Goal: Transaction & Acquisition: Purchase product/service

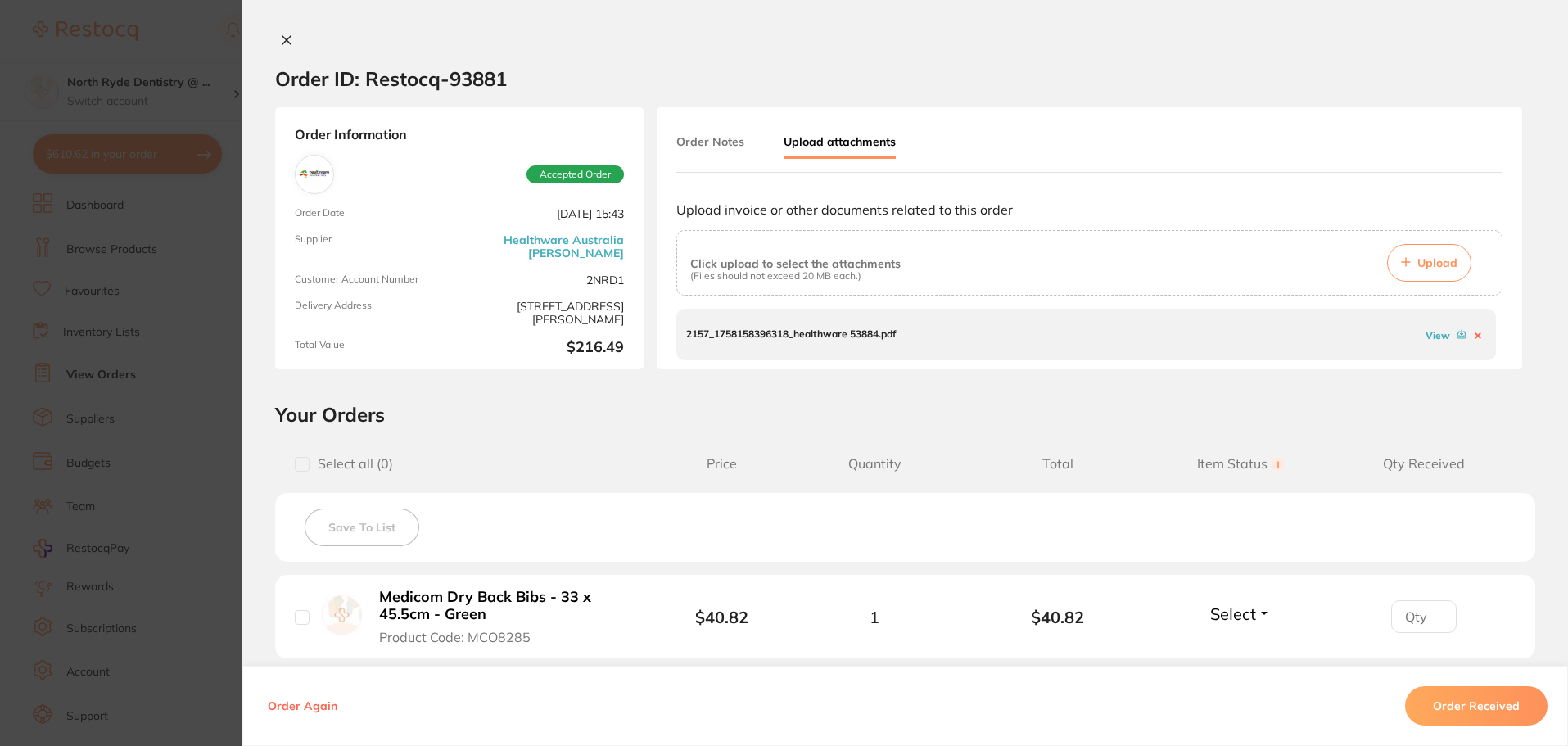
click at [283, 40] on icon at bounding box center [287, 40] width 9 height 9
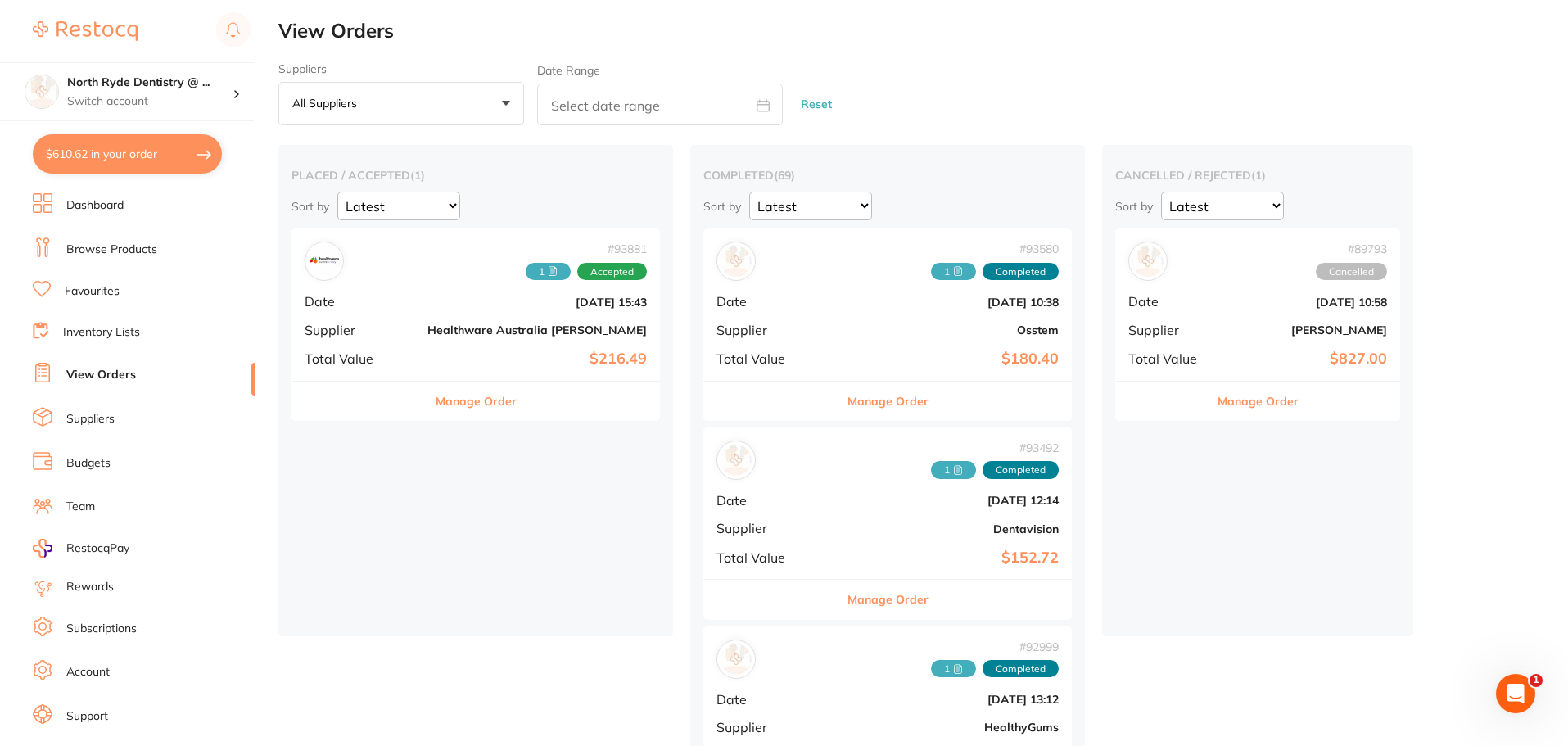
click at [86, 257] on link "Browse Products" at bounding box center [111, 250] width 91 height 16
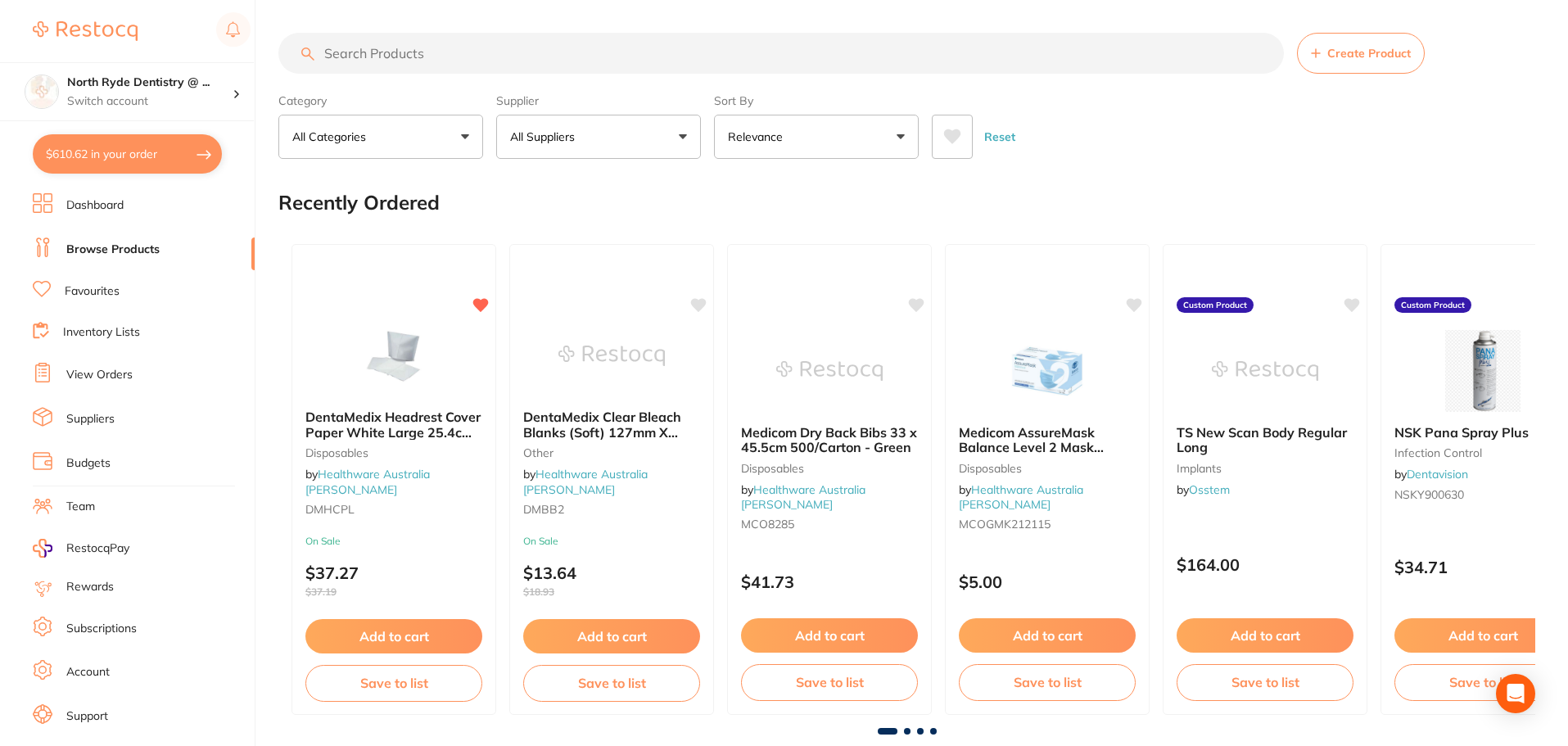
click at [423, 57] on input "search" at bounding box center [781, 53] width 1005 height 41
type input "floss"
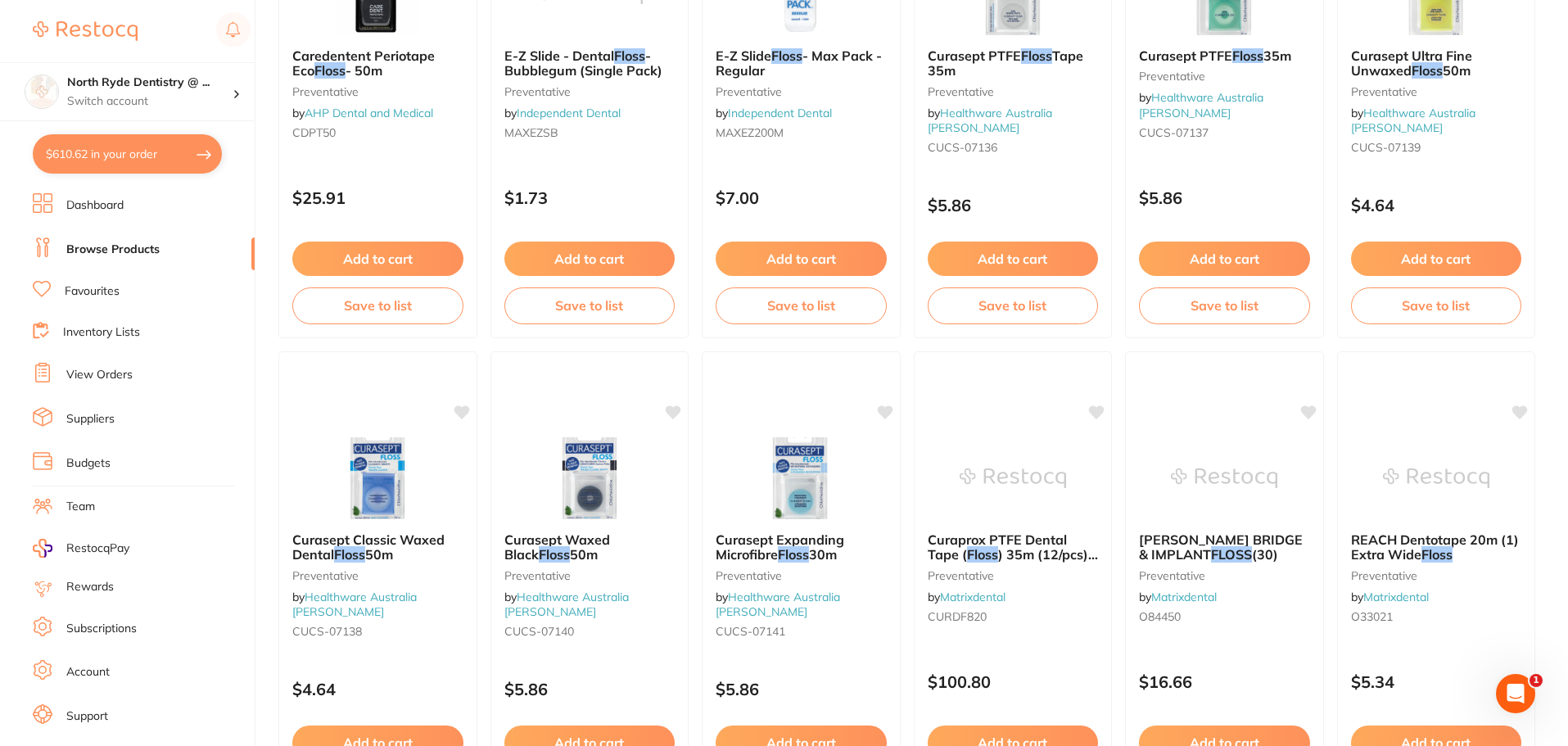
scroll to position [819, 0]
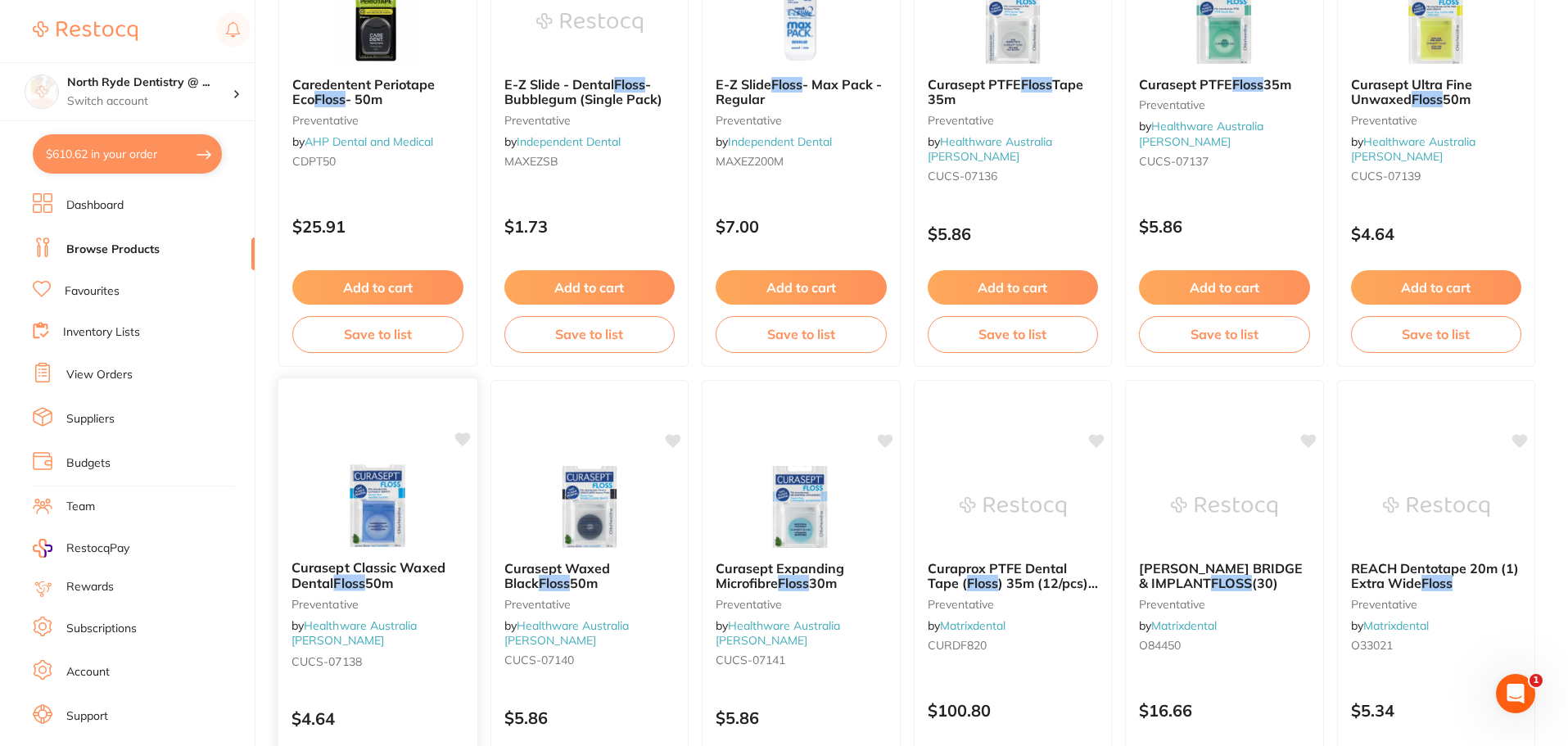
click at [350, 500] on img at bounding box center [377, 505] width 107 height 83
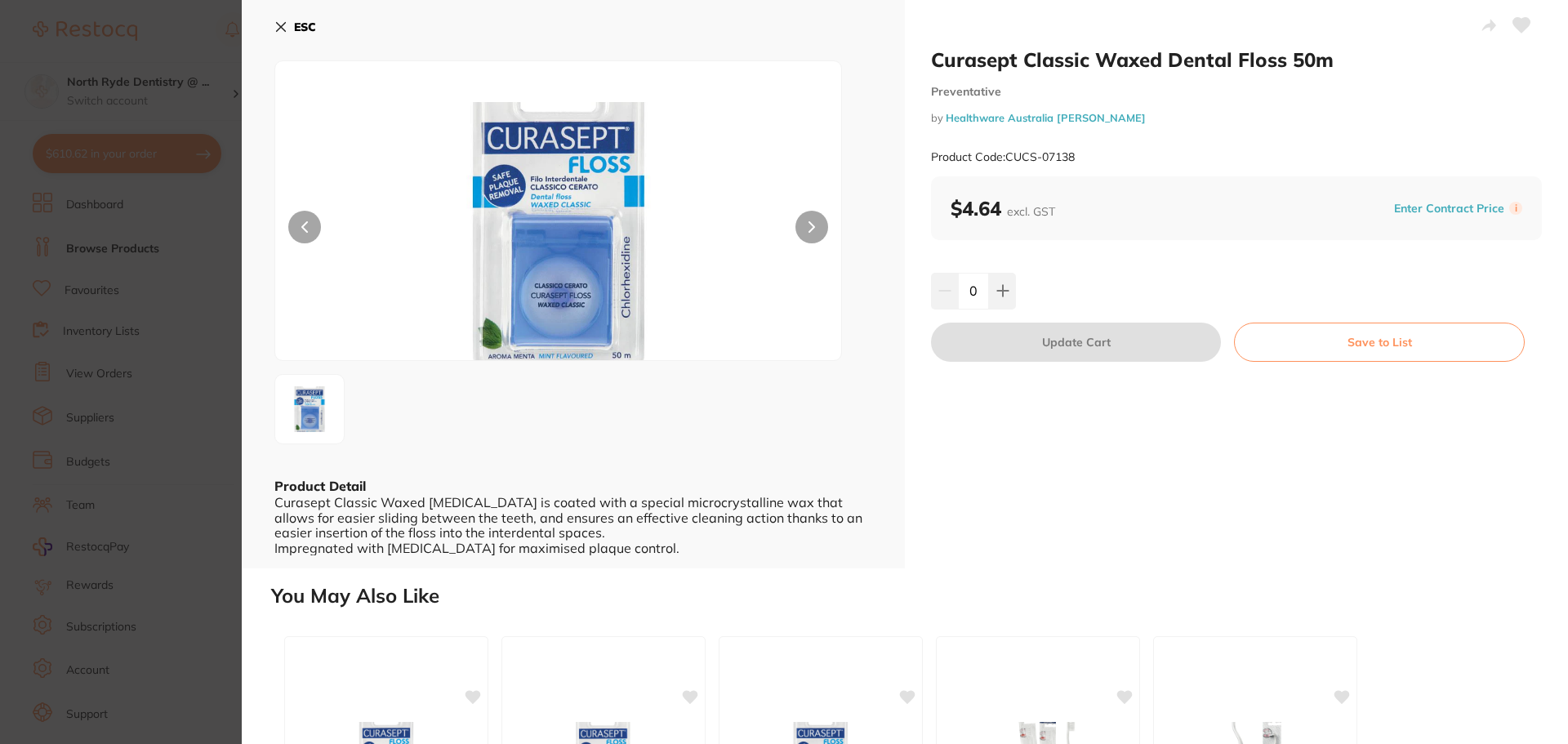
scroll to position [1, 0]
click at [278, 23] on icon at bounding box center [281, 27] width 13 height 13
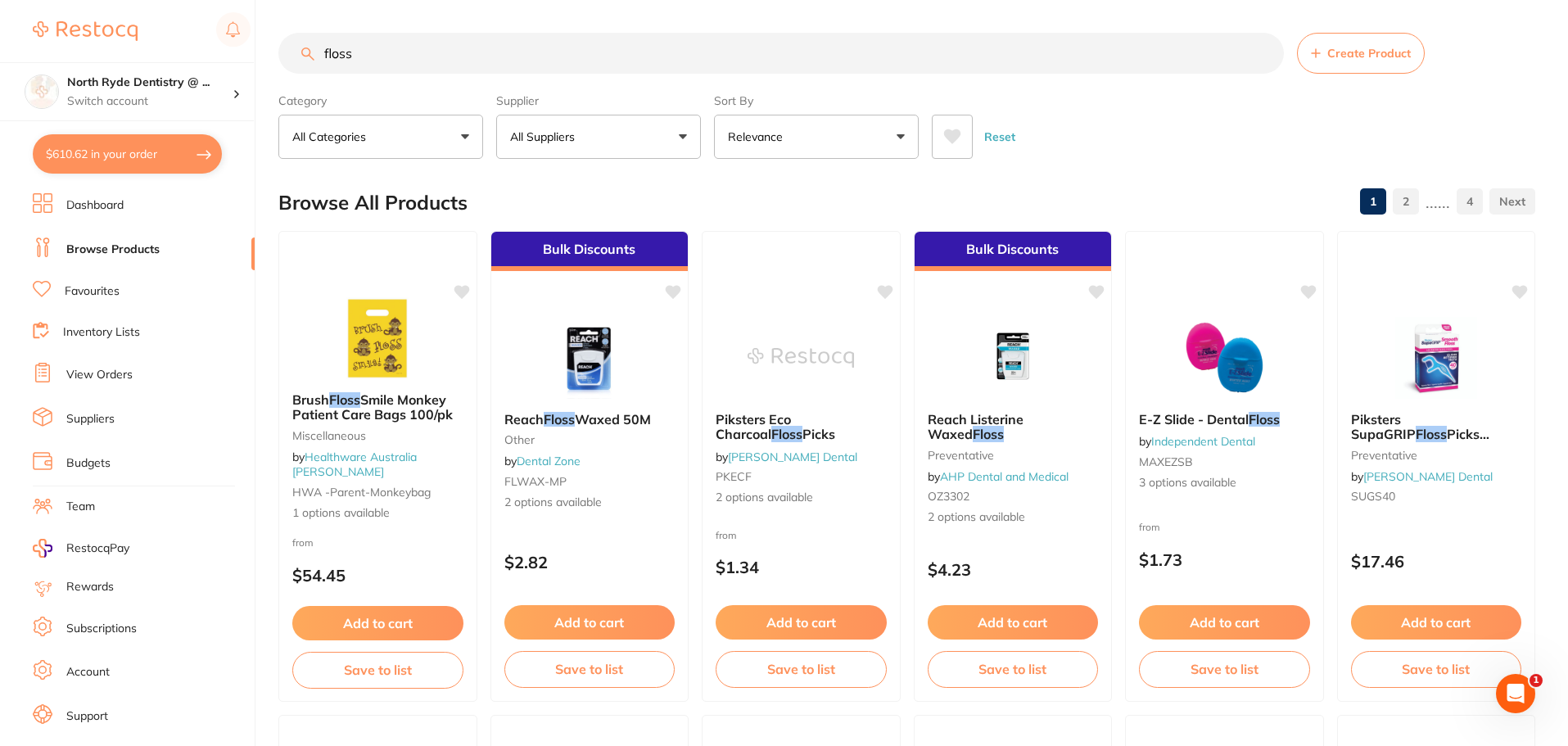
click at [99, 253] on link "Browse Products" at bounding box center [113, 250] width 93 height 16
click at [1336, 48] on span "Create Product" at bounding box center [1369, 53] width 84 height 13
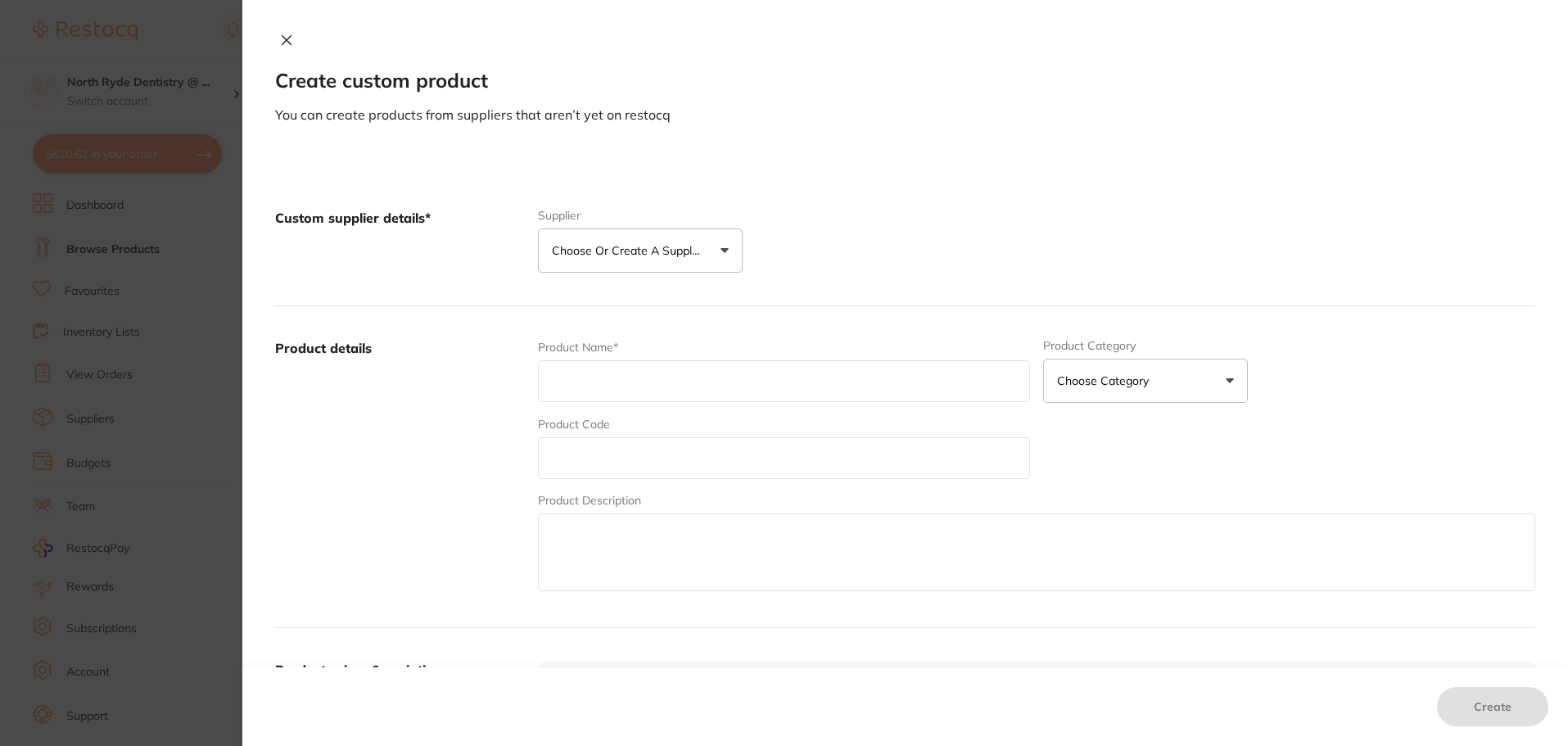
click at [659, 260] on button "Choose or create a supplier" at bounding box center [640, 251] width 205 height 44
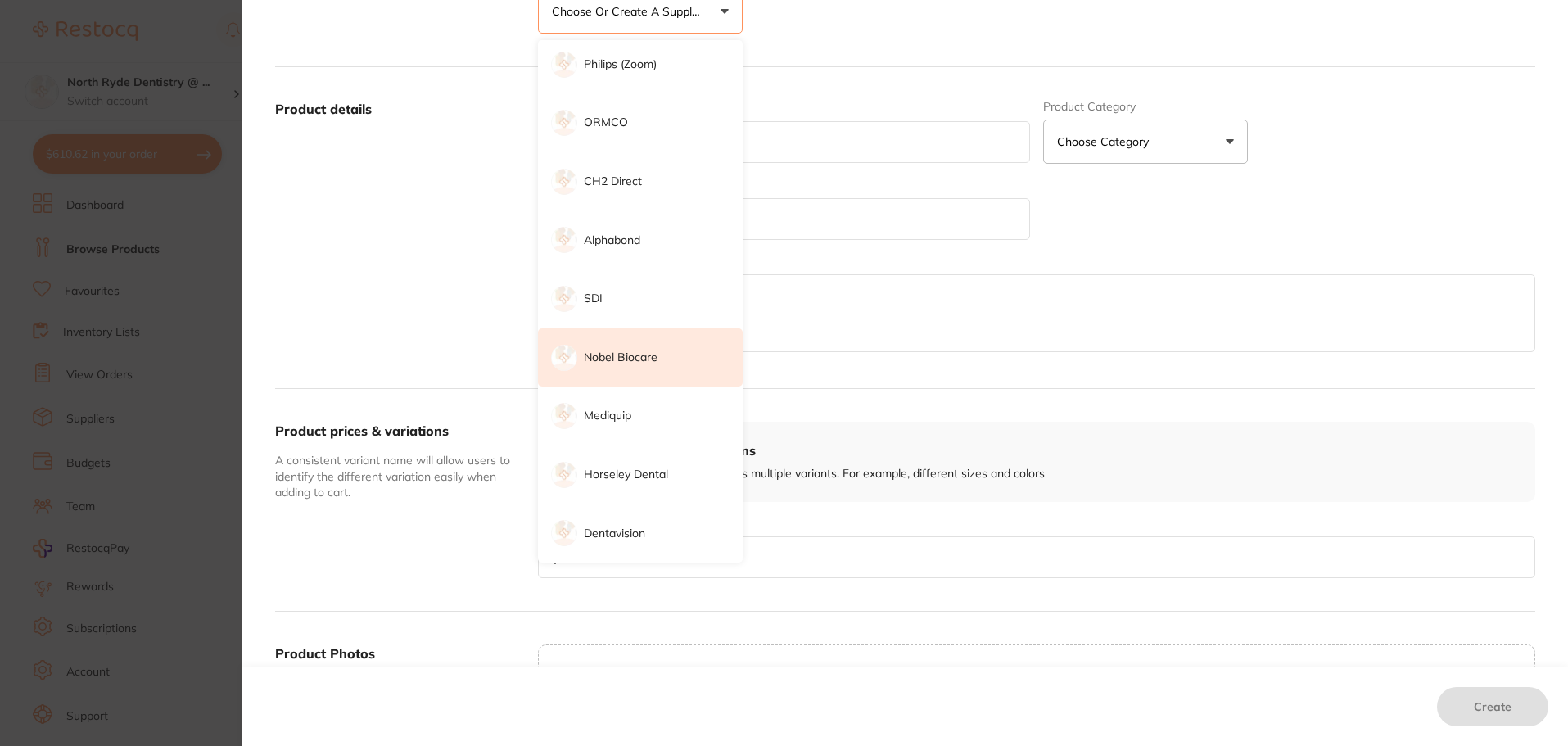
scroll to position [328, 0]
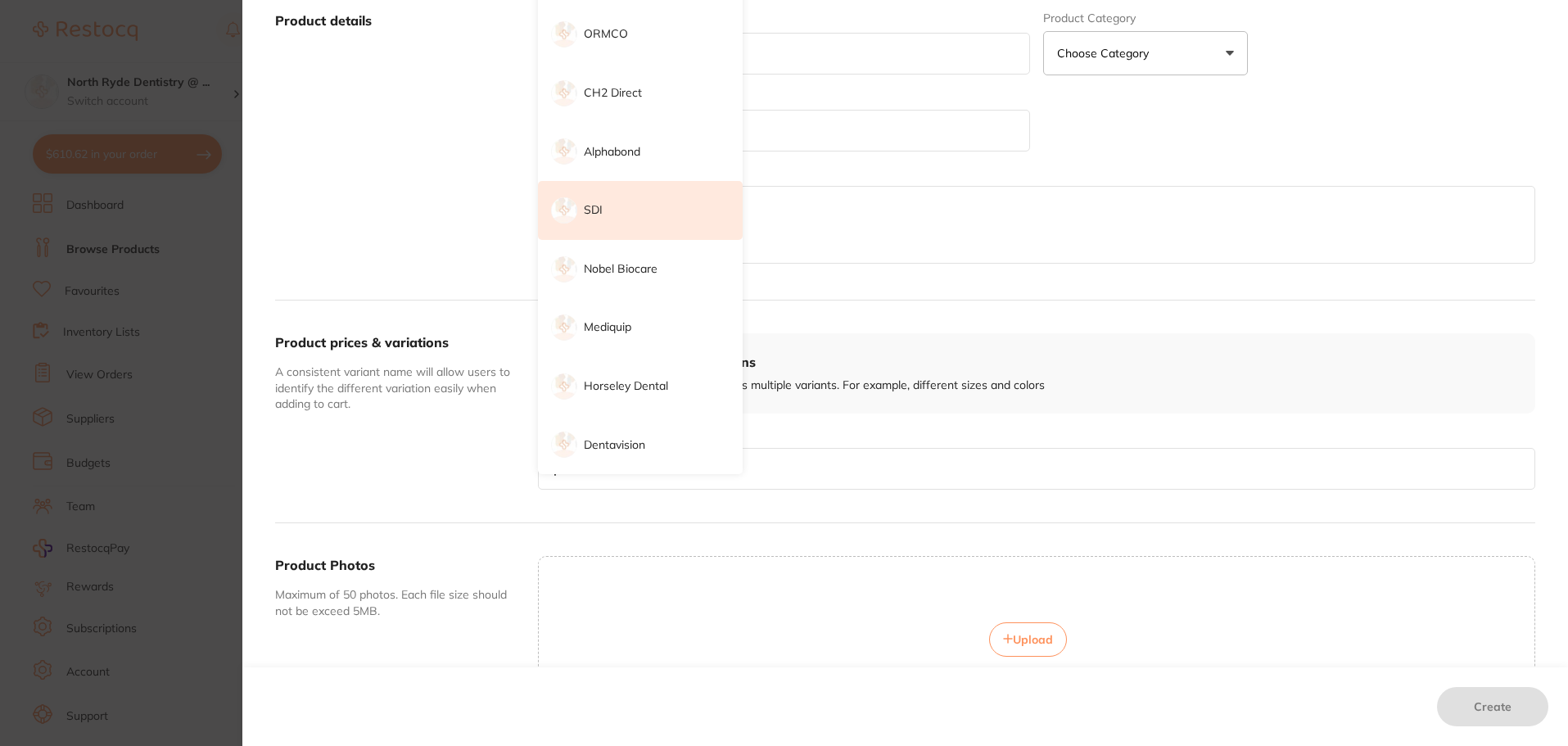
click at [604, 209] on li "SDI" at bounding box center [640, 210] width 205 height 59
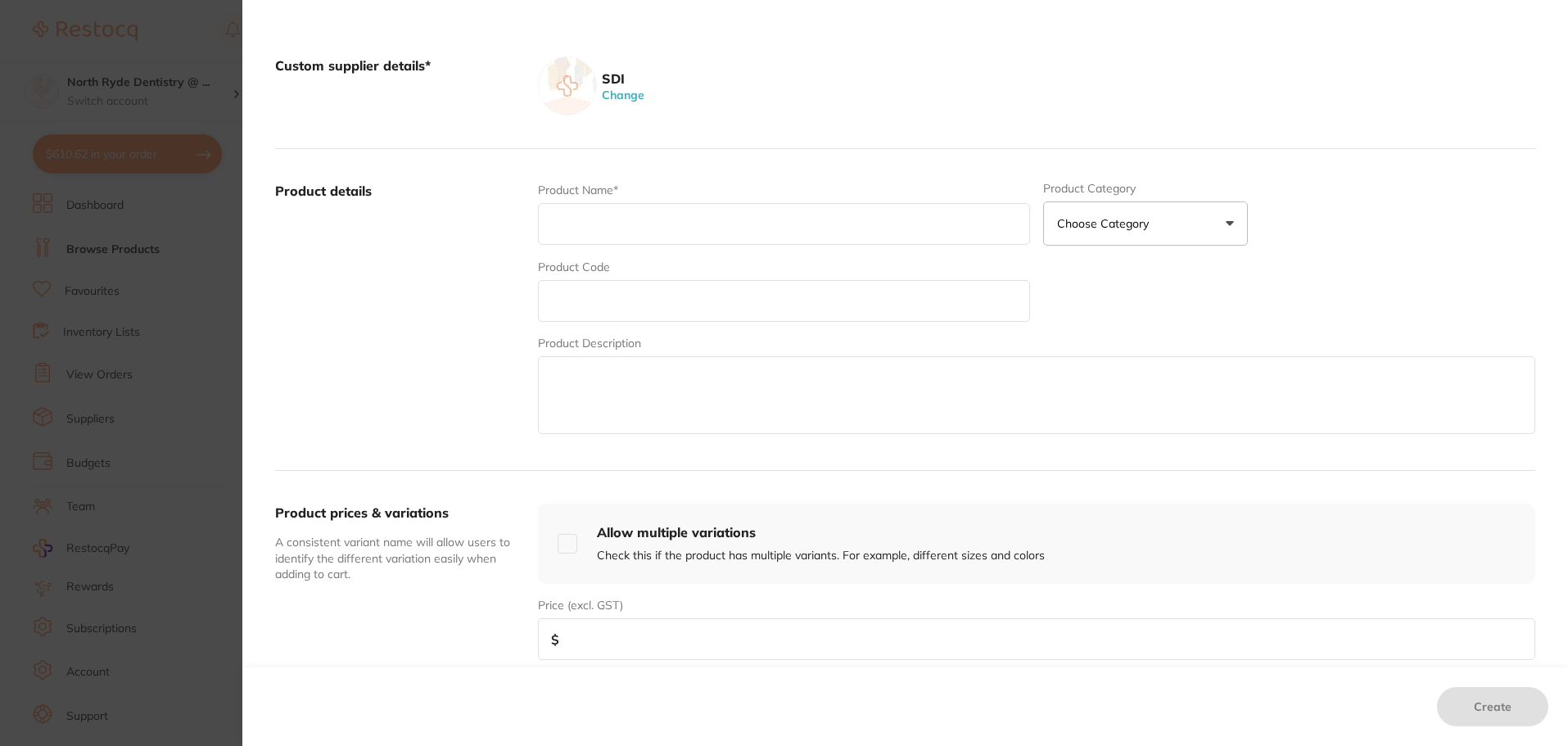
scroll to position [0, 0]
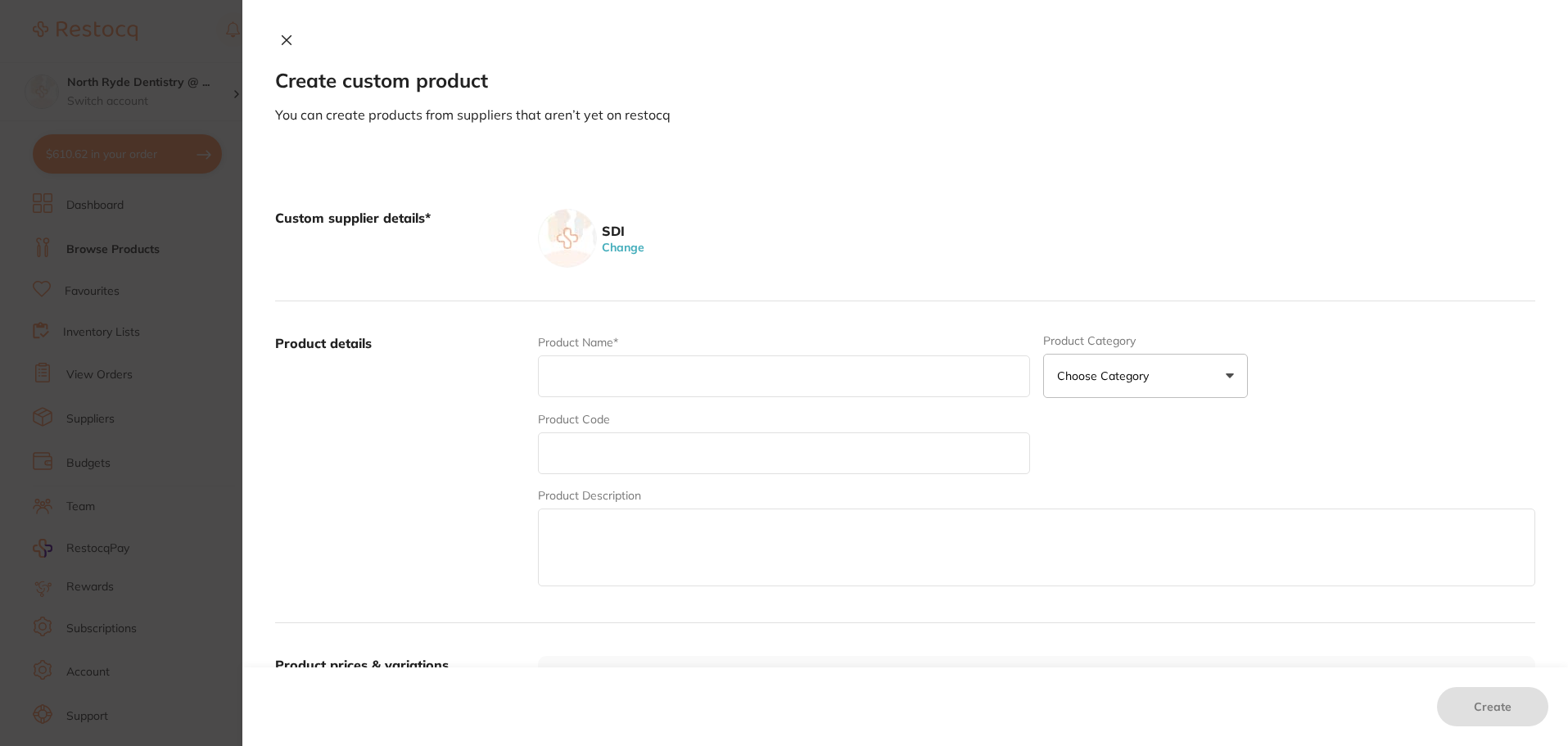
click at [285, 47] on button at bounding box center [287, 41] width 23 height 17
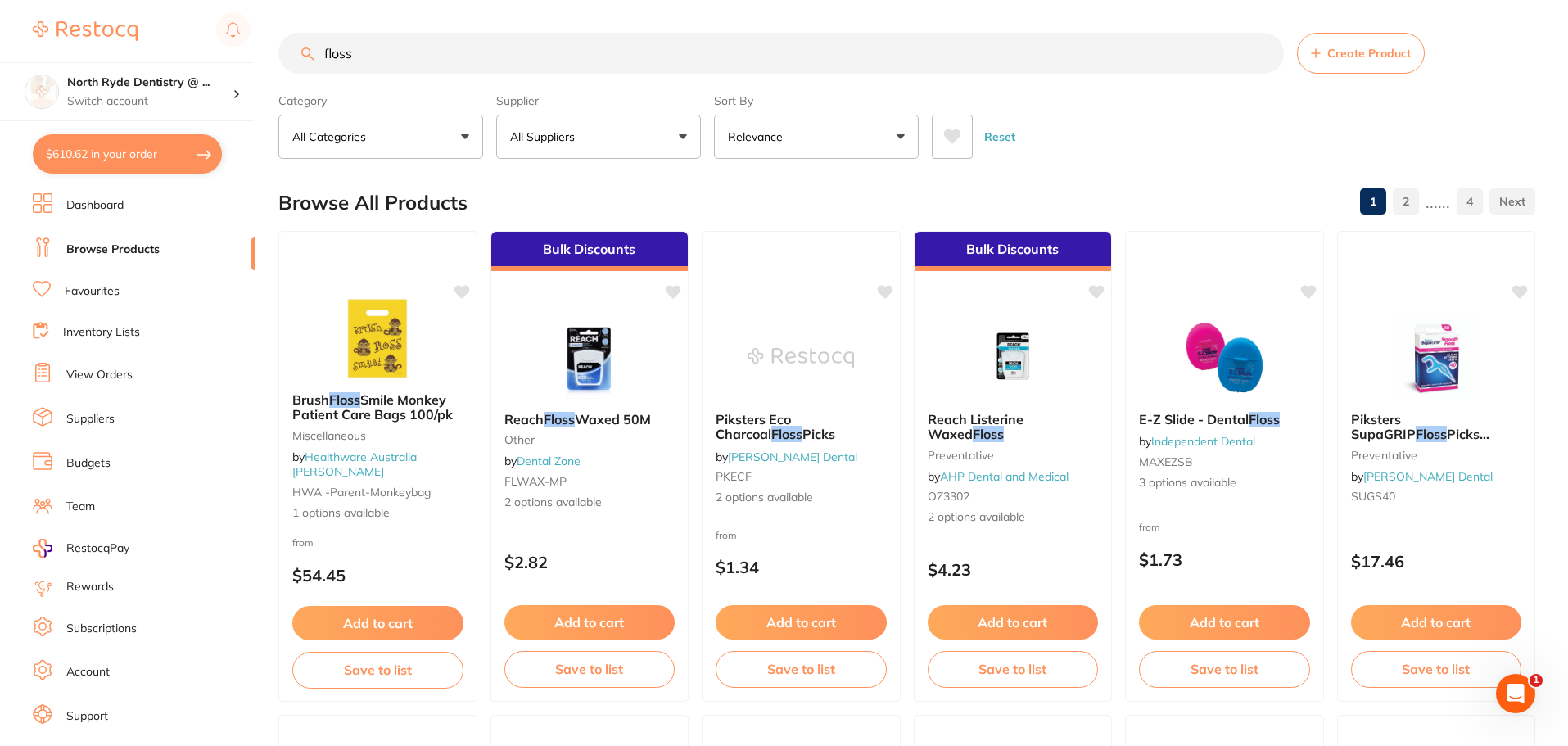
click at [1323, 70] on button "Create Product" at bounding box center [1361, 53] width 128 height 41
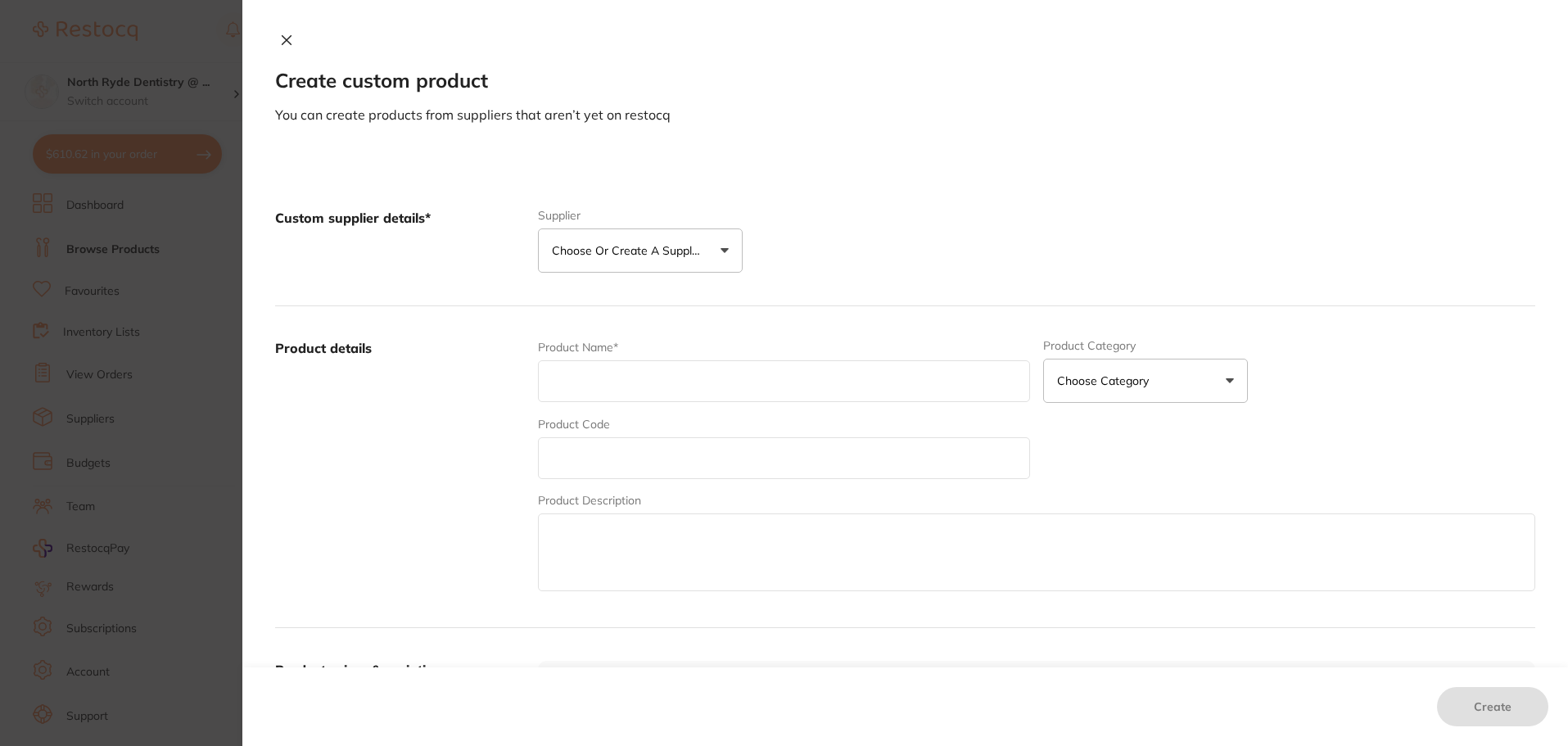
click at [687, 256] on p "Choose or create a supplier" at bounding box center [630, 251] width 156 height 16
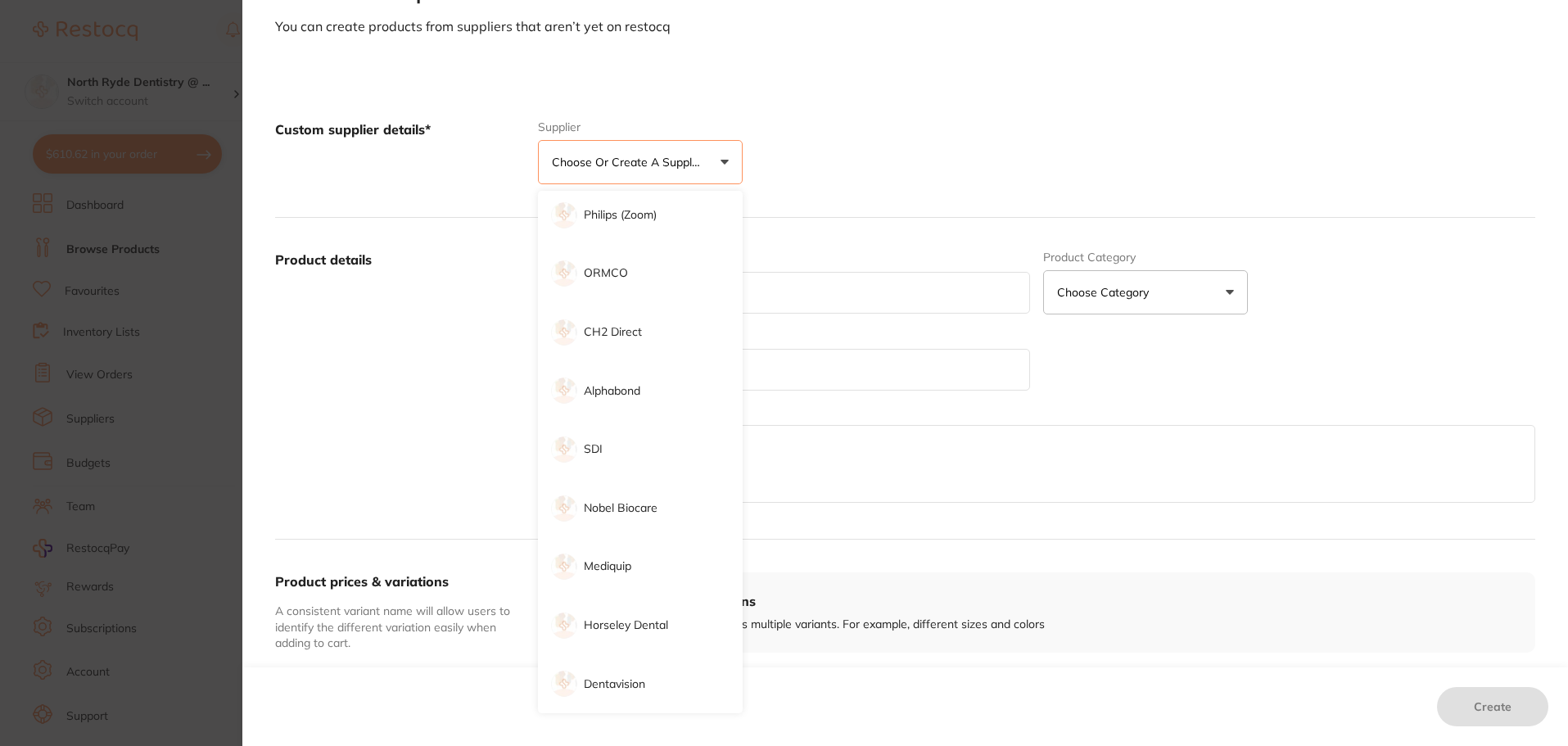
scroll to position [82, 0]
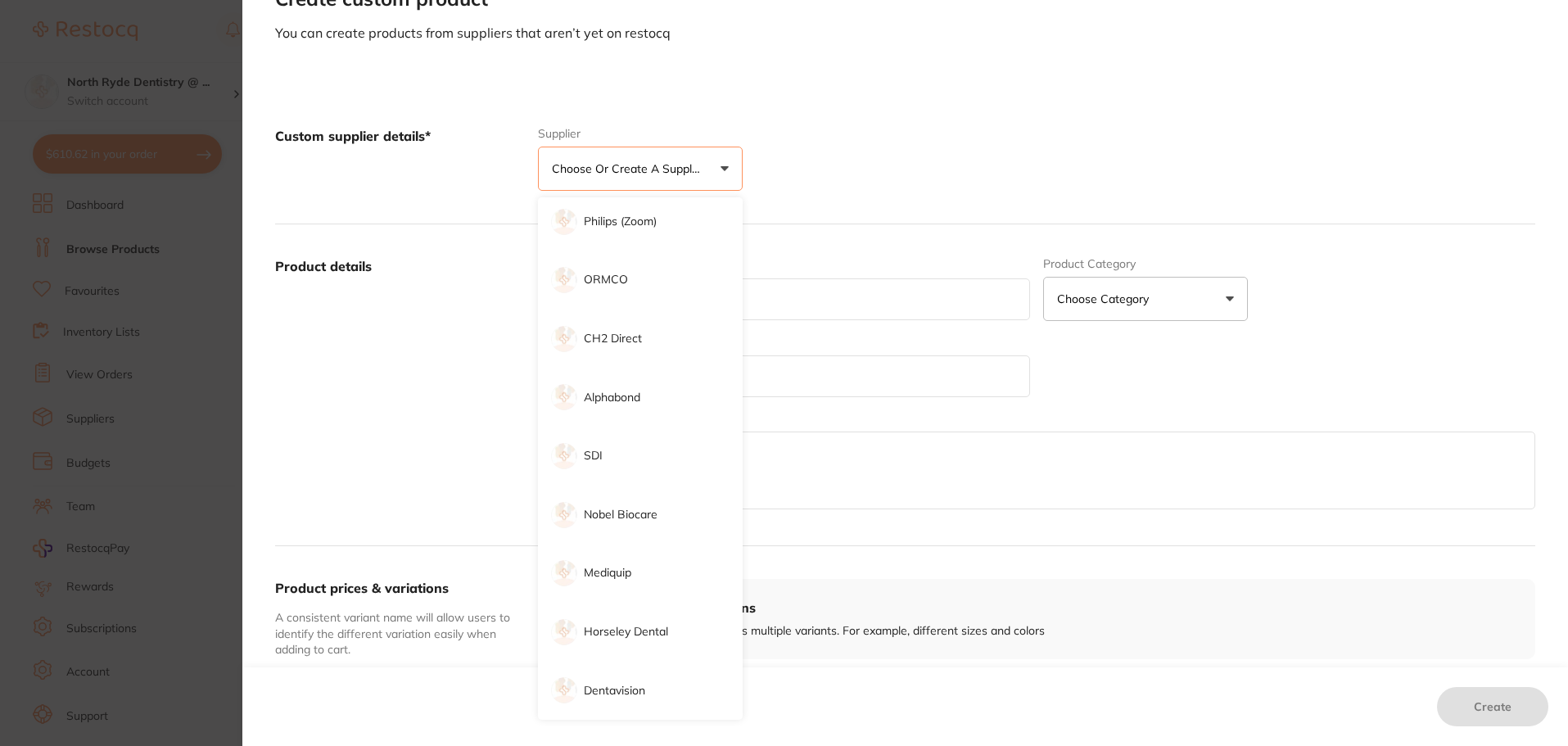
click at [377, 348] on label "Product details" at bounding box center [400, 385] width 250 height 255
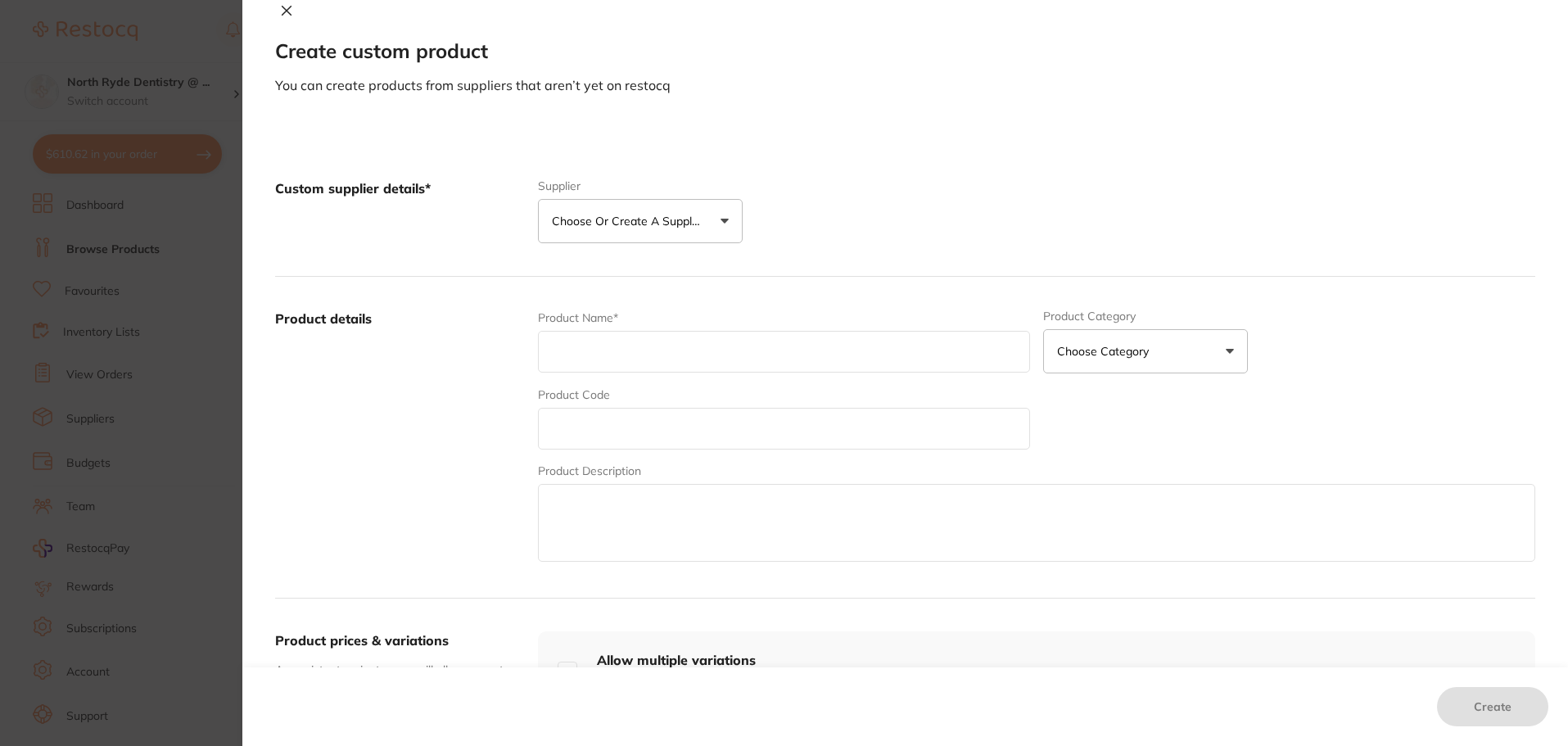
scroll to position [0, 0]
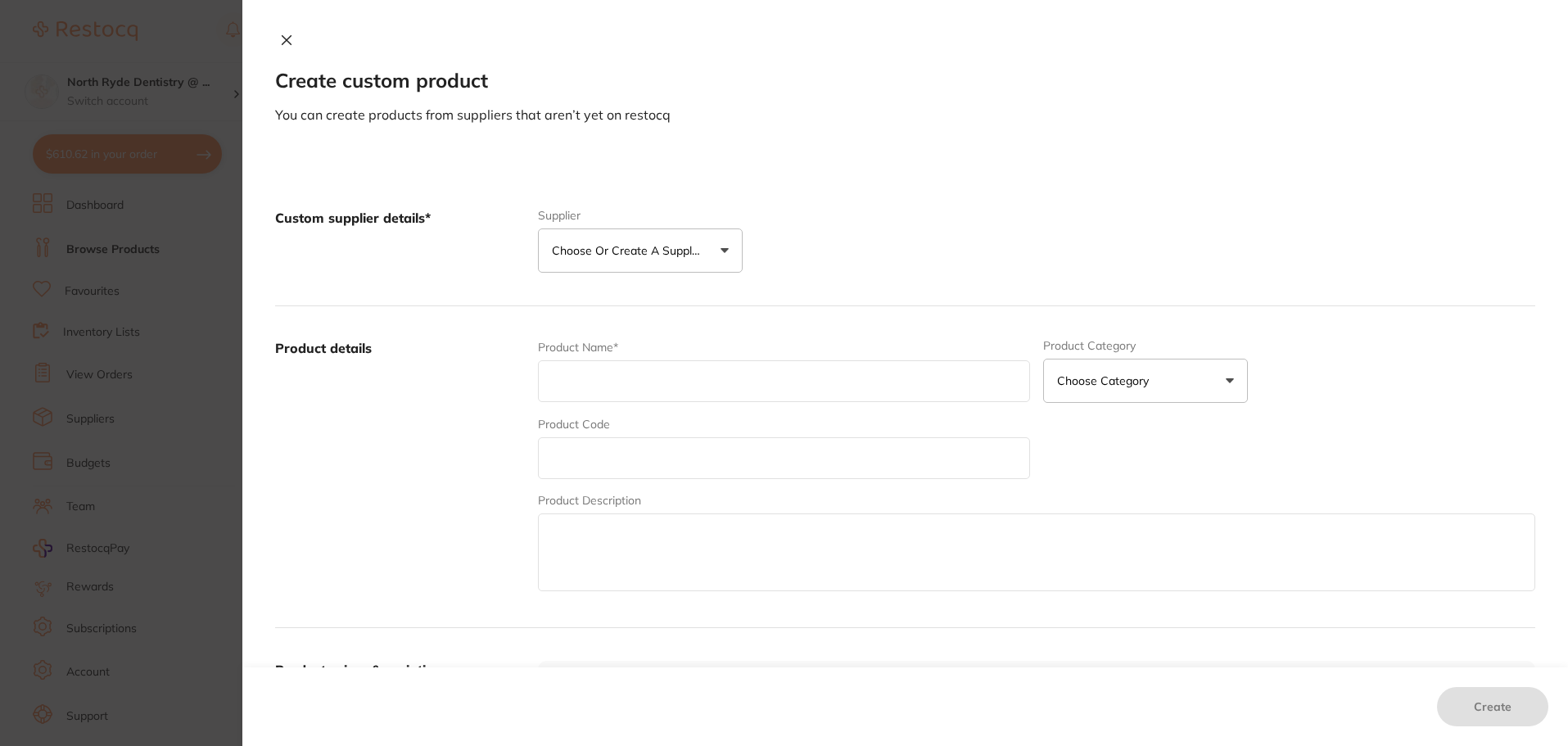
click at [275, 39] on button at bounding box center [287, 41] width 23 height 17
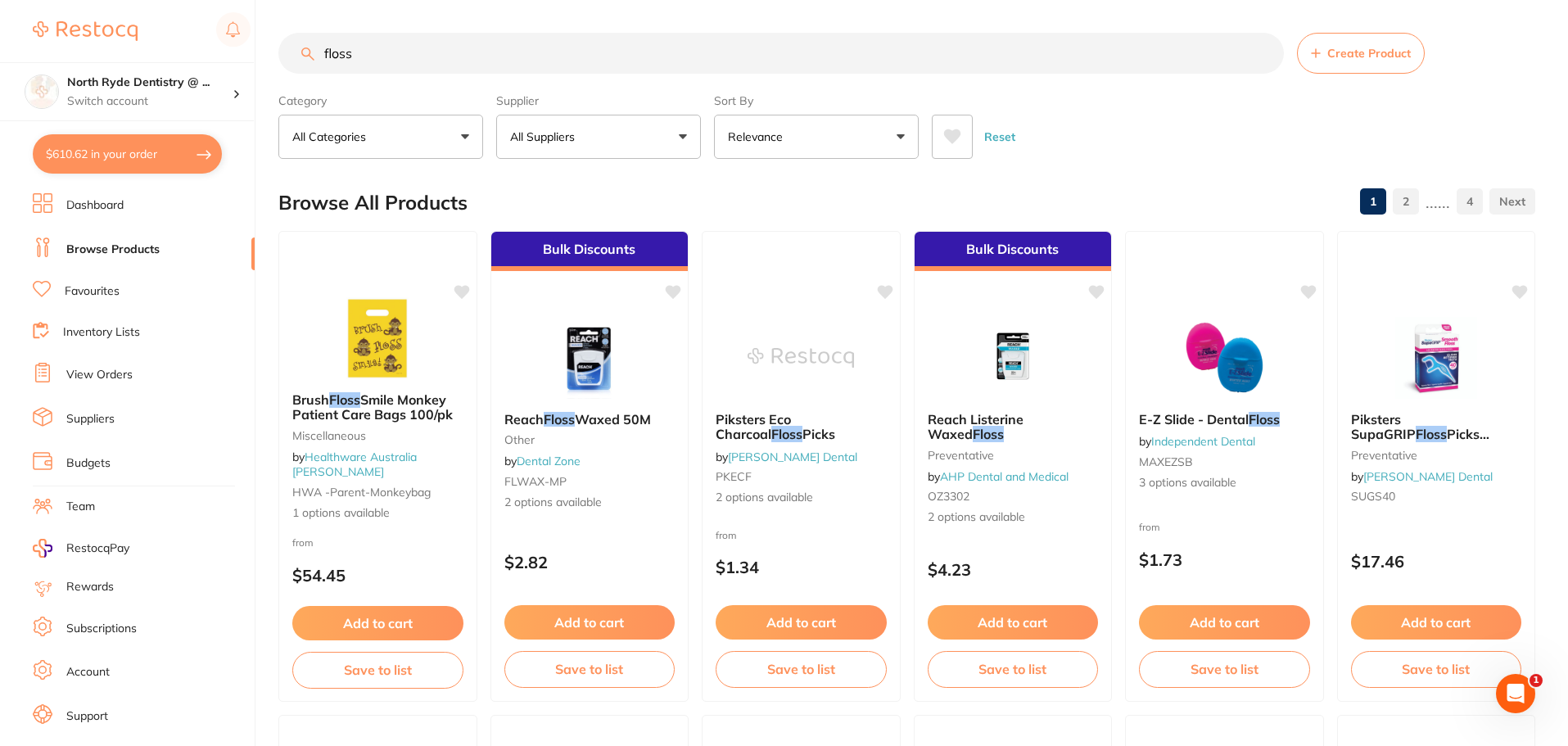
click at [100, 417] on link "Suppliers" at bounding box center [90, 419] width 48 height 16
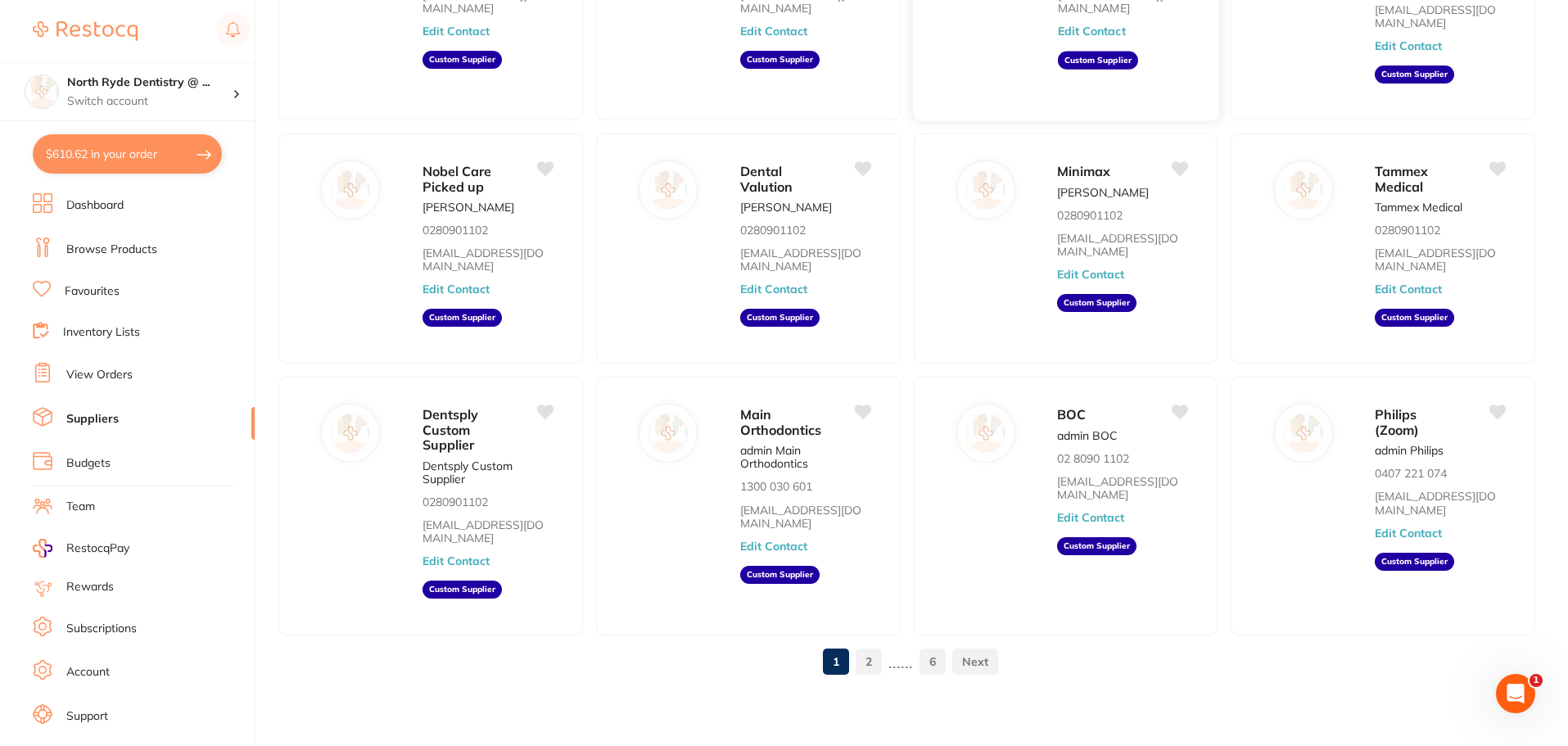
scroll to position [248, 0]
click at [873, 674] on link "2" at bounding box center [869, 661] width 26 height 33
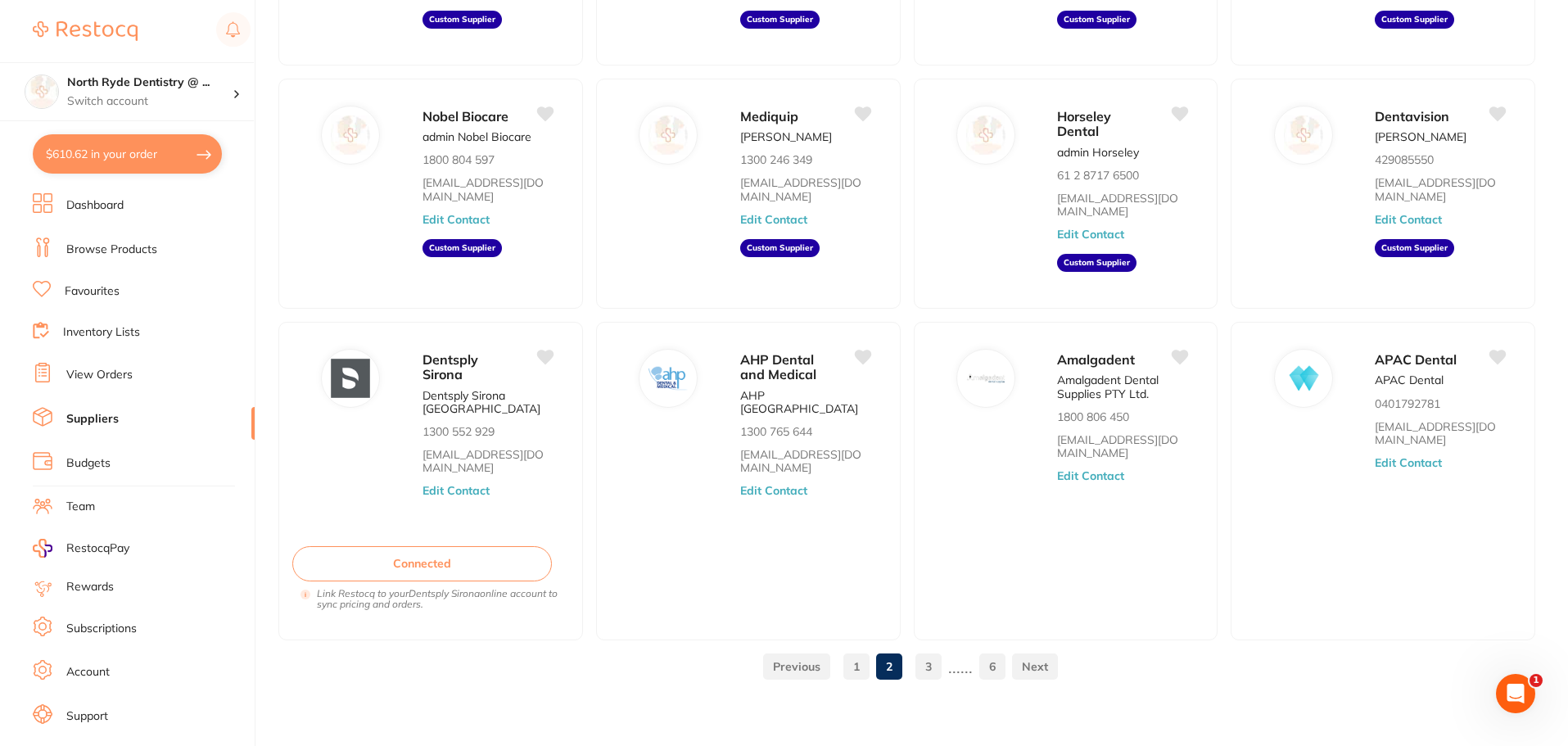
scroll to position [293, 0]
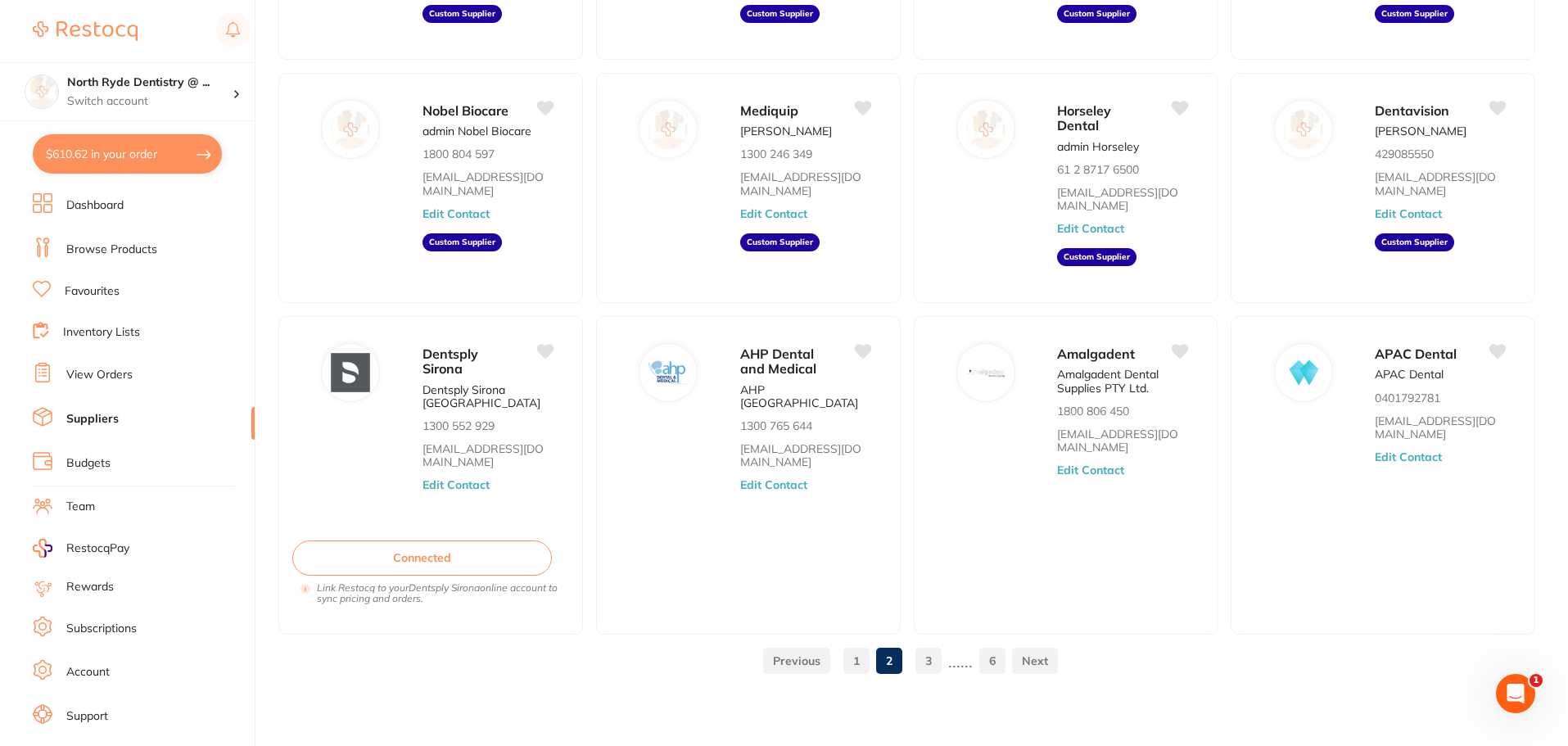
click at [925, 666] on link "3" at bounding box center [929, 661] width 26 height 33
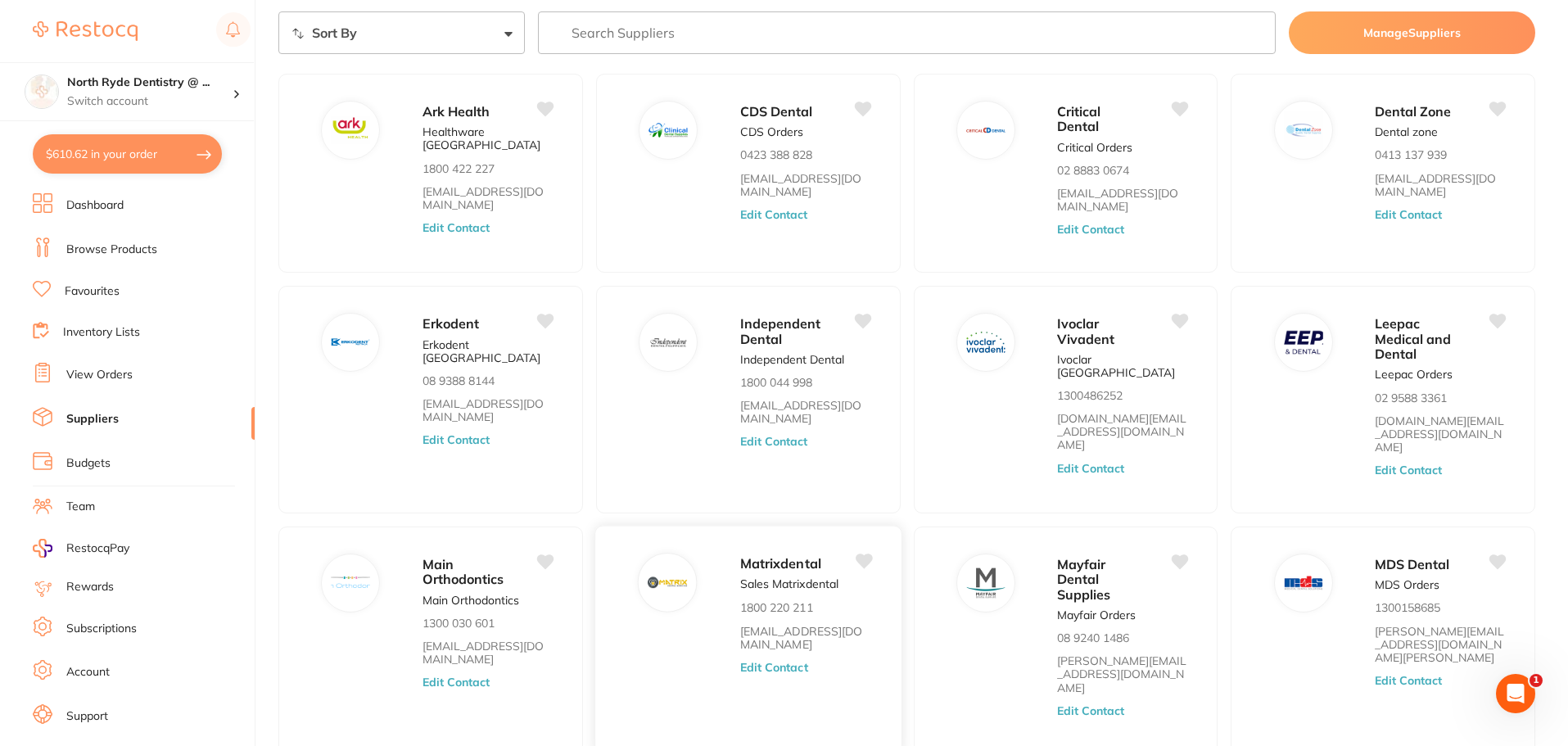
scroll to position [130, 0]
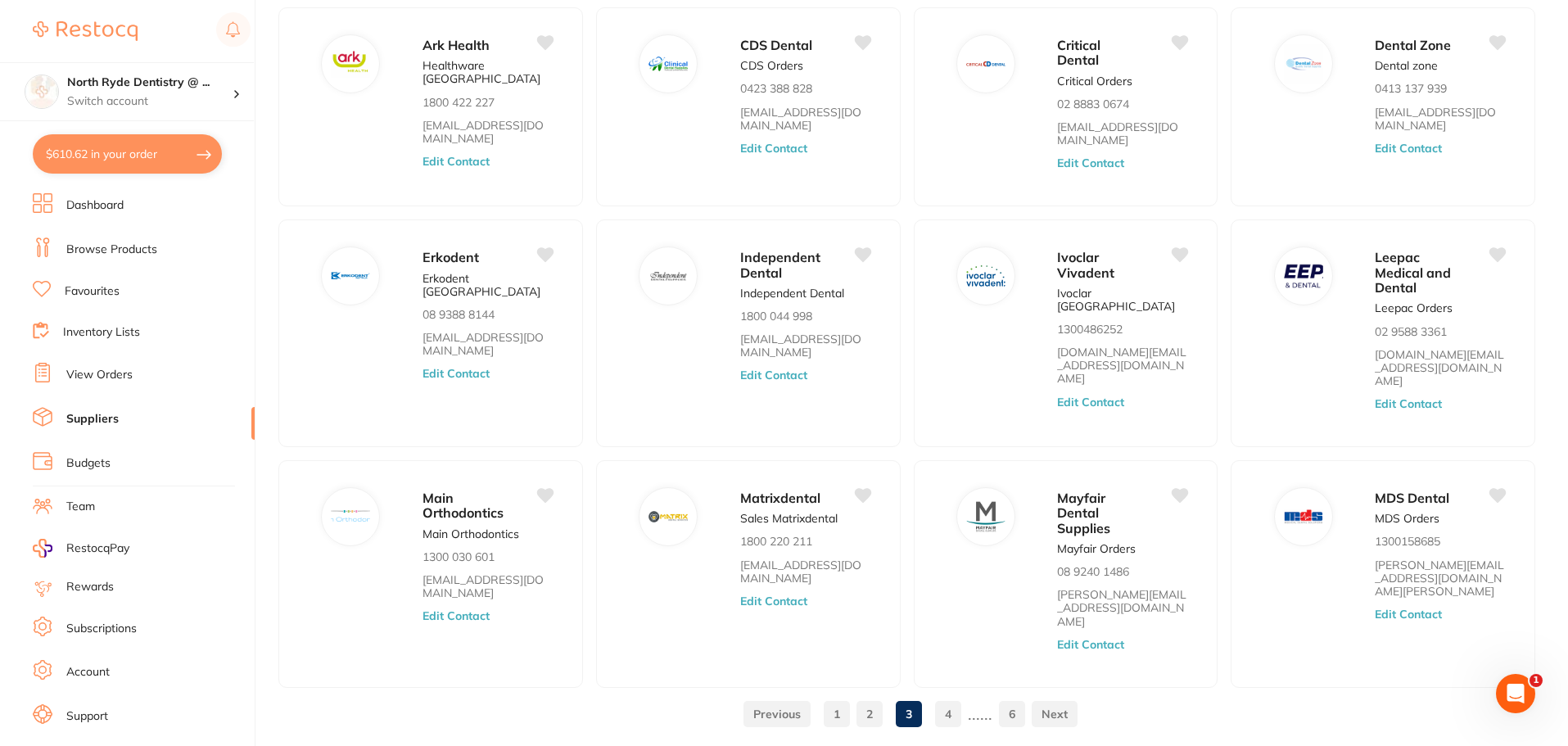
click at [949, 698] on link "4" at bounding box center [948, 714] width 26 height 33
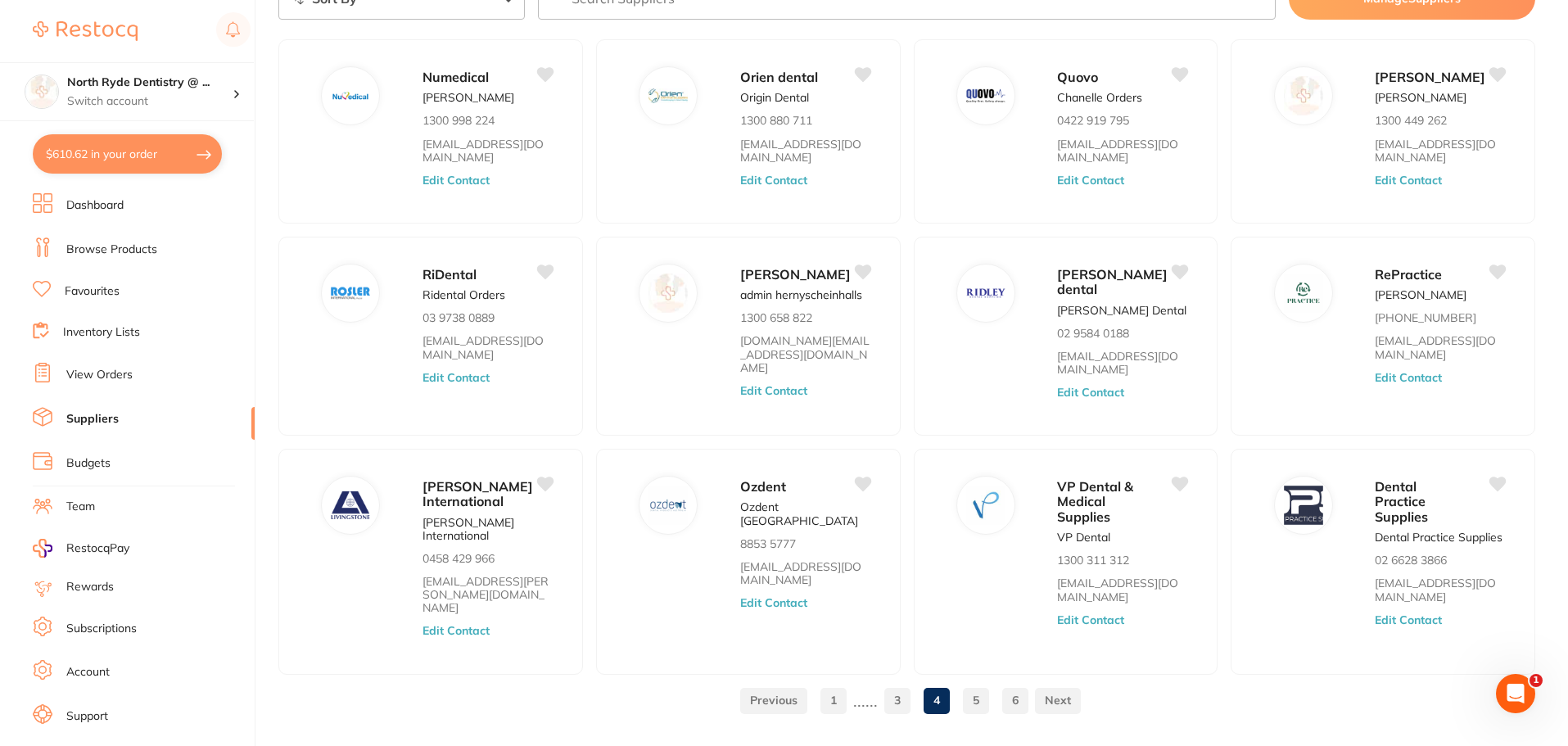
scroll to position [127, 0]
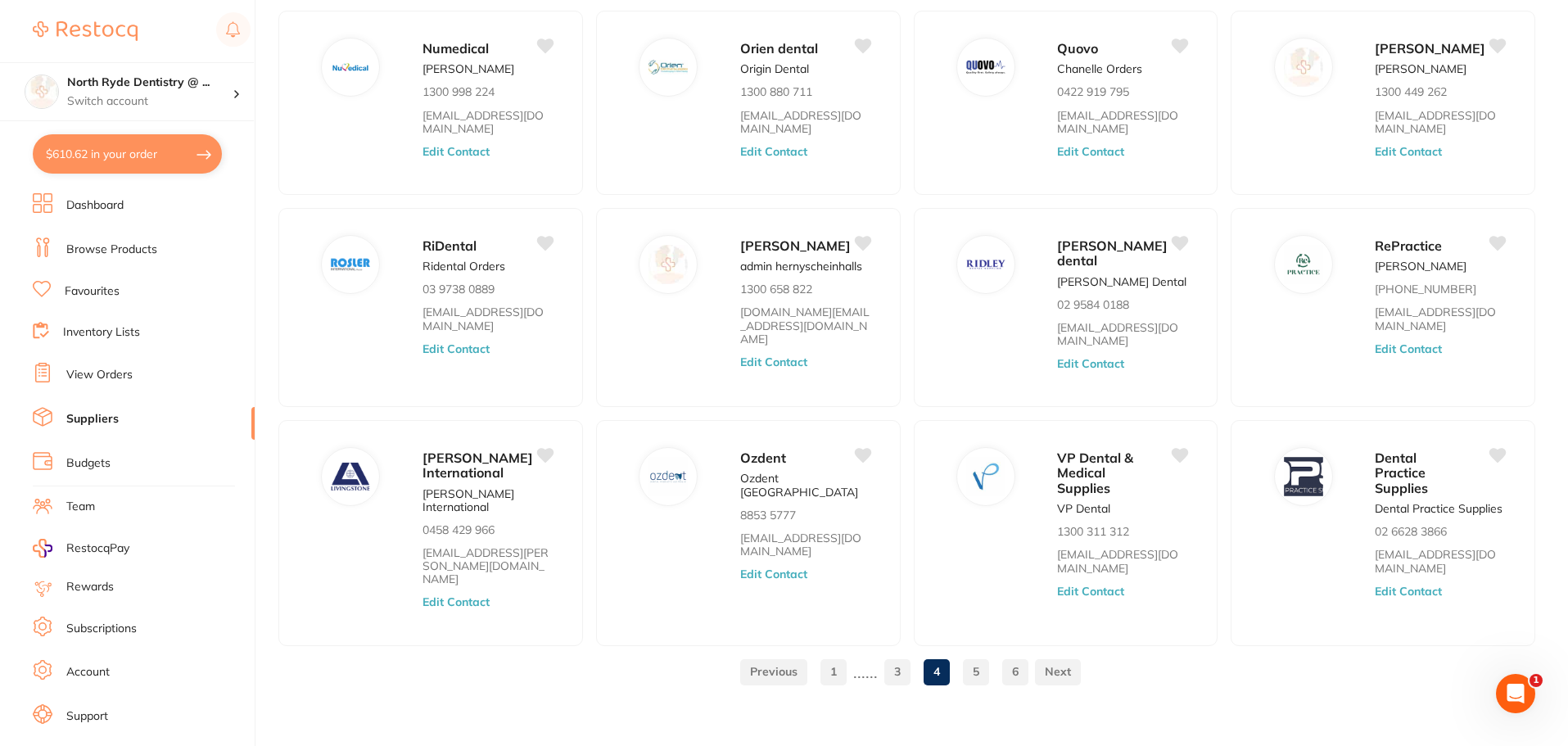
click at [973, 662] on link "5" at bounding box center [976, 671] width 26 height 33
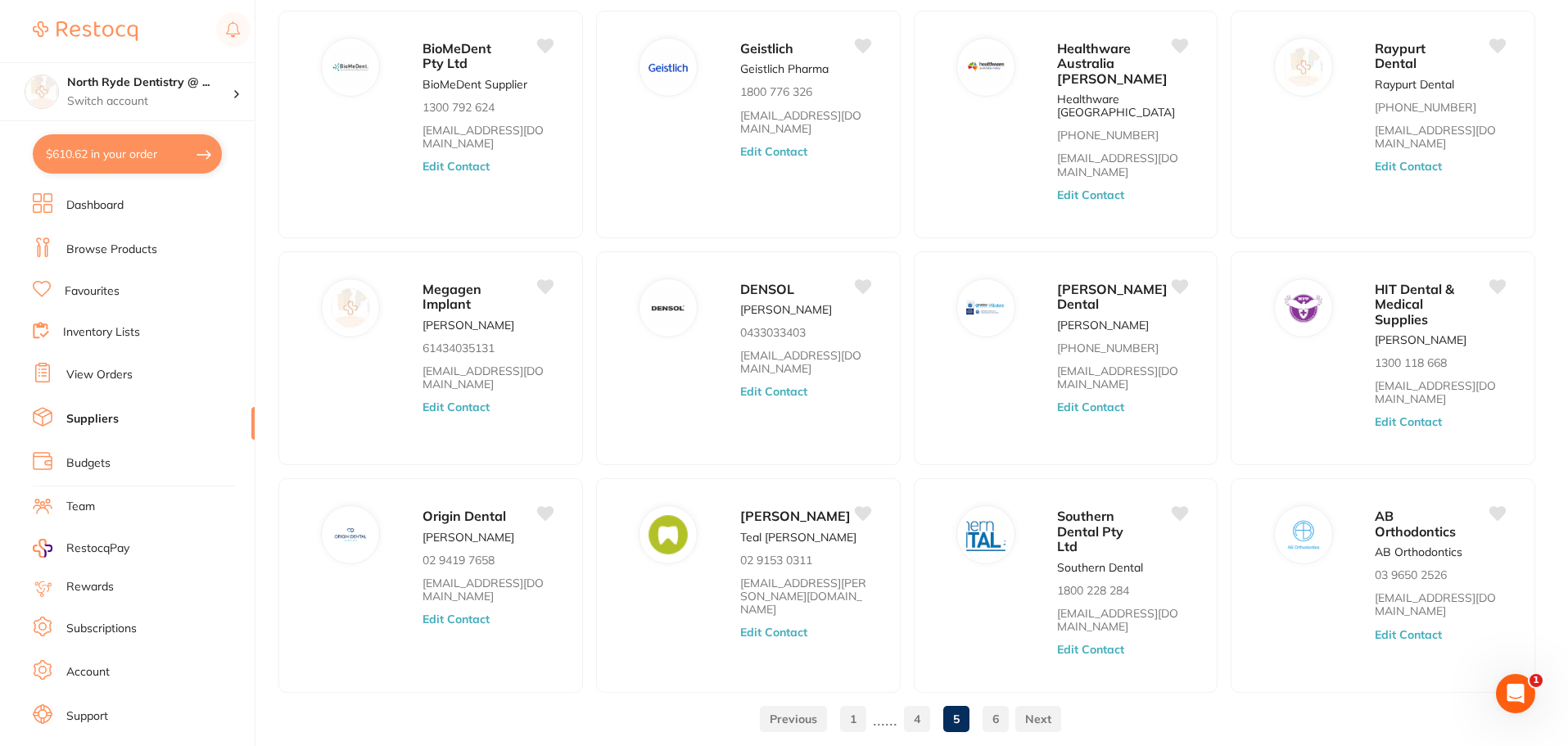
click at [1001, 709] on link "6" at bounding box center [996, 719] width 26 height 33
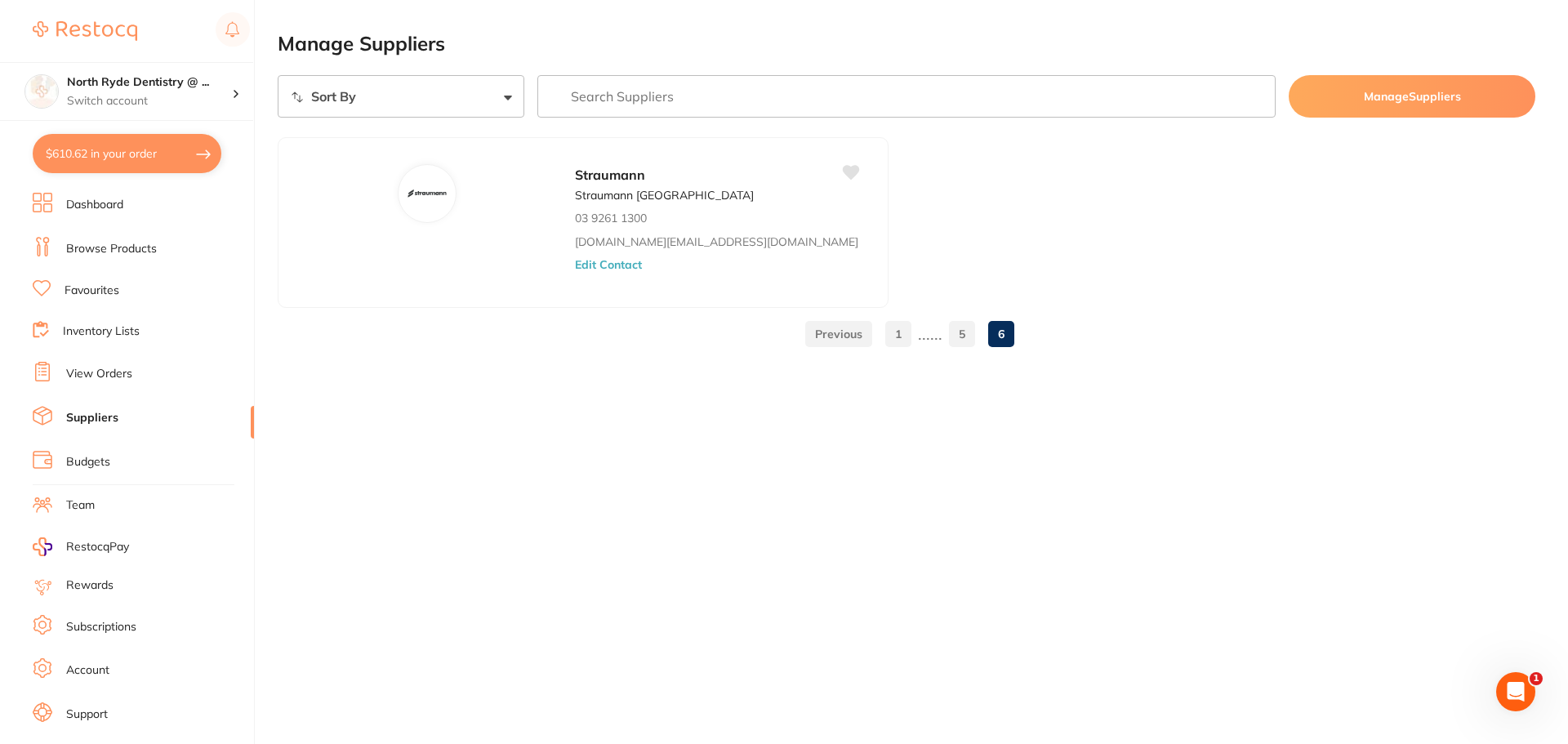
click at [896, 340] on link "1" at bounding box center [898, 334] width 26 height 33
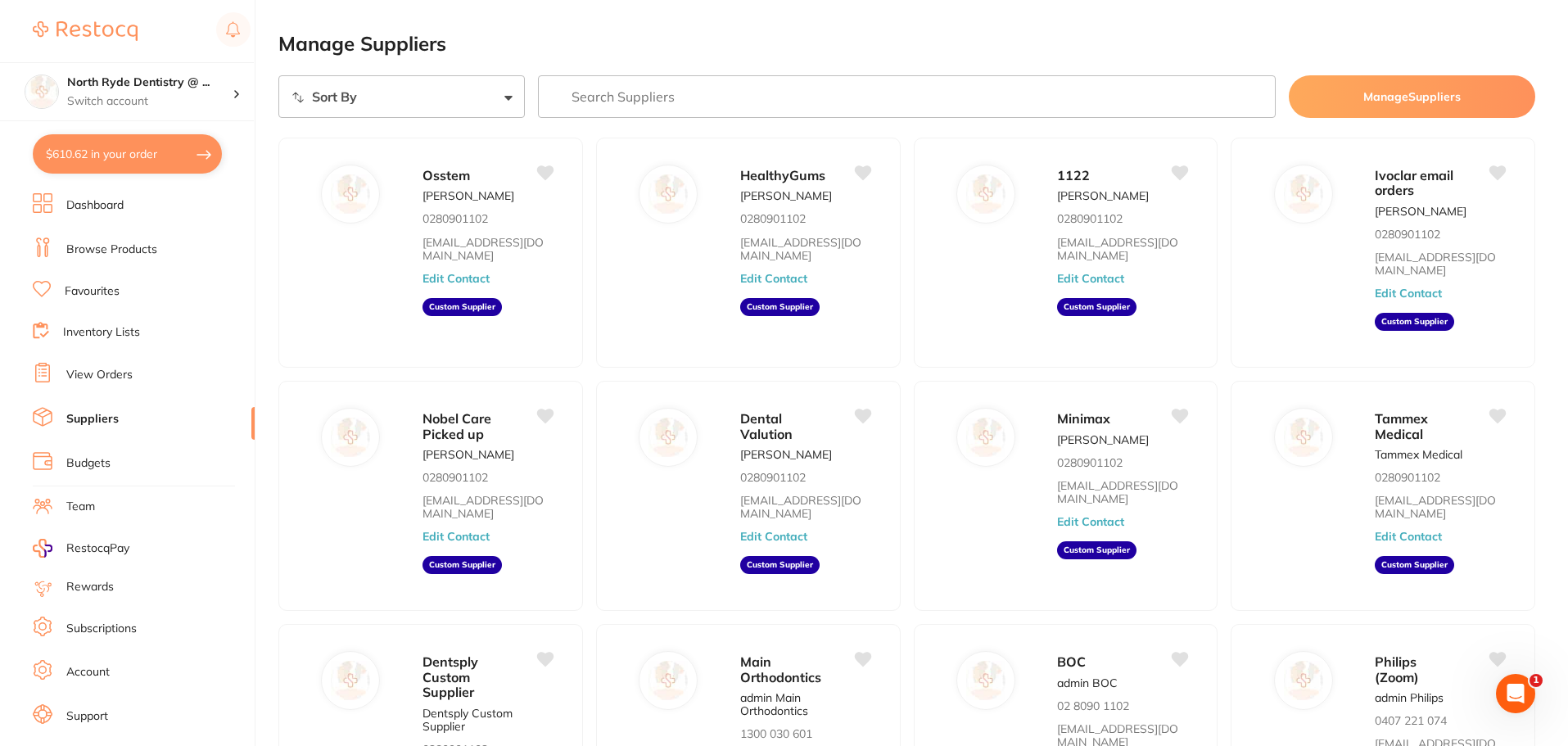
click at [73, 255] on link "Browse Products" at bounding box center [111, 250] width 91 height 16
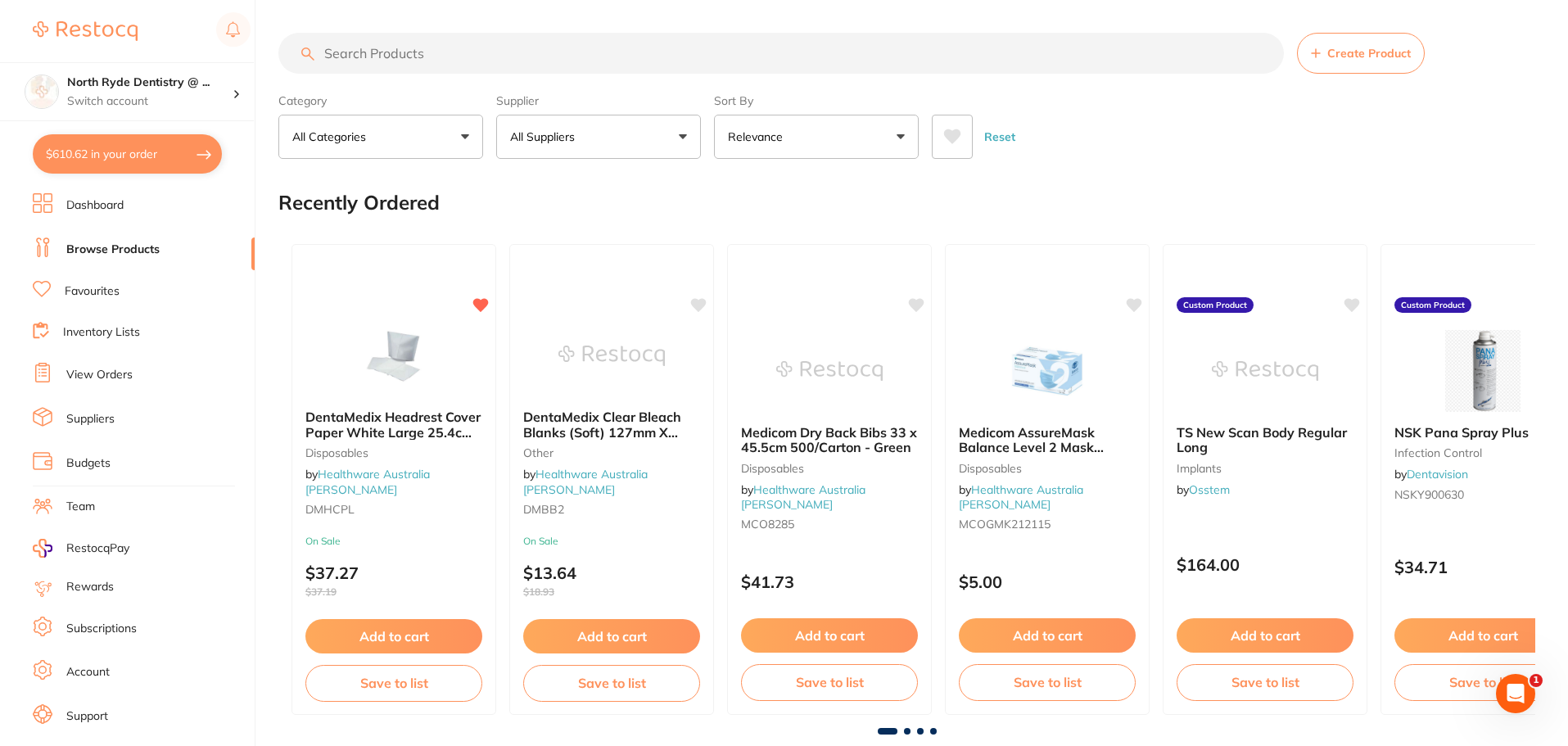
click at [1339, 62] on button "Create Product" at bounding box center [1361, 53] width 128 height 41
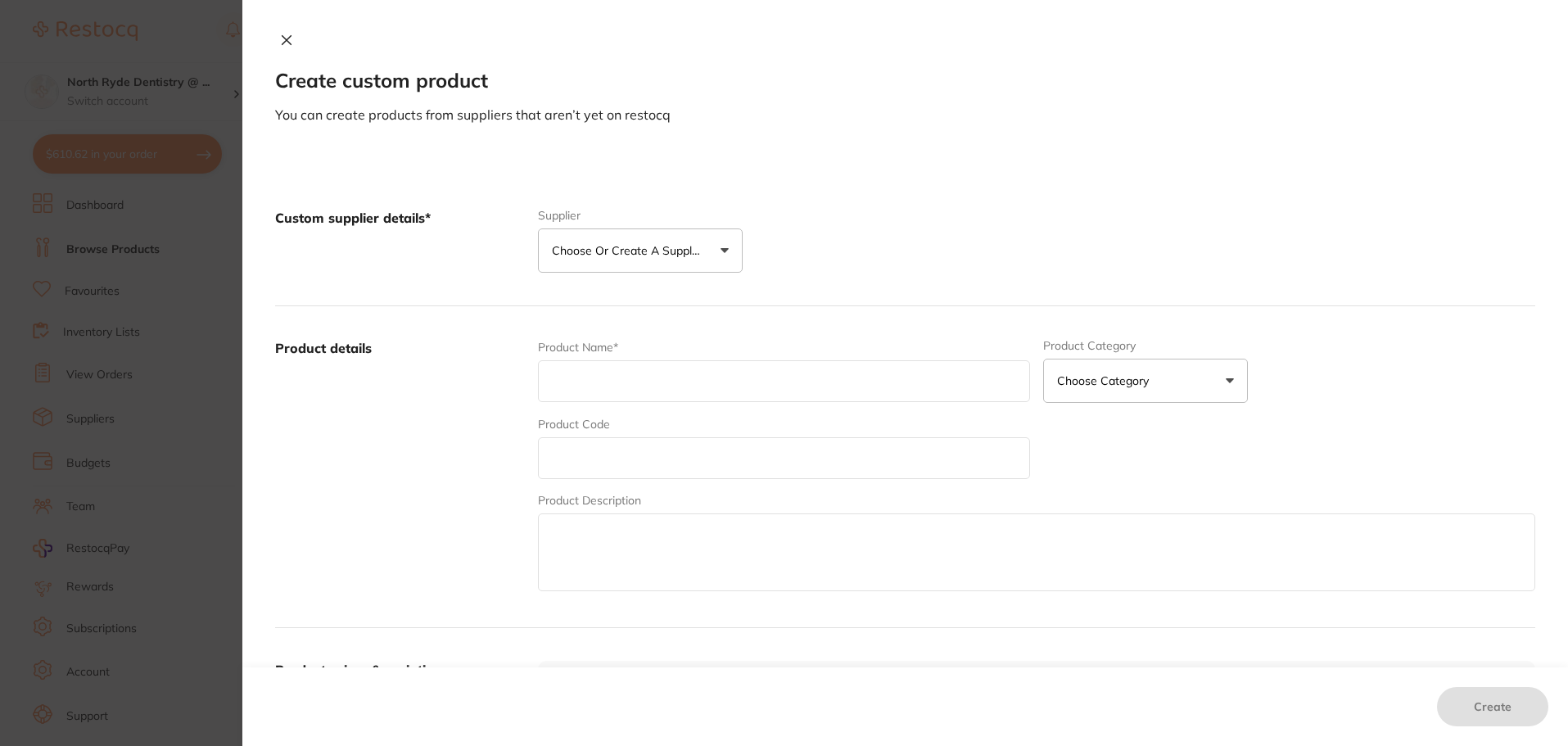
click at [705, 260] on button "Choose or create a supplier" at bounding box center [640, 251] width 205 height 44
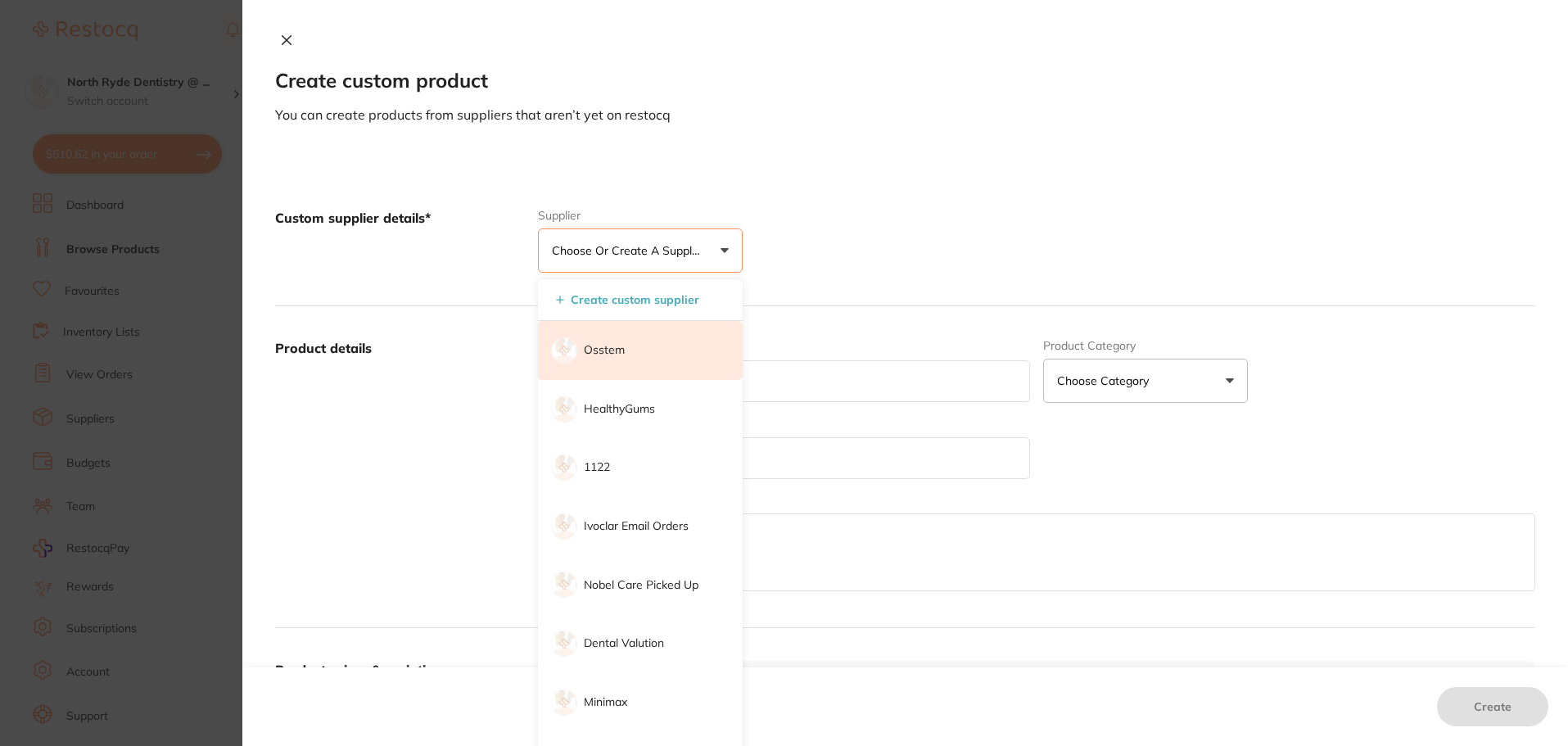
click at [641, 350] on li "Osstem" at bounding box center [640, 350] width 205 height 59
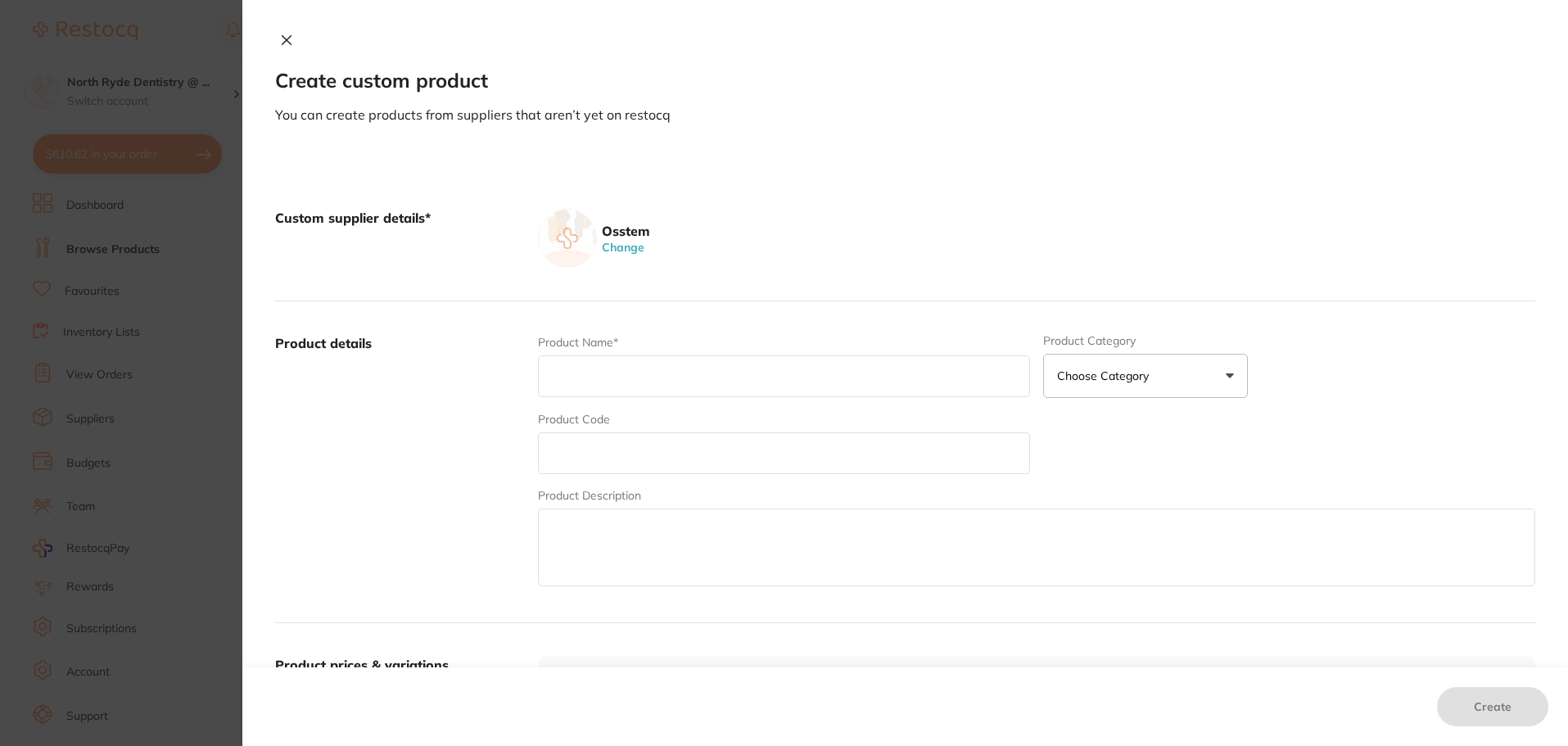
click at [608, 383] on input "text" at bounding box center [784, 376] width 492 height 42
paste input "Jing"
type input "D"
type input "SDI Whitening 9.5% mini kit"
click at [1098, 392] on button "Choose Category" at bounding box center [1145, 376] width 205 height 44
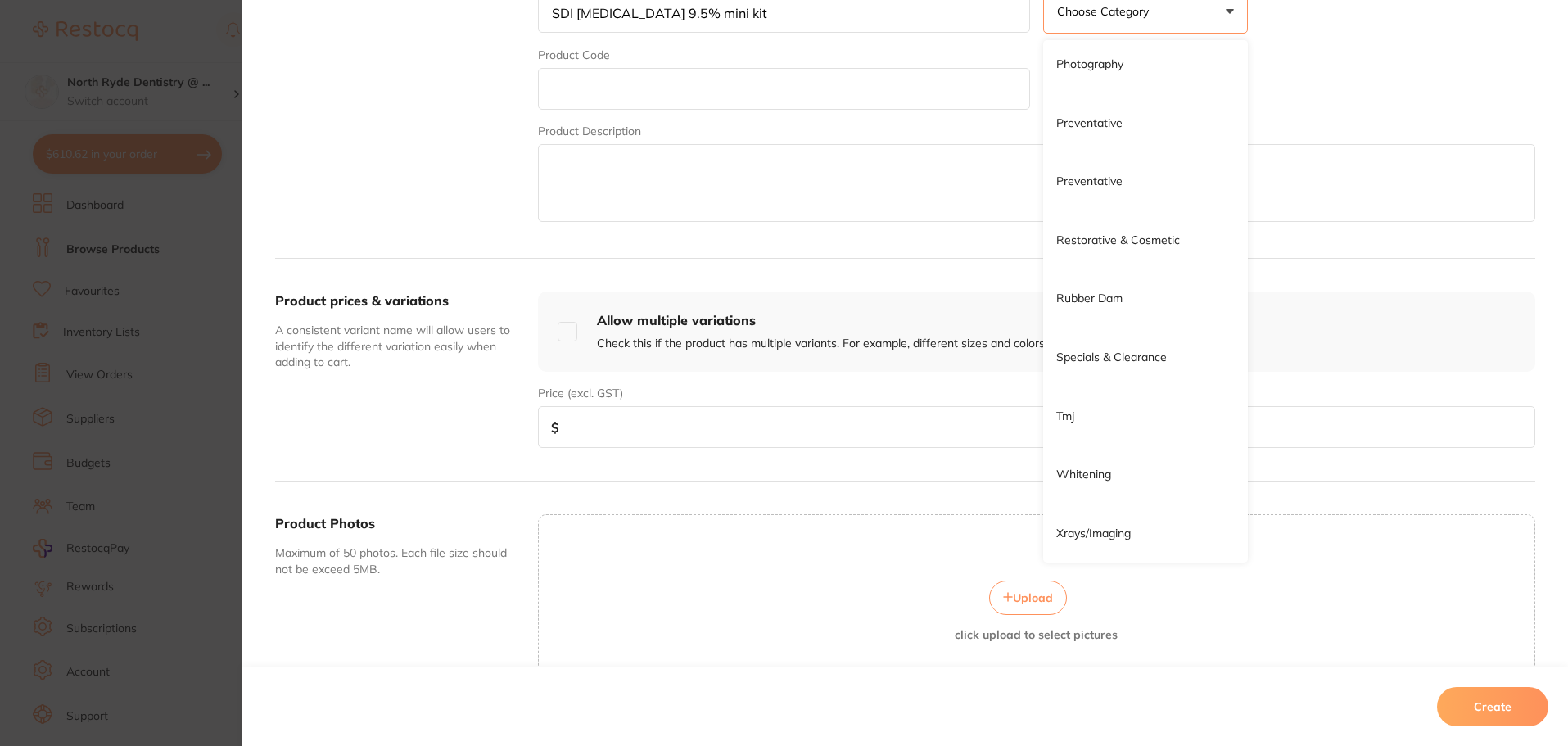
scroll to position [409, 0]
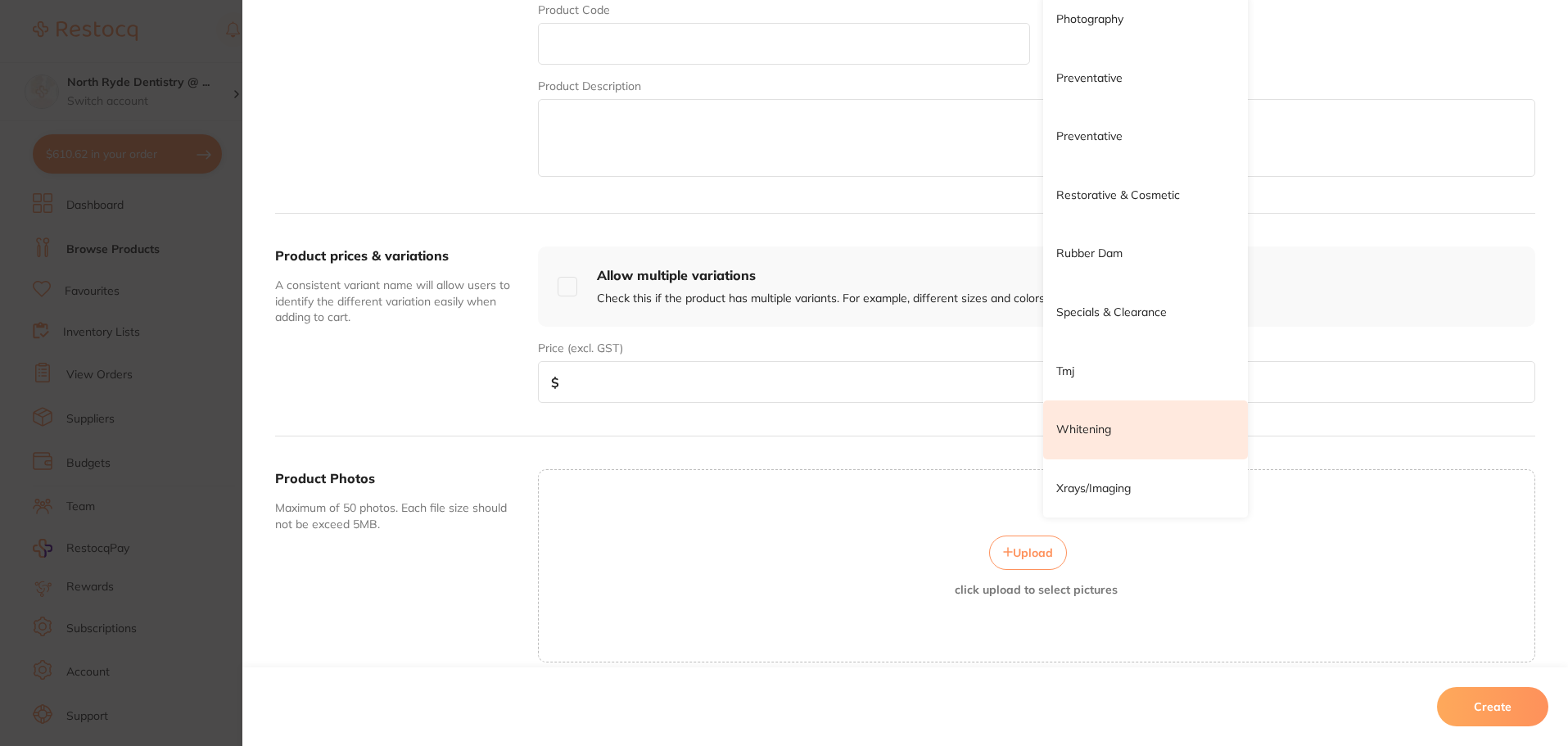
click at [1096, 439] on li "Whitening" at bounding box center [1145, 430] width 205 height 59
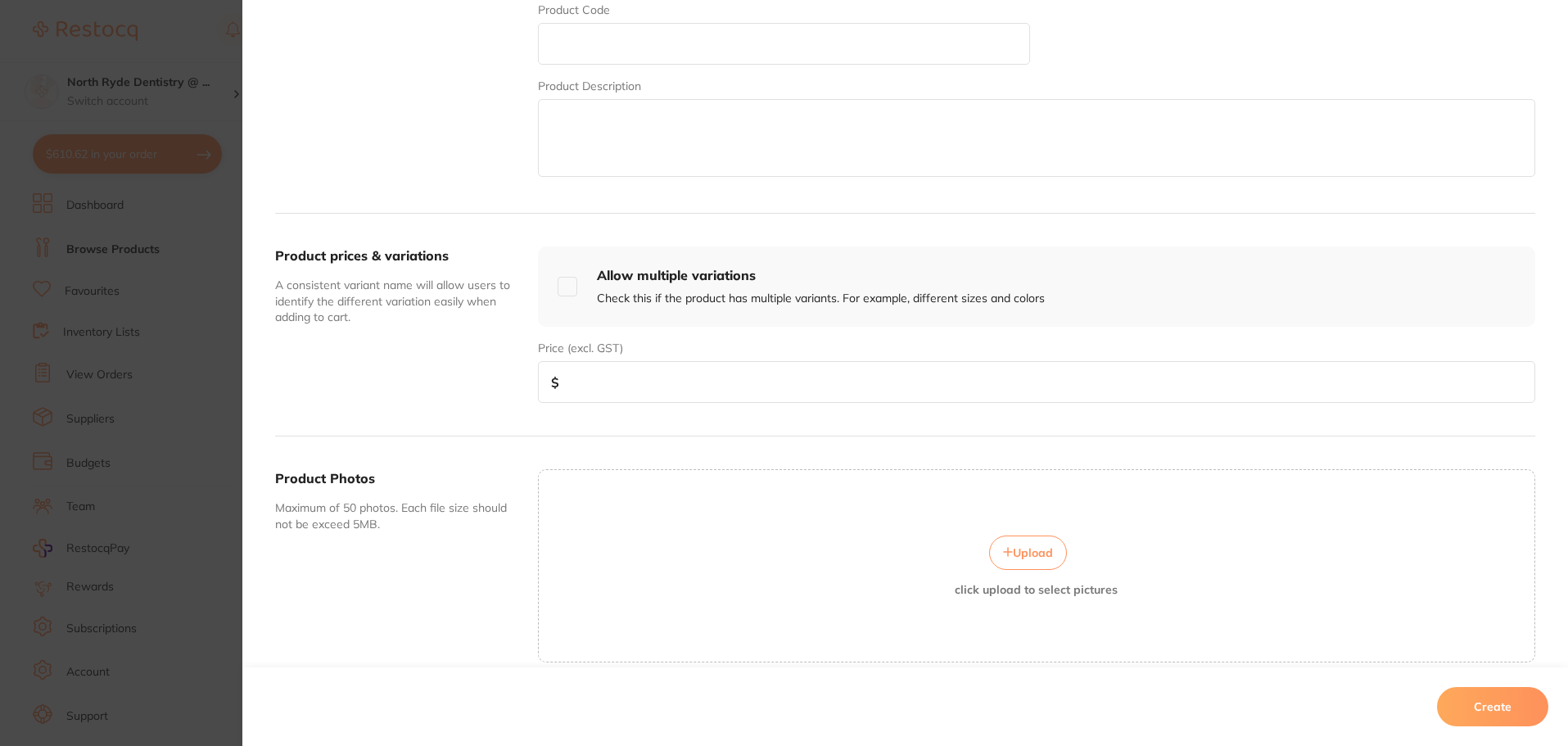
click at [612, 391] on input "number" at bounding box center [1037, 382] width 997 height 42
type input "377"
click at [685, 423] on div "Product prices & variations A consistent variant name will allow users to ident…" at bounding box center [905, 325] width 1260 height 223
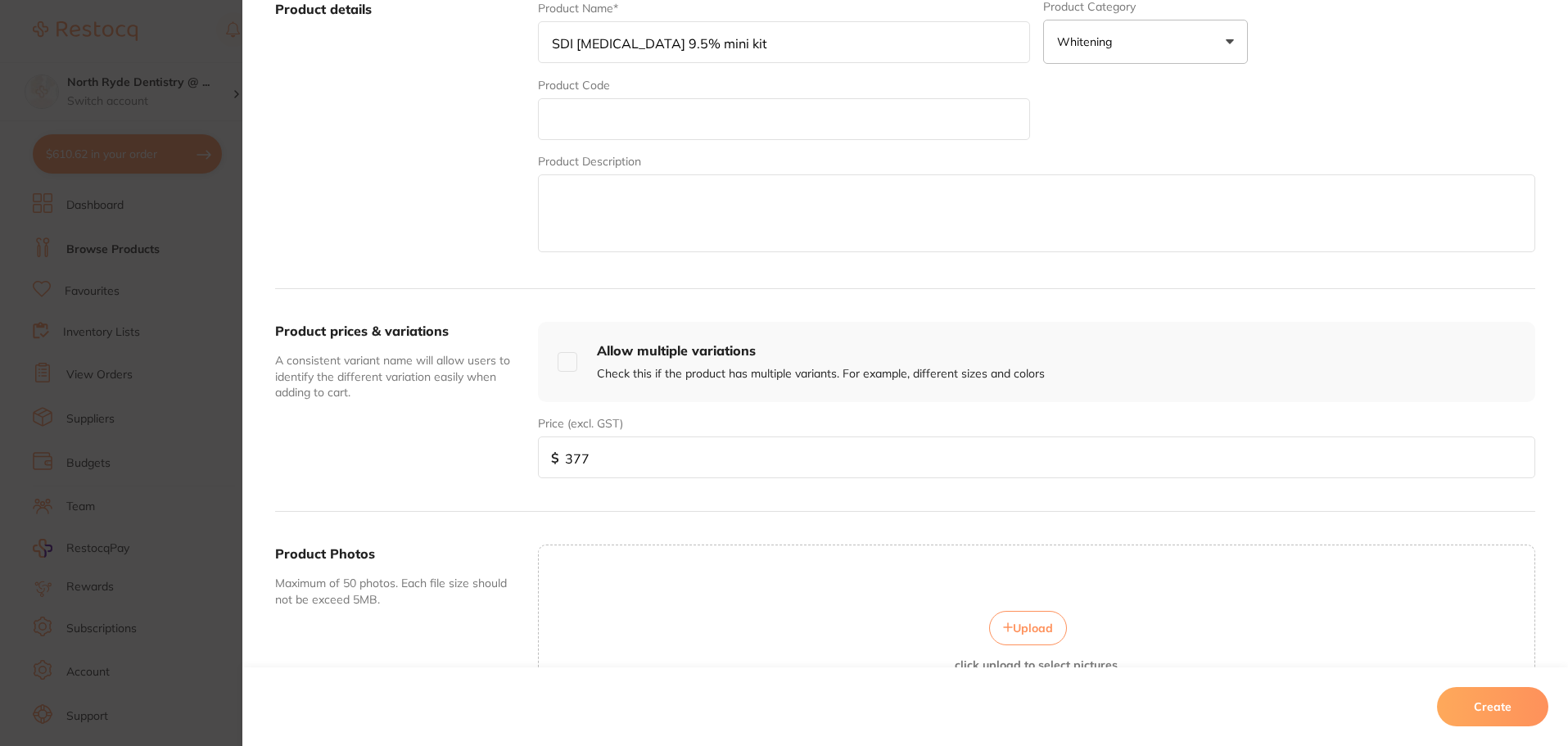
scroll to position [246, 0]
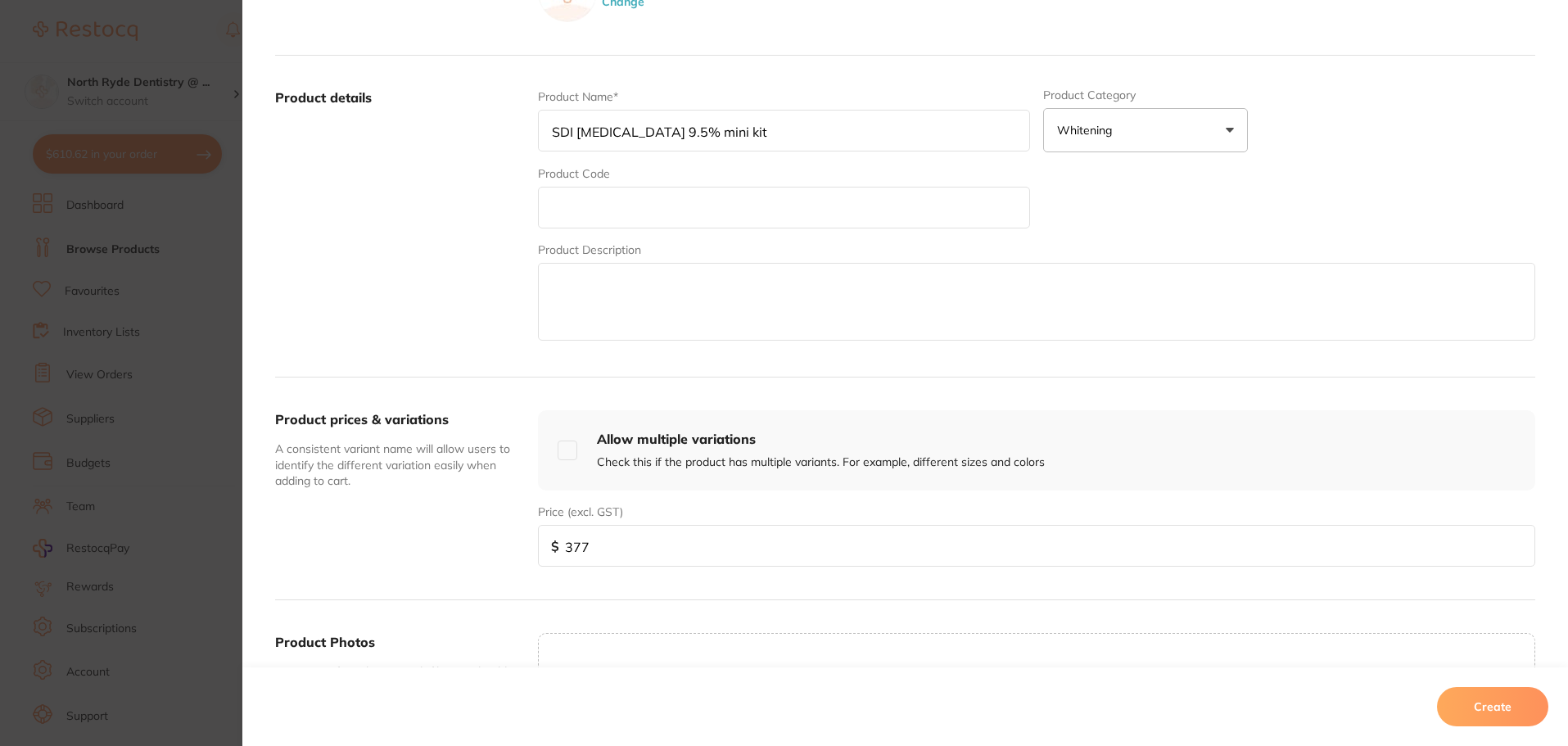
click at [660, 318] on textarea at bounding box center [1037, 301] width 997 height 78
type textarea "n"
type textarea "buy 10 get 3 free"
click at [1479, 704] on button "Create" at bounding box center [1493, 707] width 111 height 39
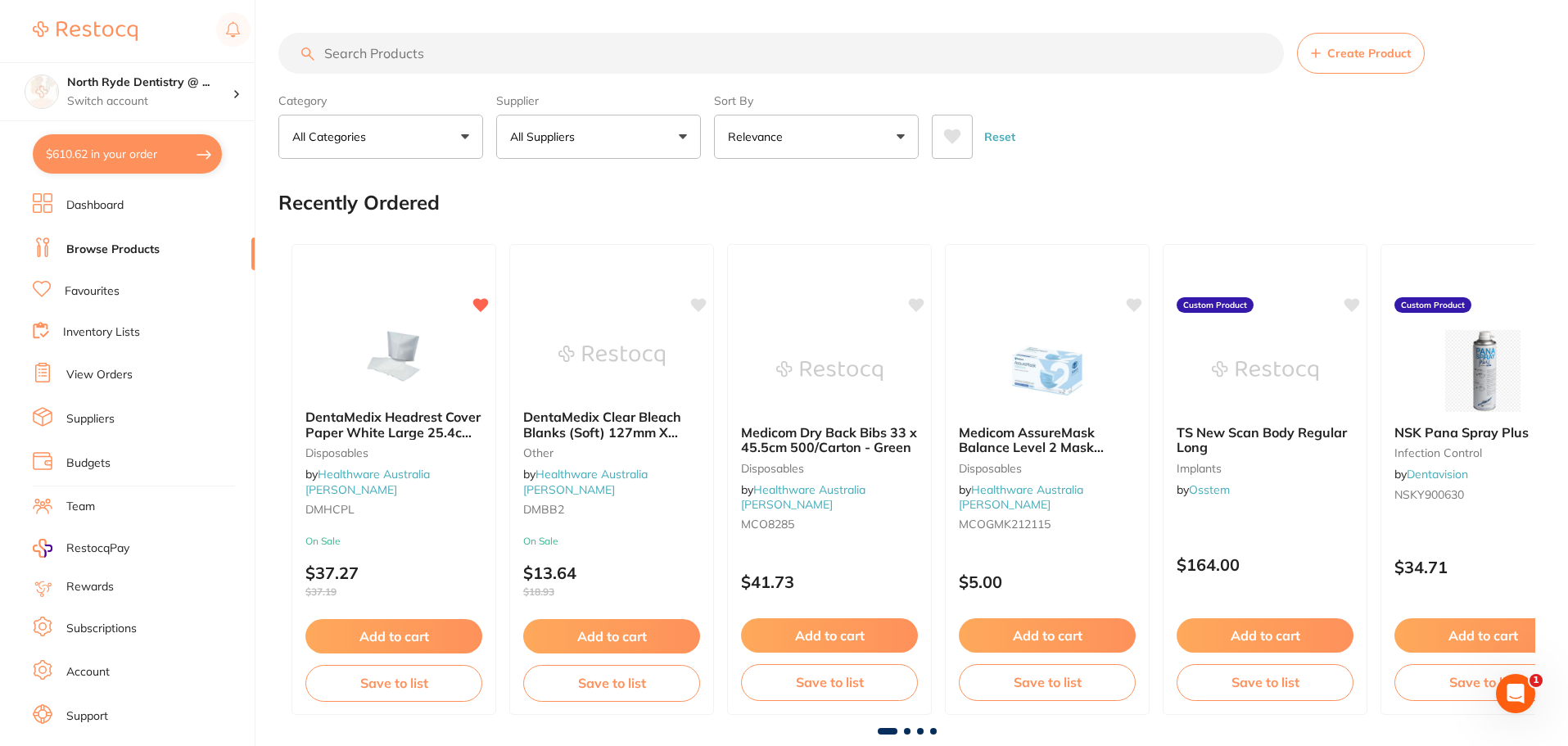
click at [362, 48] on input "search" at bounding box center [781, 53] width 1005 height 41
type input "sdi"
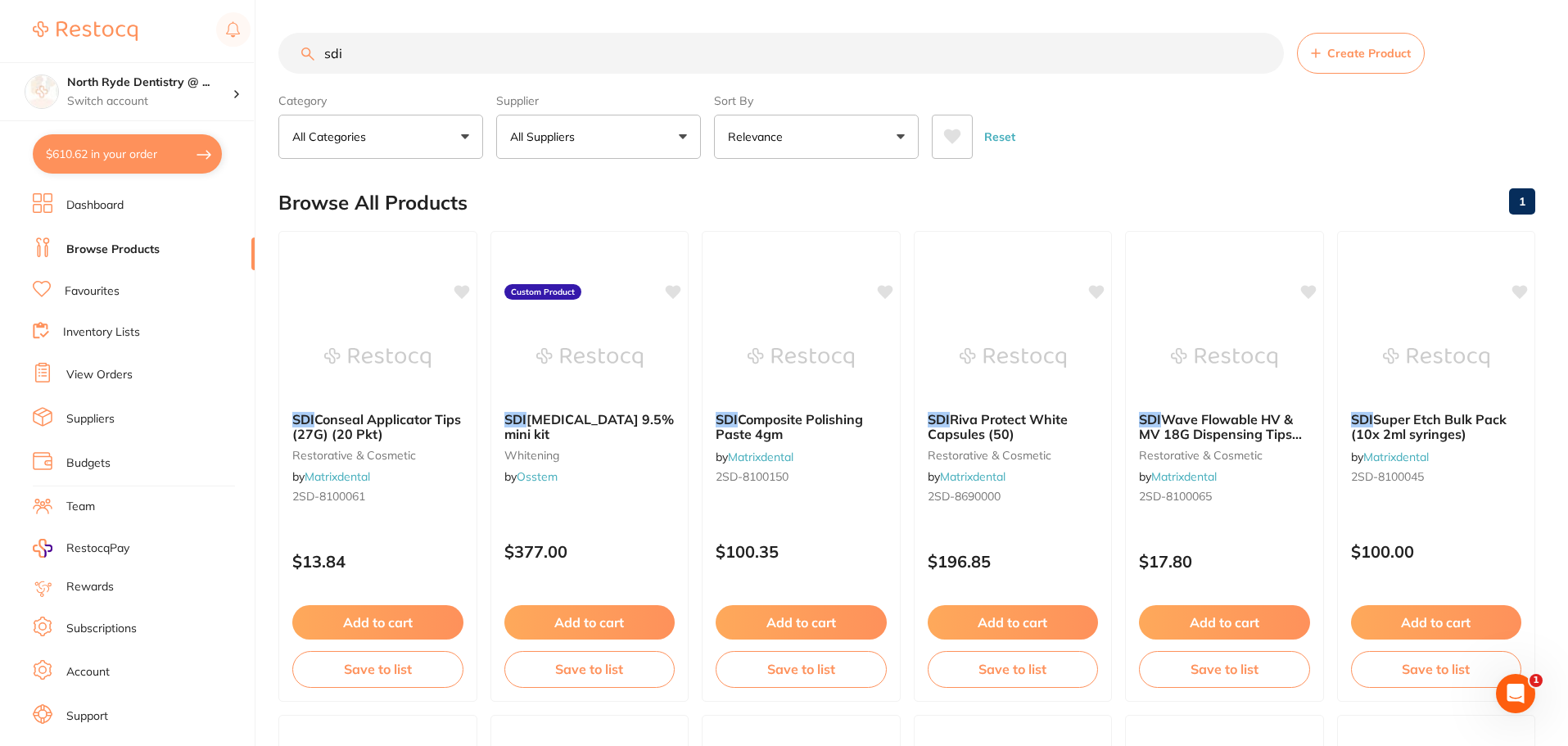
scroll to position [0, 0]
click at [594, 625] on button "Add to cart" at bounding box center [589, 624] width 173 height 35
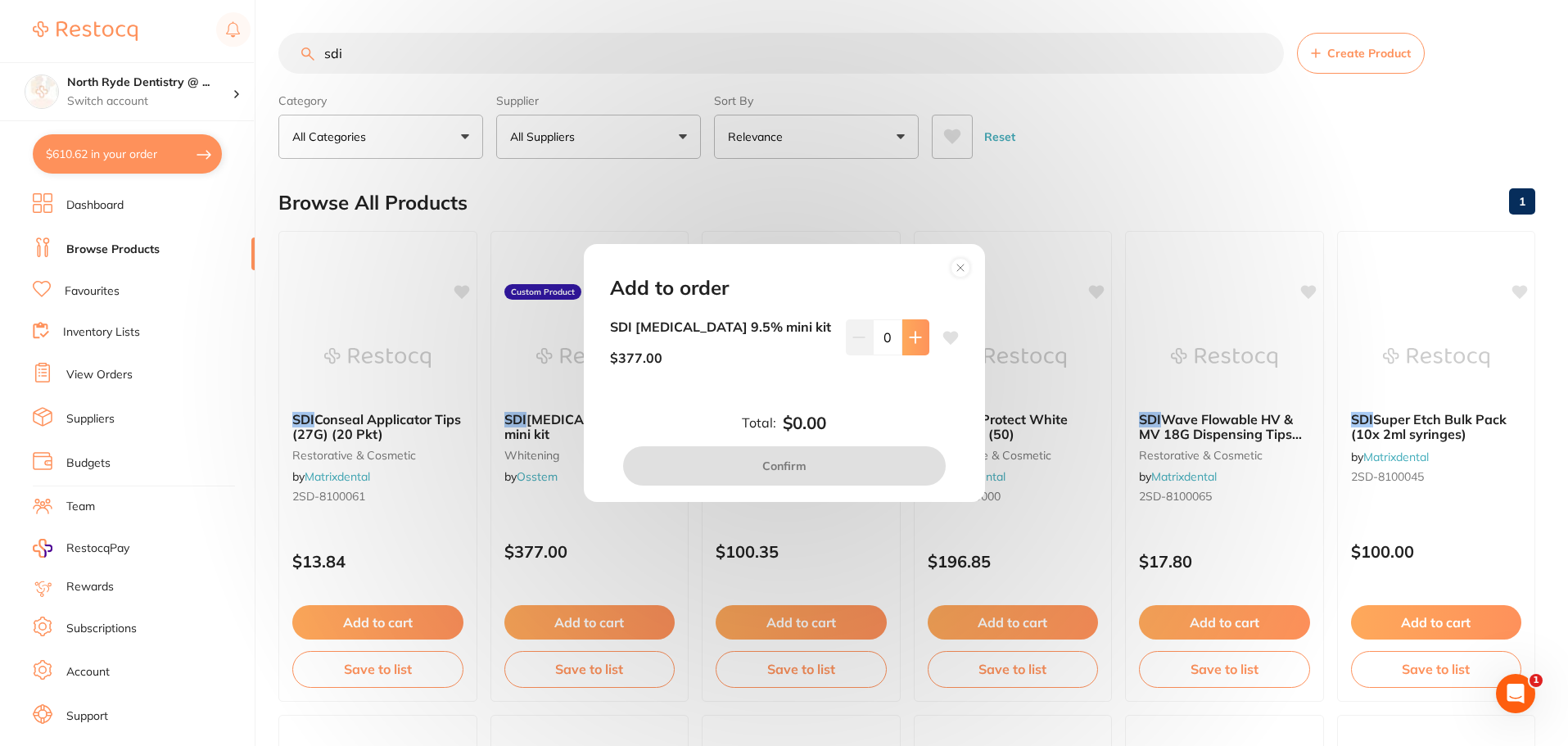
click at [913, 341] on icon at bounding box center [915, 337] width 13 height 13
type input "1"
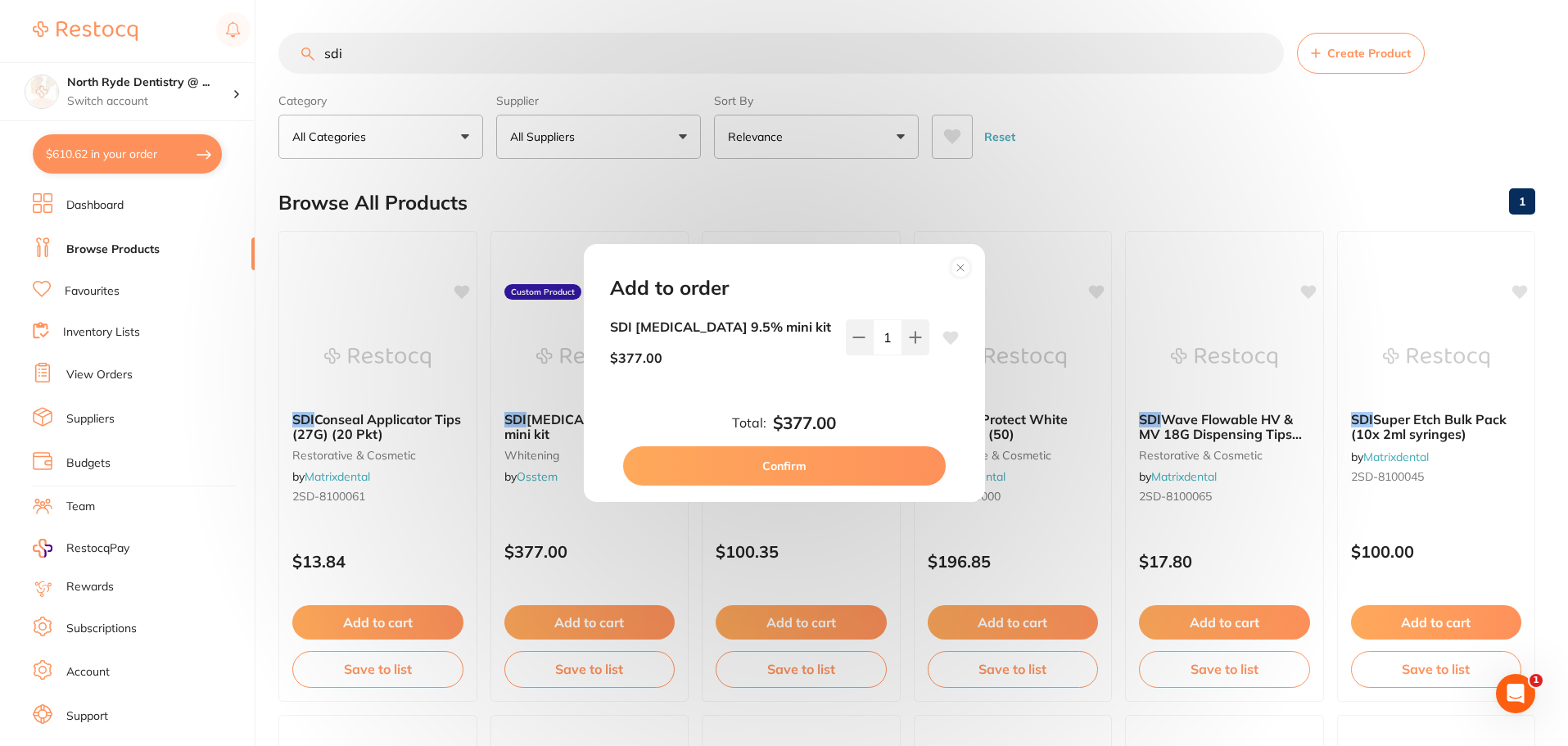
click at [829, 466] on button "Confirm" at bounding box center [784, 466] width 323 height 39
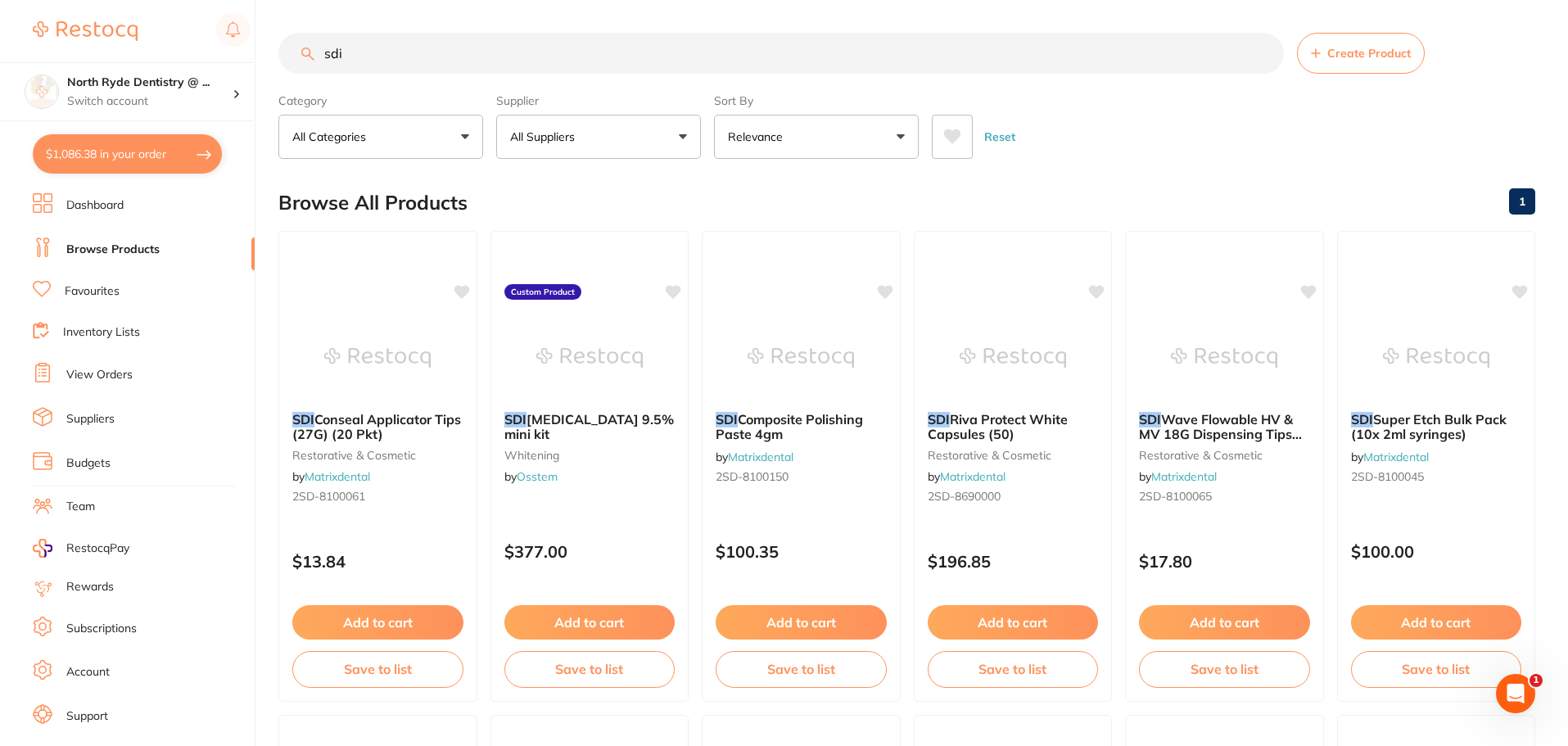
click at [96, 162] on button "$1,086.38 in your order" at bounding box center [127, 154] width 189 height 39
checkbox input "true"
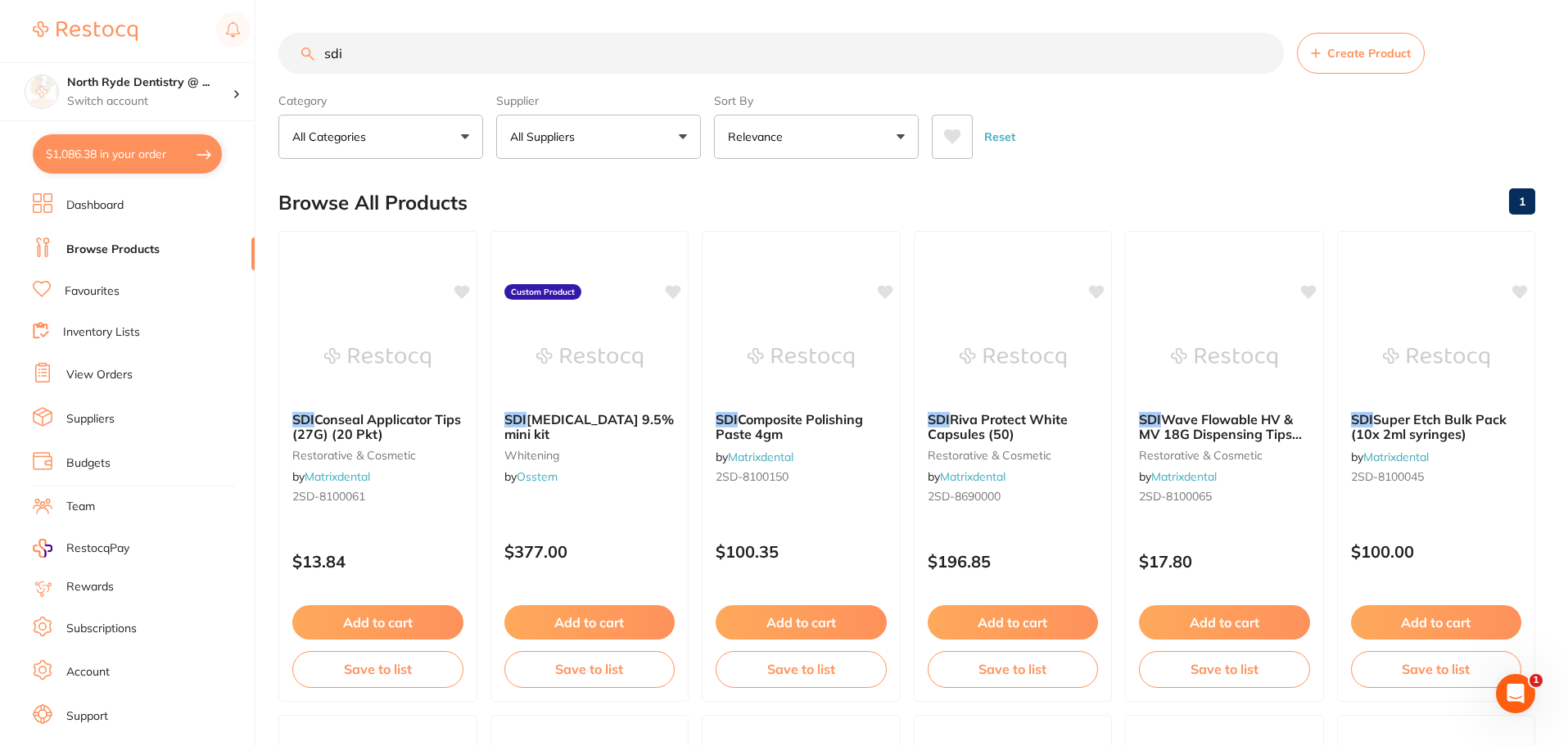
checkbox input "true"
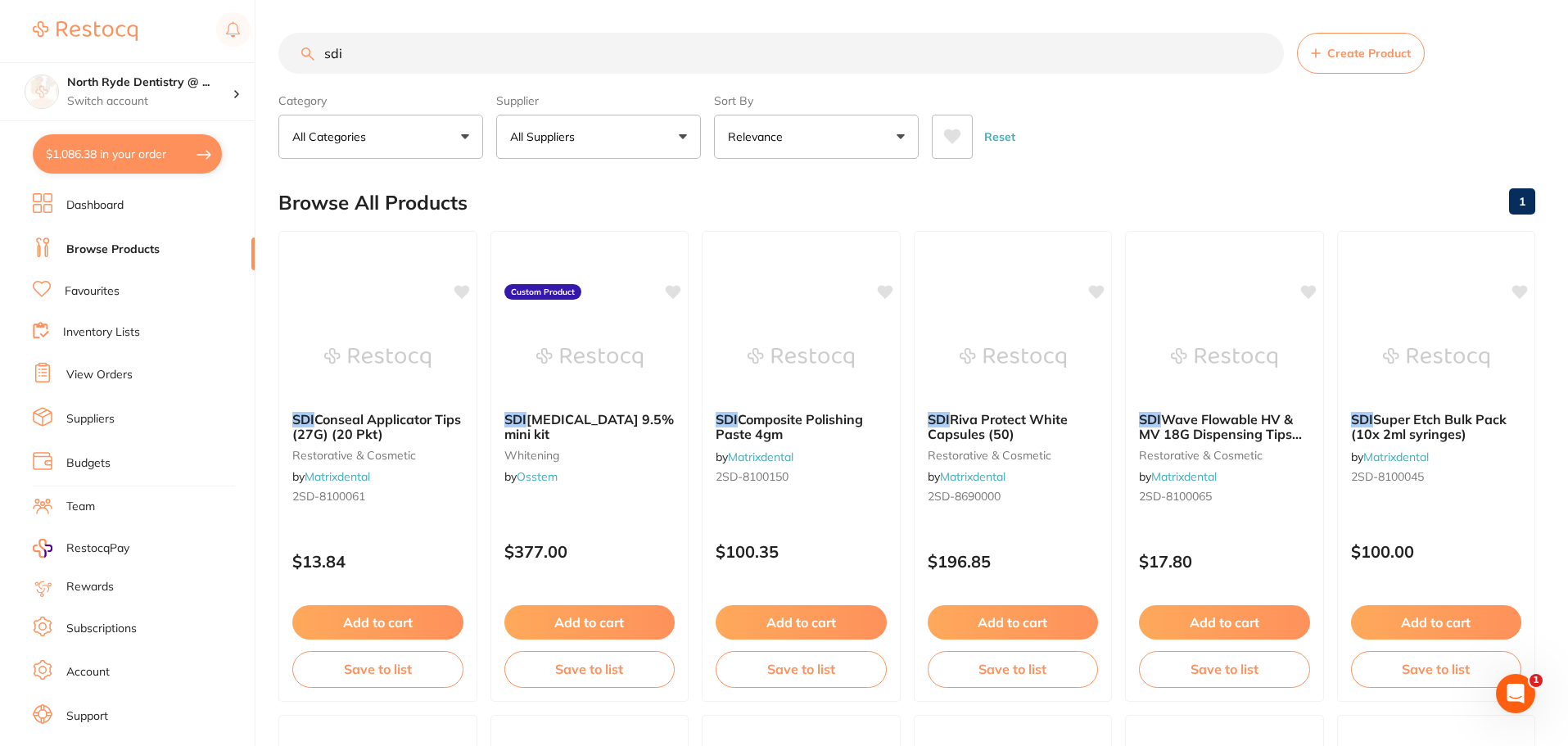
checkbox input "true"
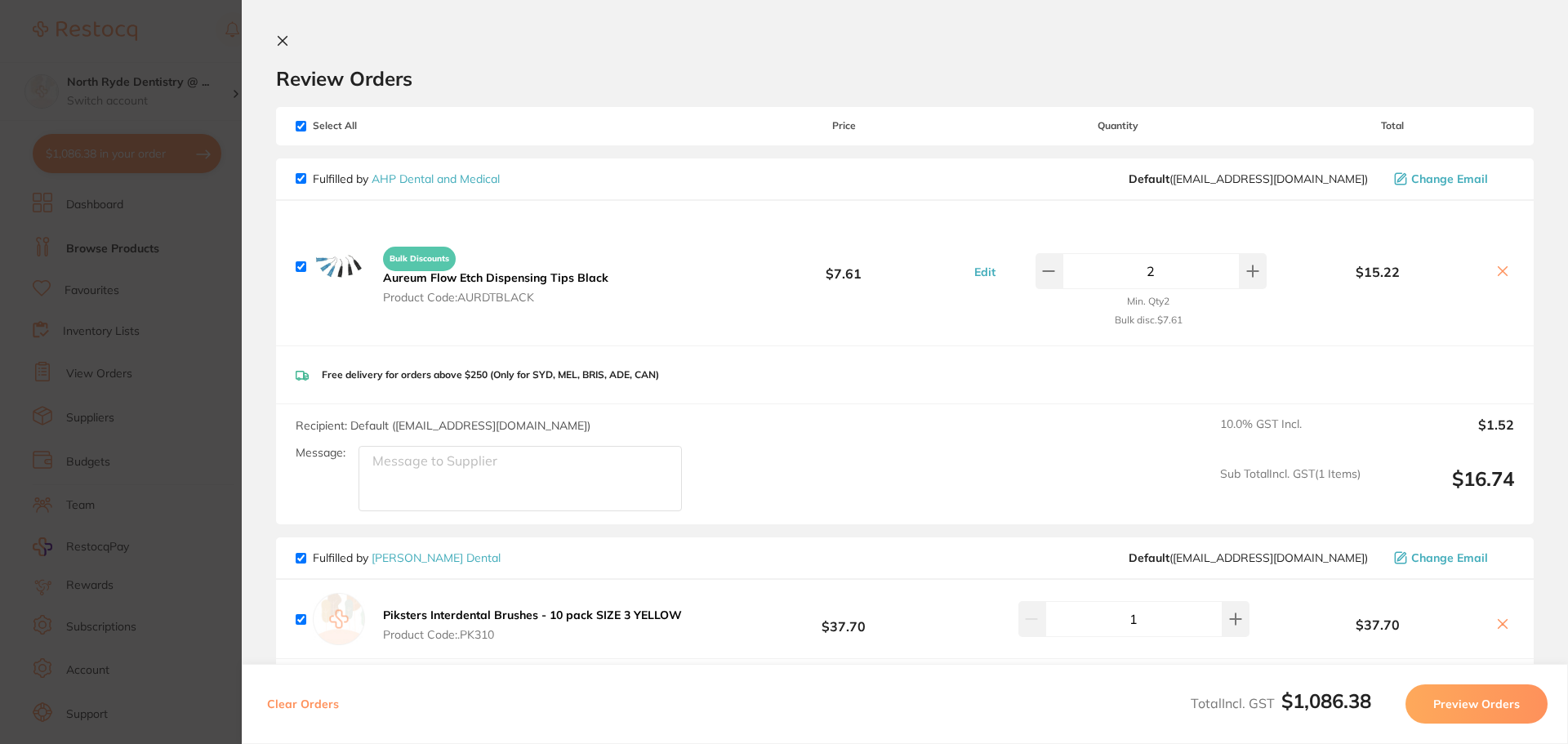
click at [300, 127] on input "checkbox" at bounding box center [301, 126] width 11 height 11
checkbox input "false"
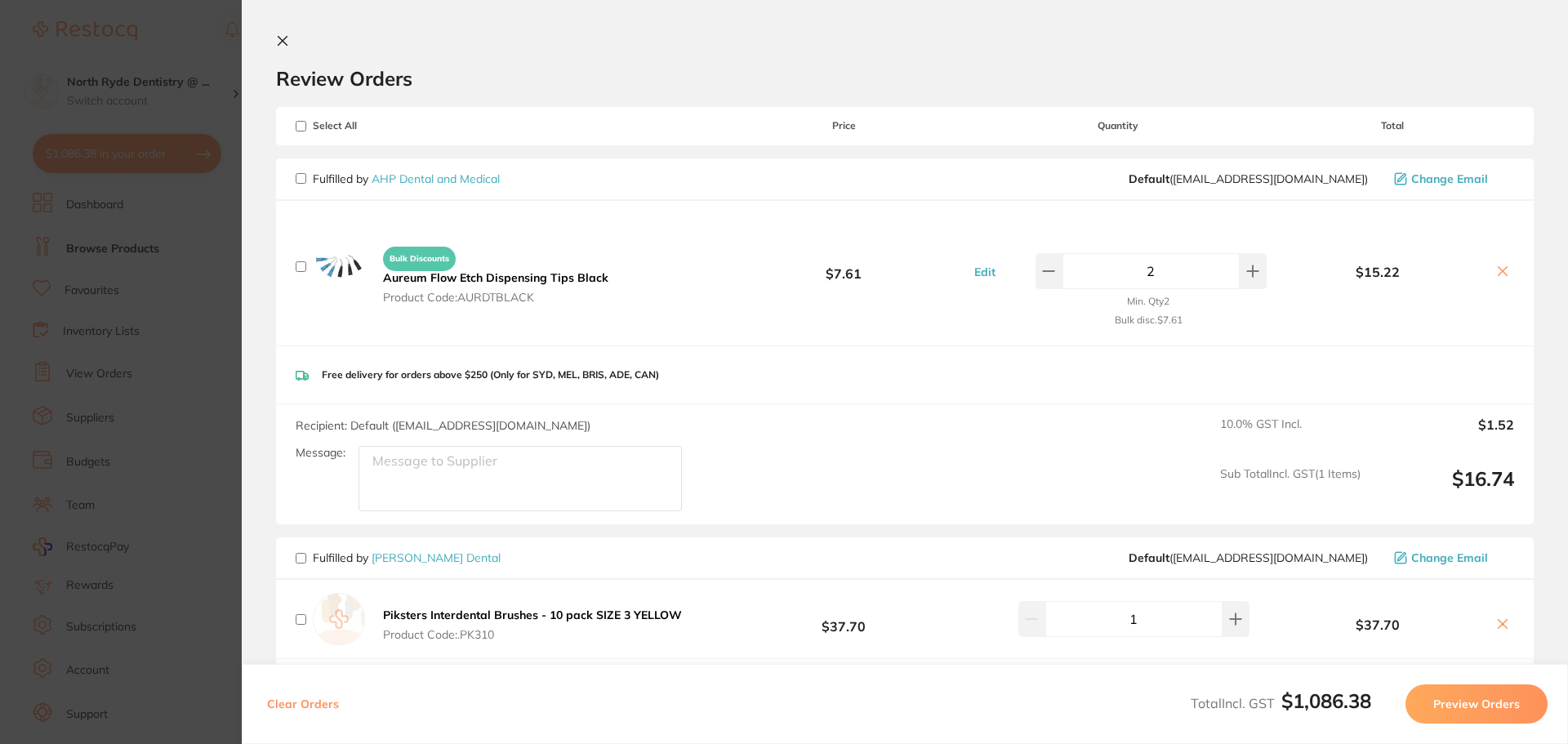
checkbox input "false"
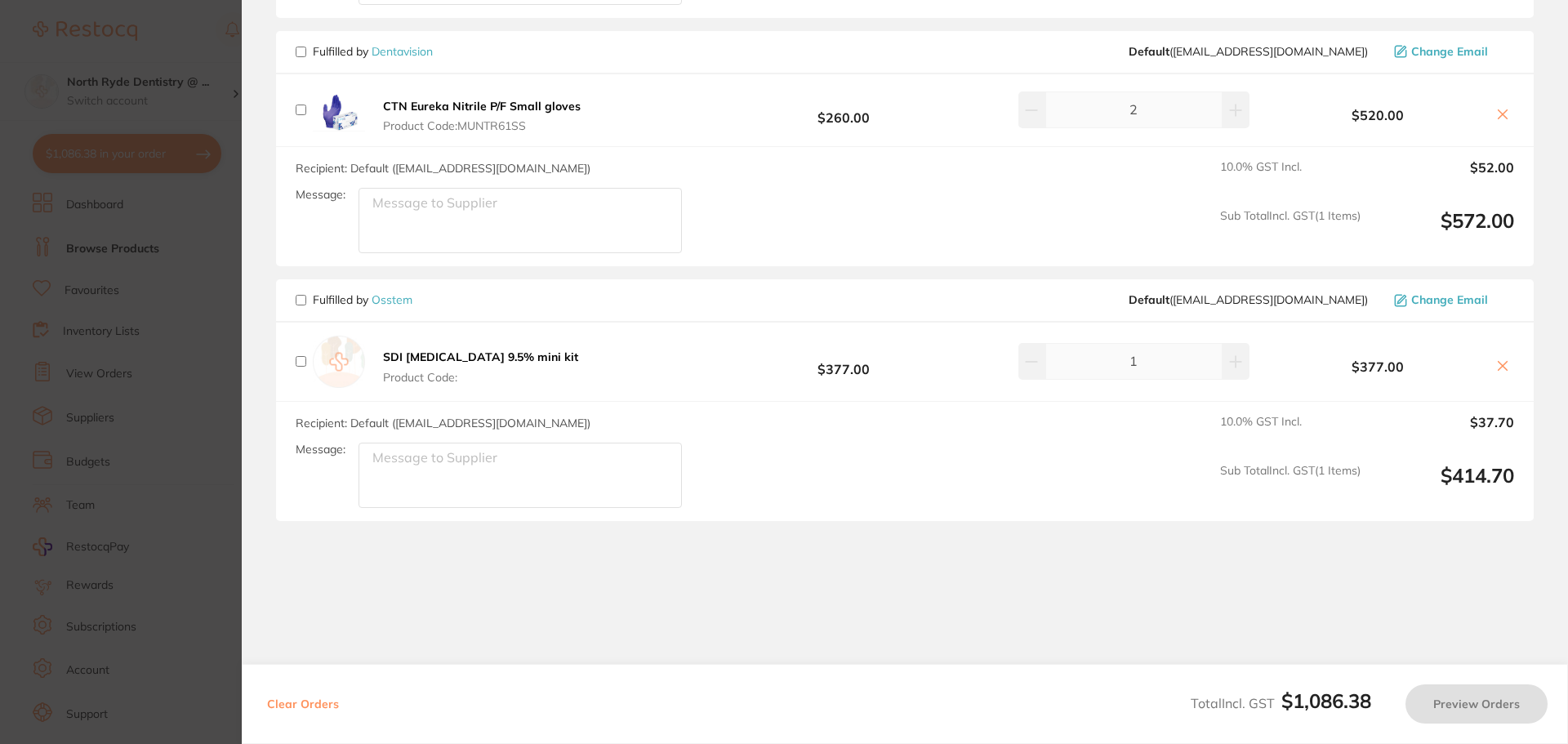
scroll to position [933, 0]
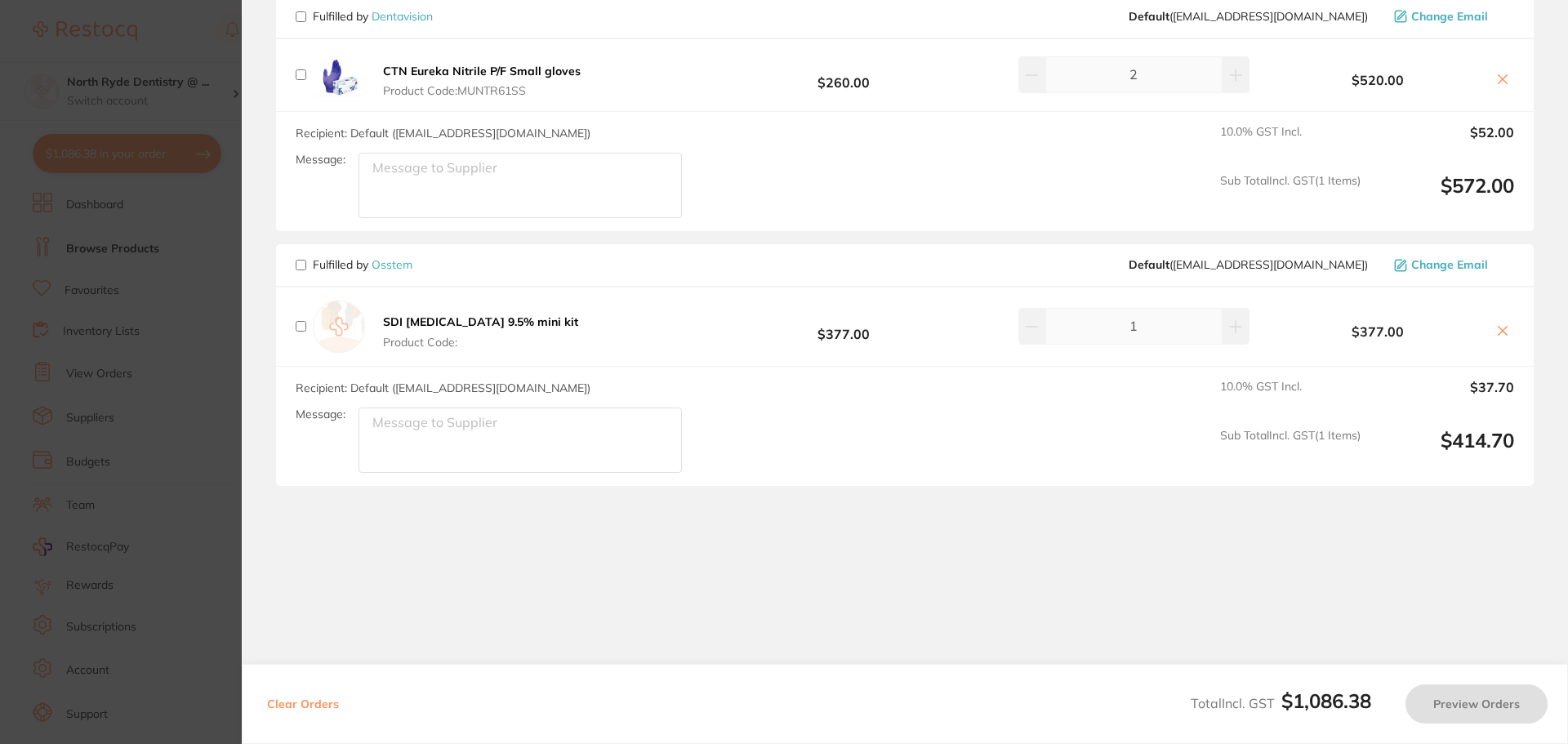
click at [302, 326] on input "checkbox" at bounding box center [301, 326] width 11 height 11
checkbox input "true"
click at [1455, 715] on button "Preview Orders" at bounding box center [1477, 704] width 142 height 39
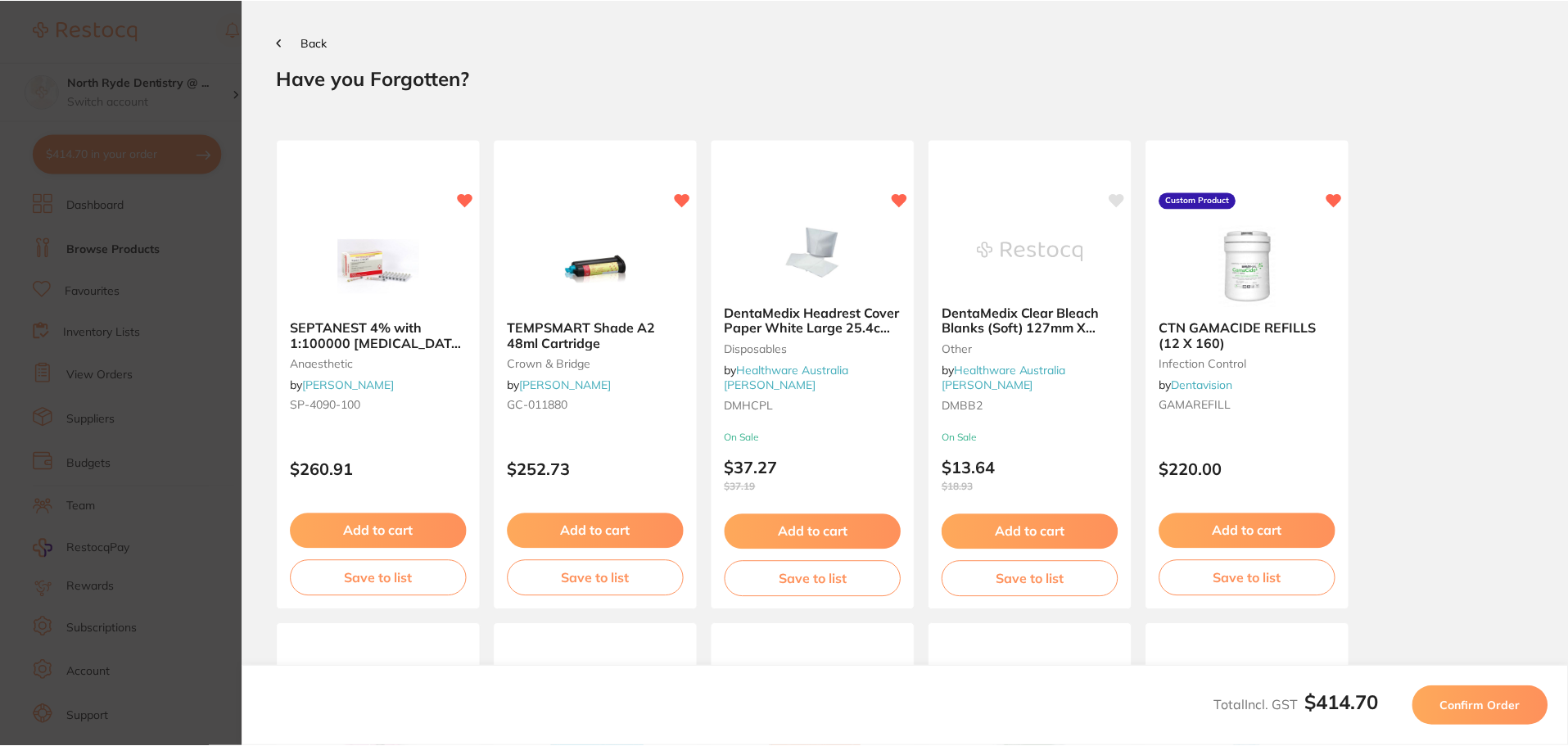
scroll to position [0, 0]
click at [1481, 708] on span "Confirm Order" at bounding box center [1484, 706] width 80 height 15
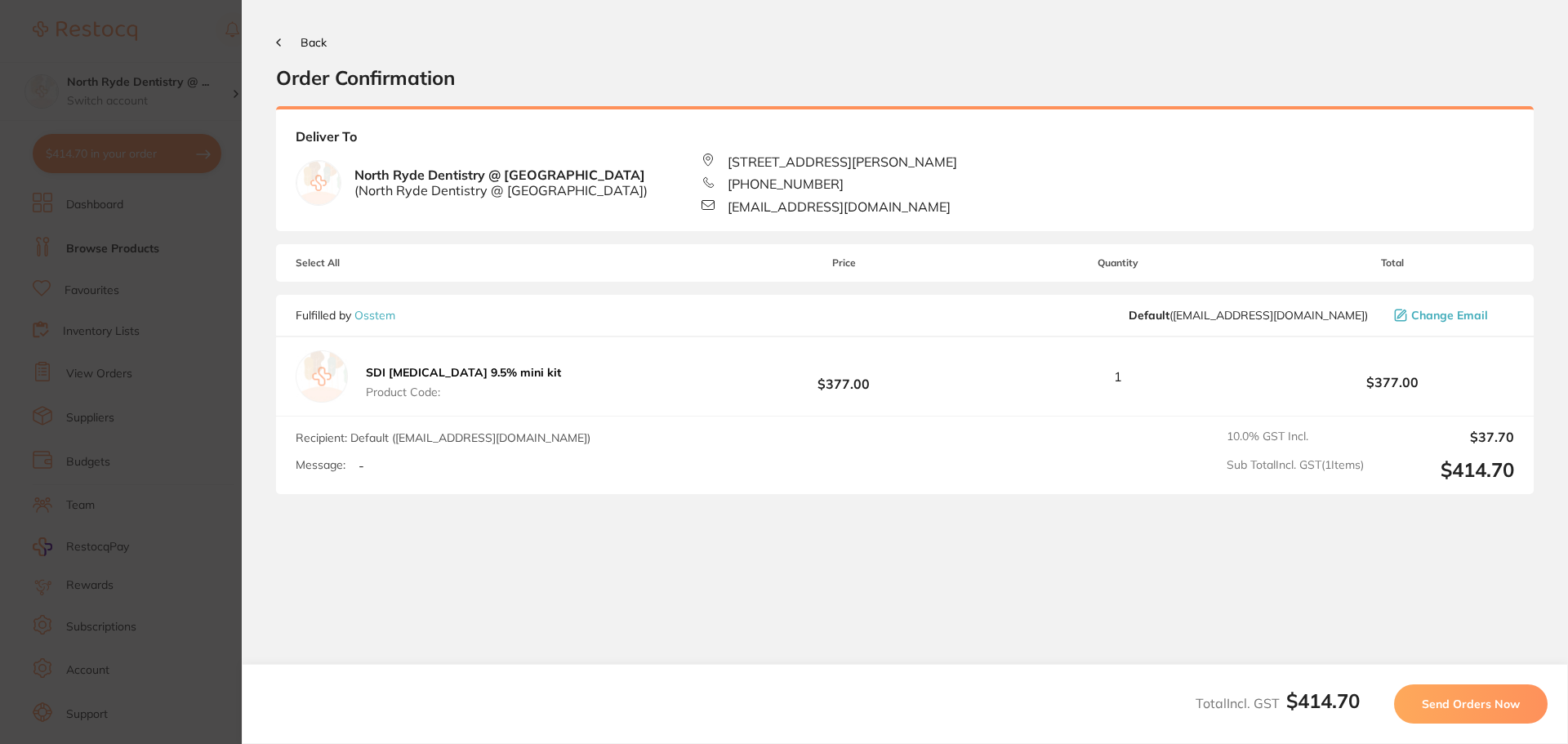
click at [1477, 706] on span "Send Orders Now" at bounding box center [1471, 704] width 98 height 15
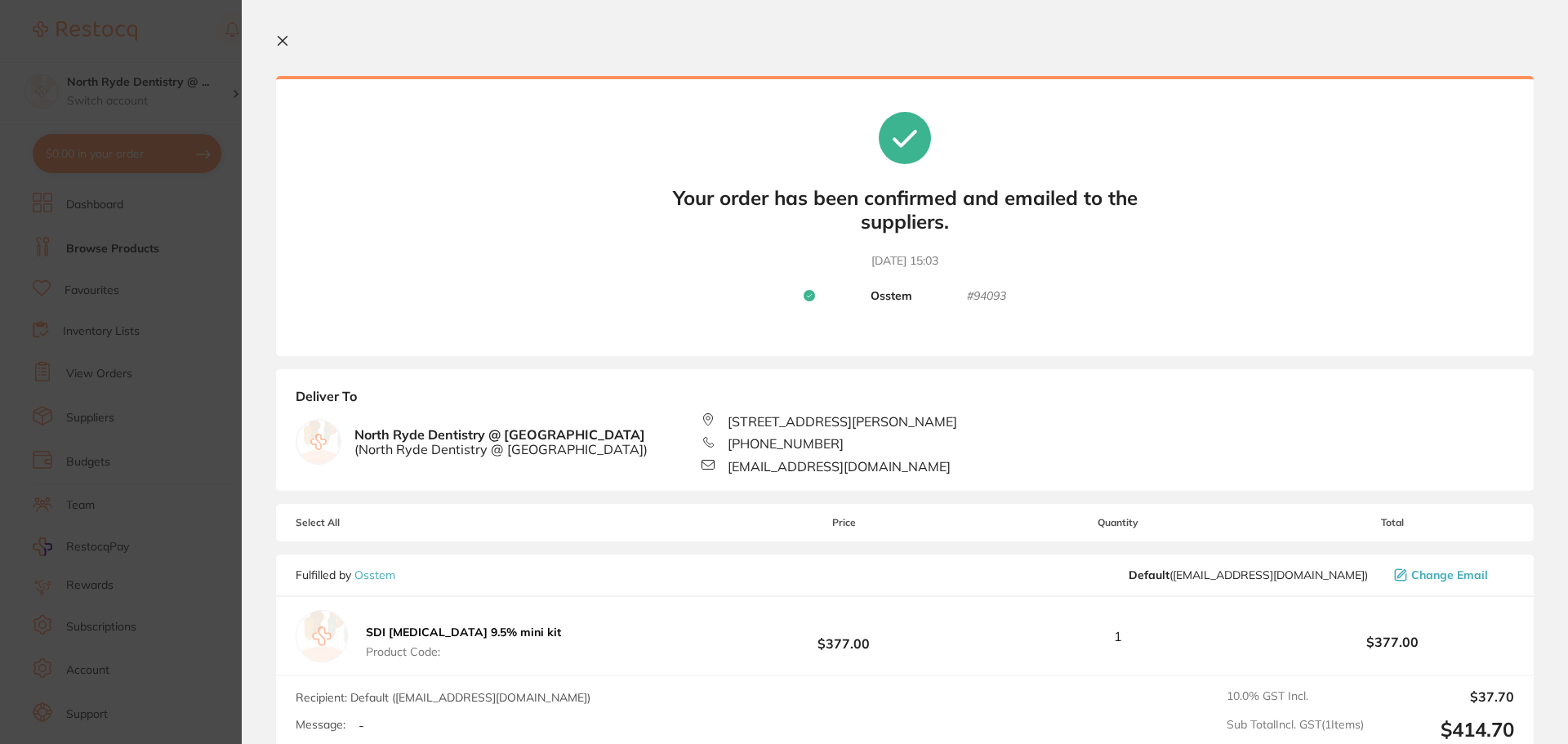
click at [284, 47] on icon at bounding box center [283, 41] width 13 height 13
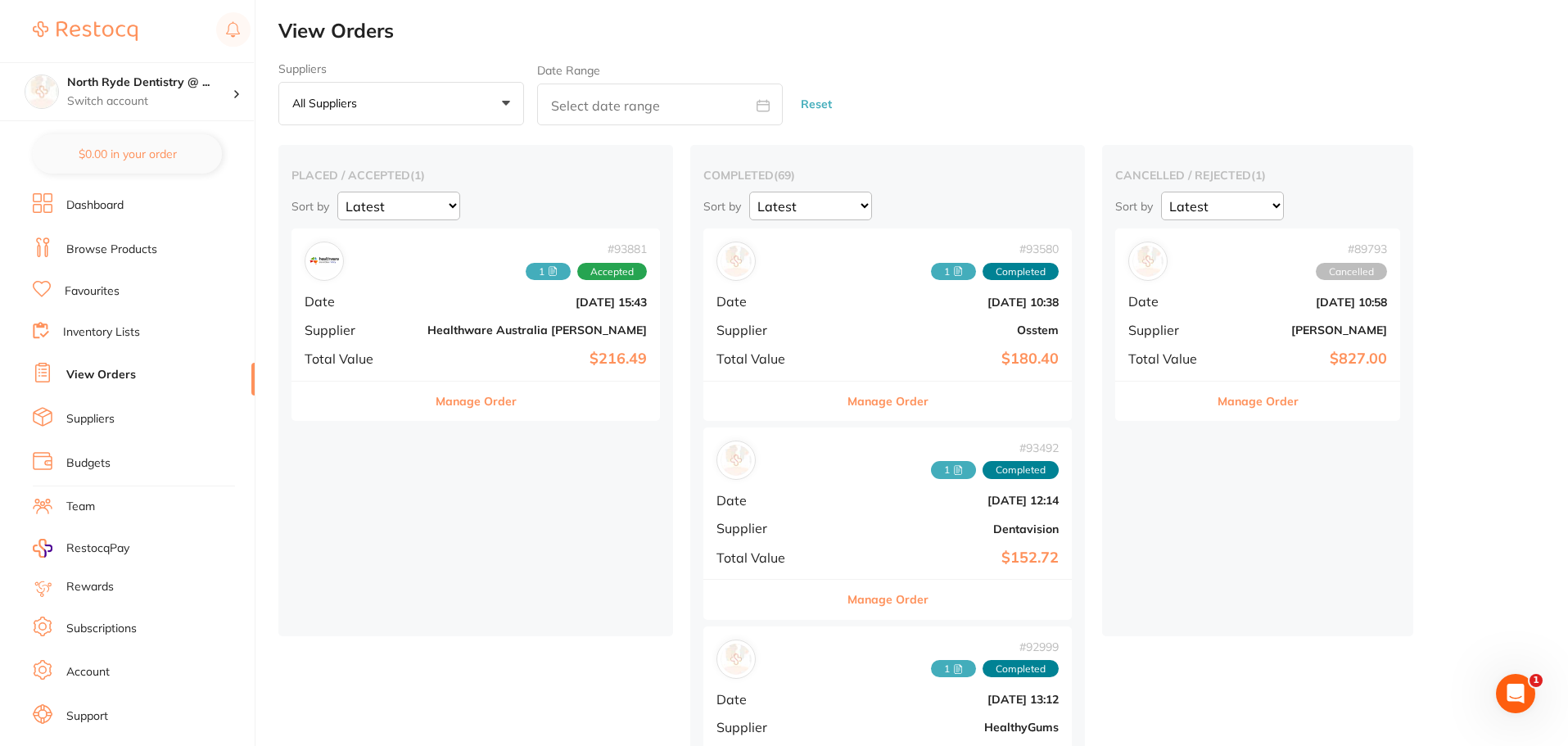
checkbox input "false"
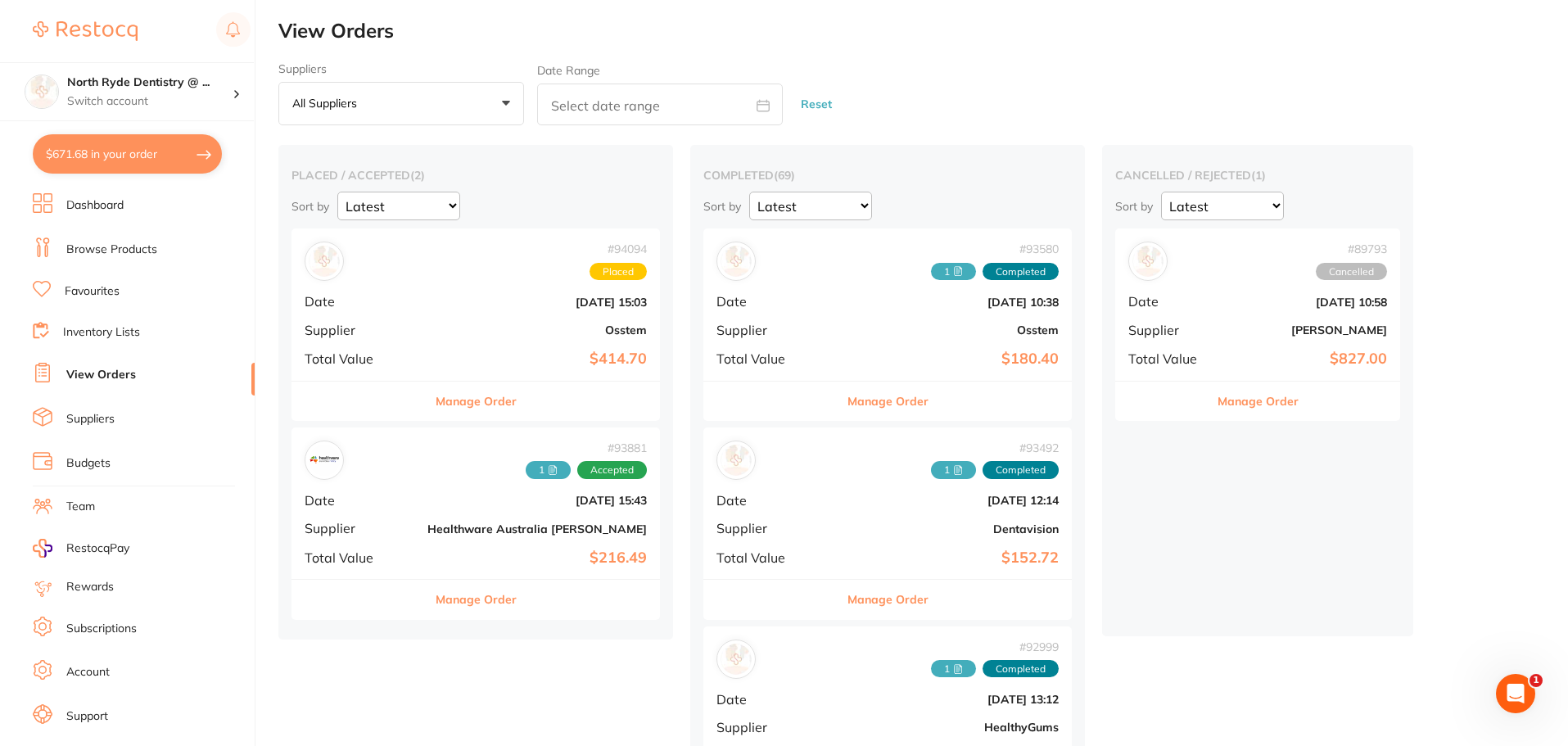
click at [96, 425] on link "Suppliers" at bounding box center [90, 419] width 48 height 16
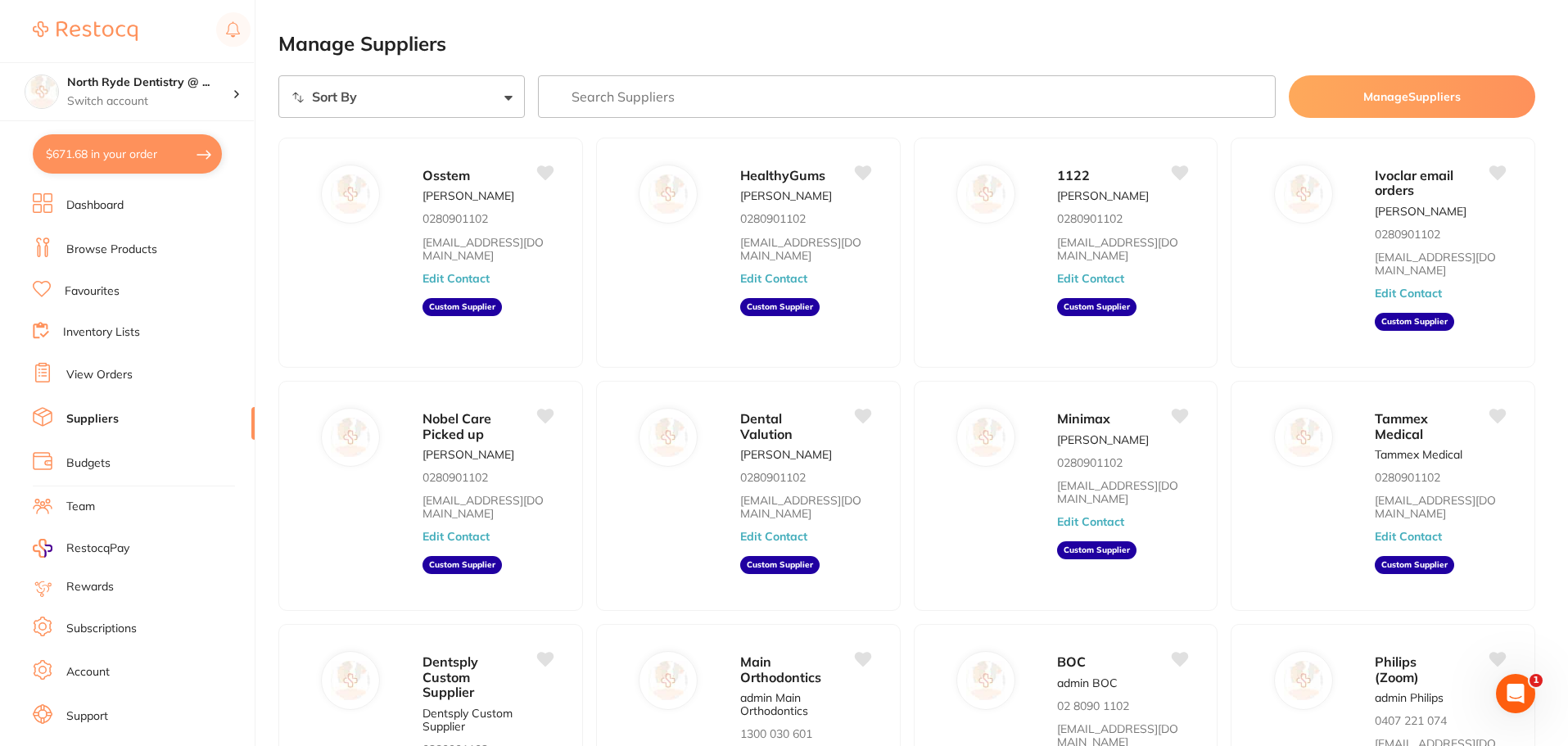
click at [95, 377] on link "View Orders" at bounding box center [99, 375] width 66 height 16
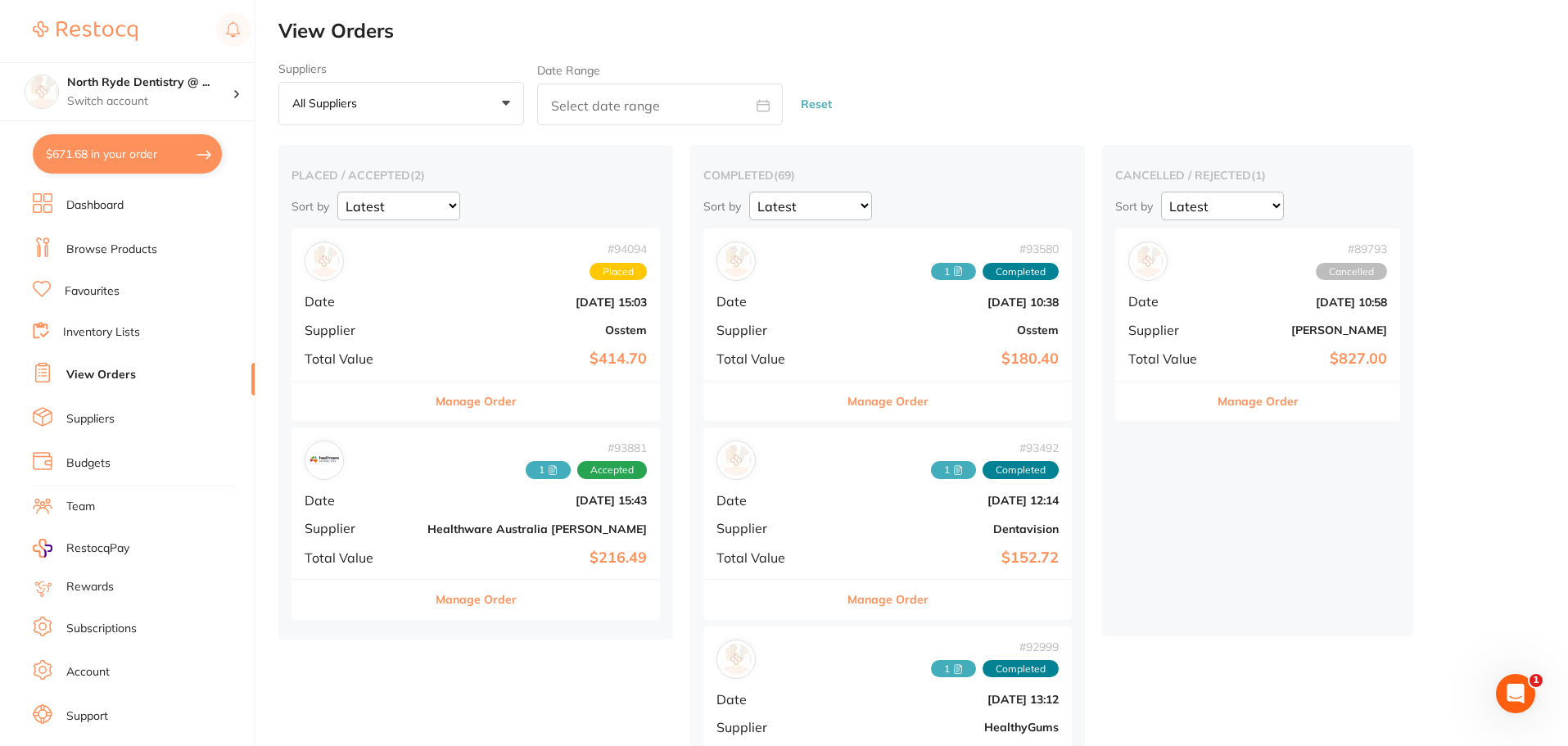
click at [409, 319] on div "# 94094 Placed Date Sept 18 2025, 15:03 Supplier Osstem Total Value $414.70" at bounding box center [476, 304] width 368 height 151
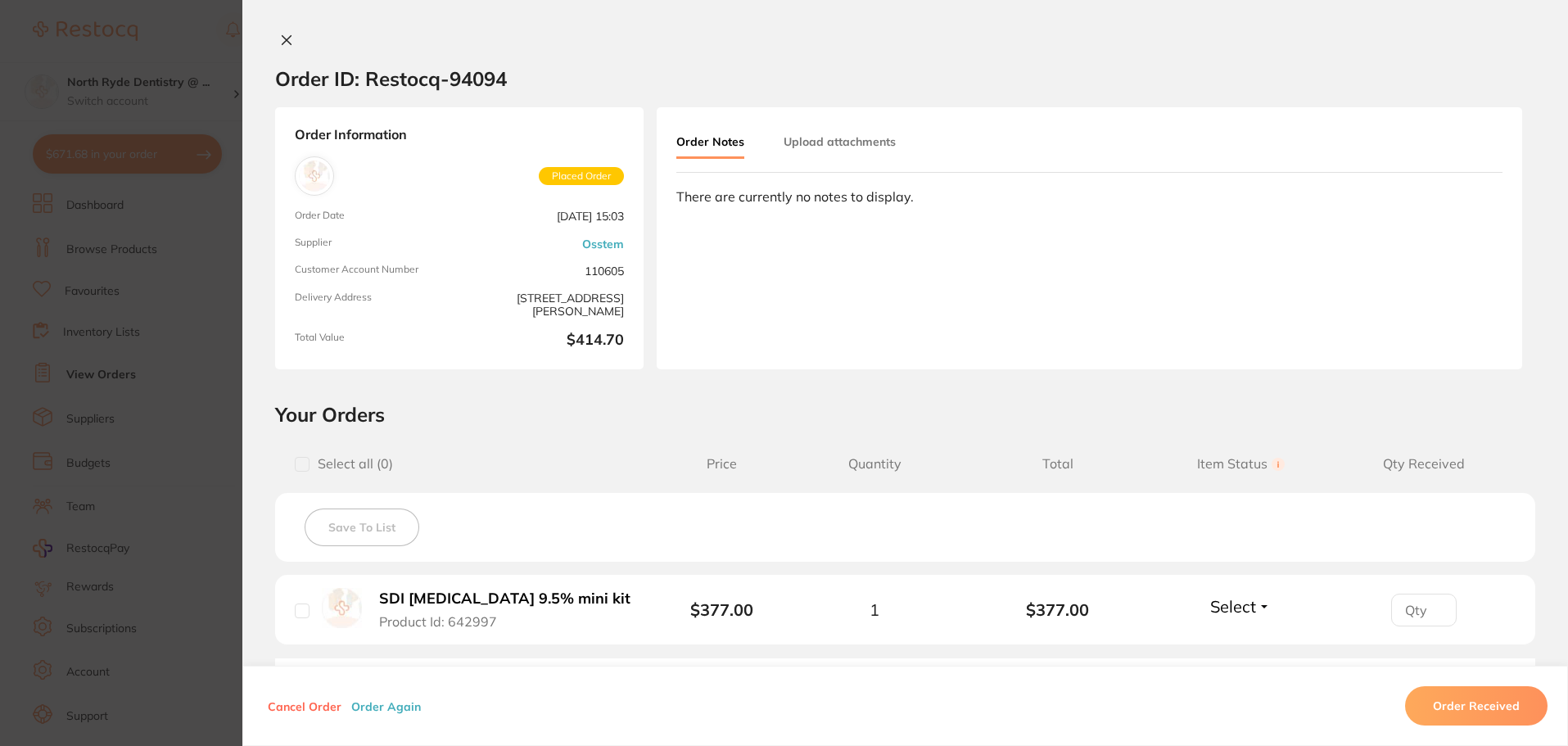
click at [831, 147] on button "Upload attachments" at bounding box center [839, 142] width 112 height 29
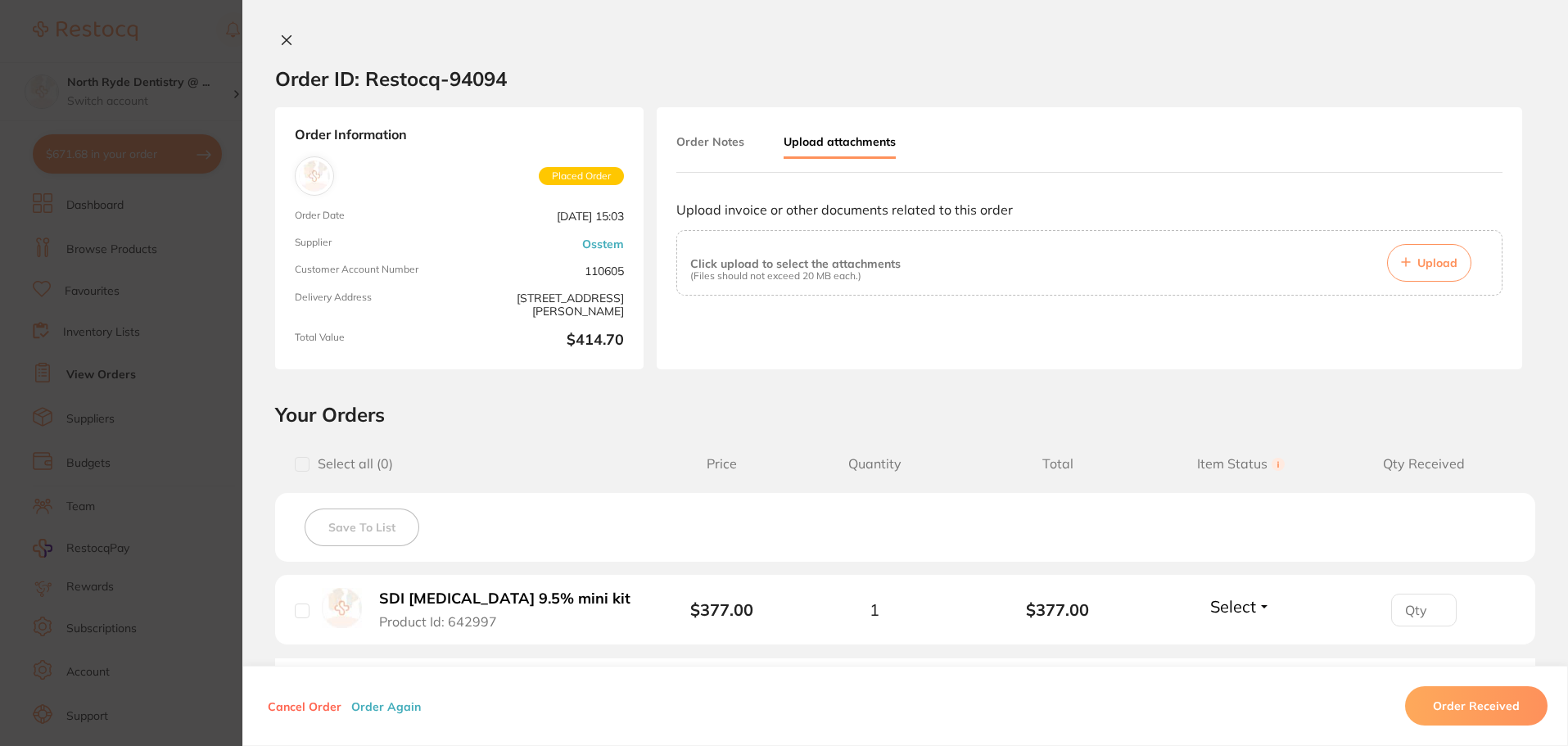
click at [1421, 270] on button "Upload" at bounding box center [1429, 263] width 84 height 38
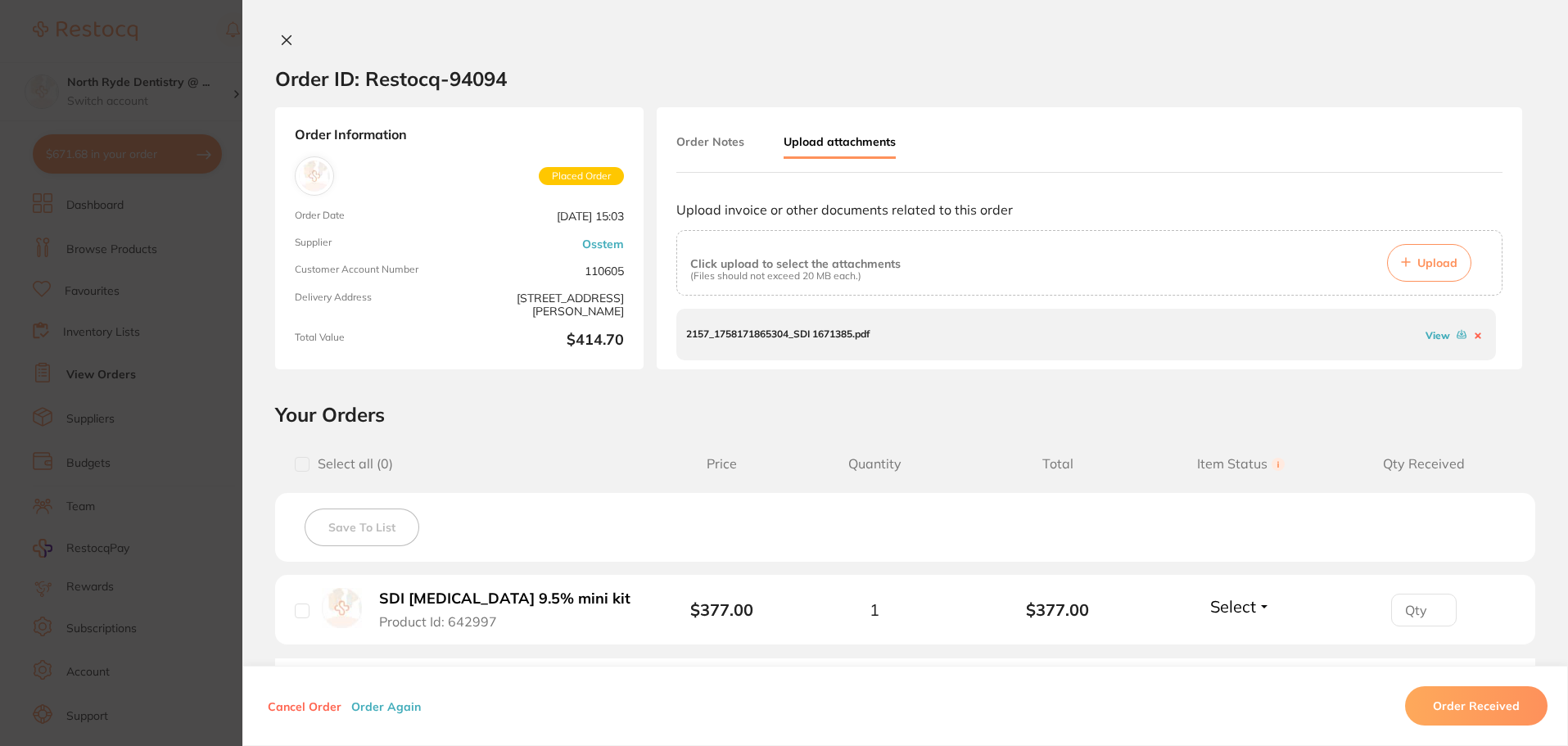
click at [299, 617] on input "checkbox" at bounding box center [302, 611] width 15 height 15
checkbox input "true"
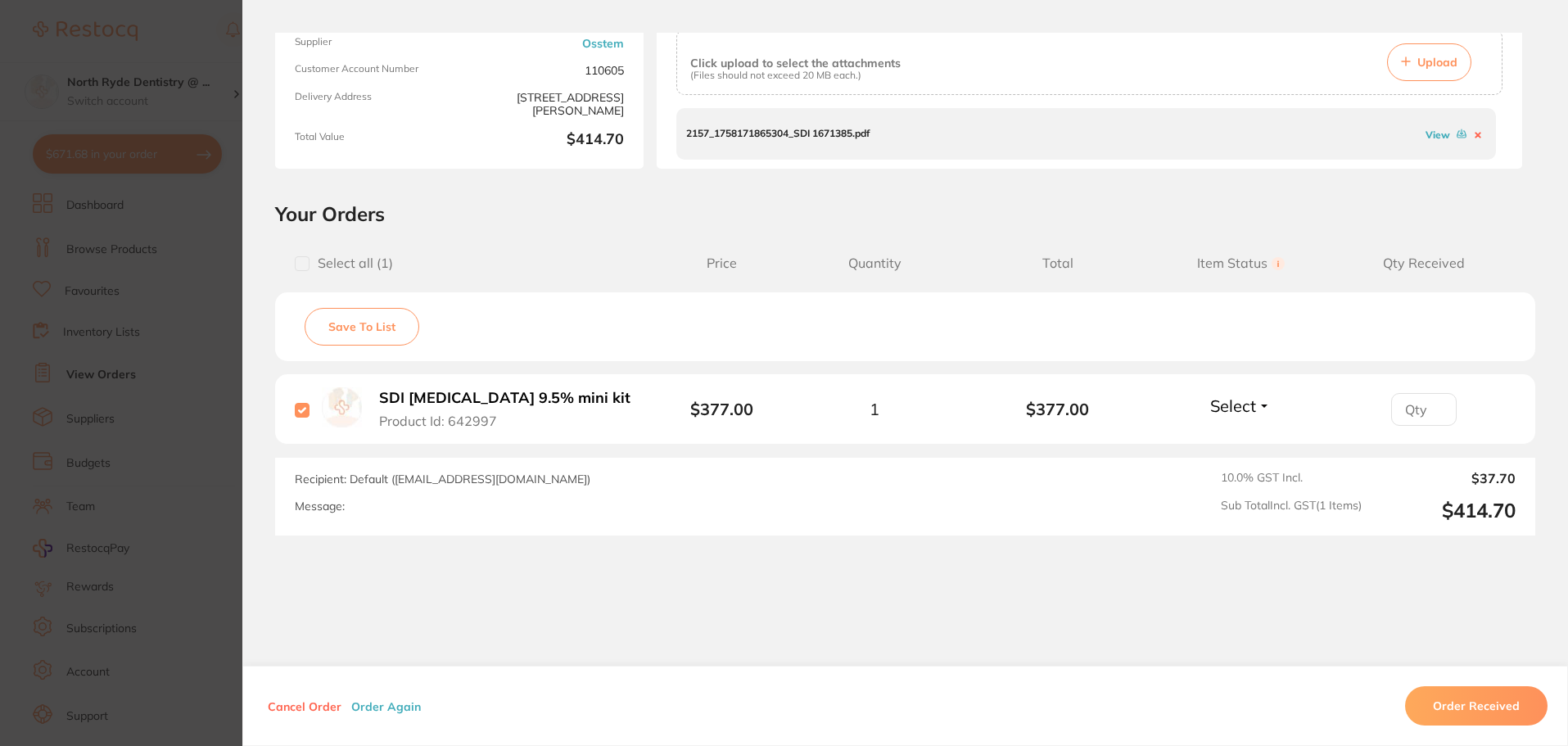
scroll to position [233, 0]
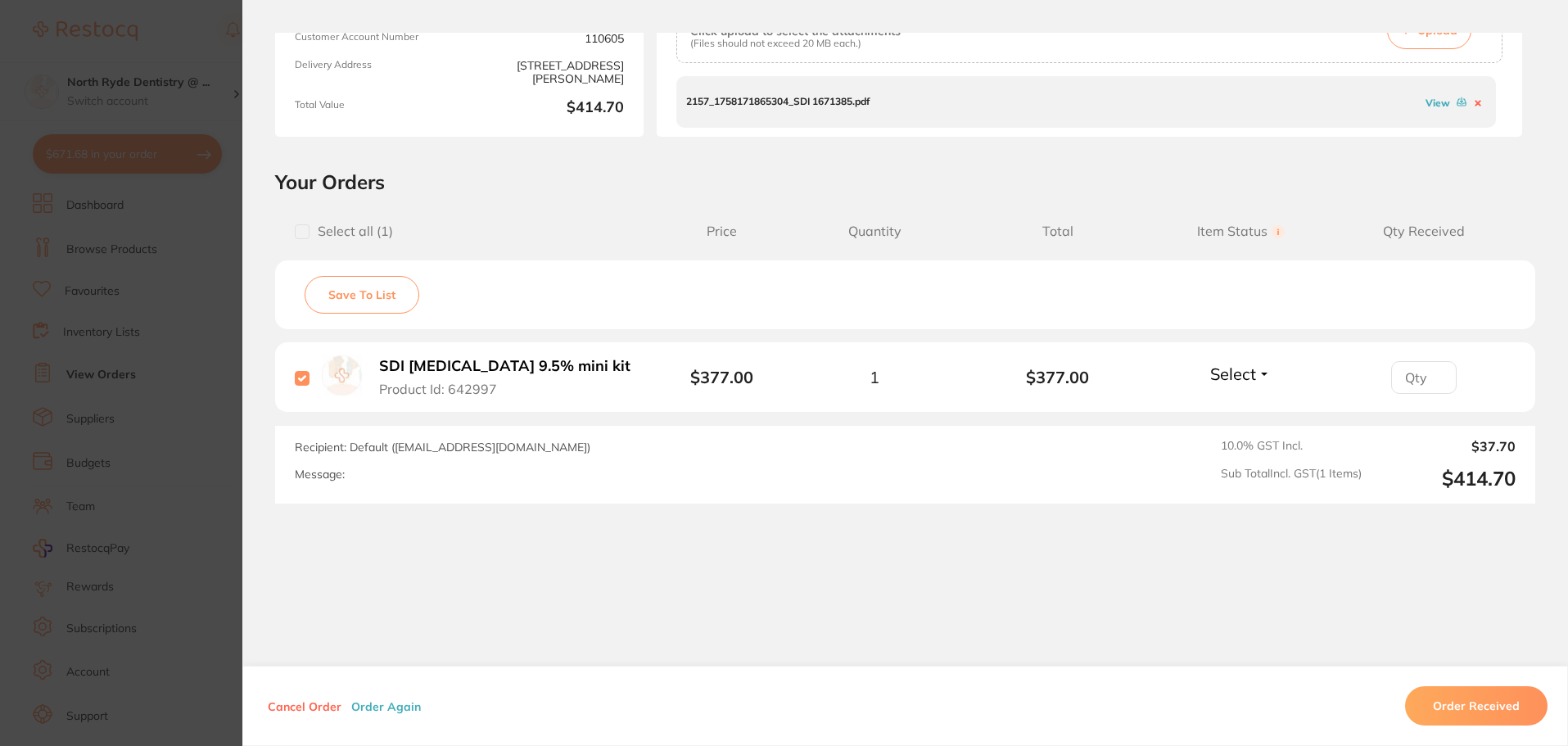
click at [1457, 712] on button "Order Received" at bounding box center [1476, 706] width 142 height 39
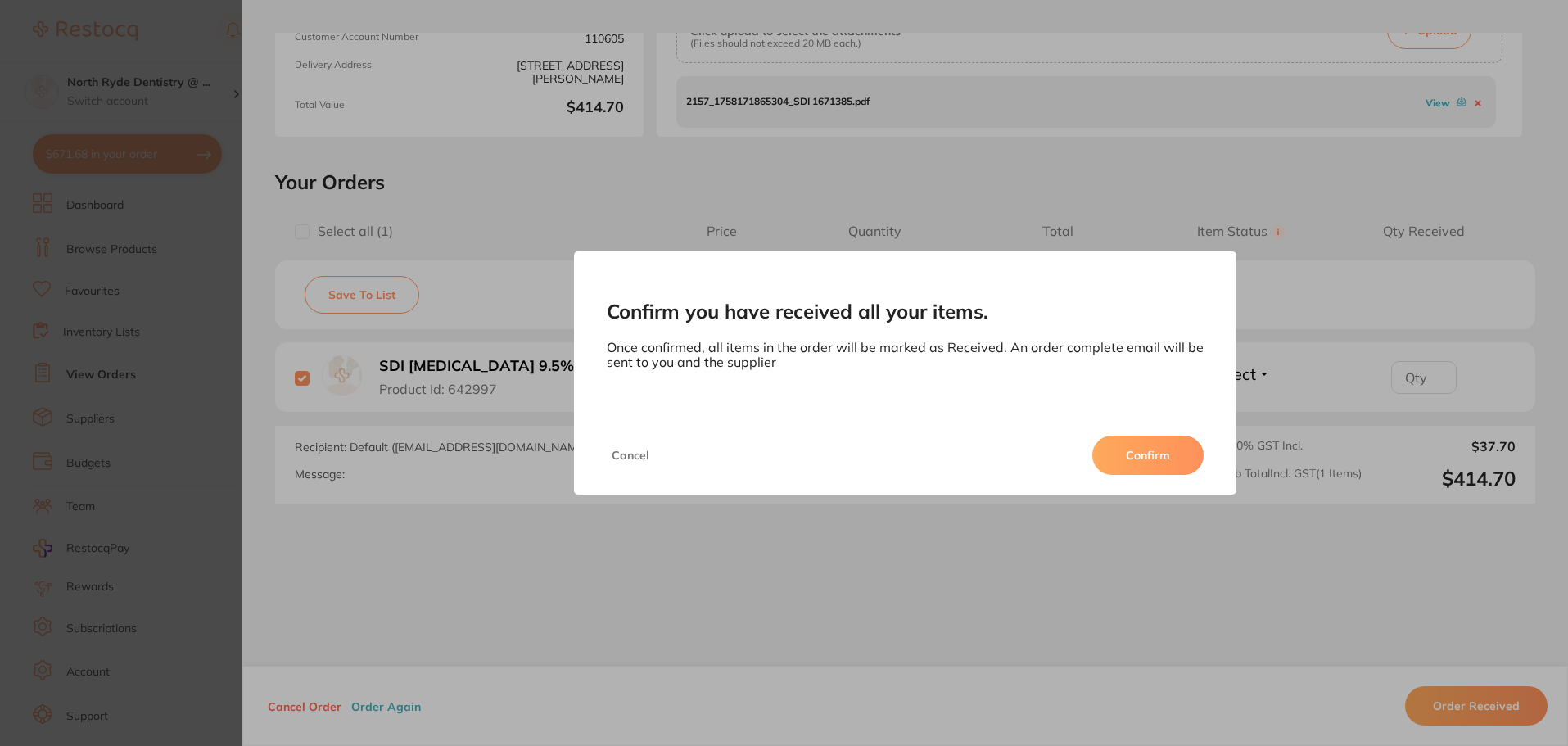
click at [1168, 460] on button "Confirm" at bounding box center [1148, 455] width 111 height 39
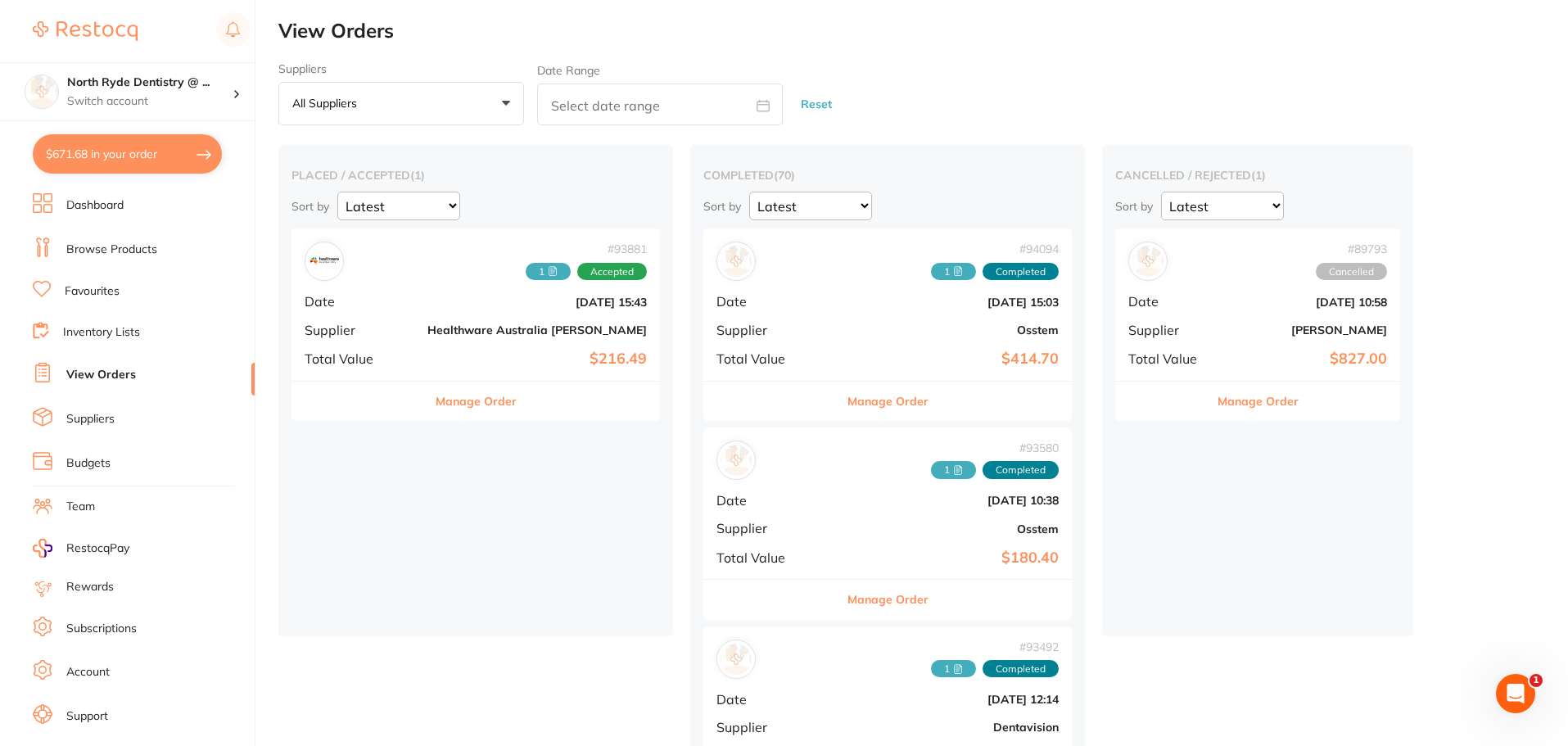
click at [427, 324] on b "Healthware Australia [PERSON_NAME]" at bounding box center [537, 330] width 219 height 13
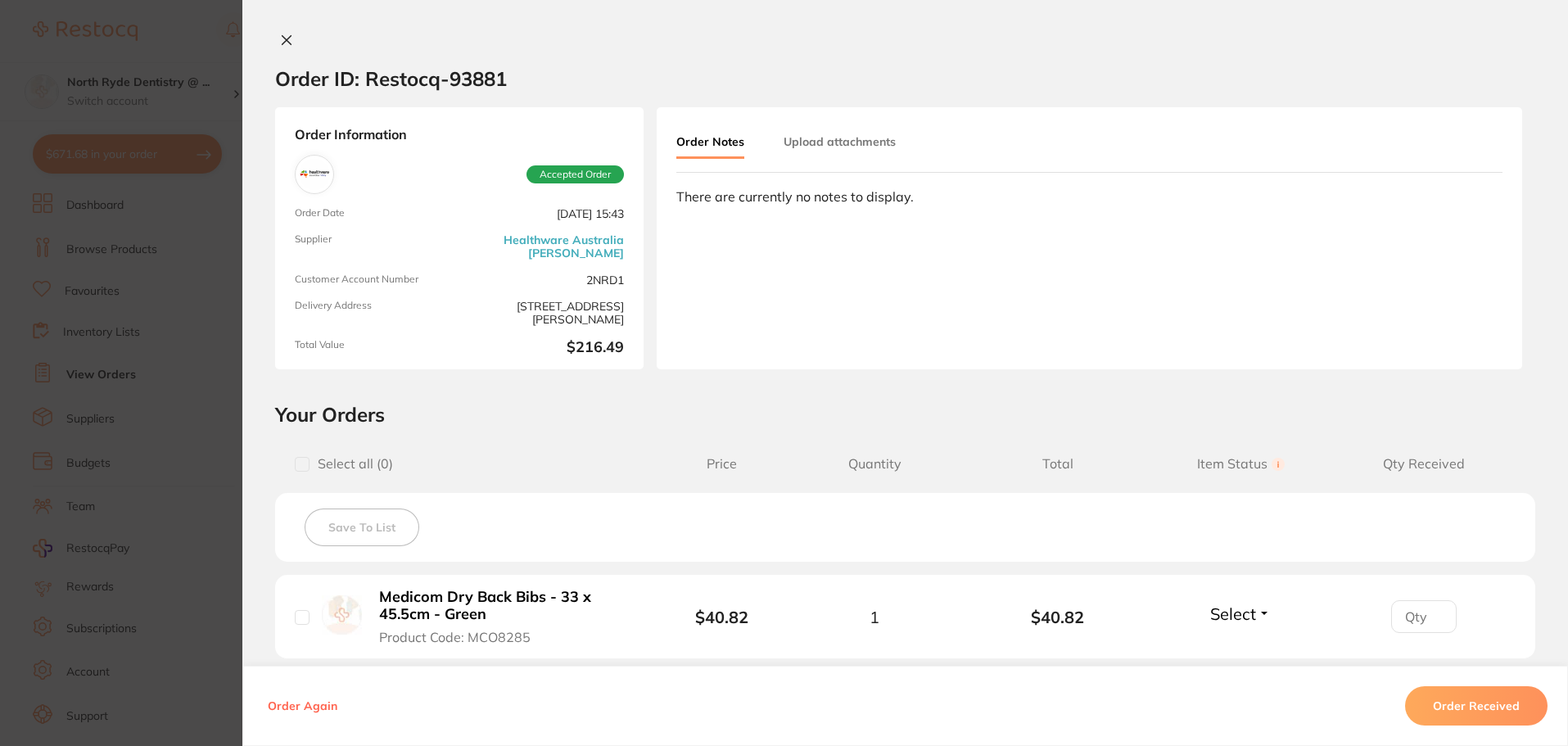
click at [823, 147] on button "Upload attachments" at bounding box center [839, 142] width 112 height 29
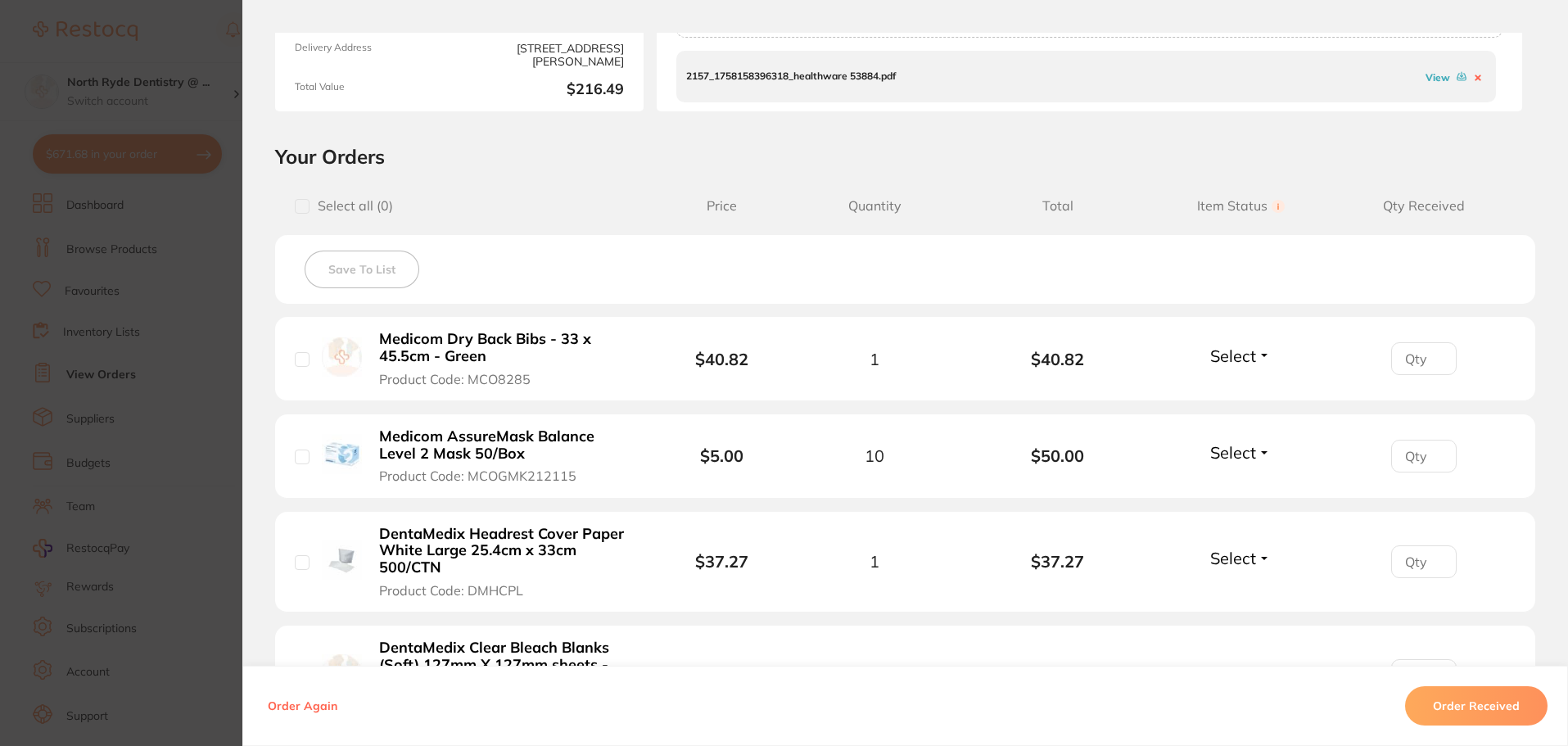
scroll to position [246, 0]
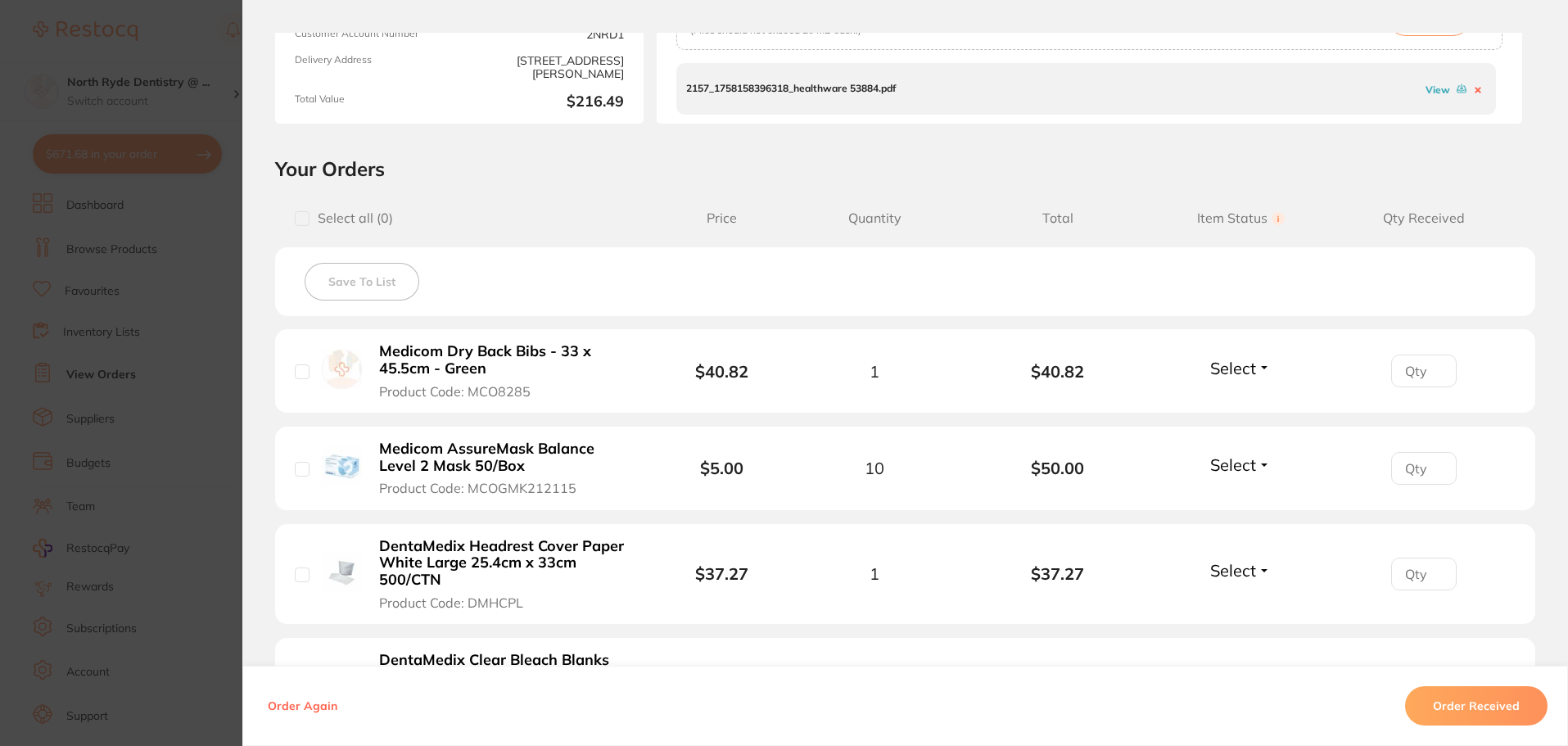
click at [303, 219] on input "checkbox" at bounding box center [302, 219] width 15 height 15
checkbox input "true"
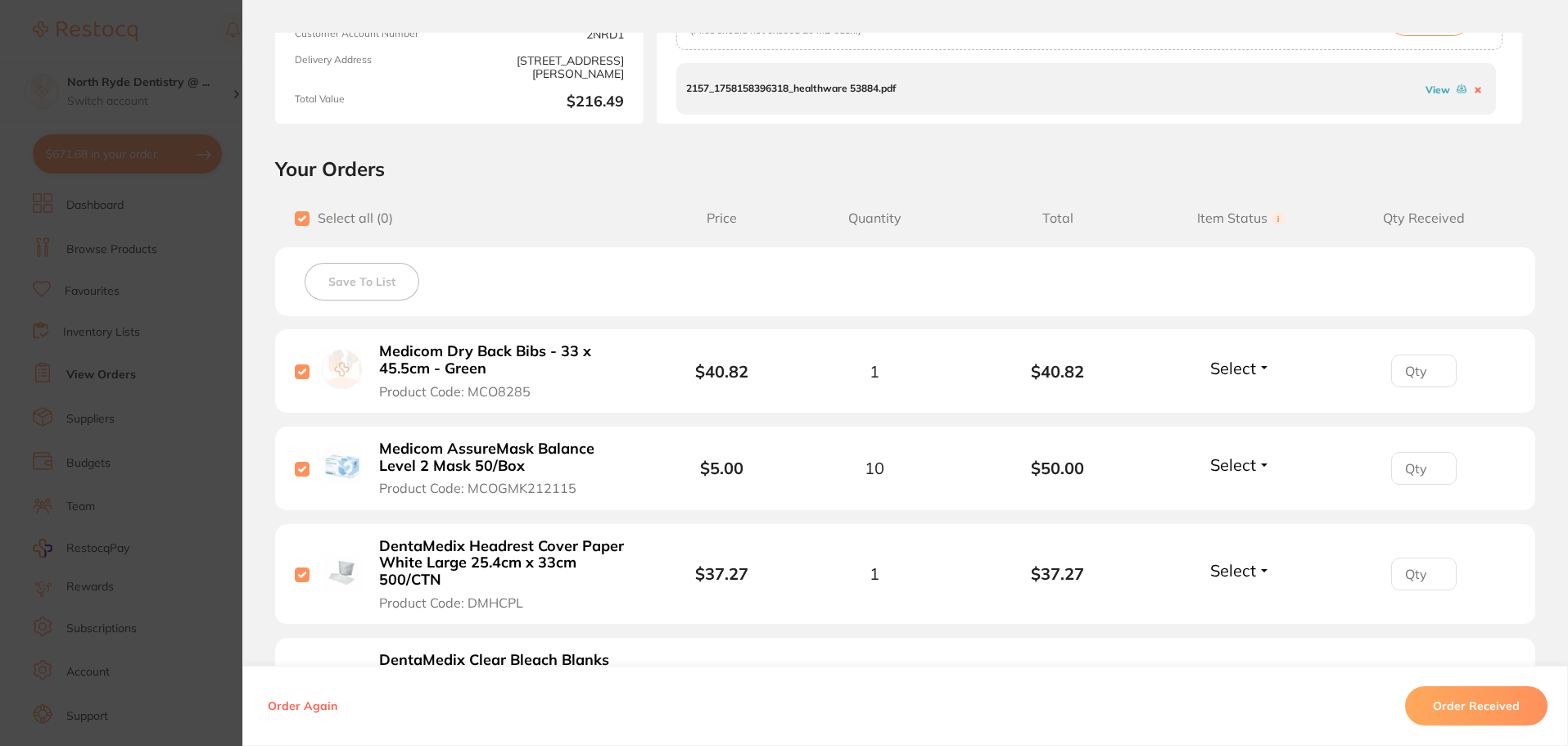
checkbox input "true"
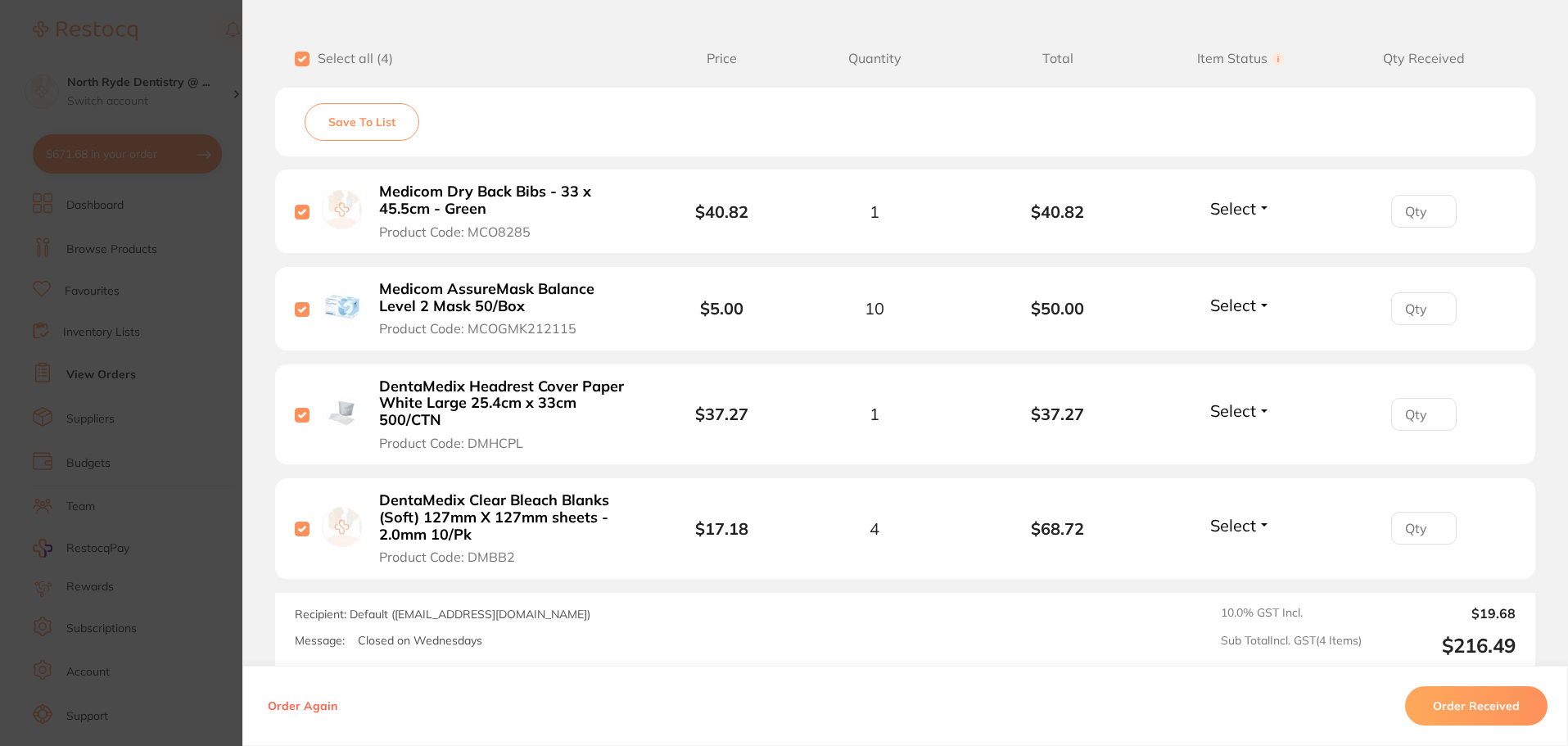
scroll to position [491, 0]
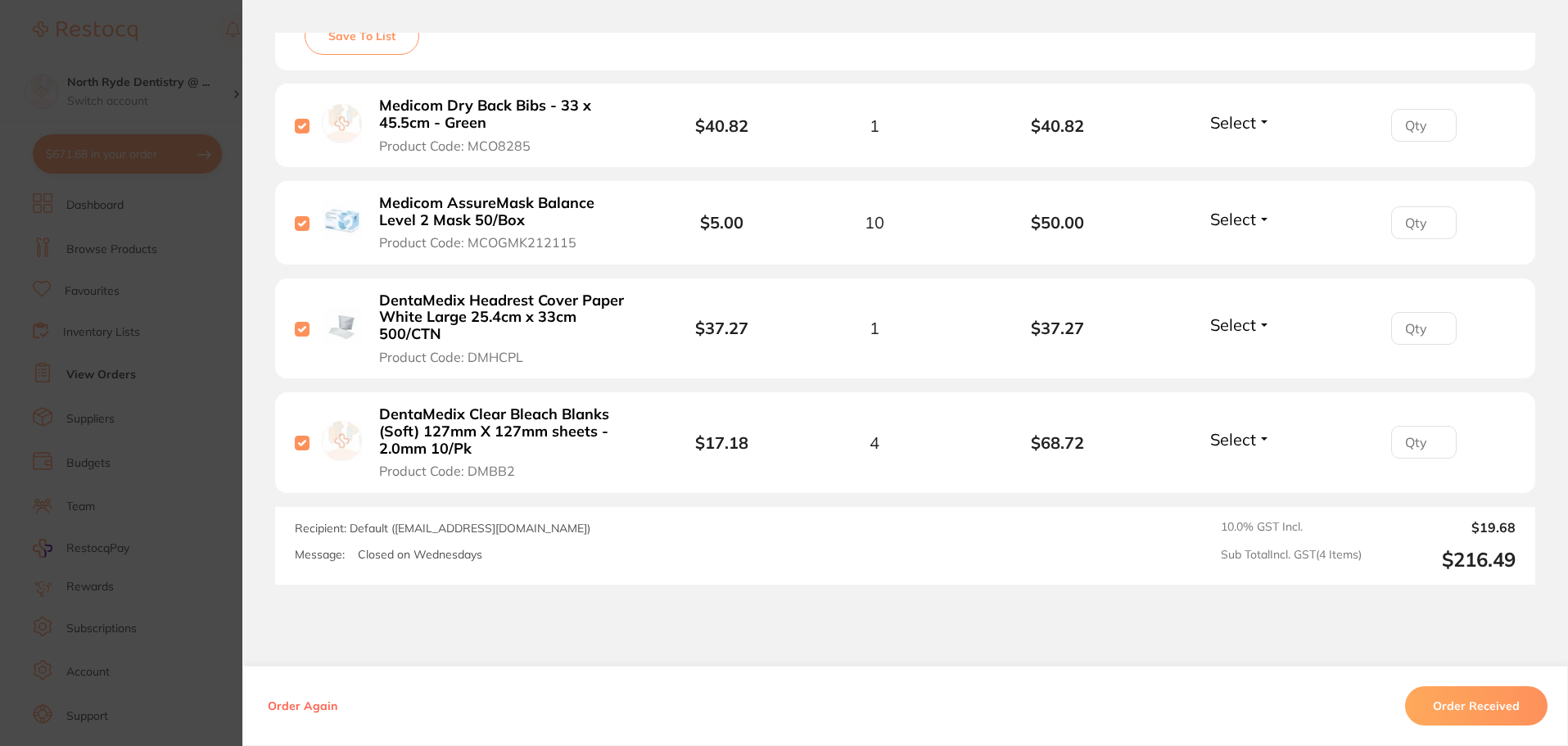
click at [1449, 701] on button "Order Received" at bounding box center [1476, 706] width 142 height 39
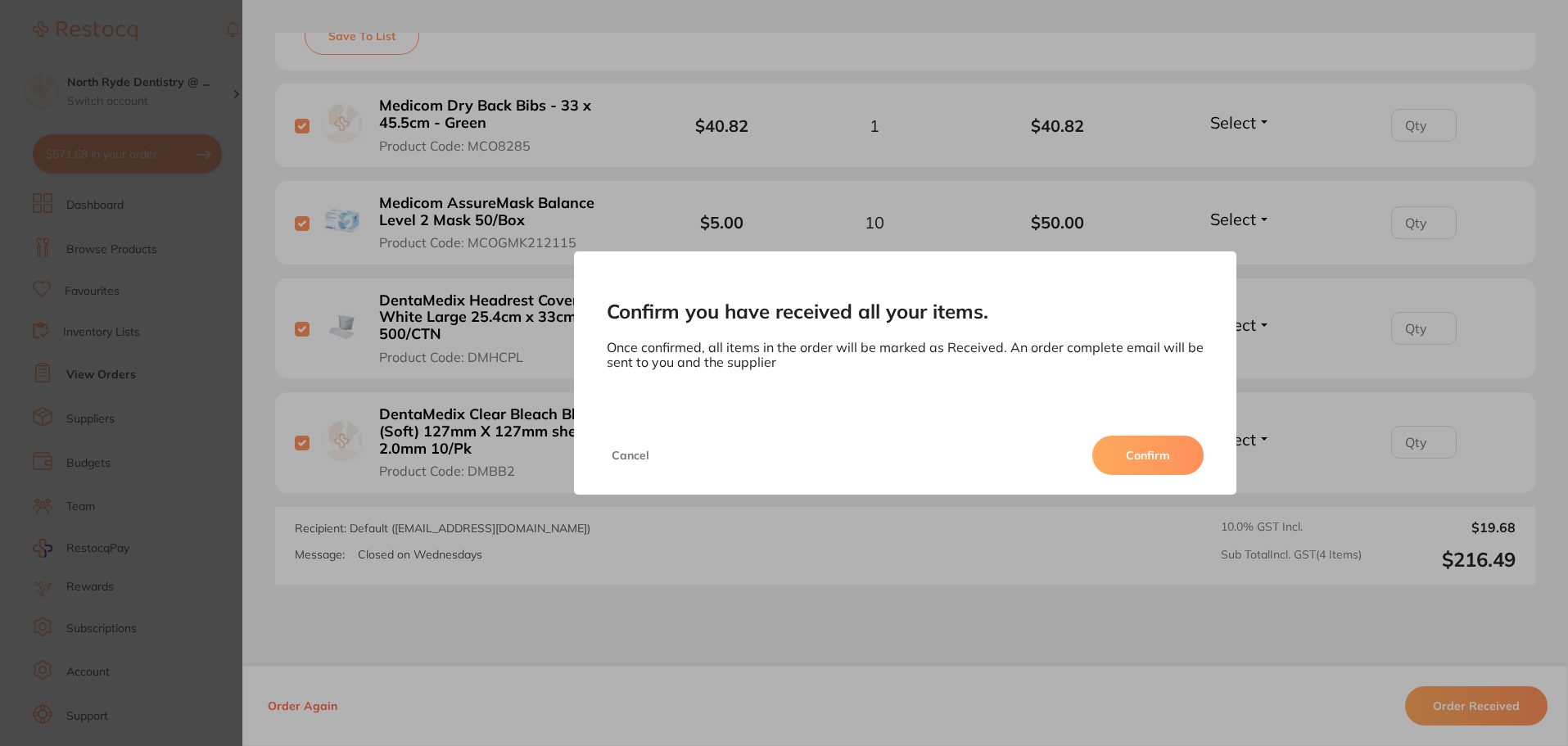
click at [1128, 464] on button "Confirm" at bounding box center [1148, 455] width 111 height 39
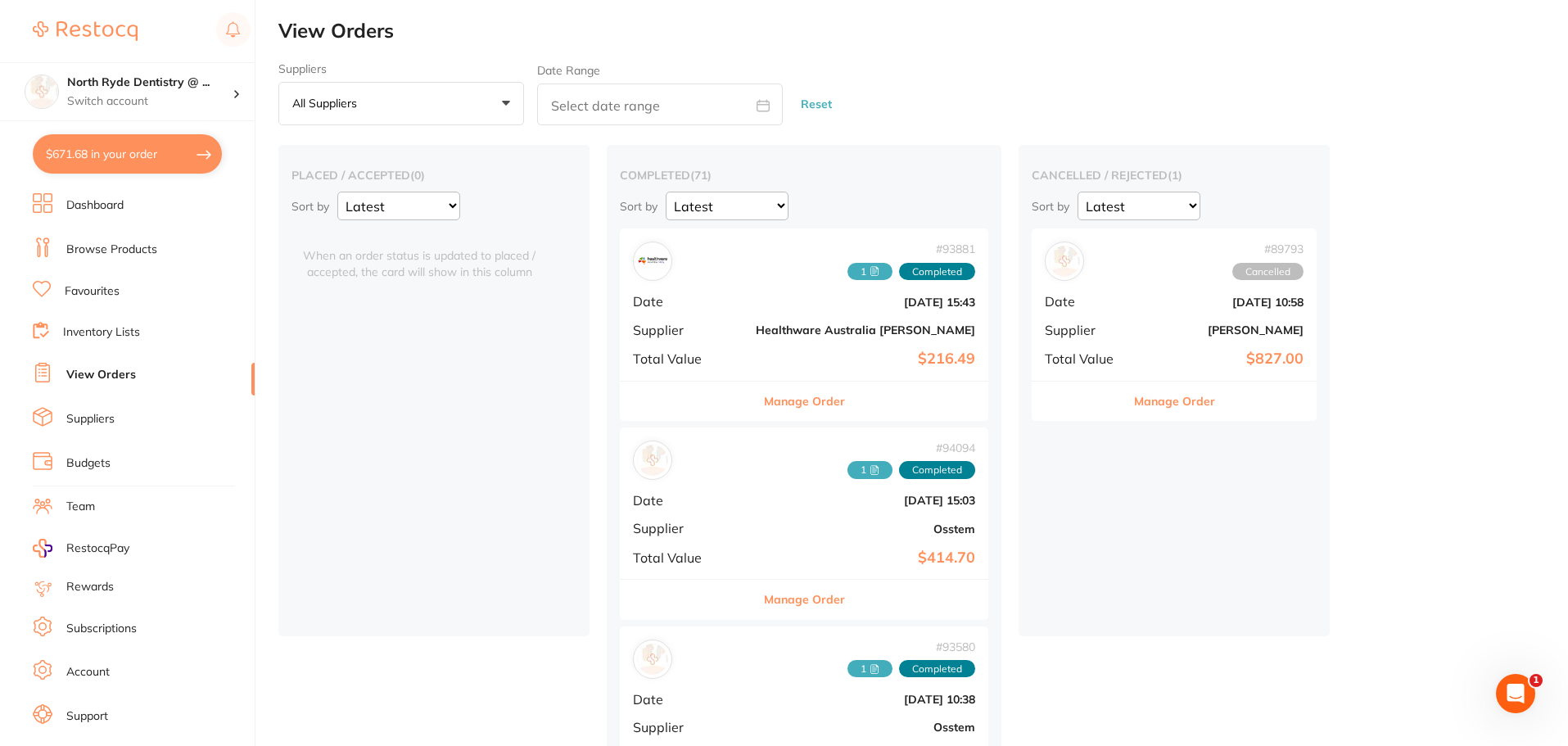
click at [102, 251] on link "Browse Products" at bounding box center [111, 250] width 91 height 16
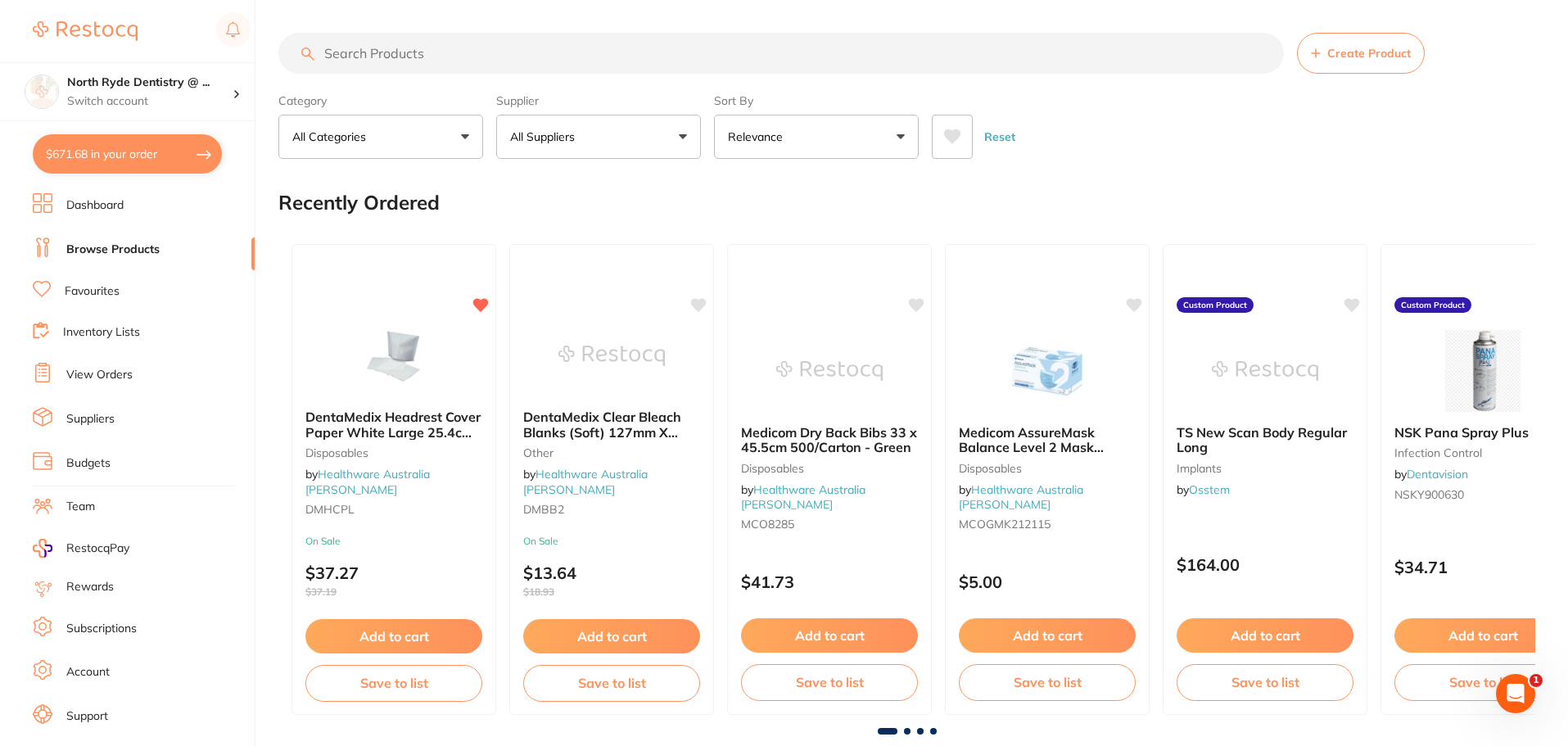
click at [373, 55] on input "search" at bounding box center [781, 53] width 1005 height 41
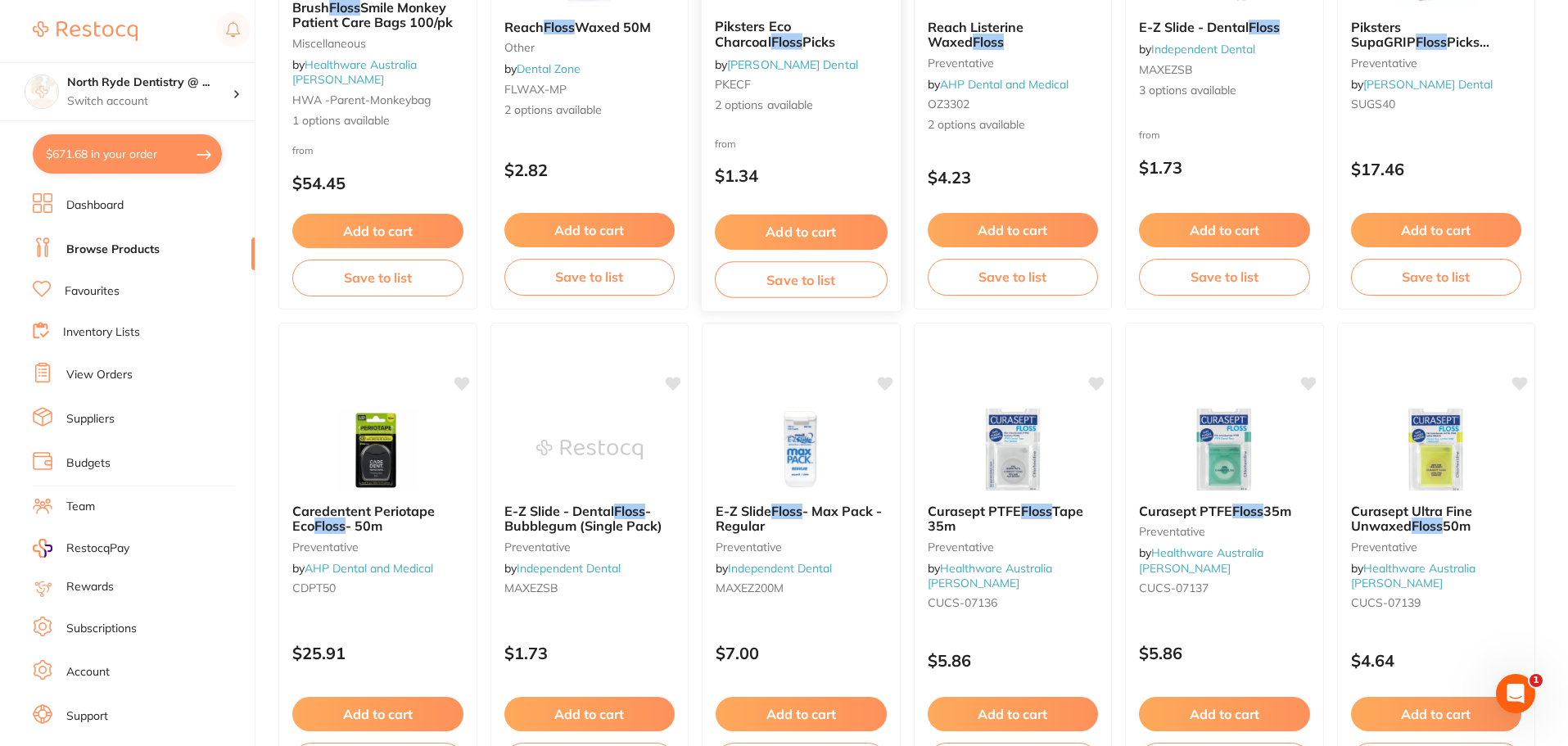
scroll to position [409, 0]
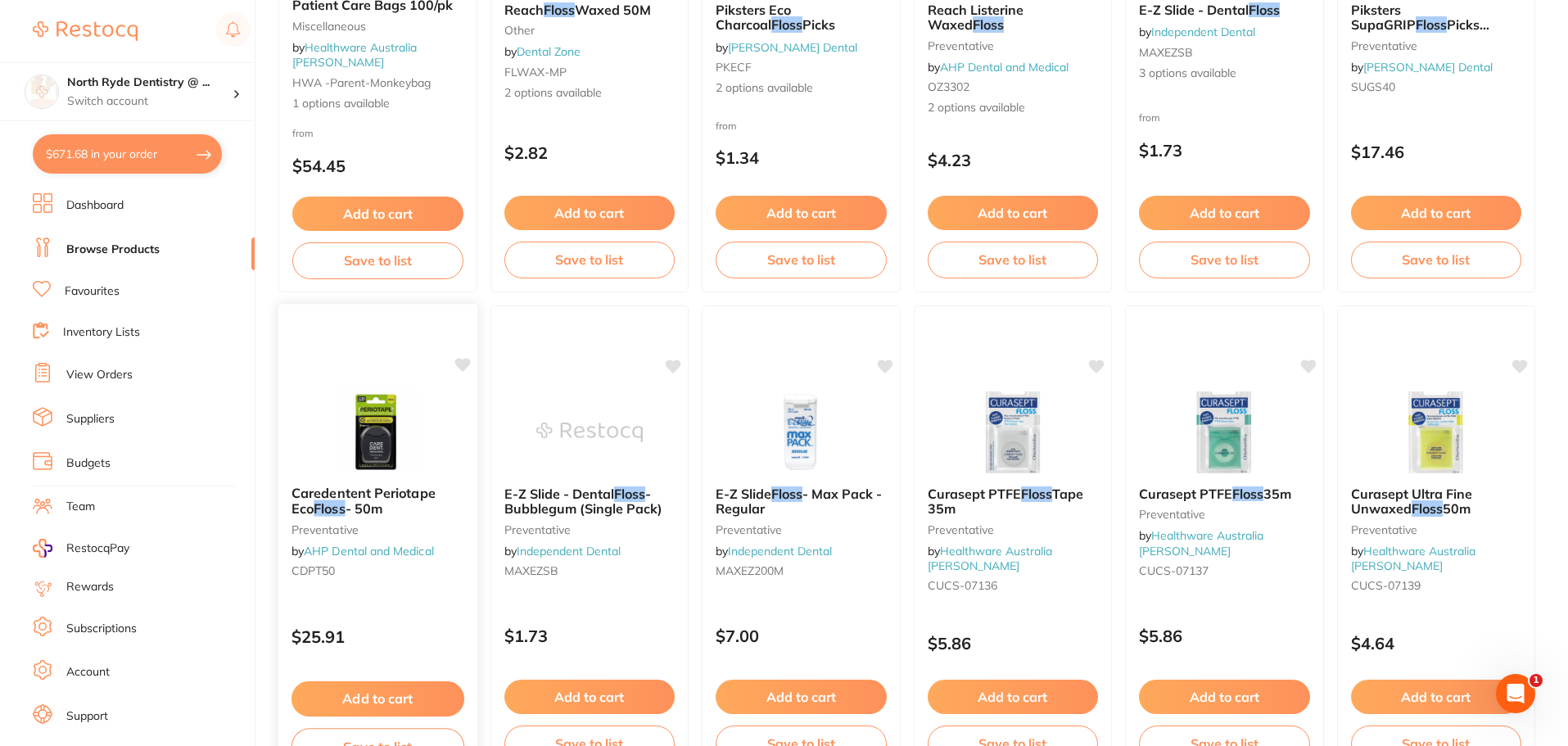
type input "floss"
click at [376, 513] on b "Caredentent Periotape Eco Floss - 50m" at bounding box center [377, 500] width 173 height 30
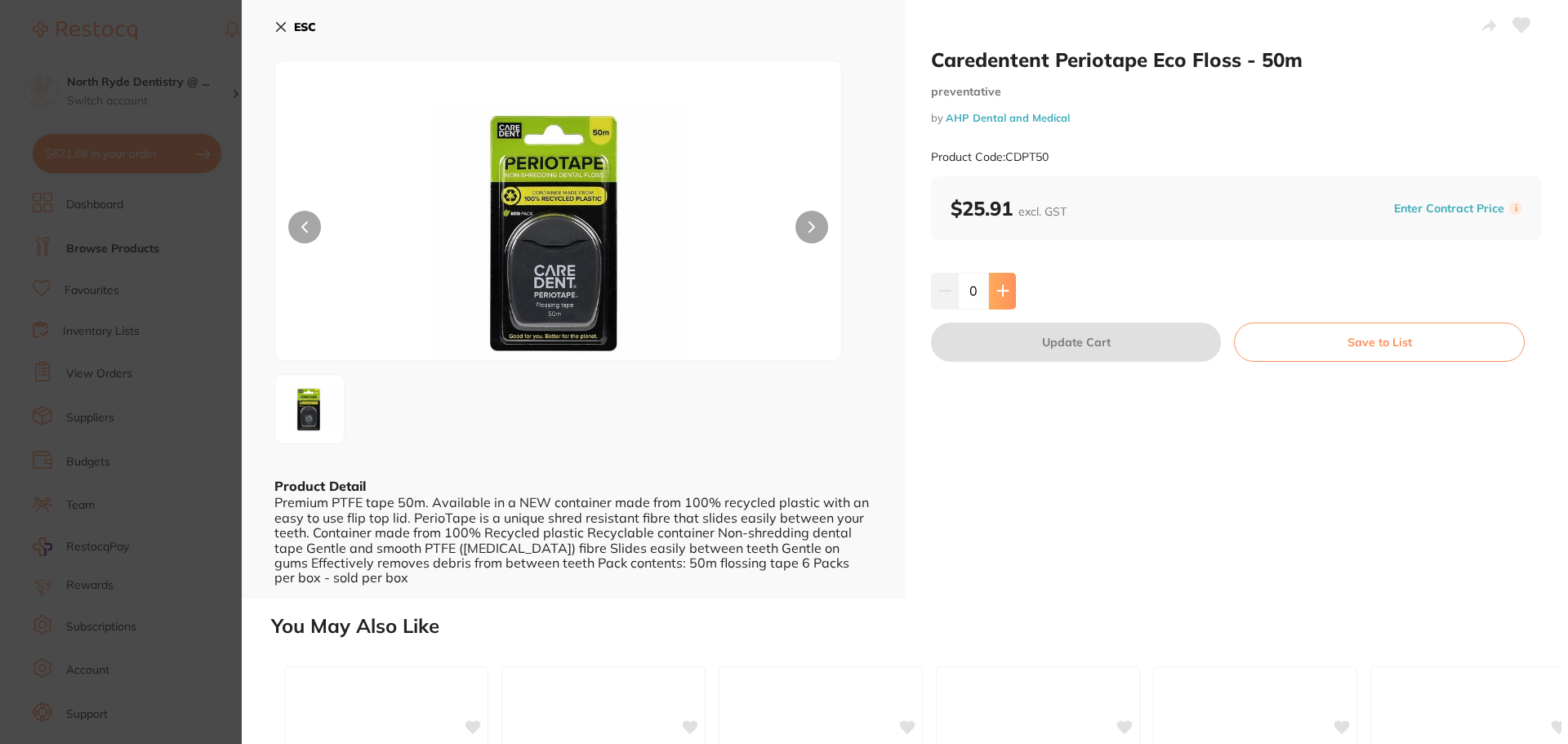
click at [1001, 289] on icon at bounding box center [1002, 291] width 11 height 11
type input "1"
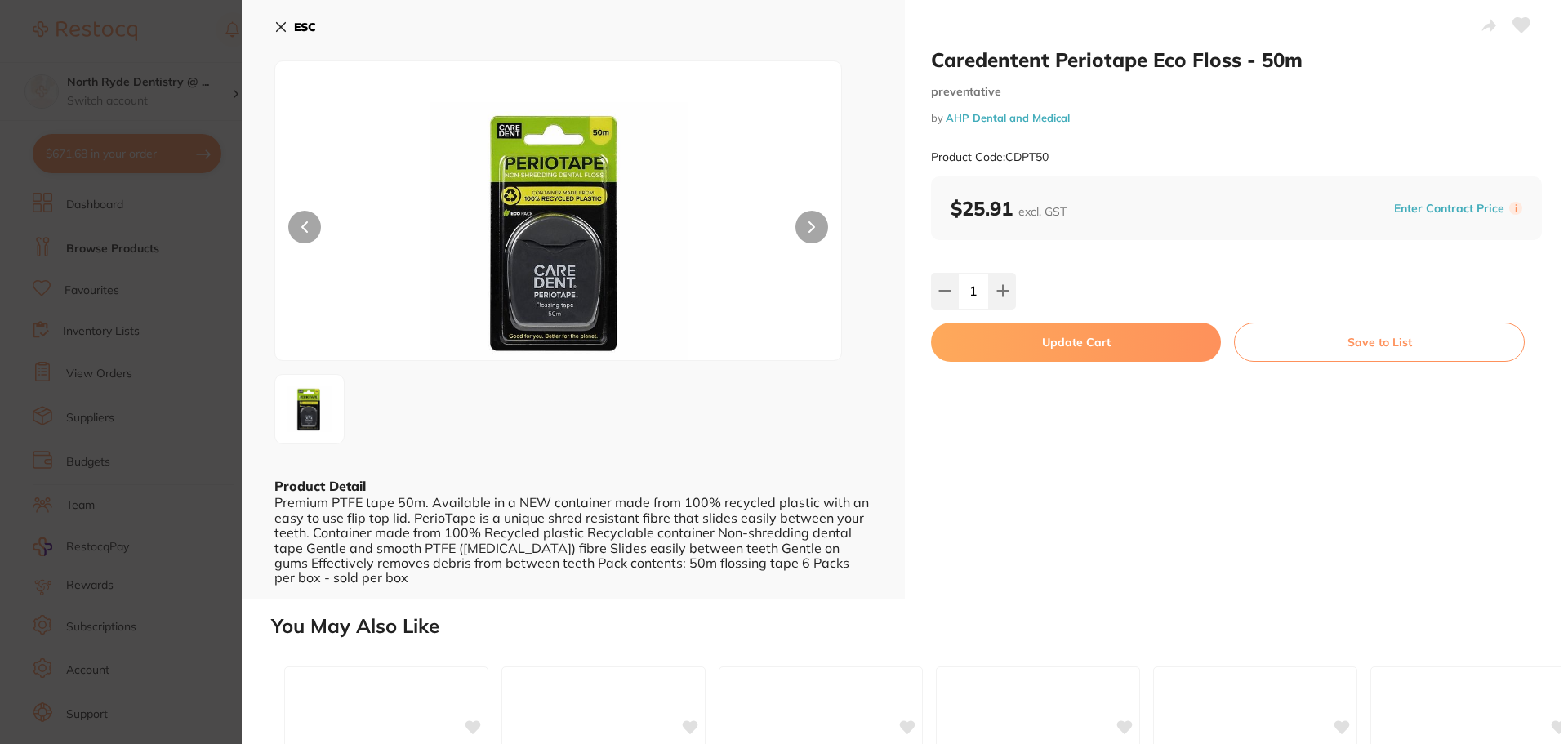
click at [1080, 351] on button "Update Cart" at bounding box center [1076, 342] width 290 height 39
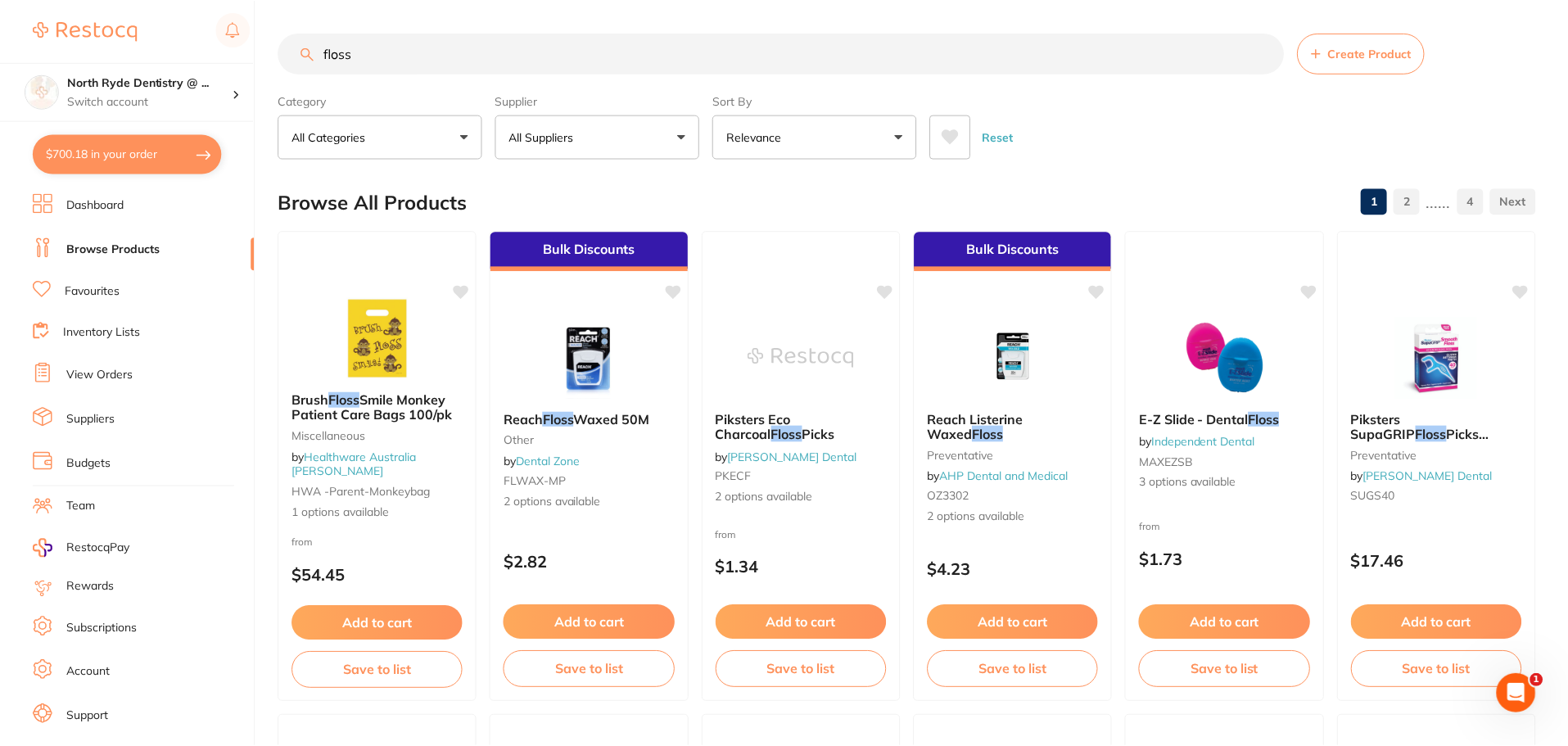
scroll to position [409, 0]
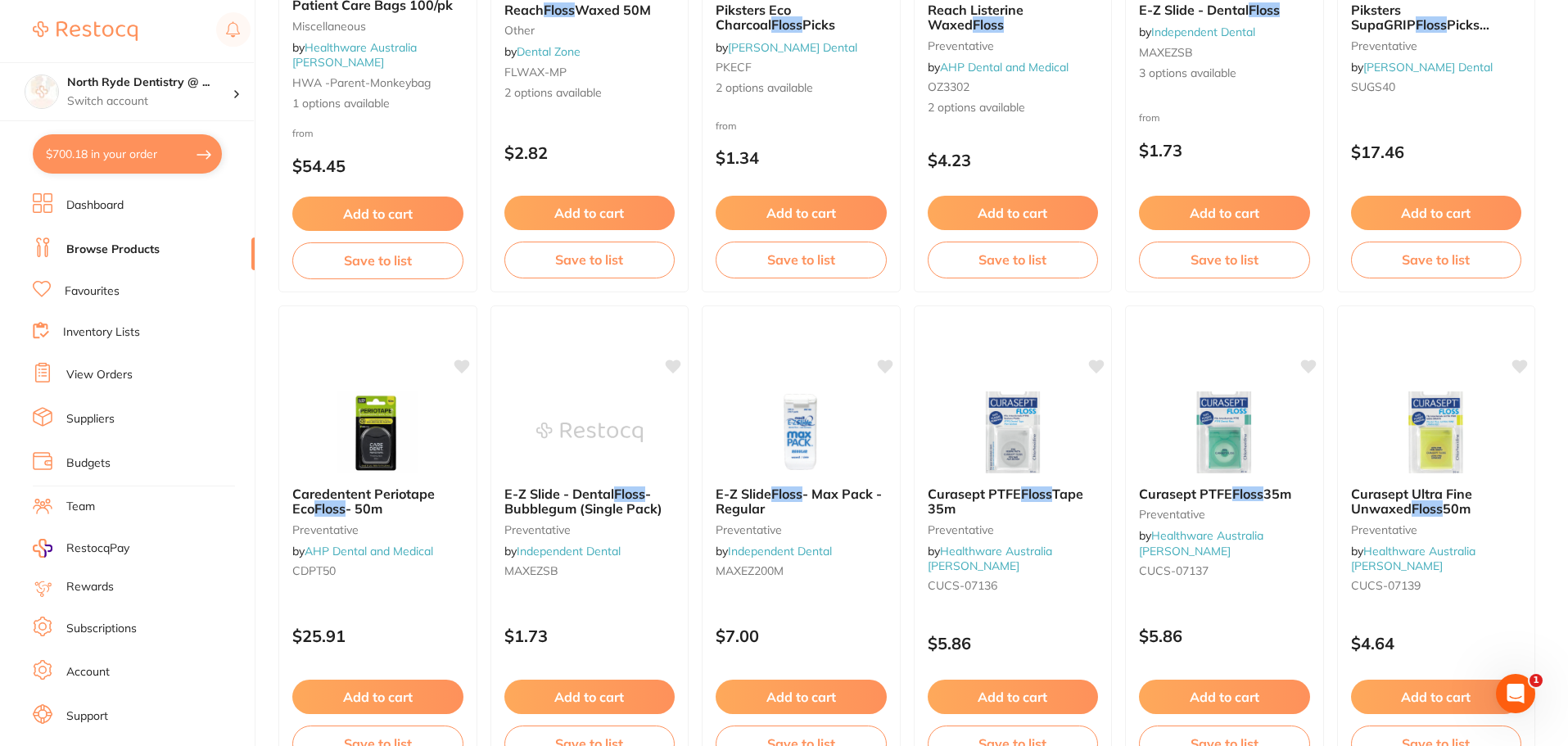
click at [107, 378] on link "View Orders" at bounding box center [99, 375] width 66 height 16
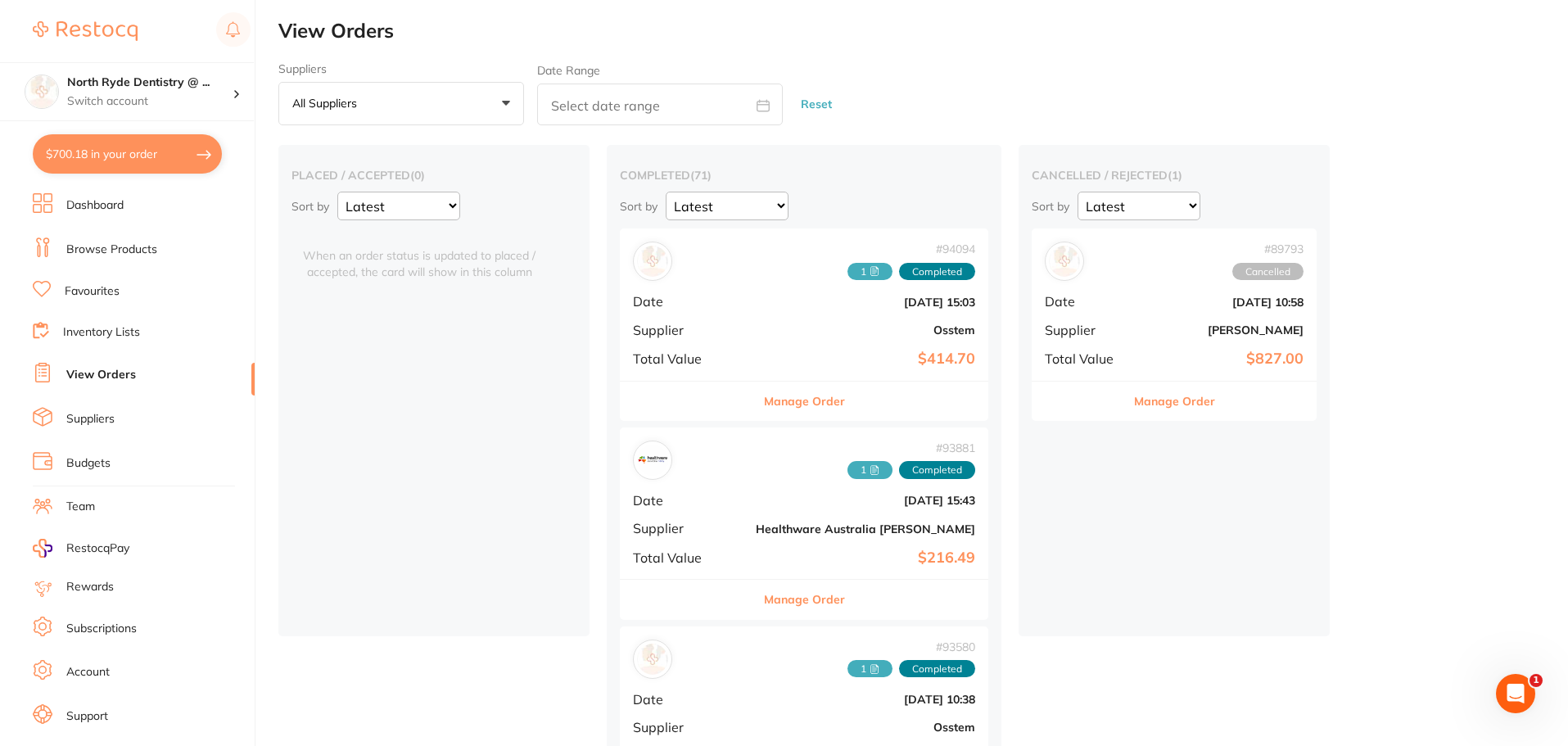
click at [459, 103] on button "All suppliers +0" at bounding box center [401, 104] width 246 height 44
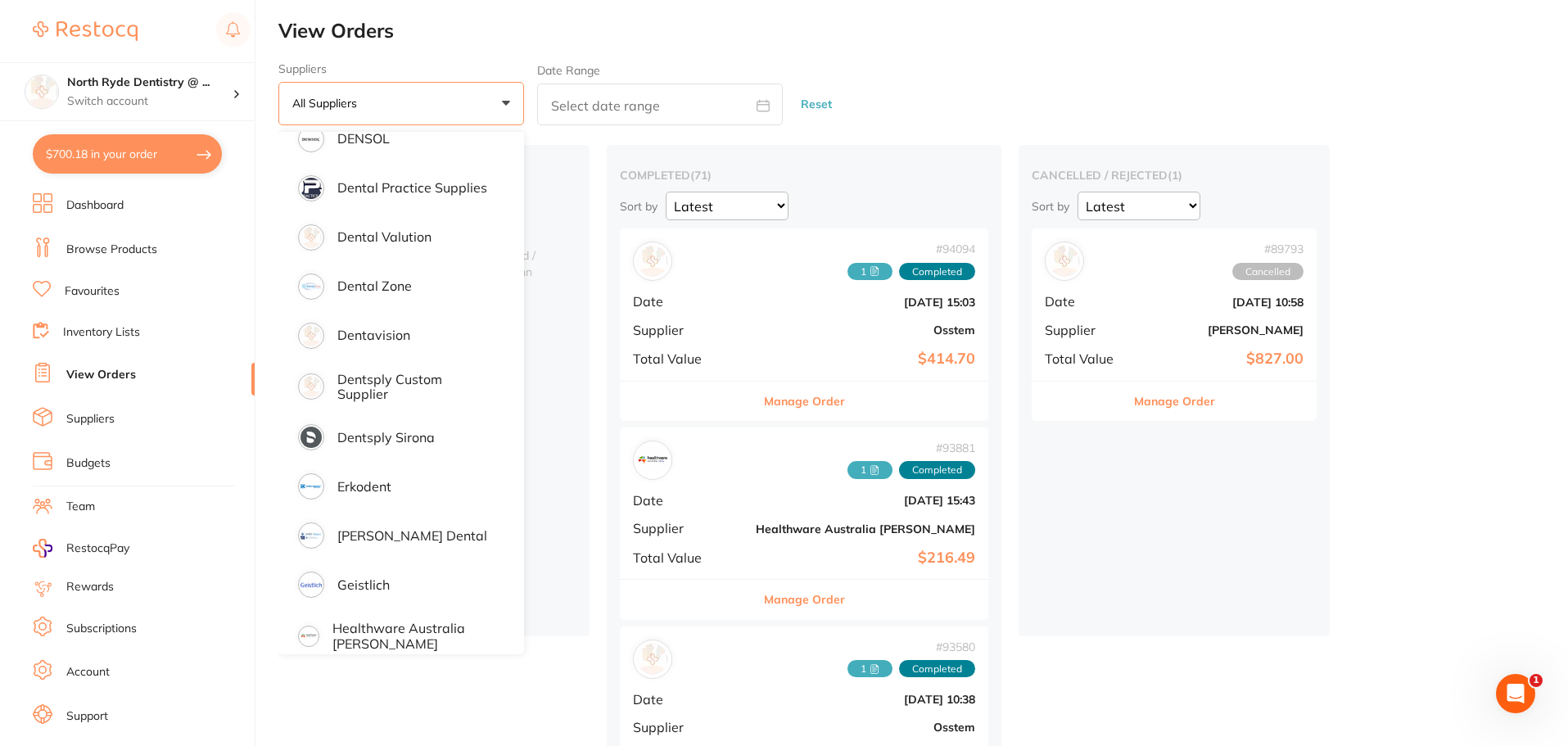
scroll to position [737, 0]
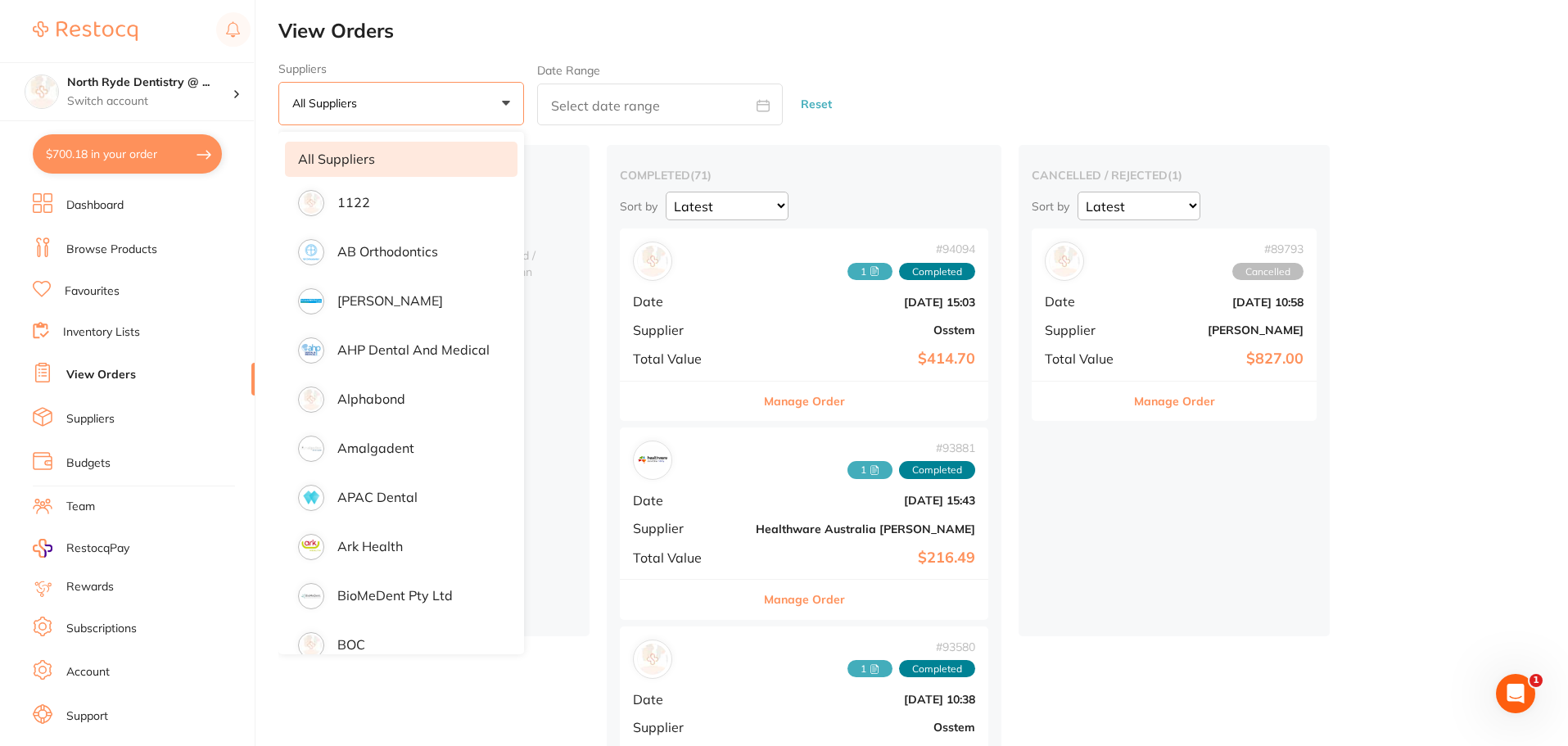
scroll to position [1065, 0]
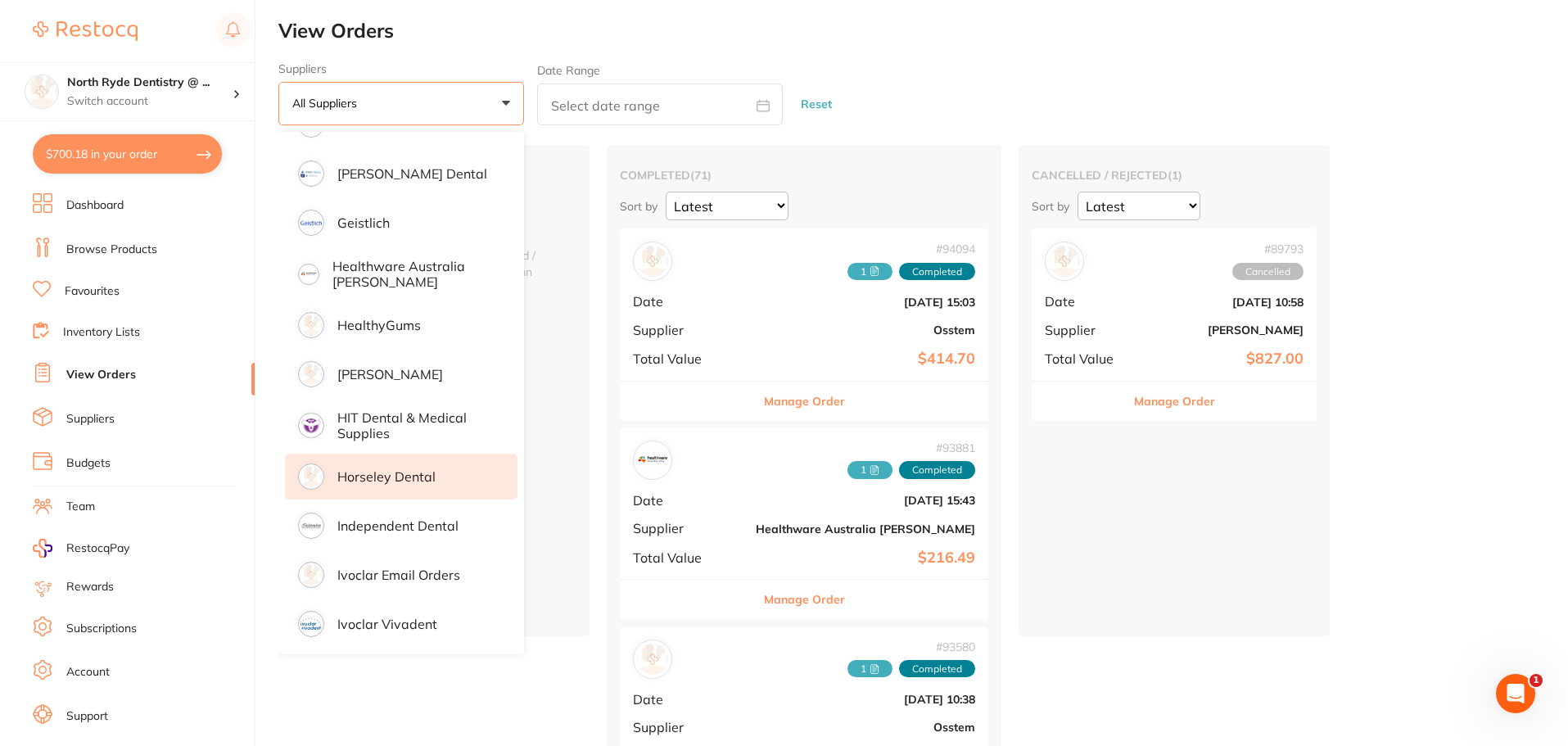
click at [380, 472] on p "Horseley Dental" at bounding box center [386, 477] width 98 height 15
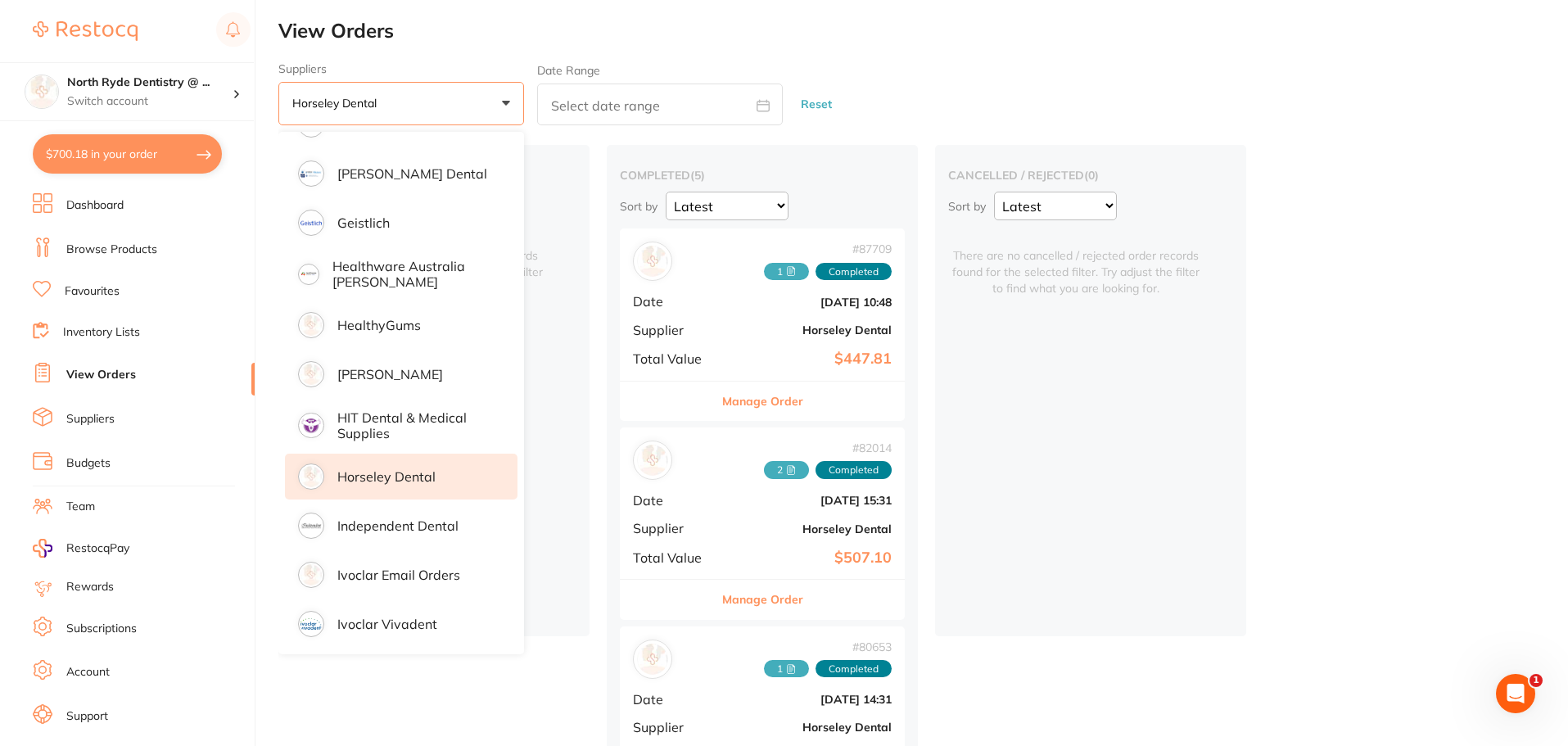
click at [746, 333] on b "Horseley Dental" at bounding box center [810, 330] width 164 height 13
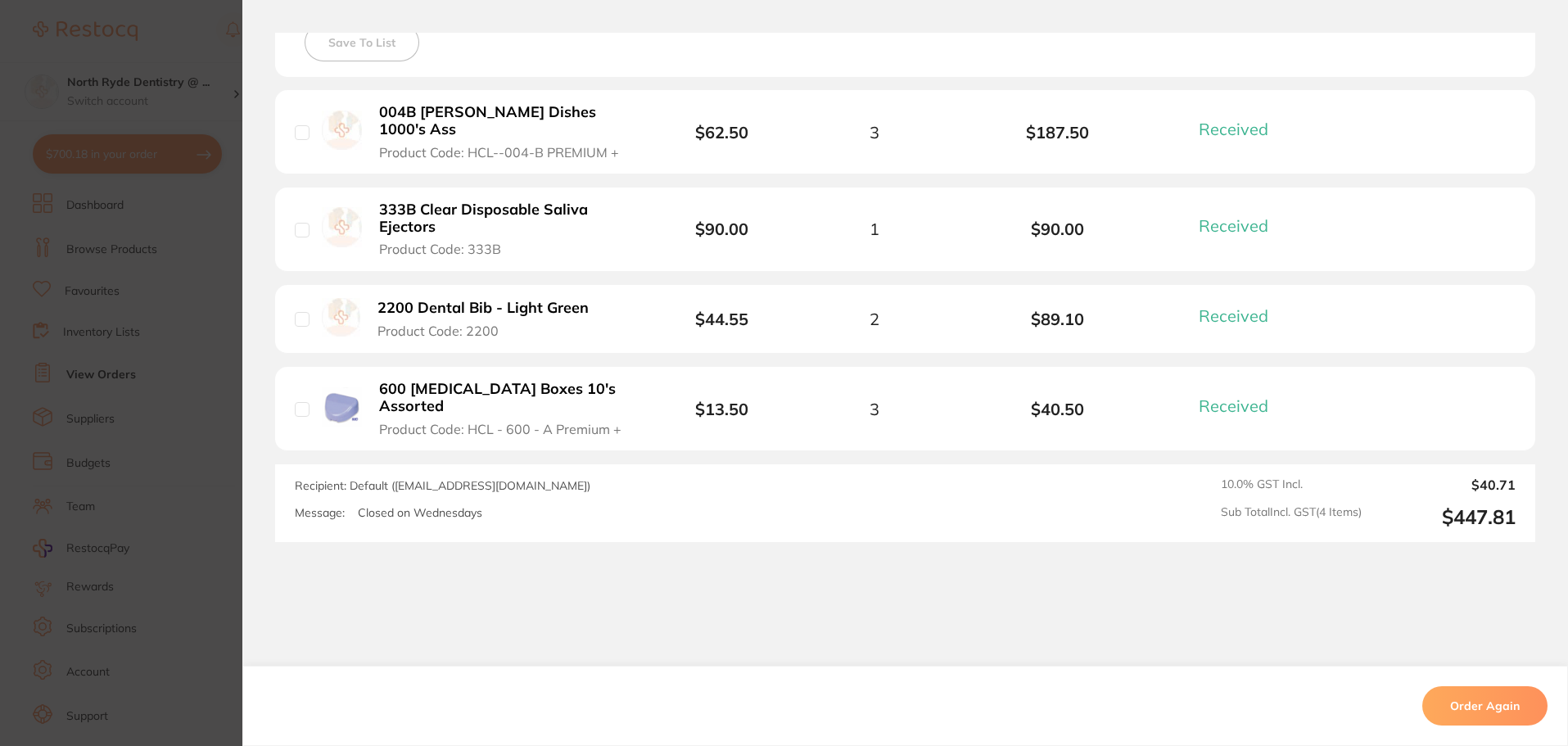
scroll to position [491, 0]
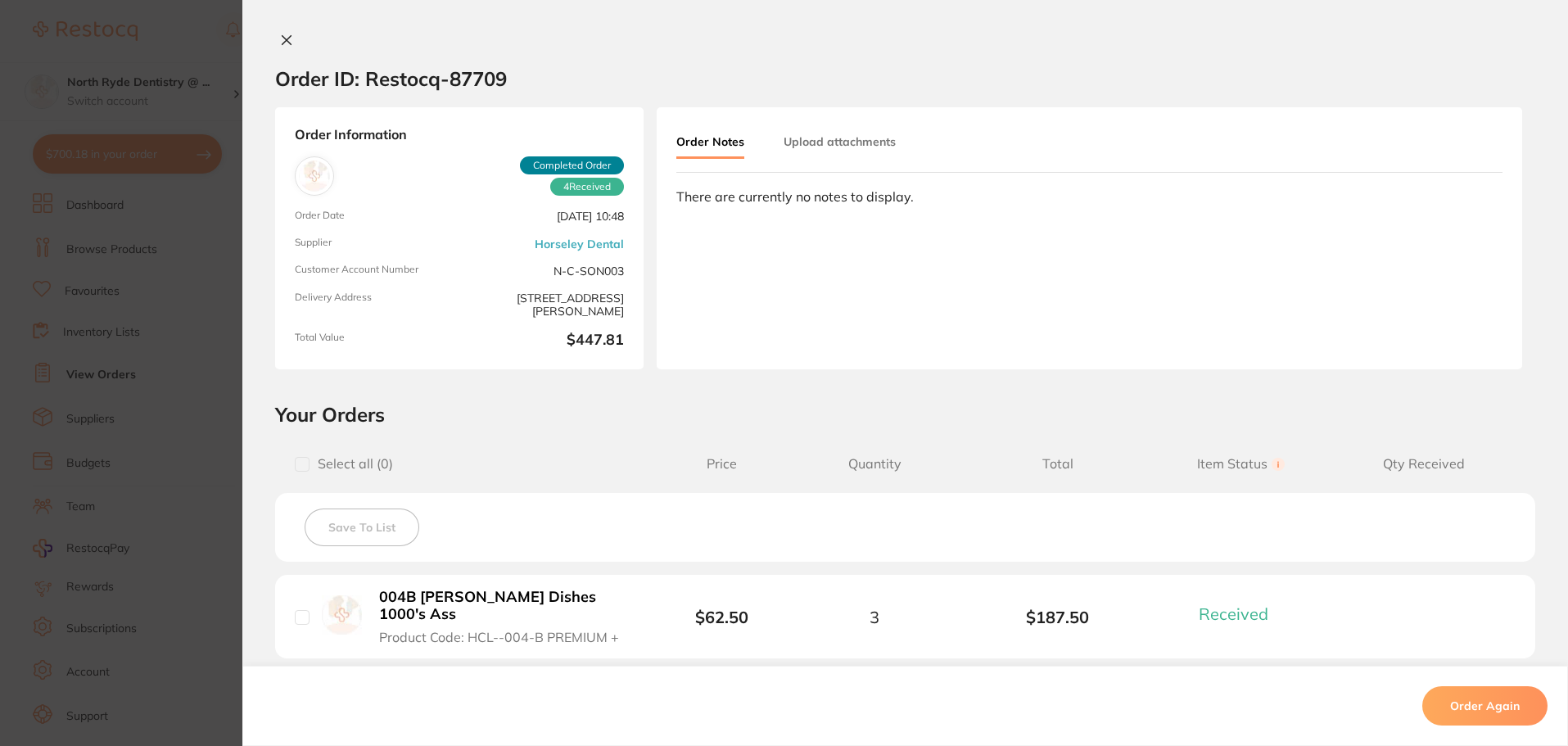
click at [280, 38] on icon at bounding box center [287, 40] width 13 height 13
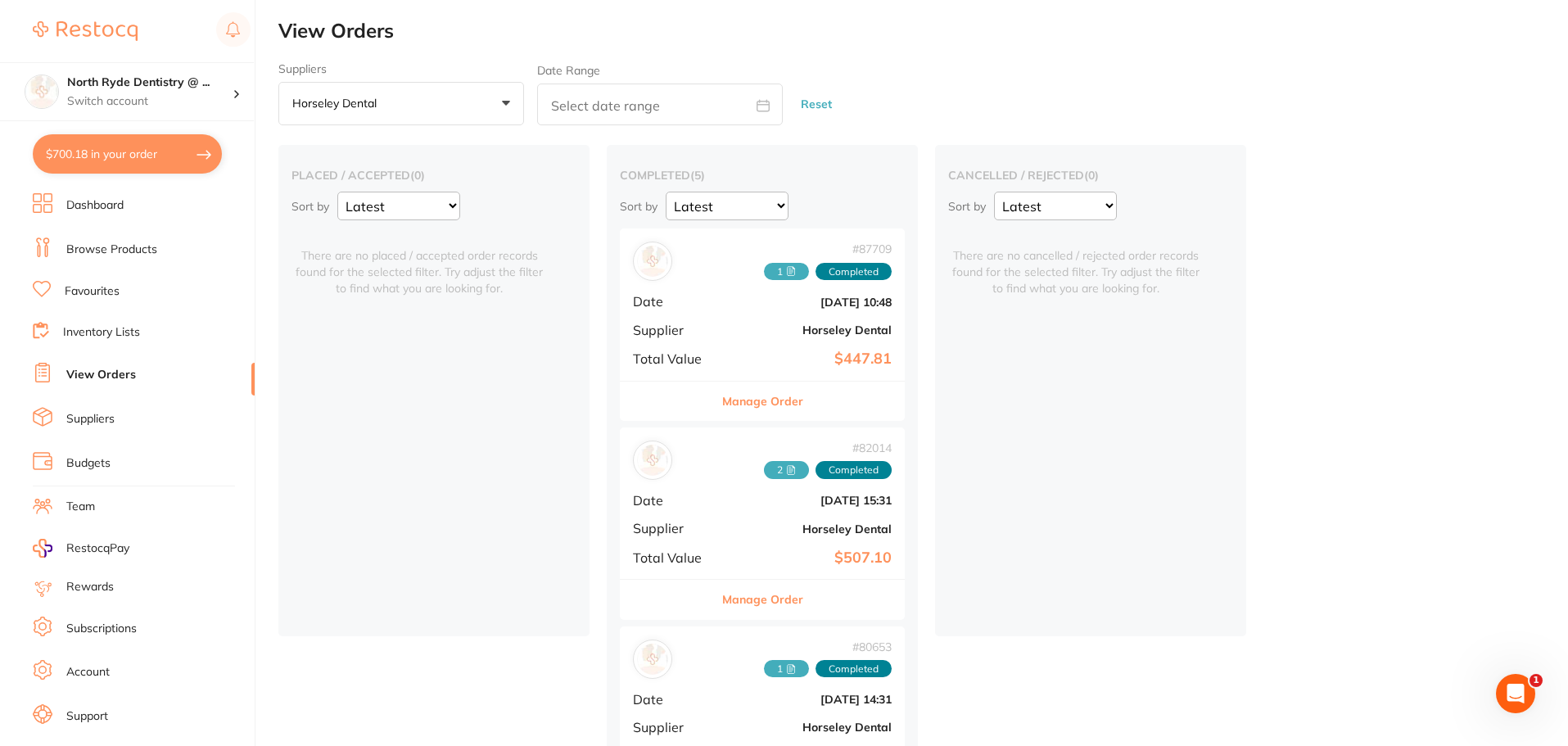
click at [743, 590] on button "Manage Order" at bounding box center [762, 599] width 81 height 39
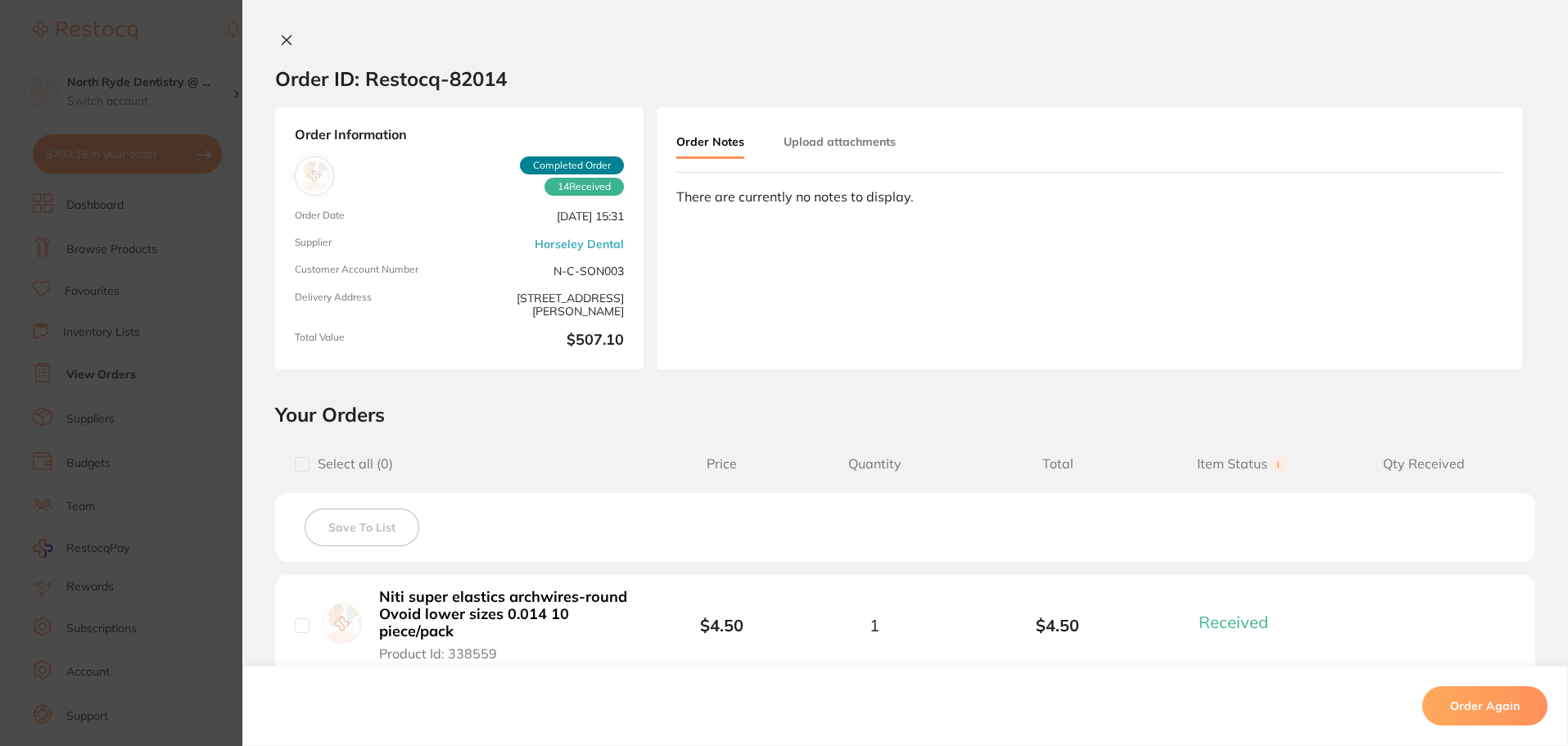
click at [280, 38] on icon at bounding box center [287, 40] width 13 height 13
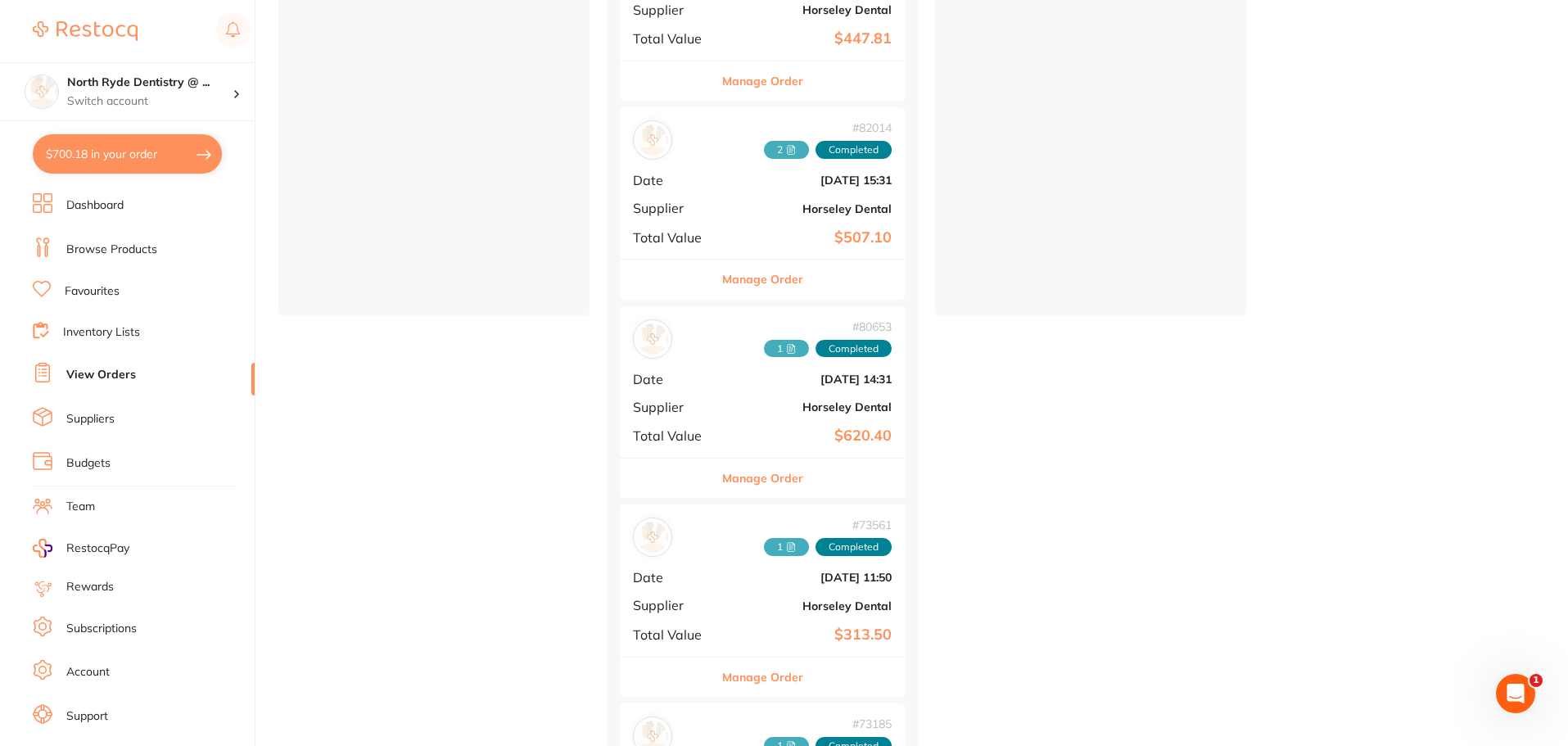
scroll to position [328, 0]
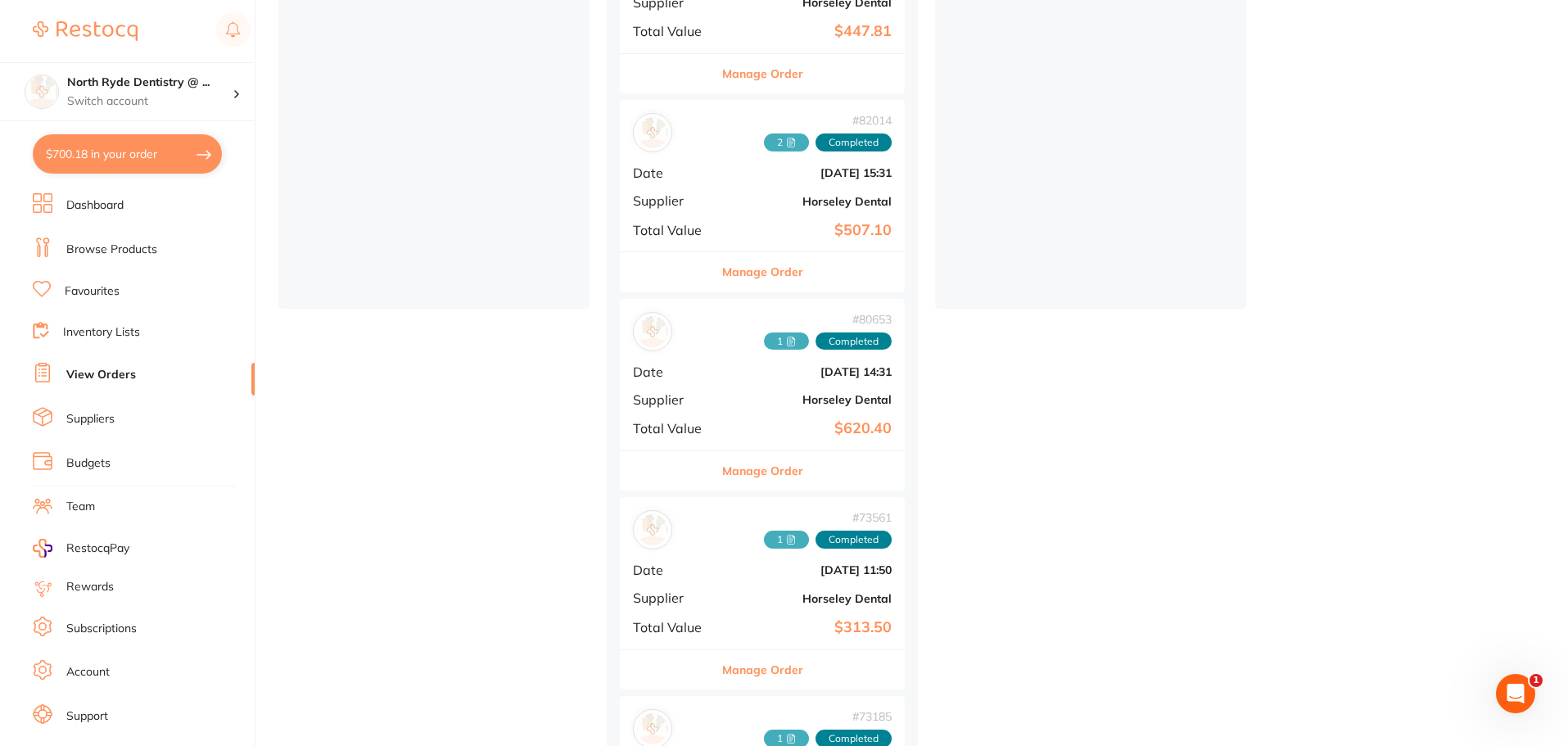
click at [743, 418] on div "# 80653 1 Completed Date [DATE] 14:31 Supplier Horseley Dental Total Value $620…" at bounding box center [762, 374] width 285 height 151
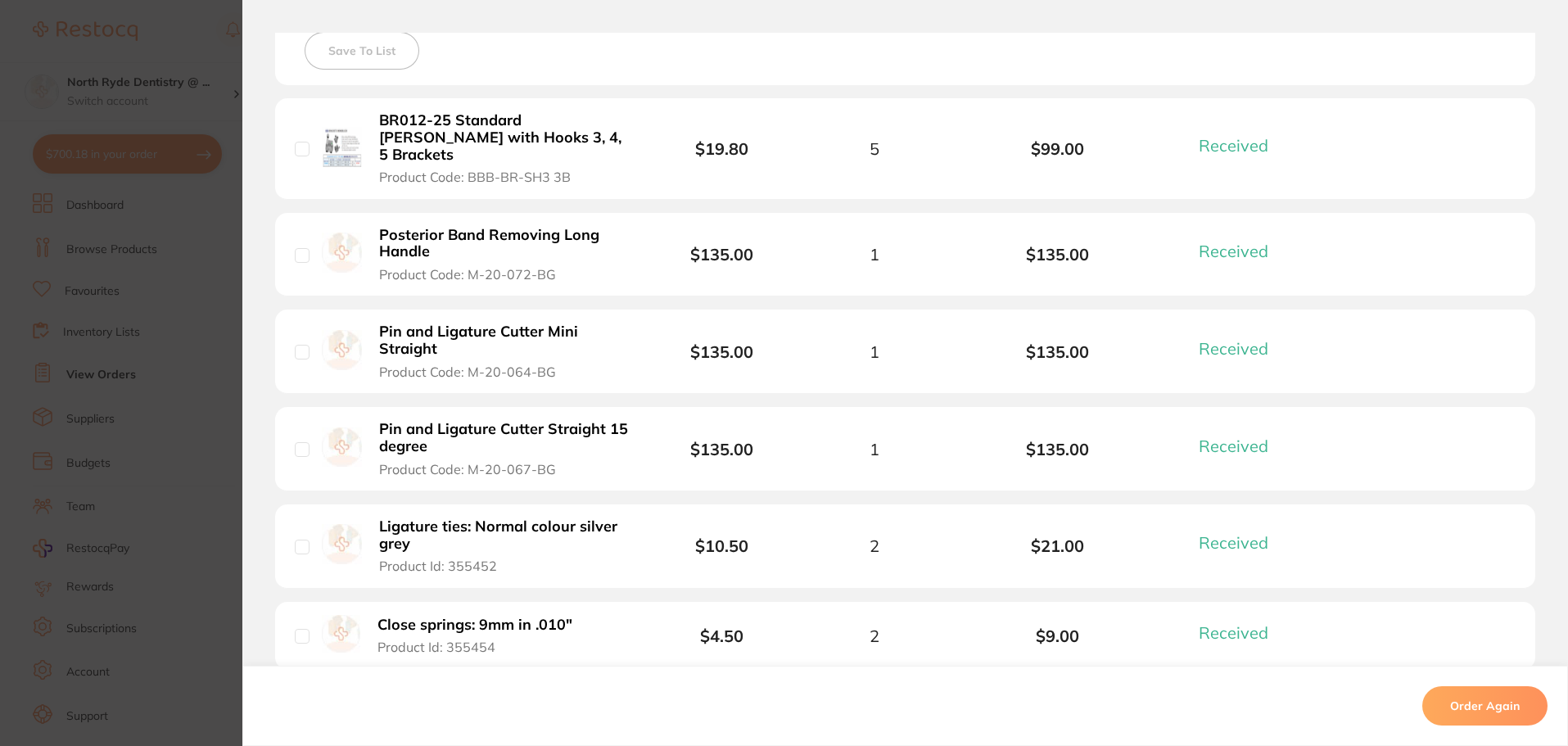
scroll to position [409, 0]
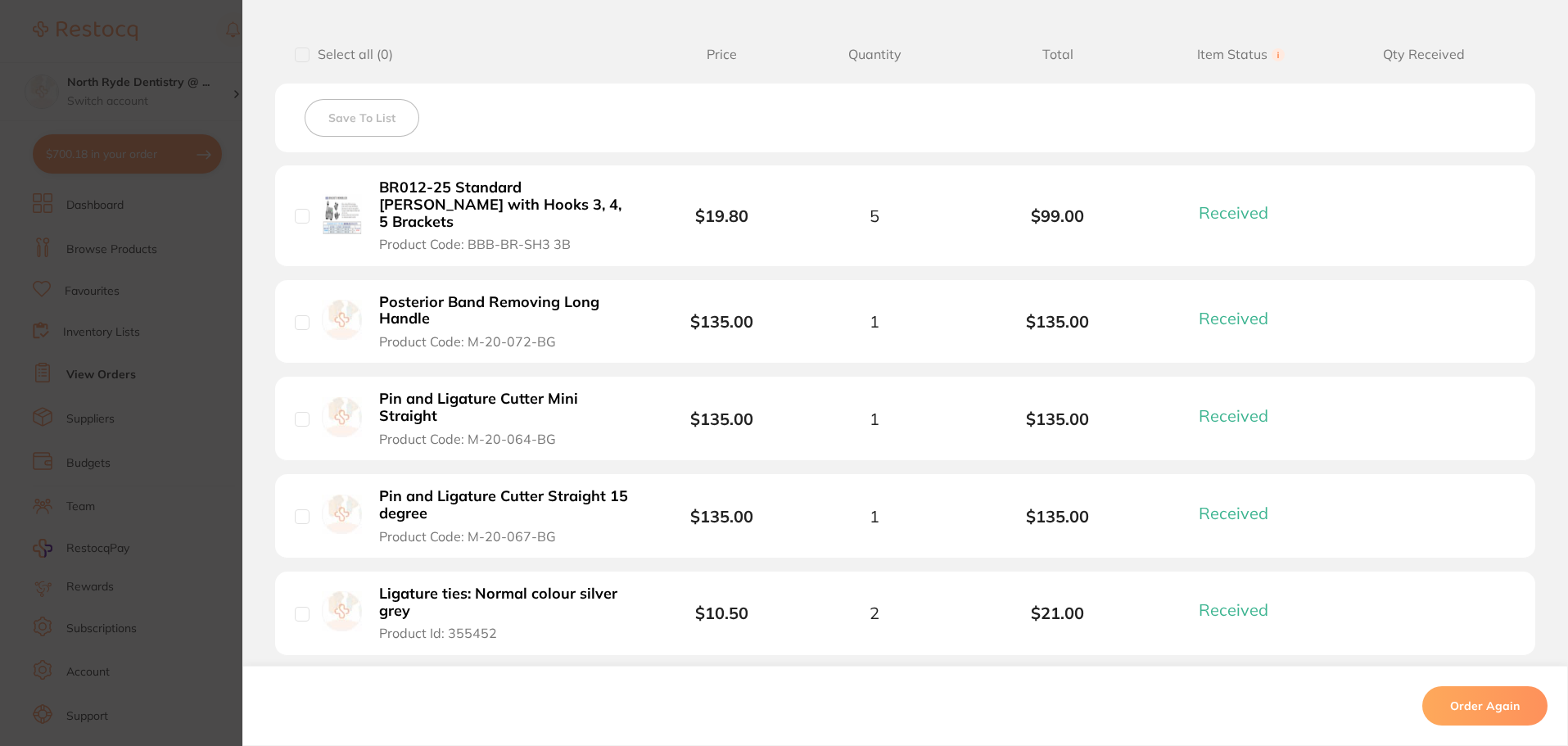
click at [504, 206] on b "BR012-25 Standard [PERSON_NAME] with Hooks 3, 4, 5 Brackets" at bounding box center [505, 205] width 253 height 51
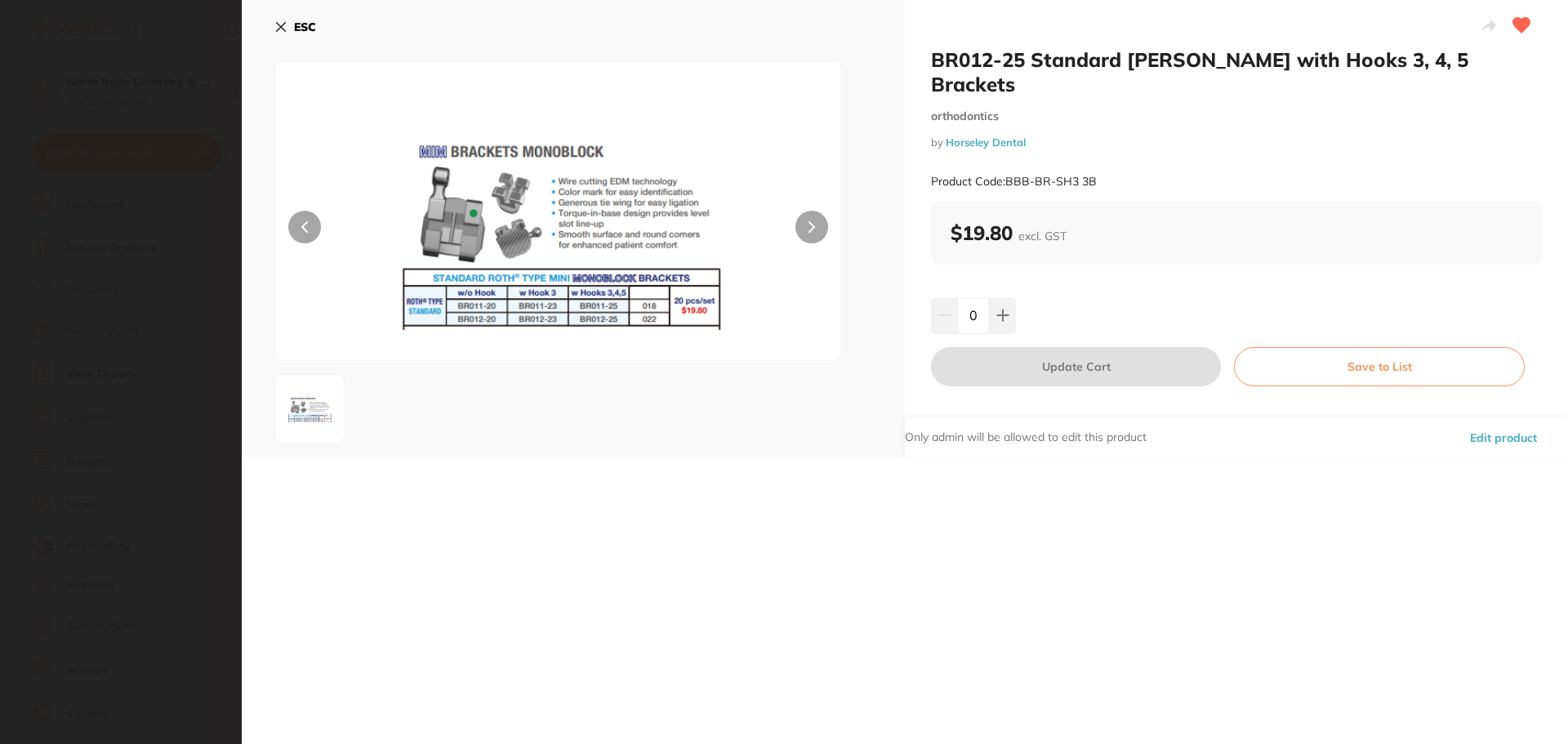
scroll to position [0, 0]
click at [1004, 310] on icon at bounding box center [1002, 315] width 11 height 11
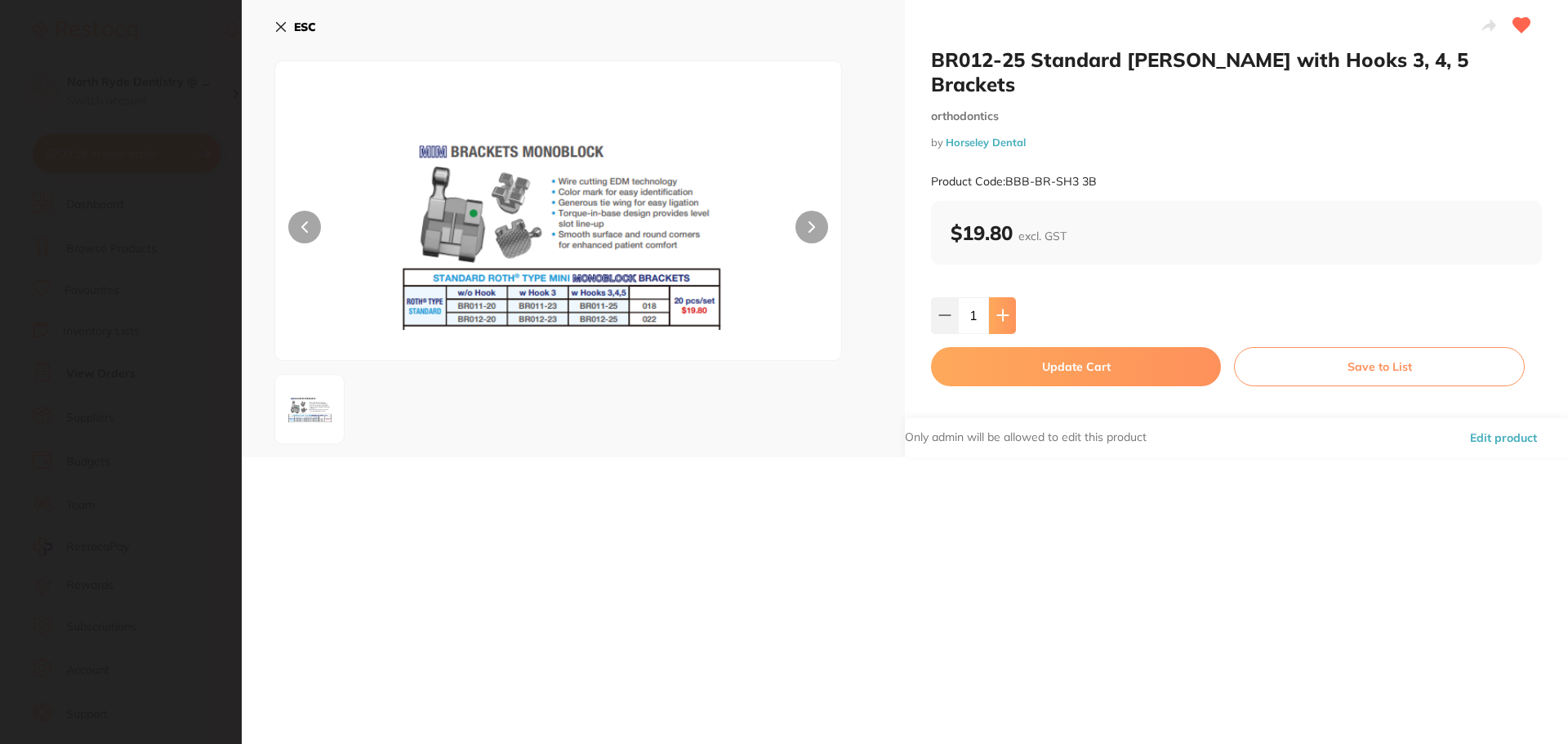
click at [1004, 310] on icon at bounding box center [1002, 315] width 11 height 11
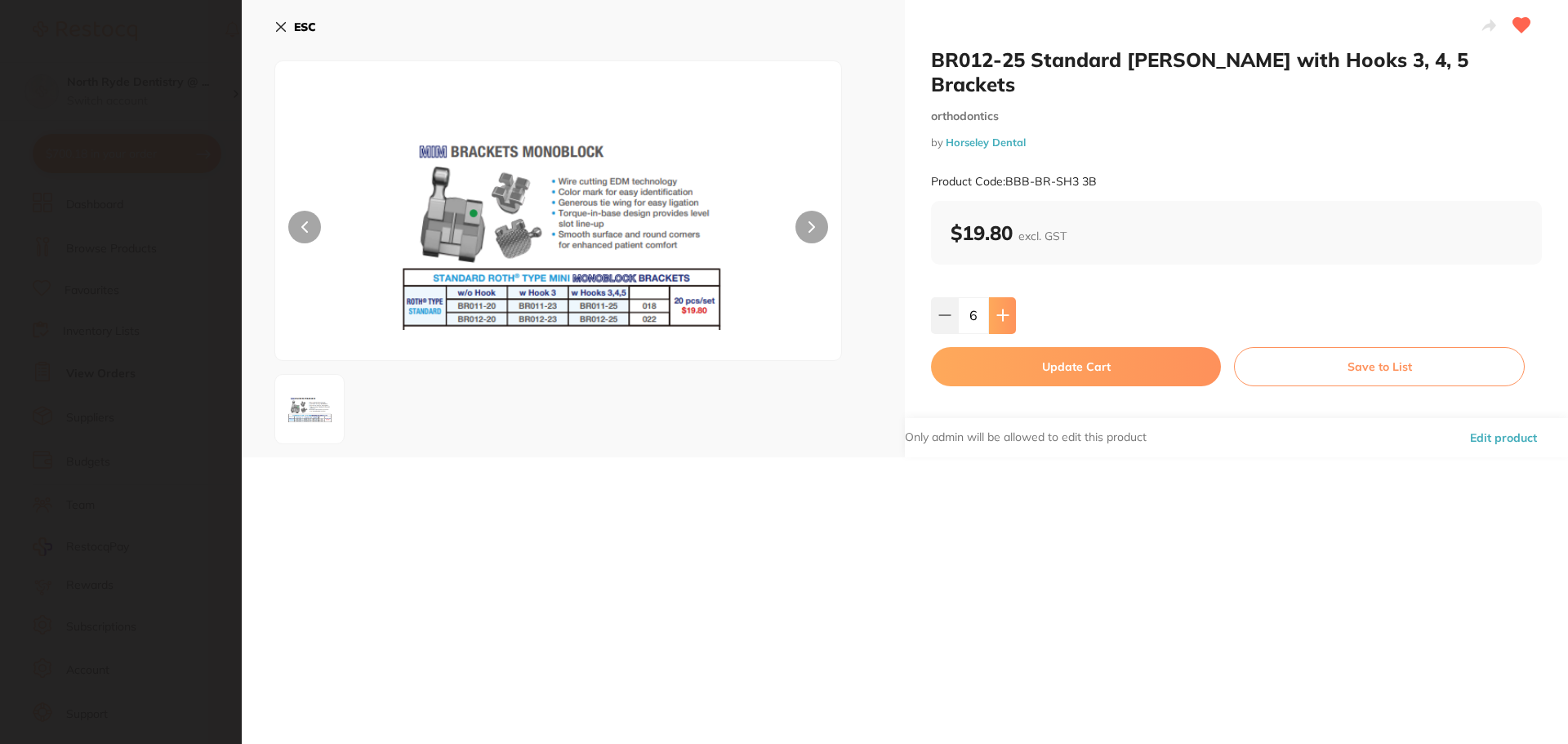
click at [1004, 310] on icon at bounding box center [1002, 315] width 11 height 11
type input "10"
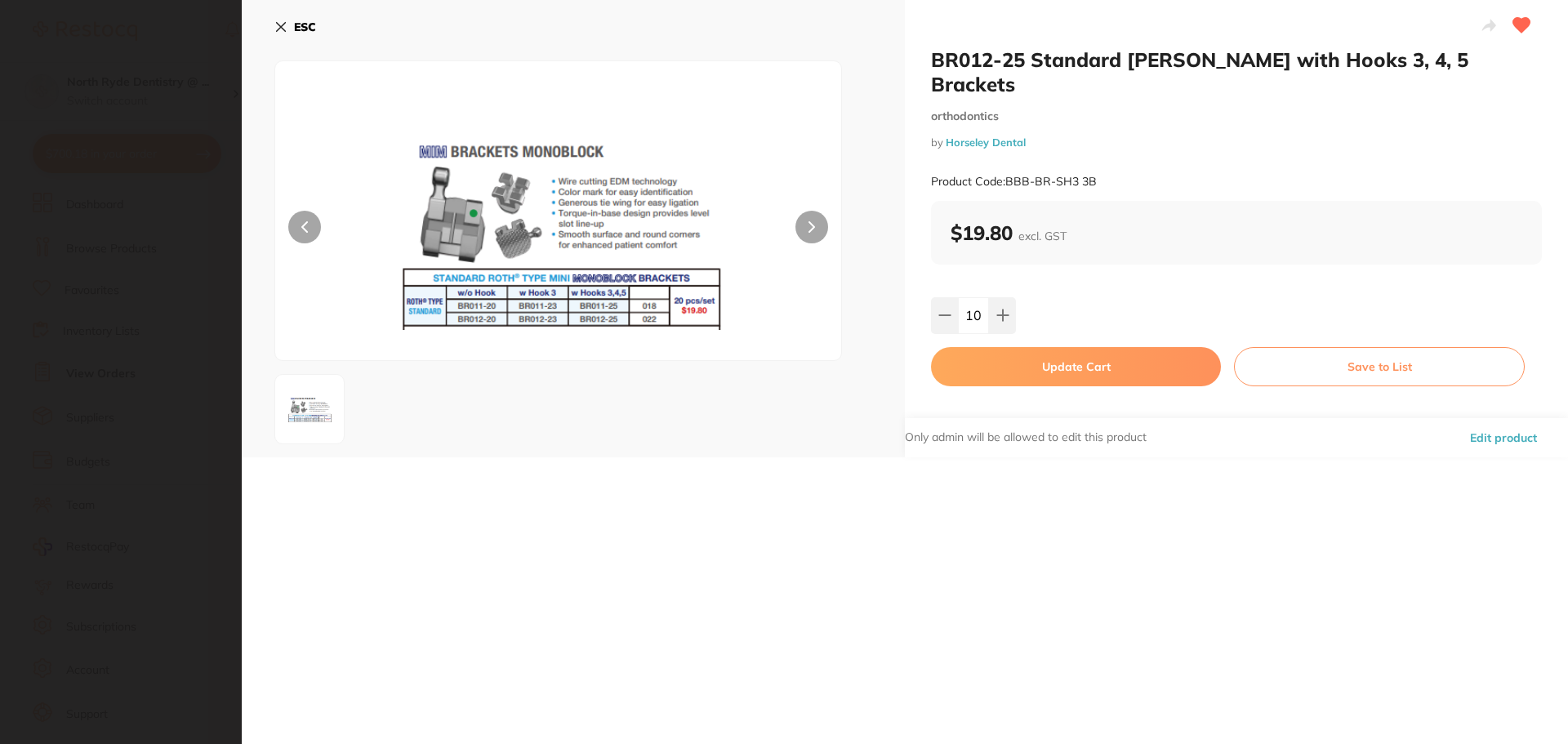
click at [1014, 347] on button "Update Cart" at bounding box center [1076, 367] width 290 height 39
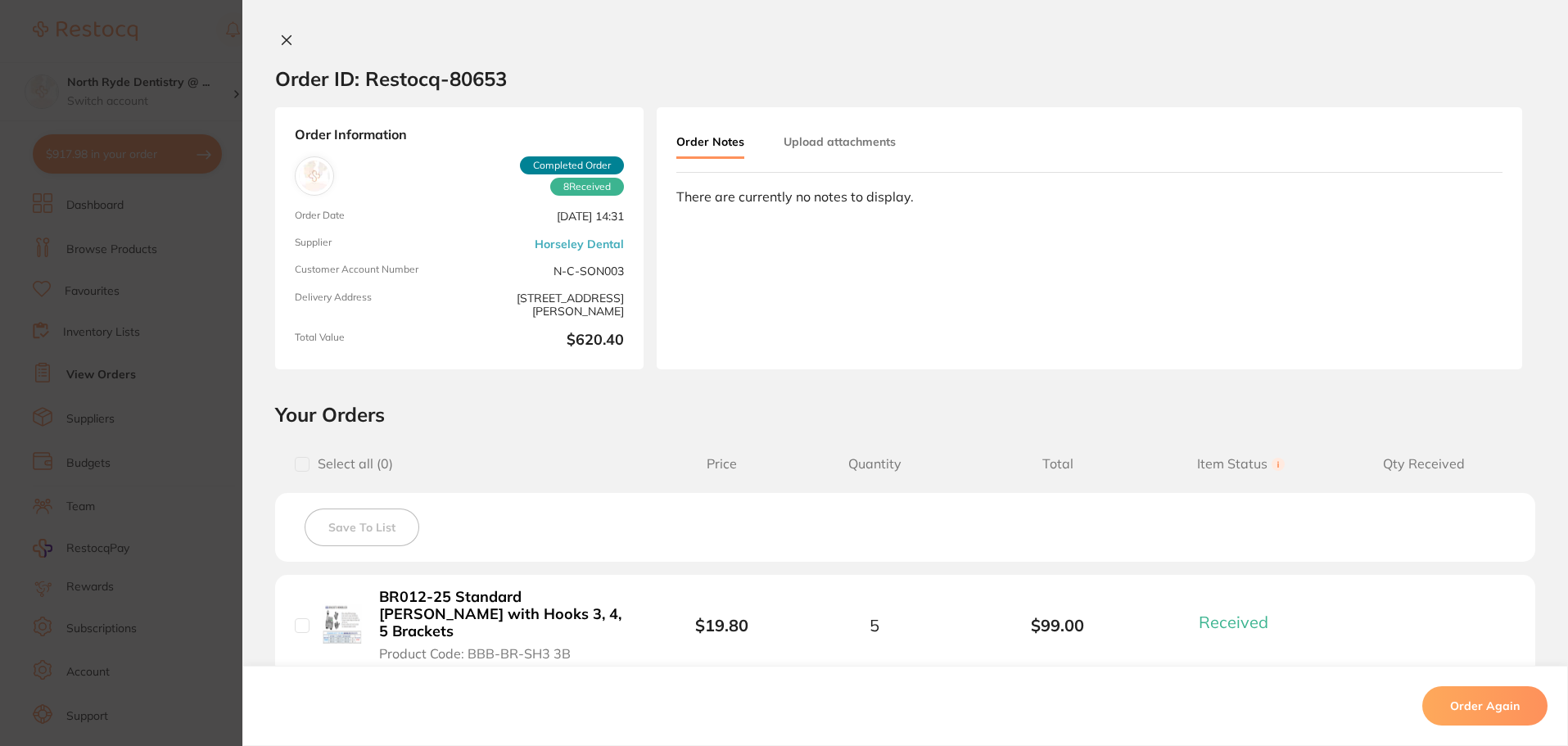
click at [280, 42] on icon at bounding box center [287, 40] width 13 height 13
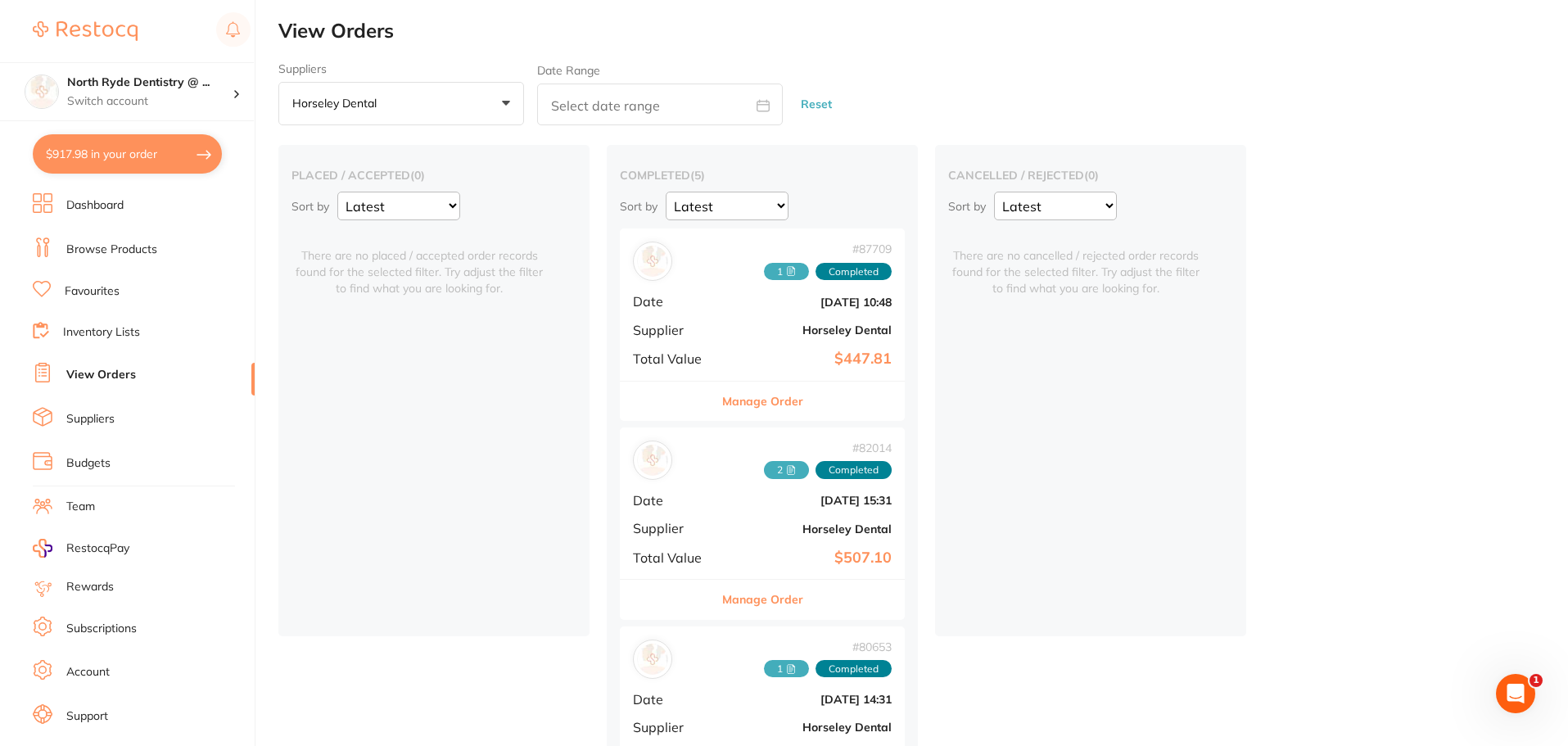
click at [739, 593] on button "Manage Order" at bounding box center [762, 599] width 81 height 39
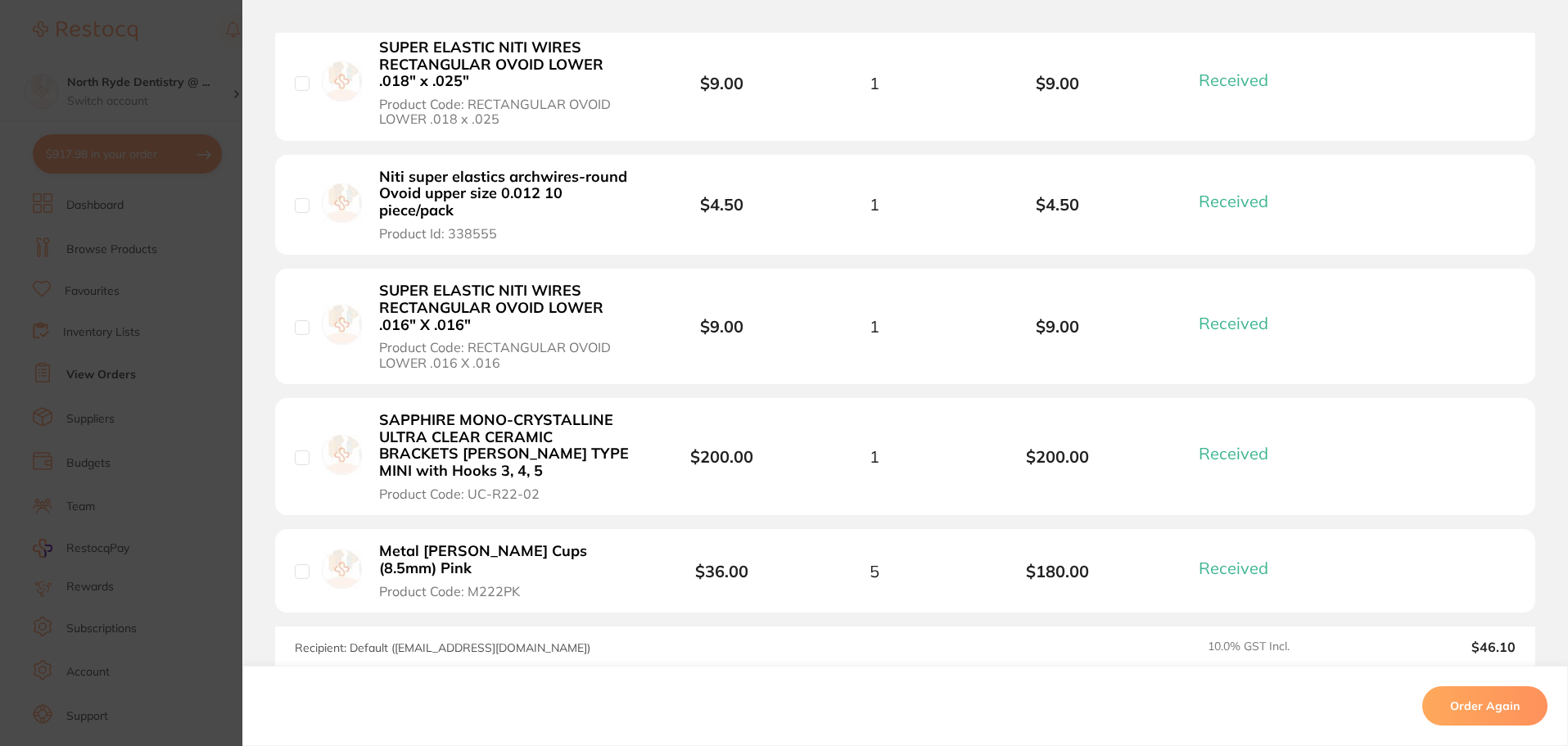
click at [505, 558] on b "Metal [PERSON_NAME] Cups (8.5mm) Pink" at bounding box center [505, 559] width 253 height 34
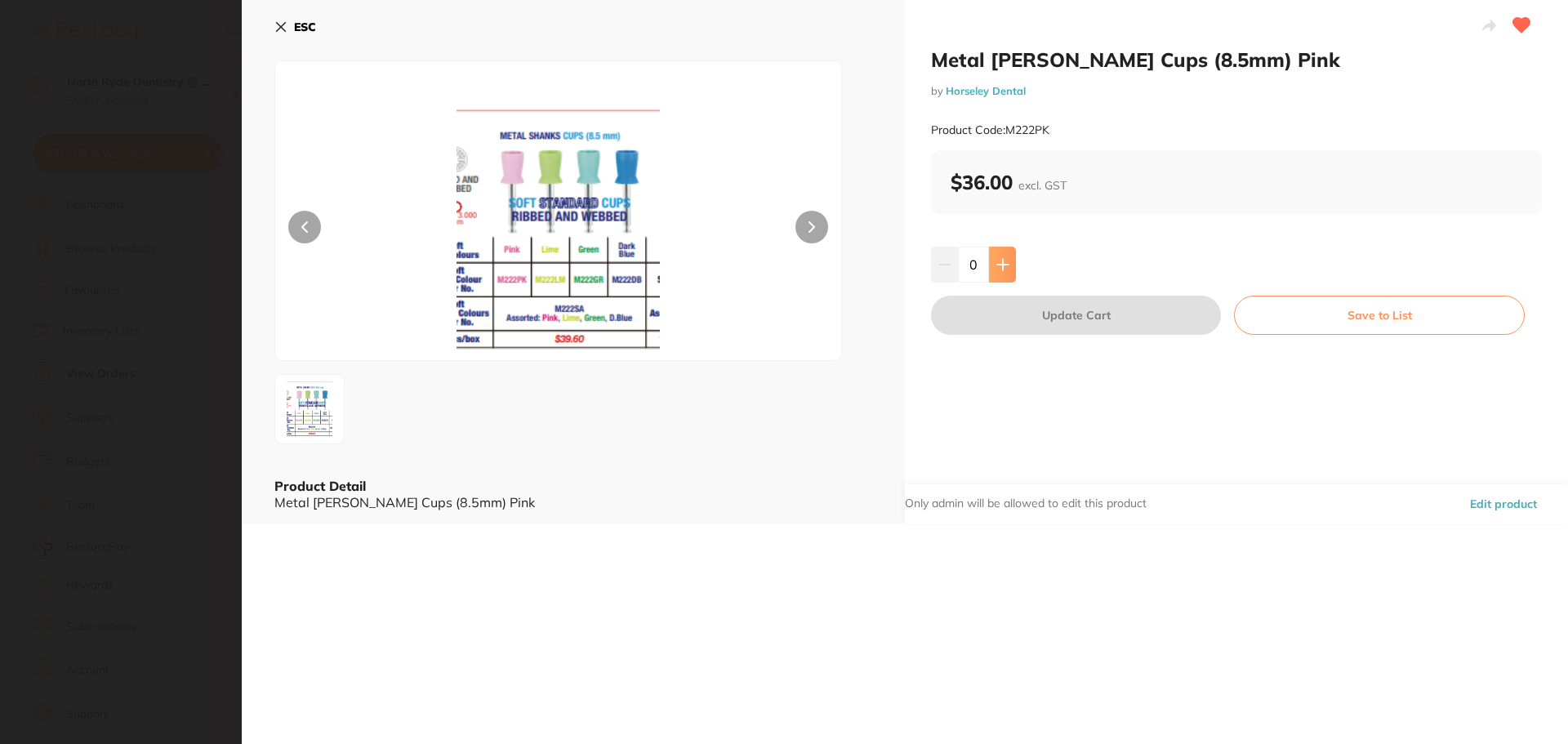
click at [1008, 268] on button at bounding box center [1002, 265] width 27 height 36
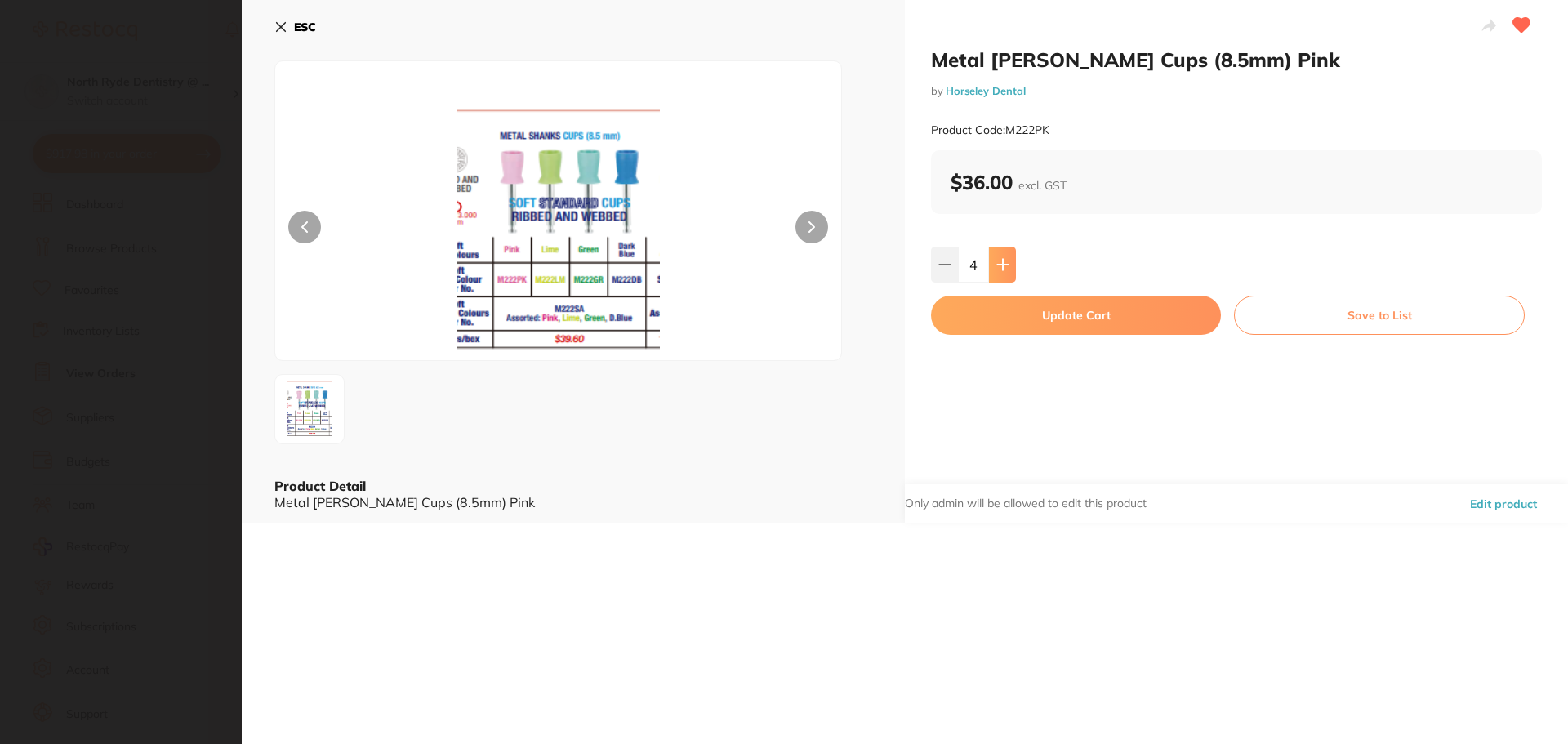
type input "5"
click at [1013, 320] on button "Update Cart" at bounding box center [1076, 315] width 290 height 39
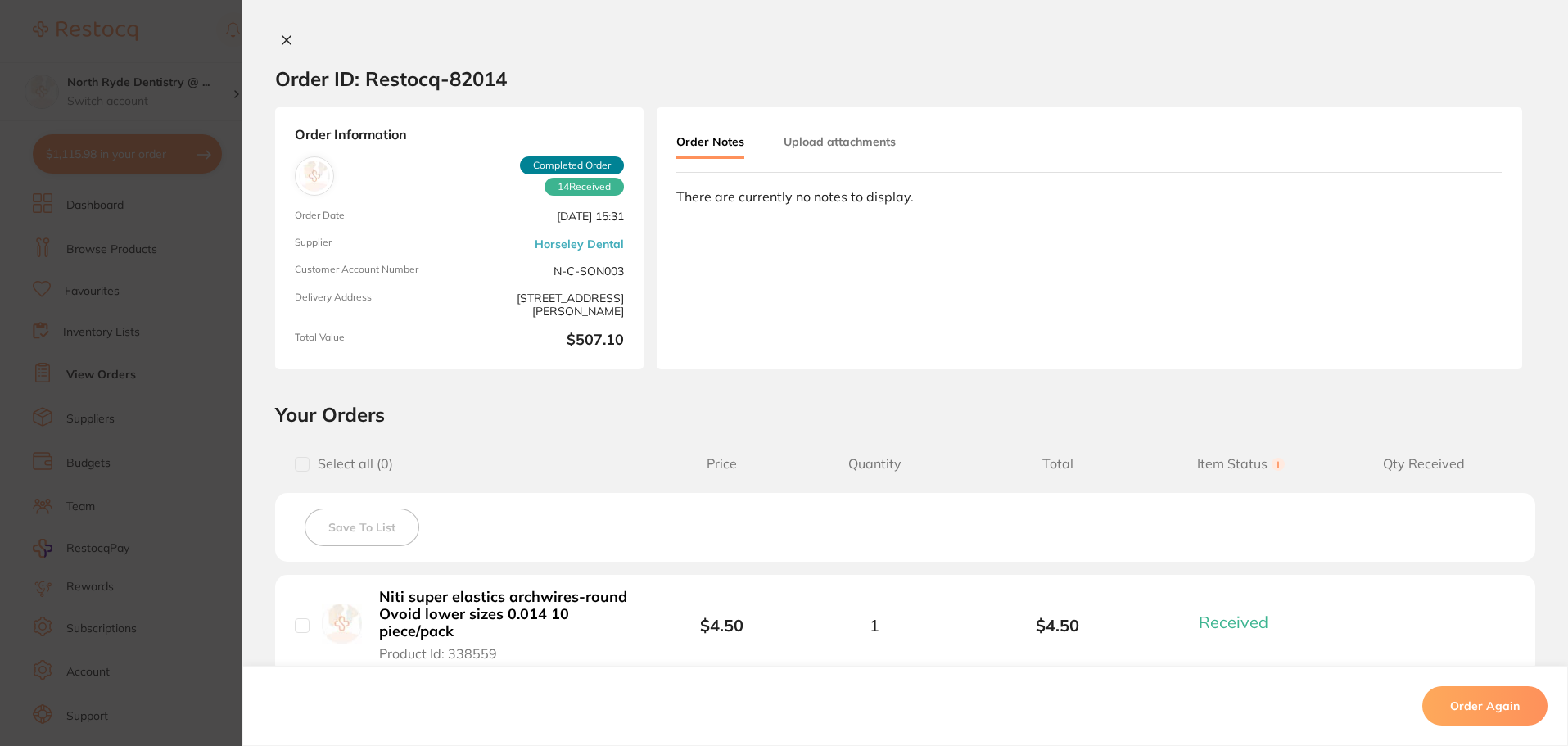
click at [285, 36] on icon at bounding box center [287, 40] width 13 height 13
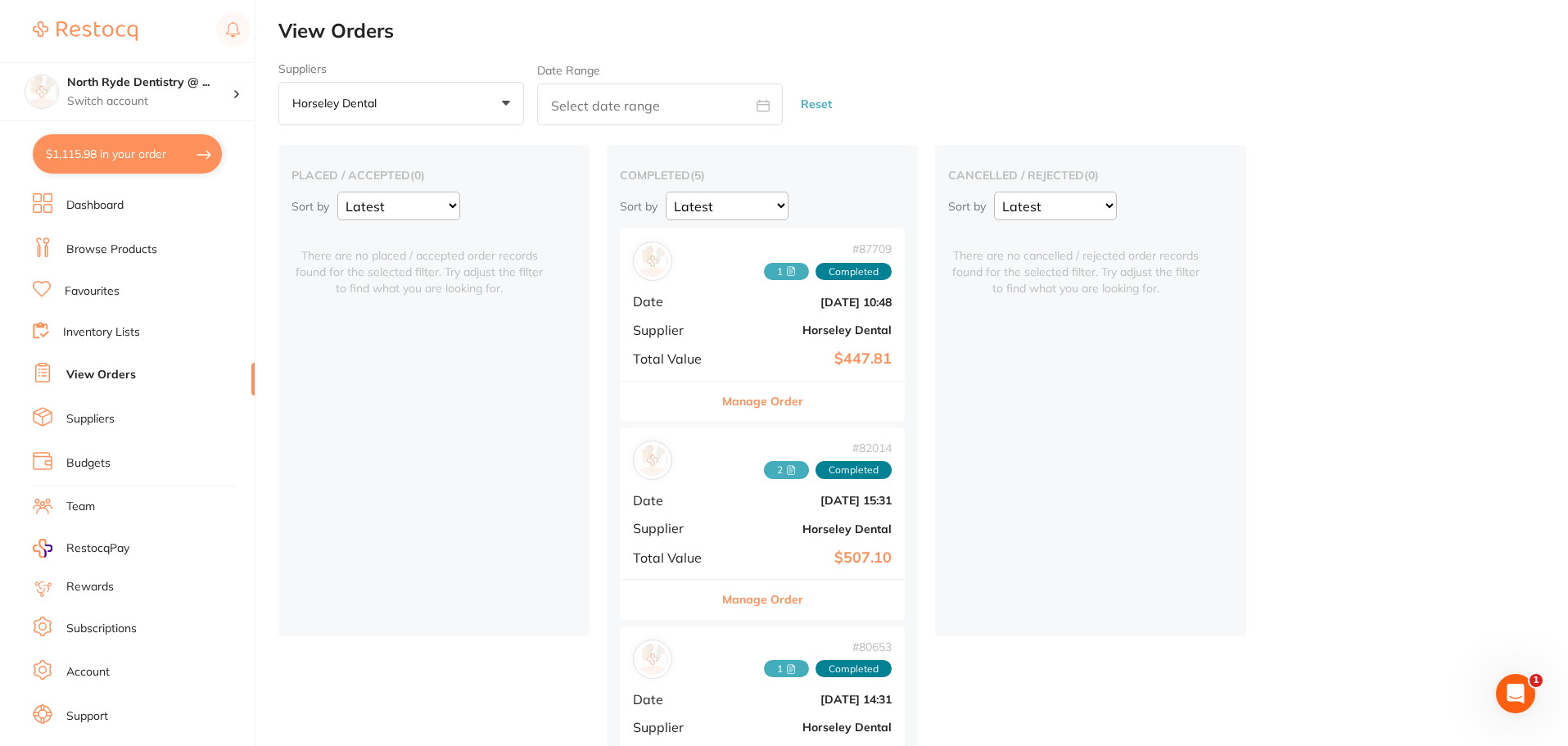
click at [714, 340] on div "# 87709 1 Completed Date [DATE] 10:48 Supplier Horseley Dental Total Value $447…" at bounding box center [762, 304] width 285 height 151
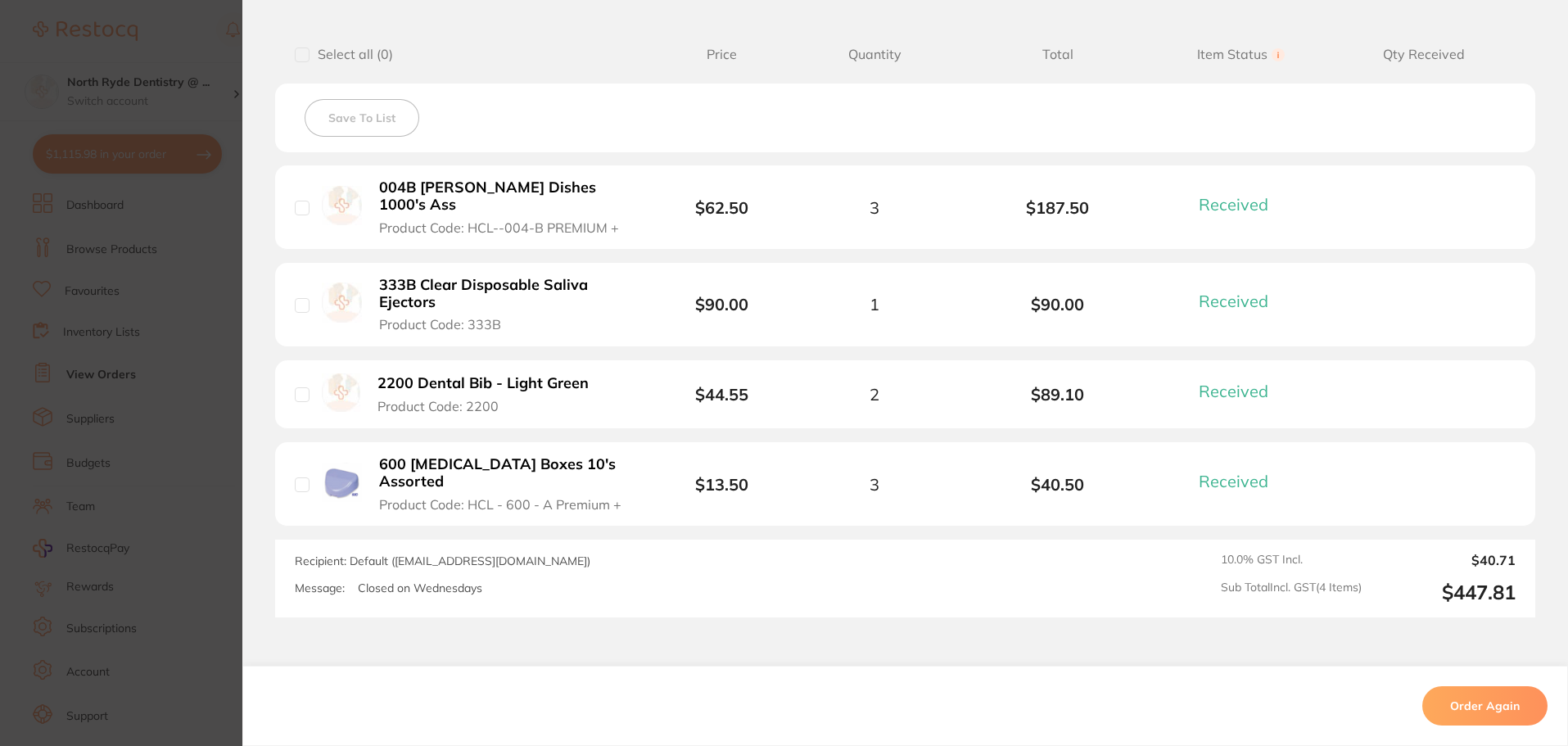
click at [543, 456] on b "600 [MEDICAL_DATA] Boxes 10's Assorted" at bounding box center [505, 472] width 253 height 34
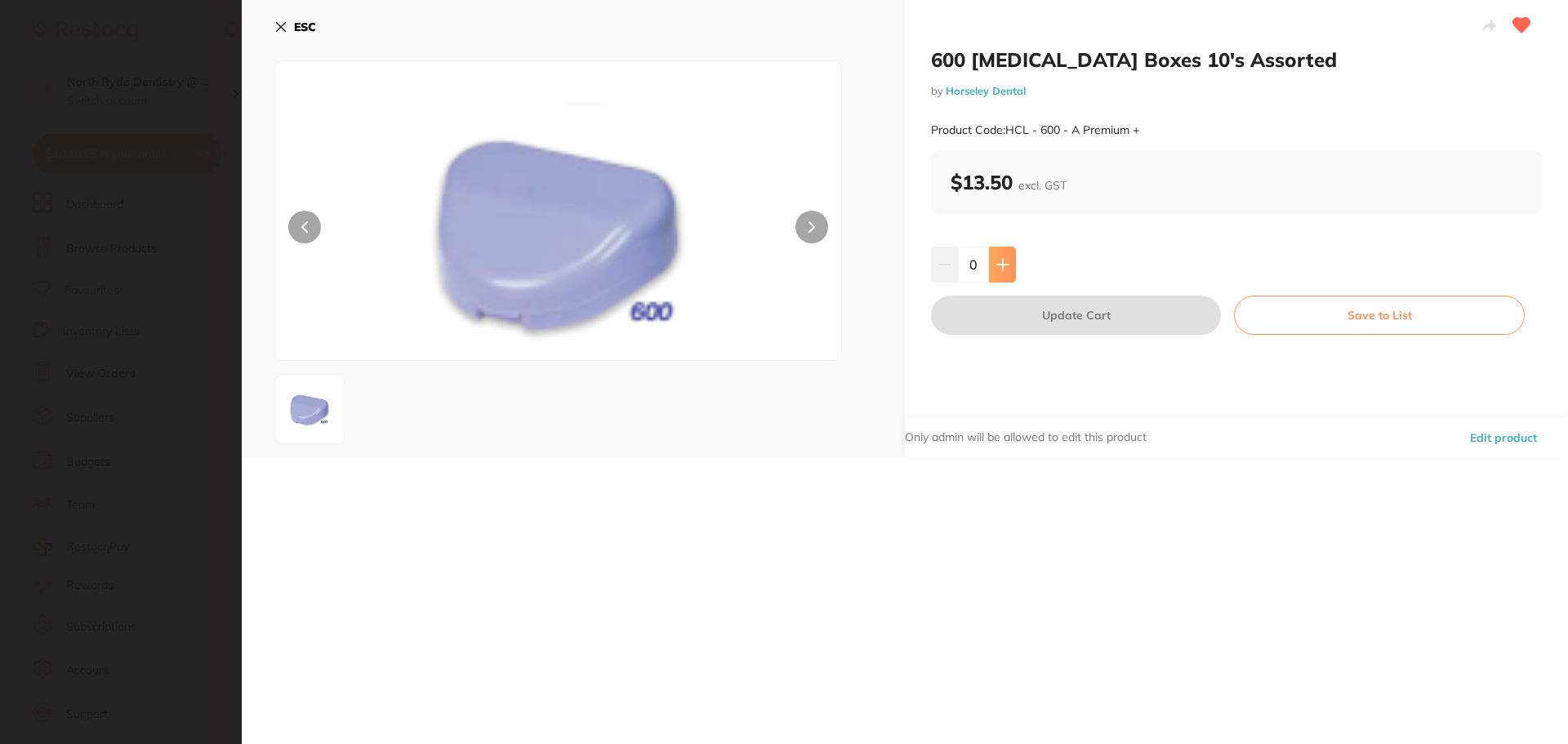
click at [1000, 267] on icon at bounding box center [1002, 264] width 11 height 11
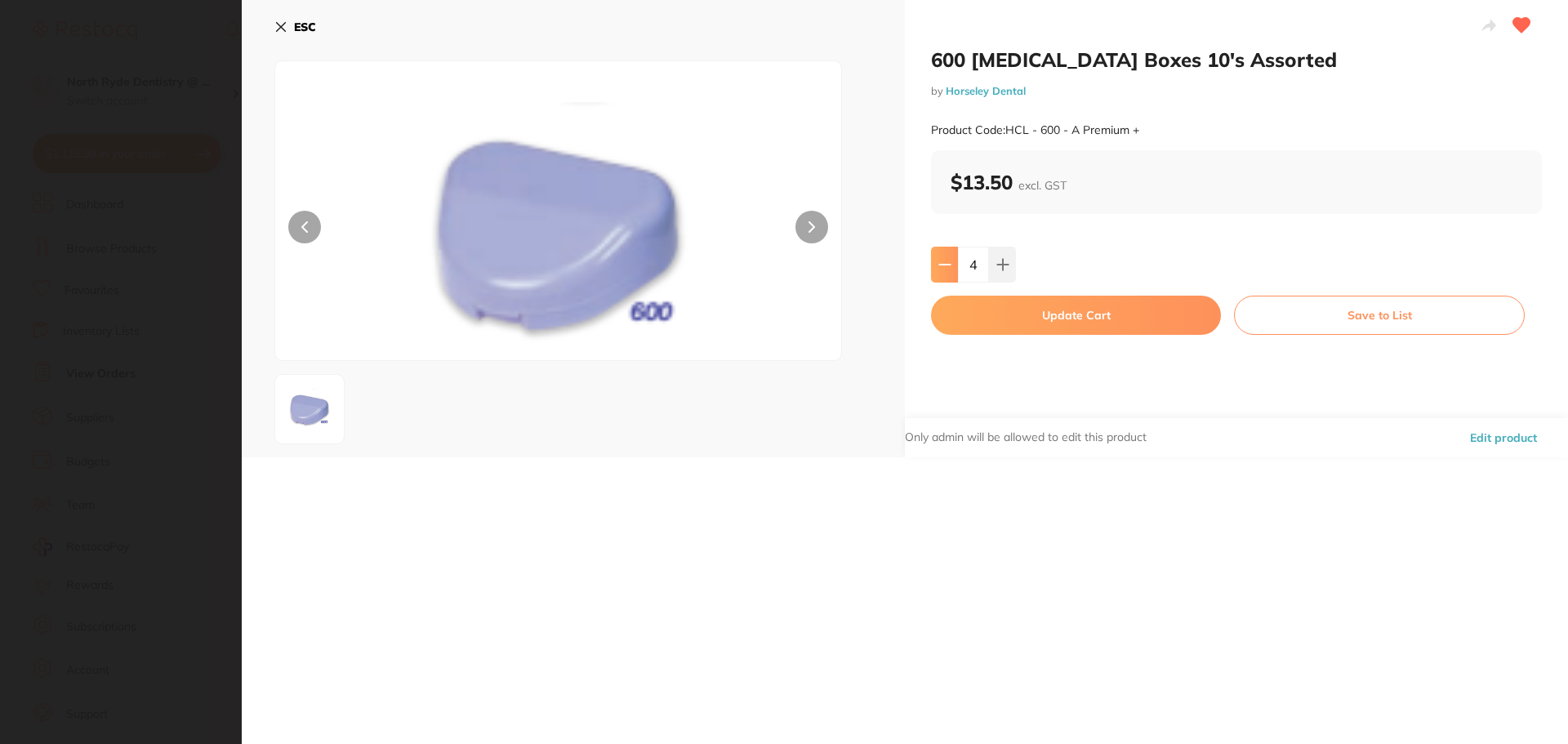
click at [938, 266] on icon at bounding box center [945, 265] width 13 height 13
type input "3"
click at [1010, 324] on button "Update Cart" at bounding box center [1076, 315] width 290 height 39
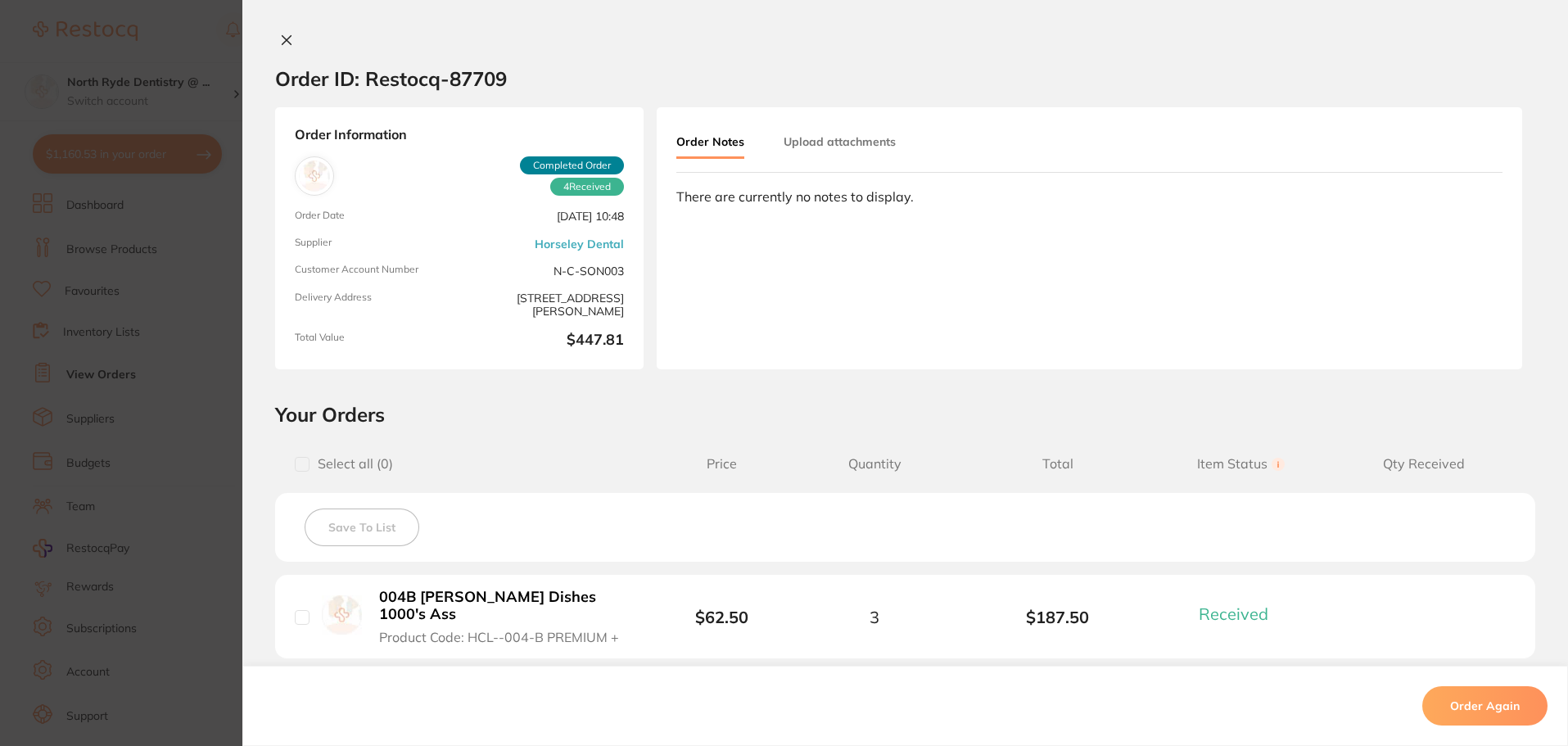
click at [283, 41] on icon at bounding box center [287, 40] width 9 height 9
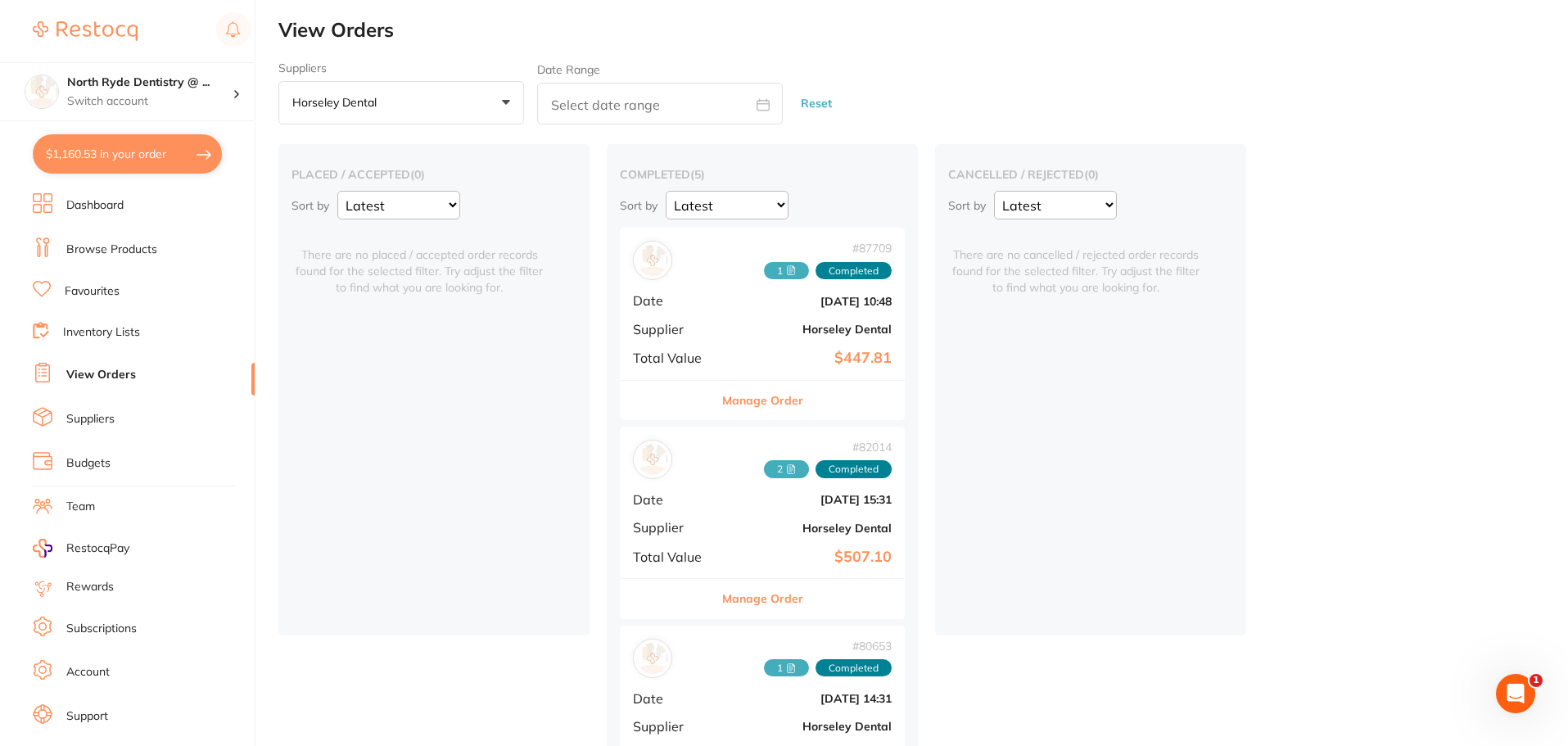
click at [147, 163] on button "$1,160.53 in your order" at bounding box center [127, 154] width 189 height 39
checkbox input "true"
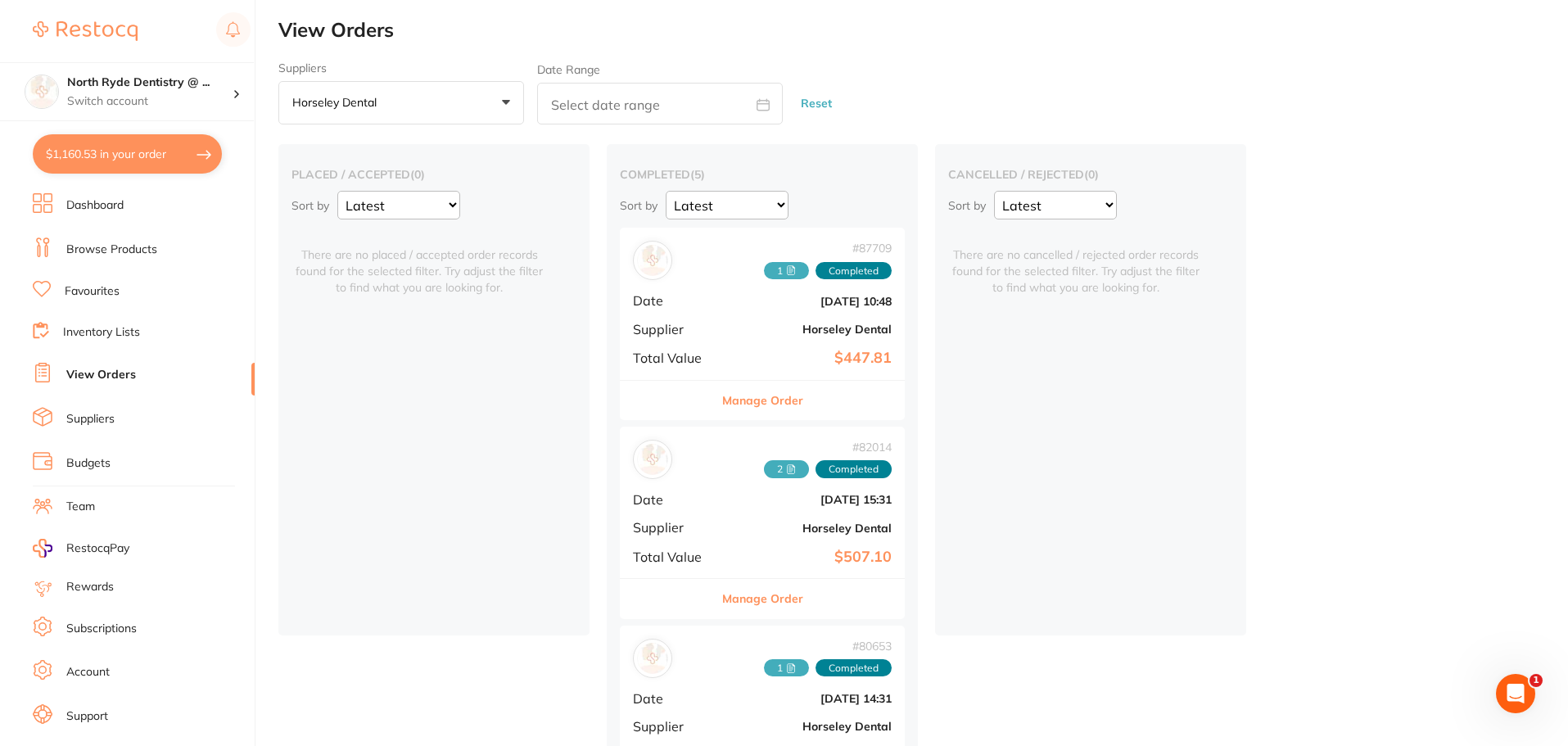
checkbox input "true"
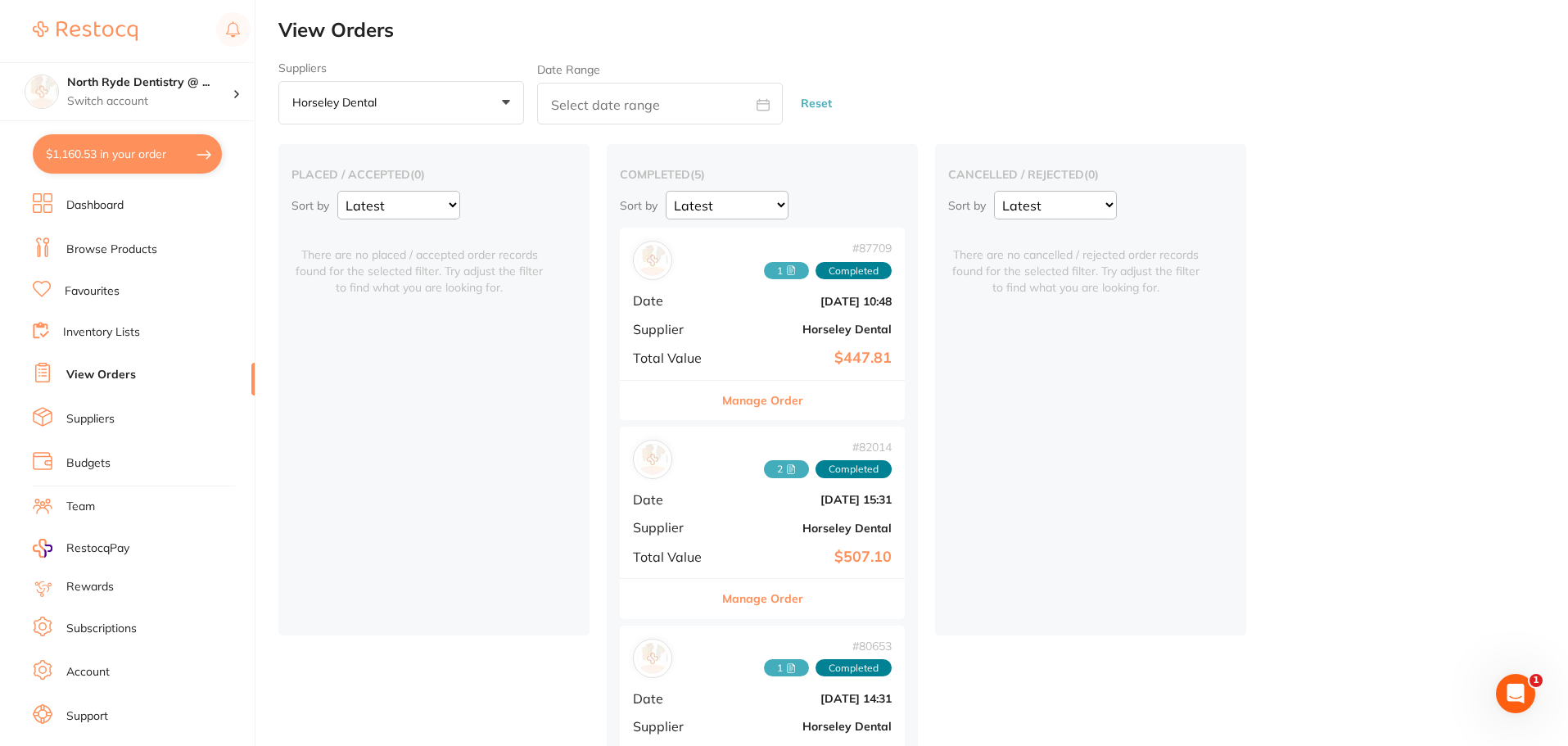
checkbox input "true"
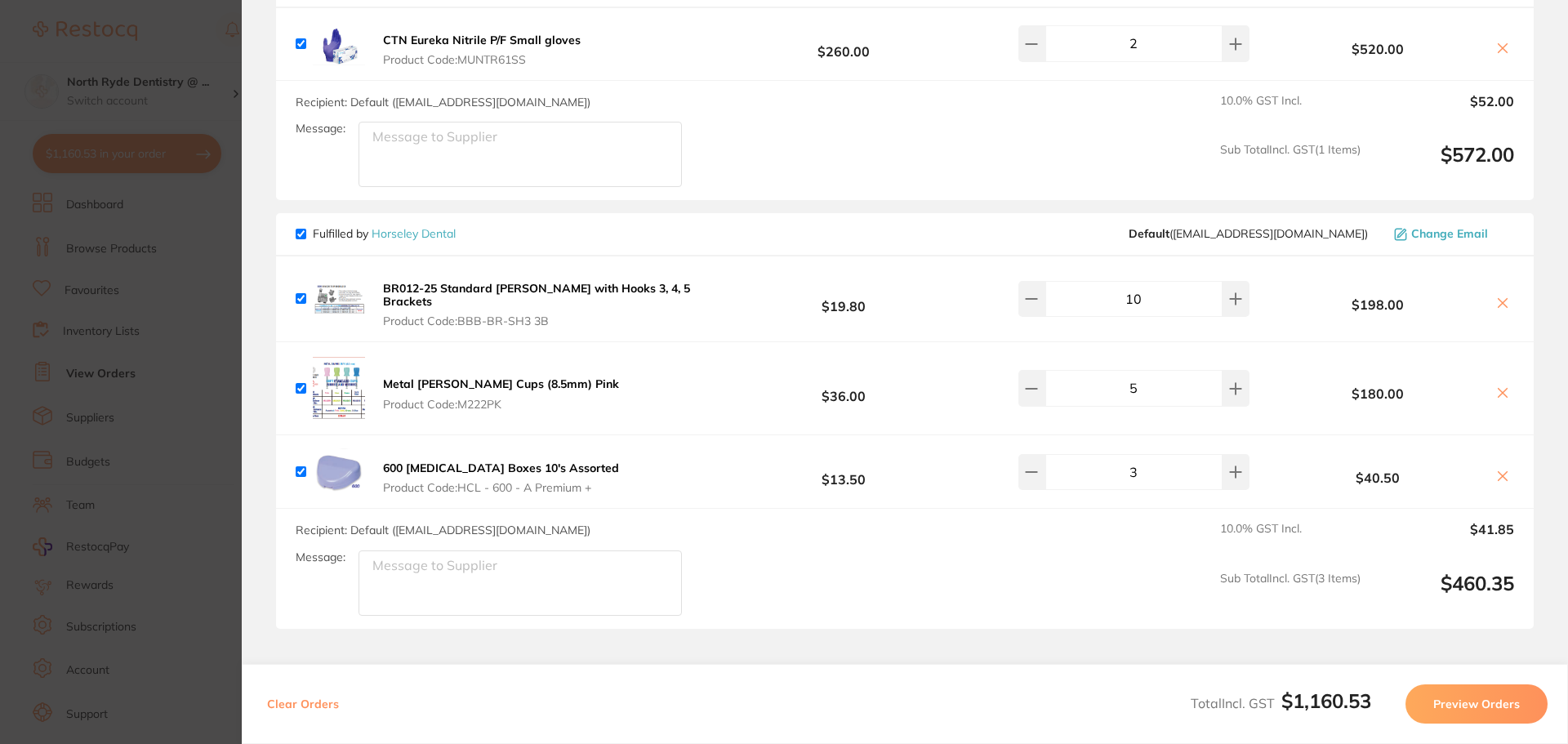
scroll to position [1173, 0]
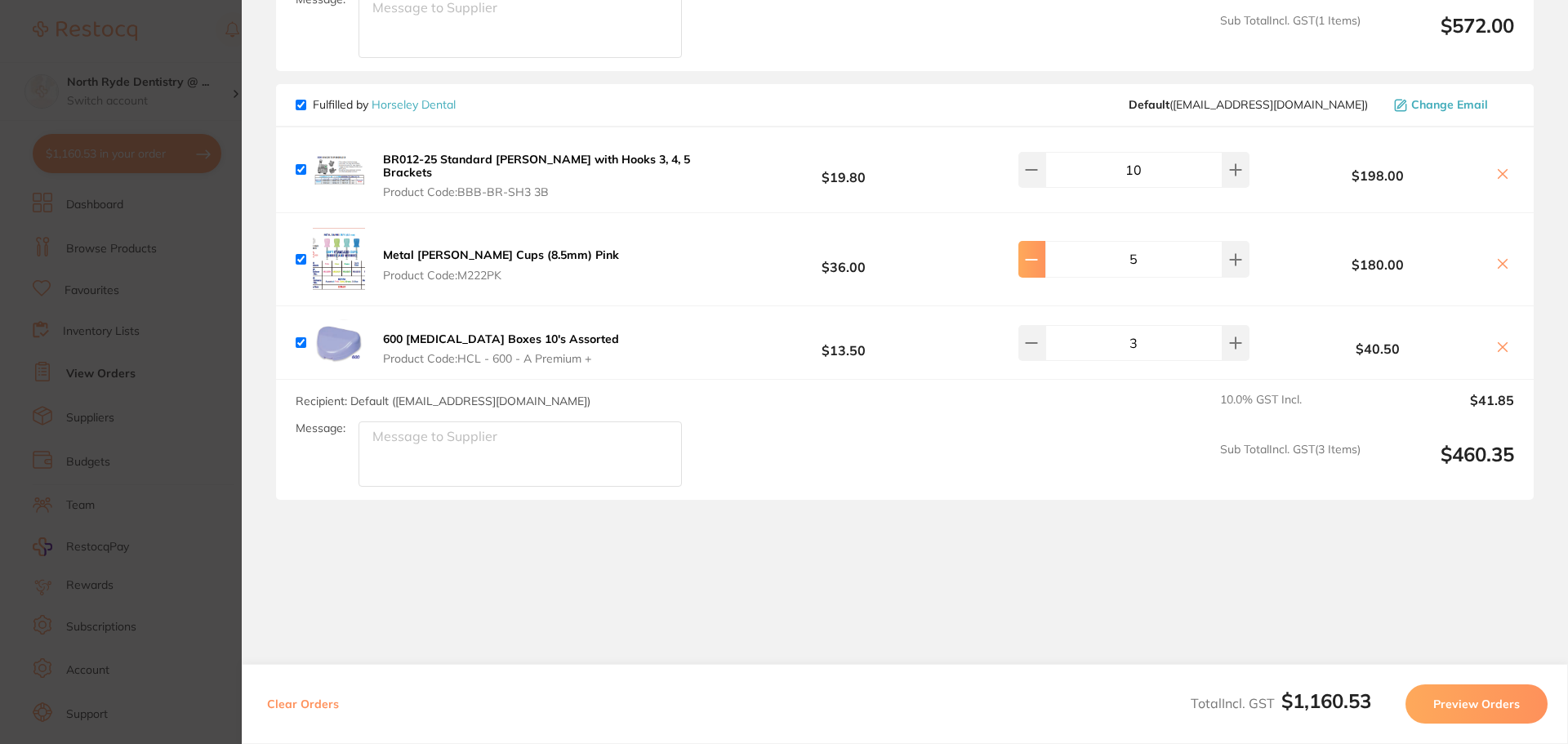
click at [1035, 253] on button at bounding box center [1031, 259] width 27 height 36
type input "3"
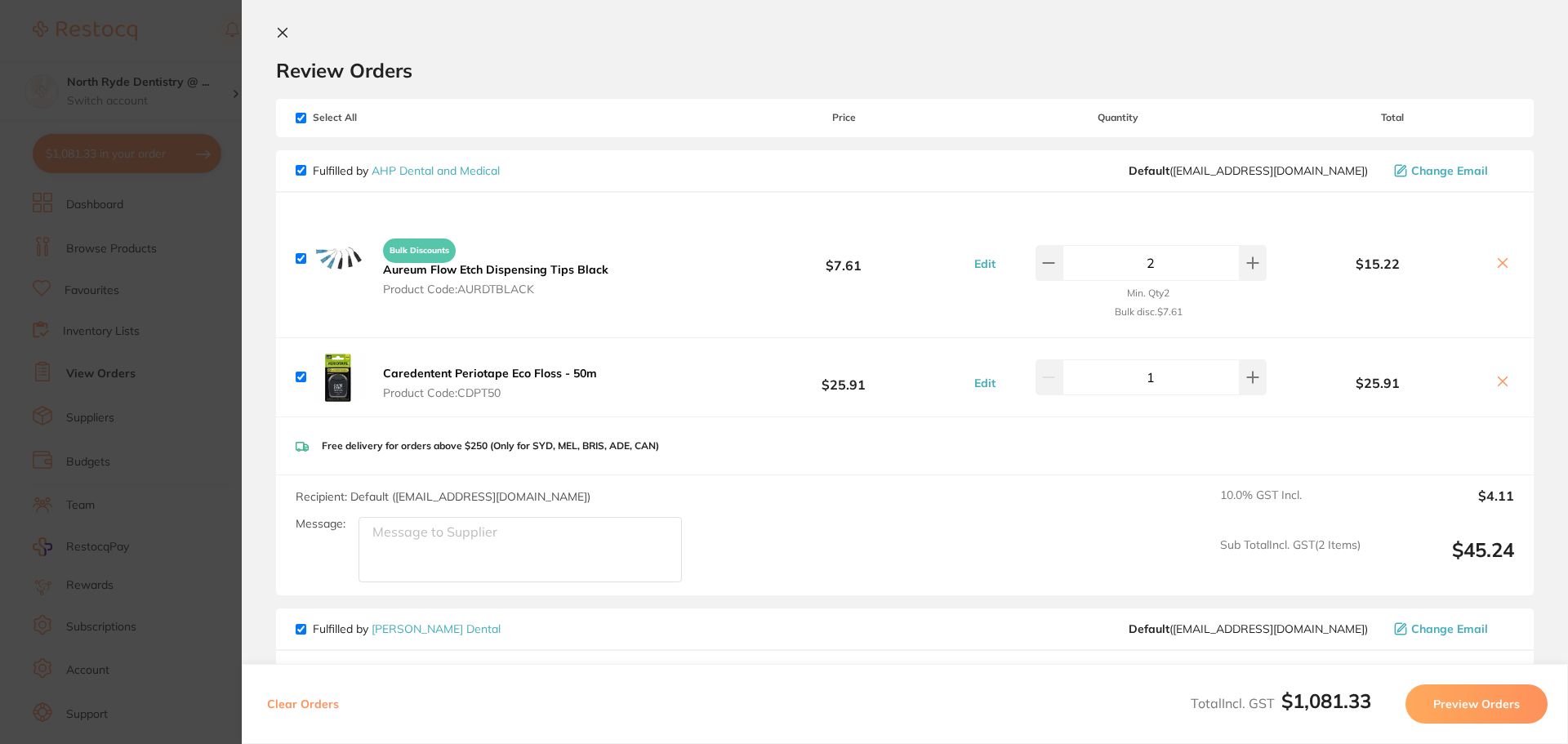
scroll to position [0, 0]
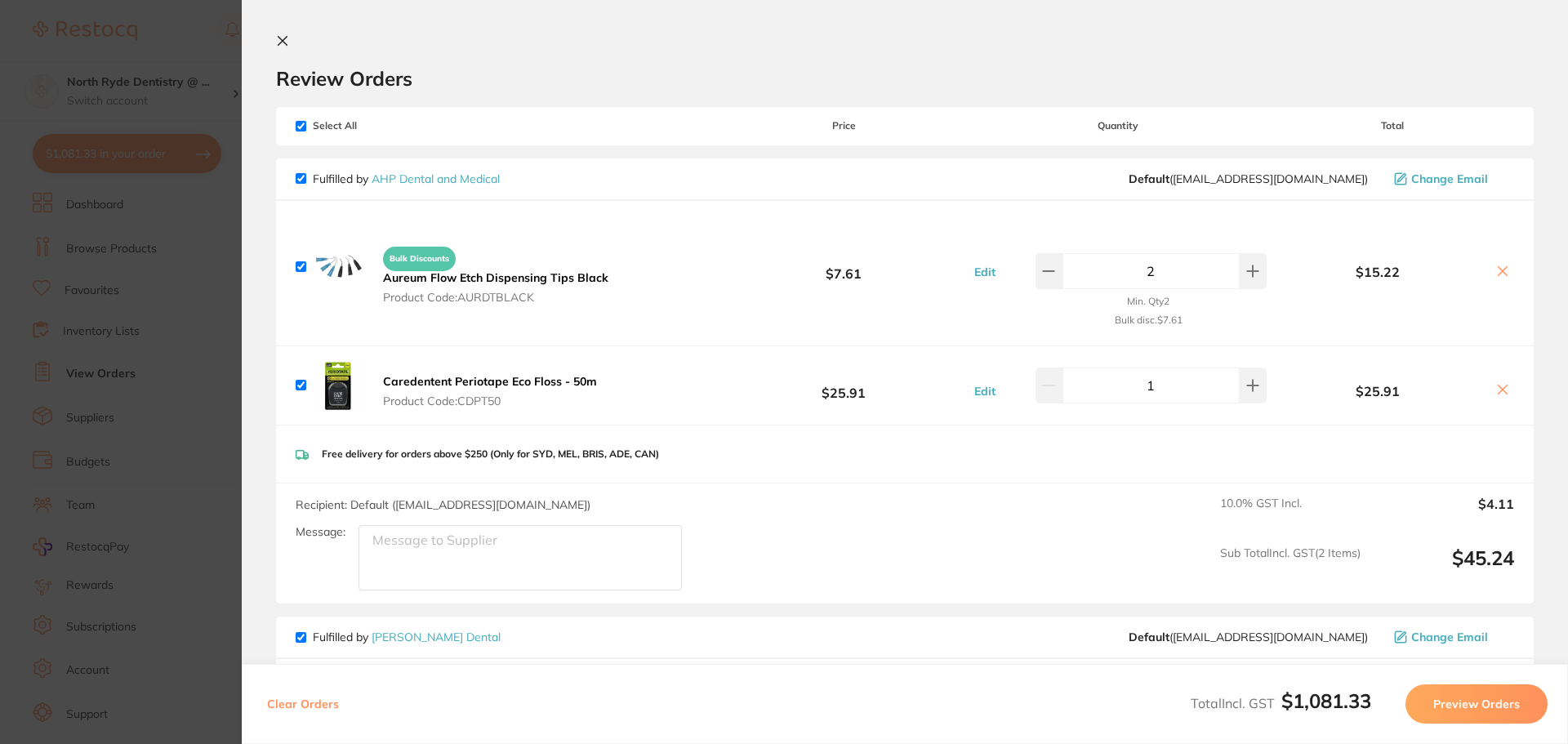
click at [300, 127] on input "checkbox" at bounding box center [301, 126] width 11 height 11
checkbox input "false"
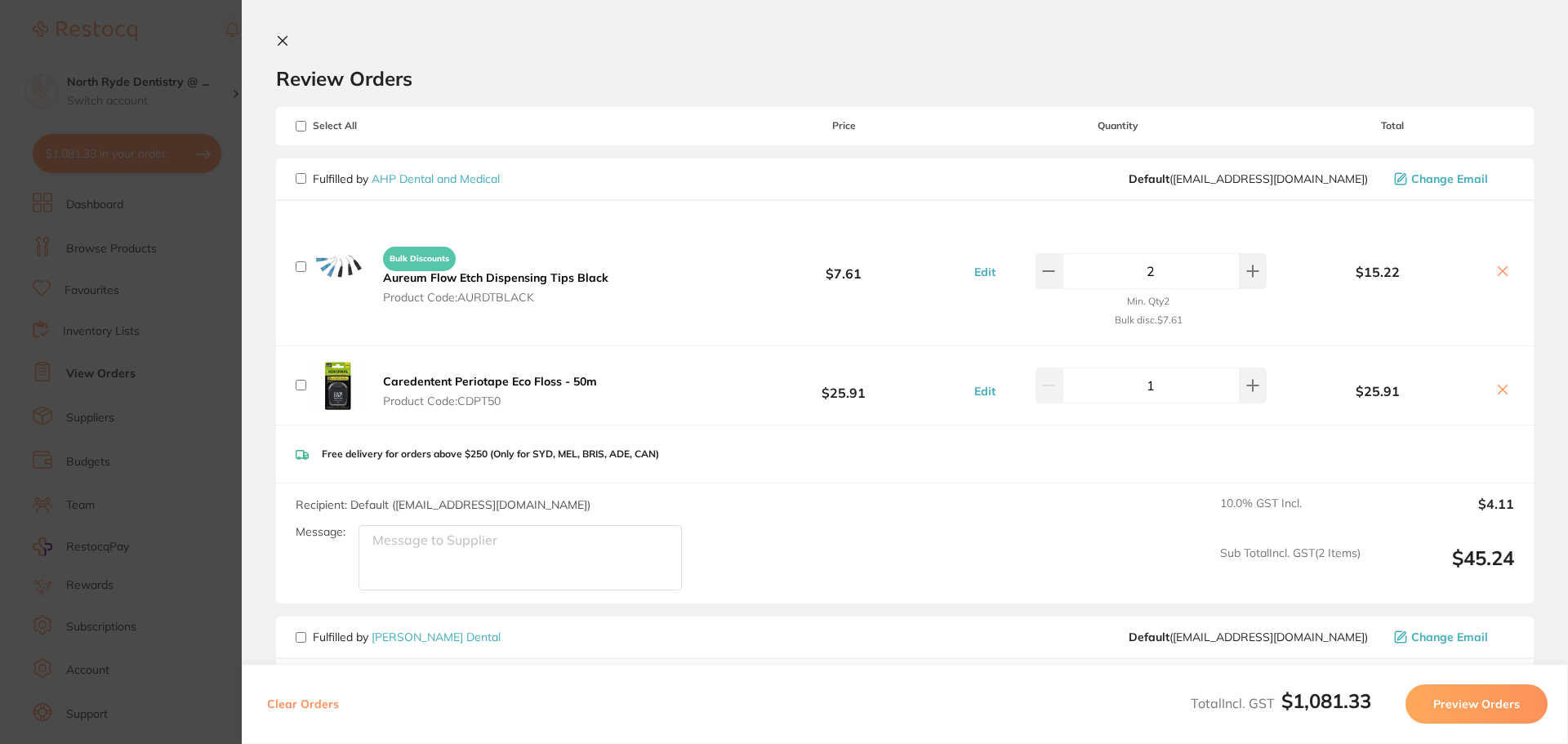
checkbox input "false"
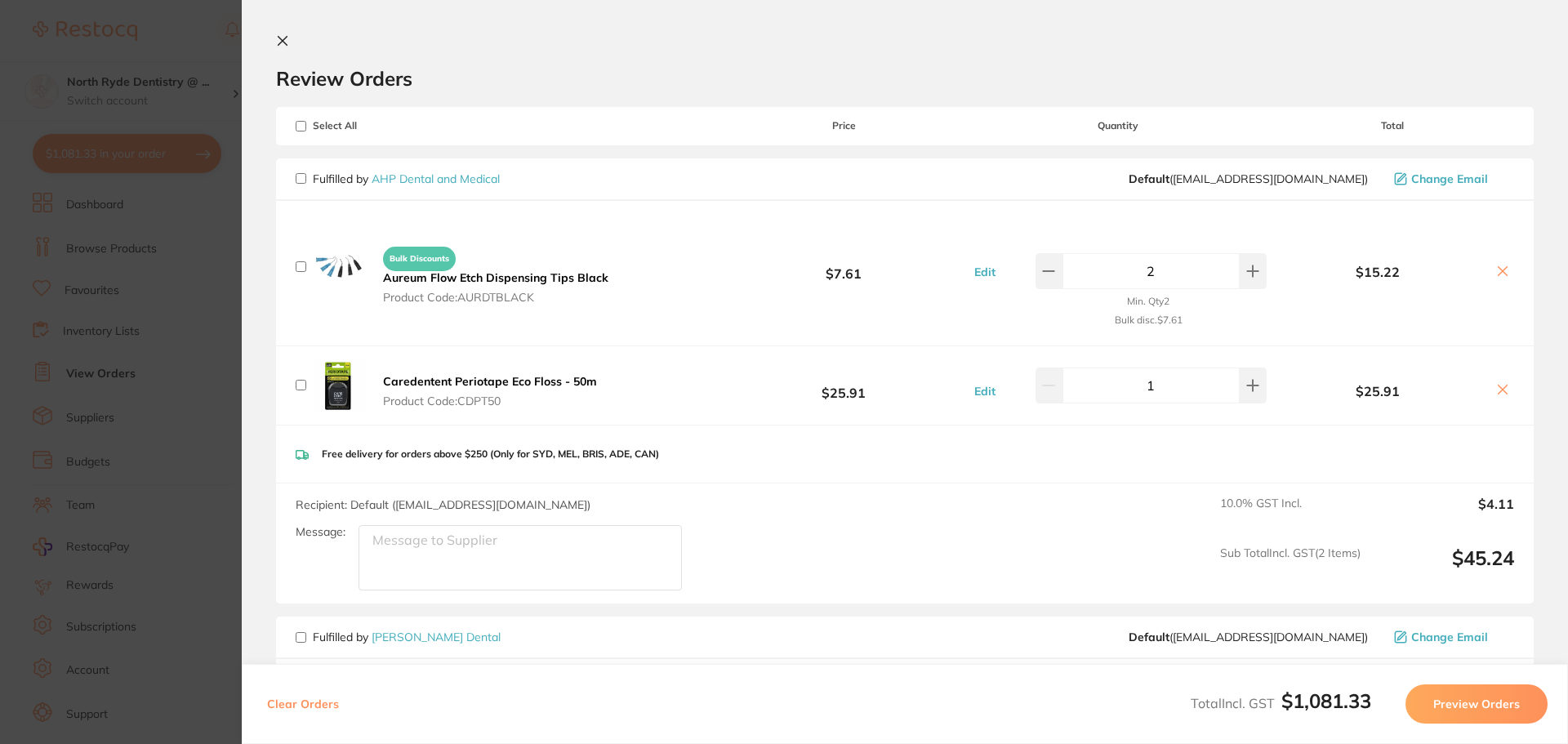
checkbox input "false"
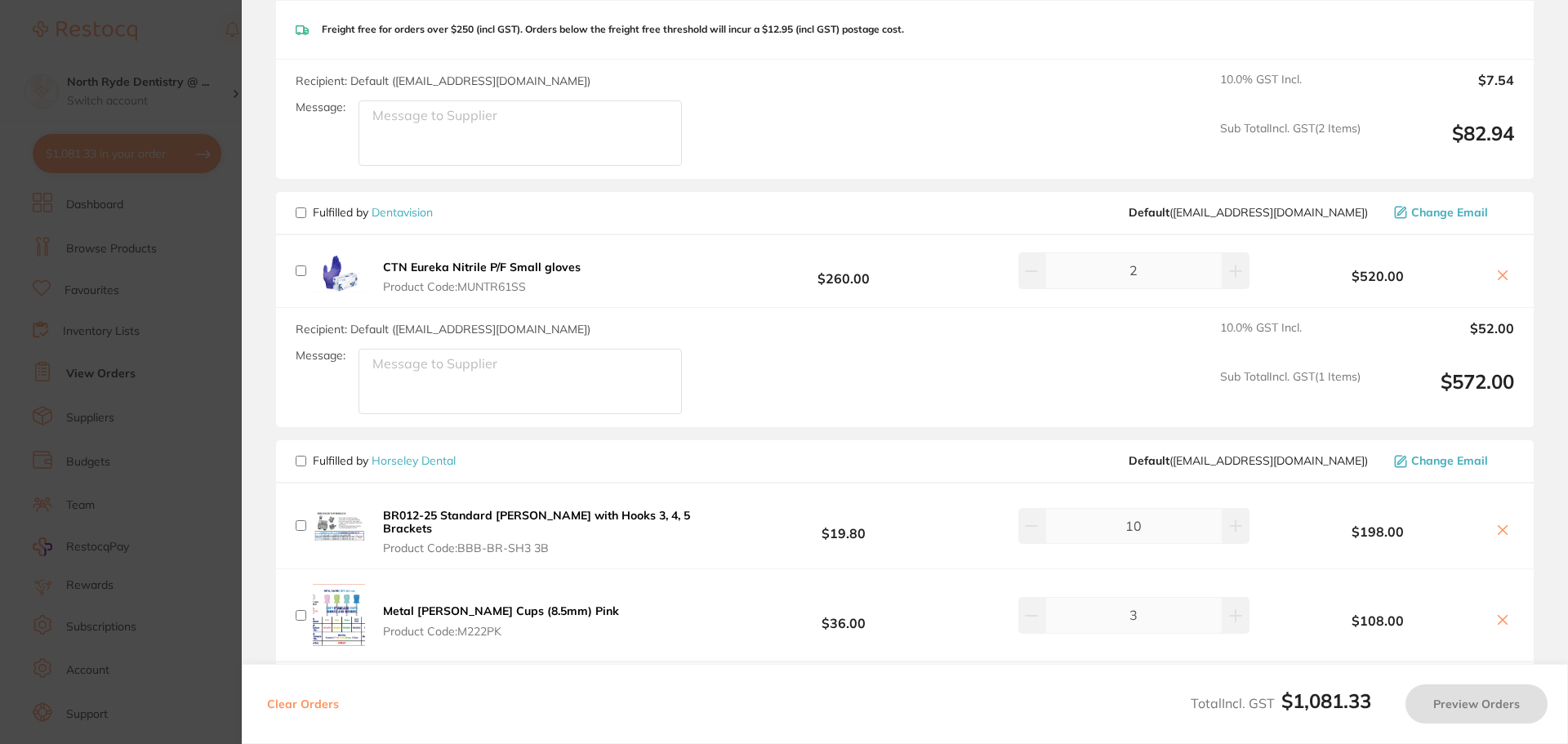
scroll to position [1062, 0]
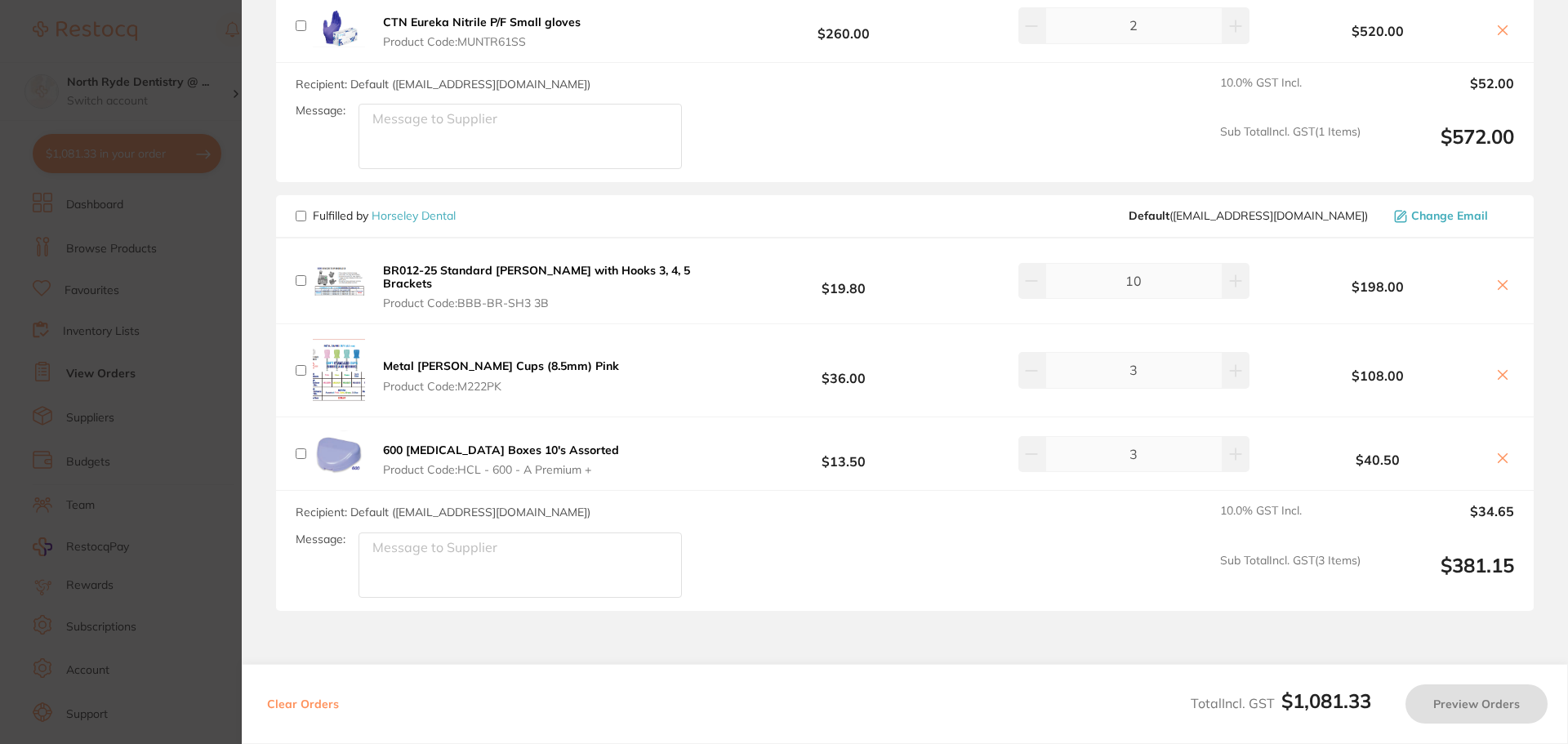
click at [305, 217] on input "checkbox" at bounding box center [301, 216] width 11 height 11
checkbox input "true"
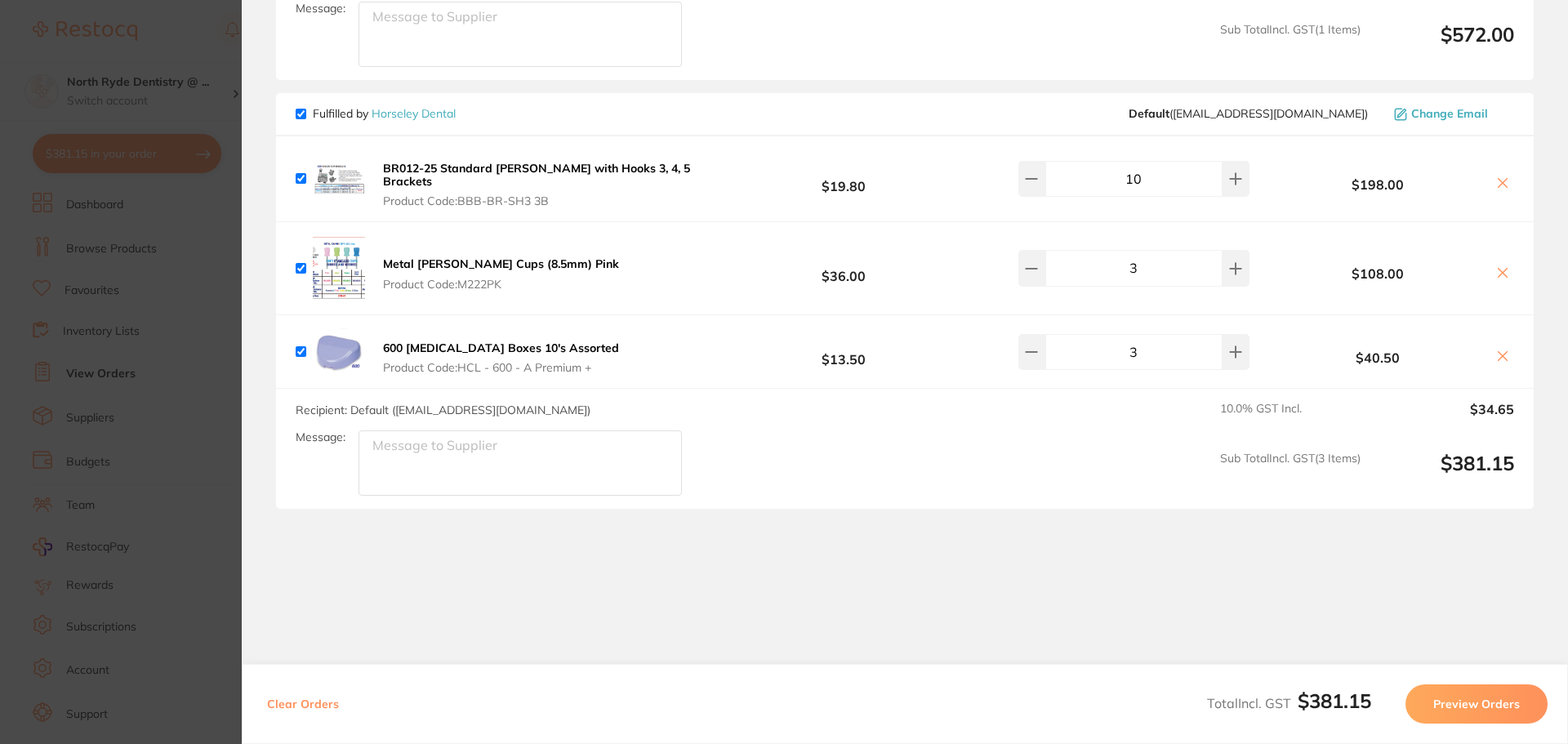
scroll to position [1173, 0]
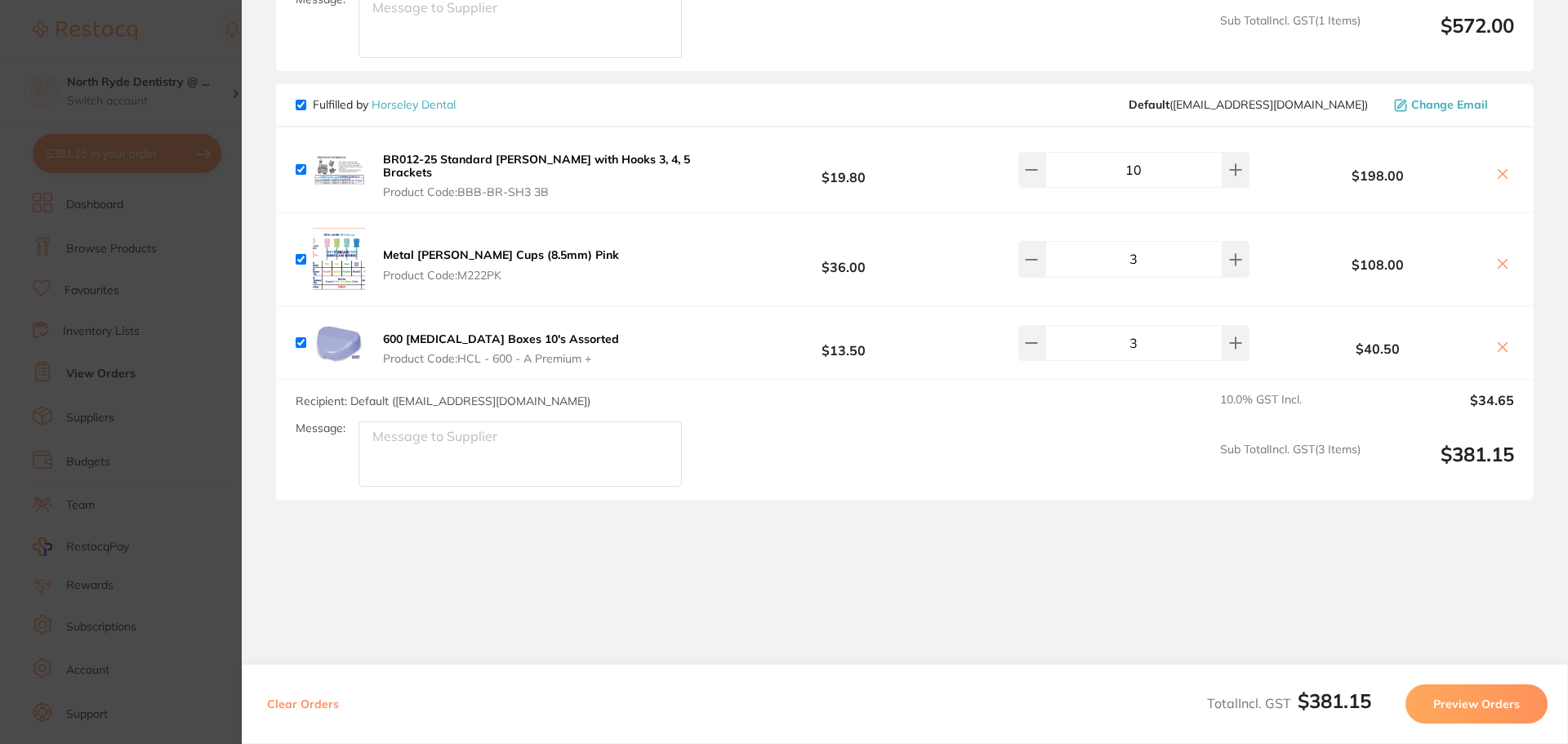
click at [1455, 703] on button "Preview Orders" at bounding box center [1477, 704] width 142 height 39
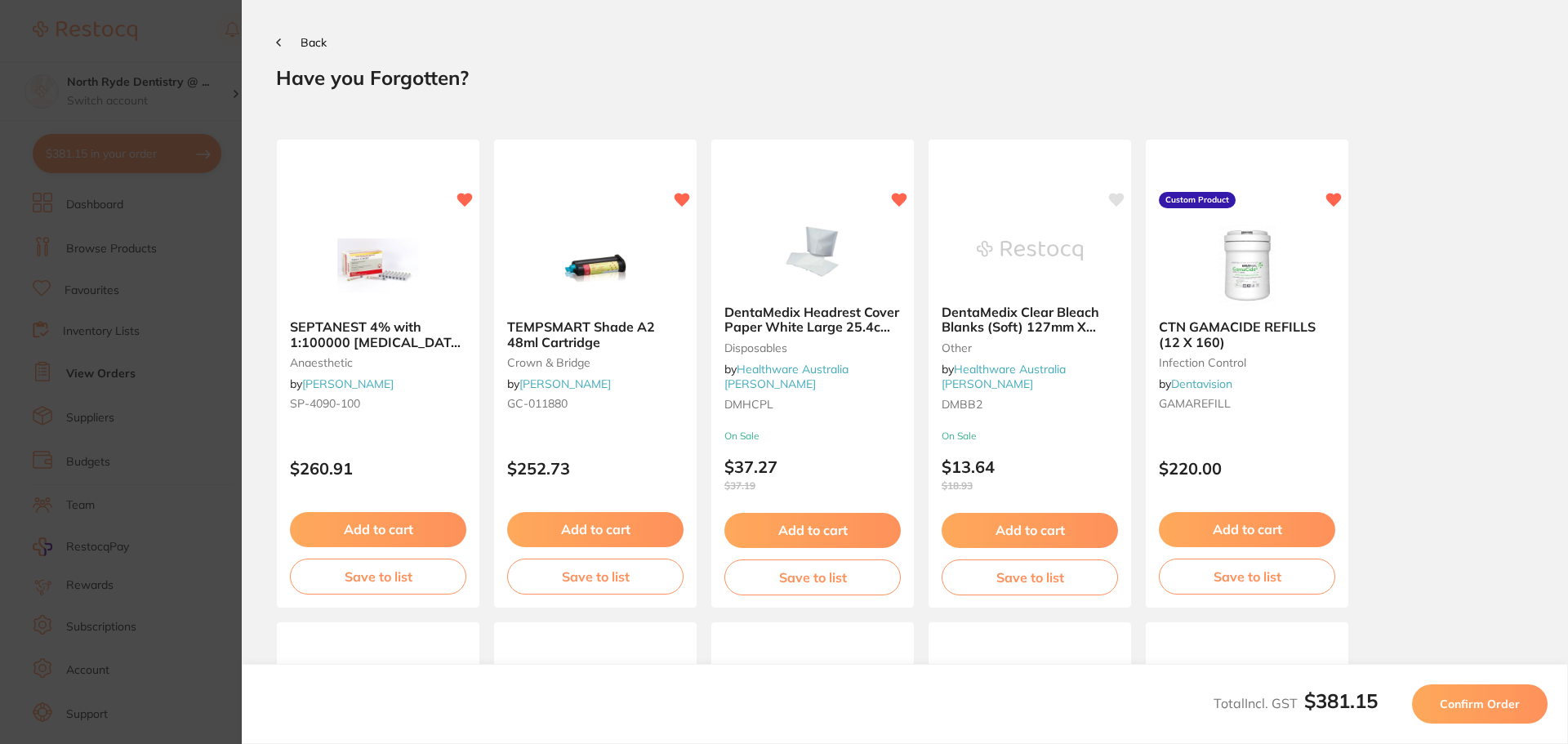
scroll to position [0, 0]
click at [301, 38] on span "Back" at bounding box center [314, 42] width 26 height 15
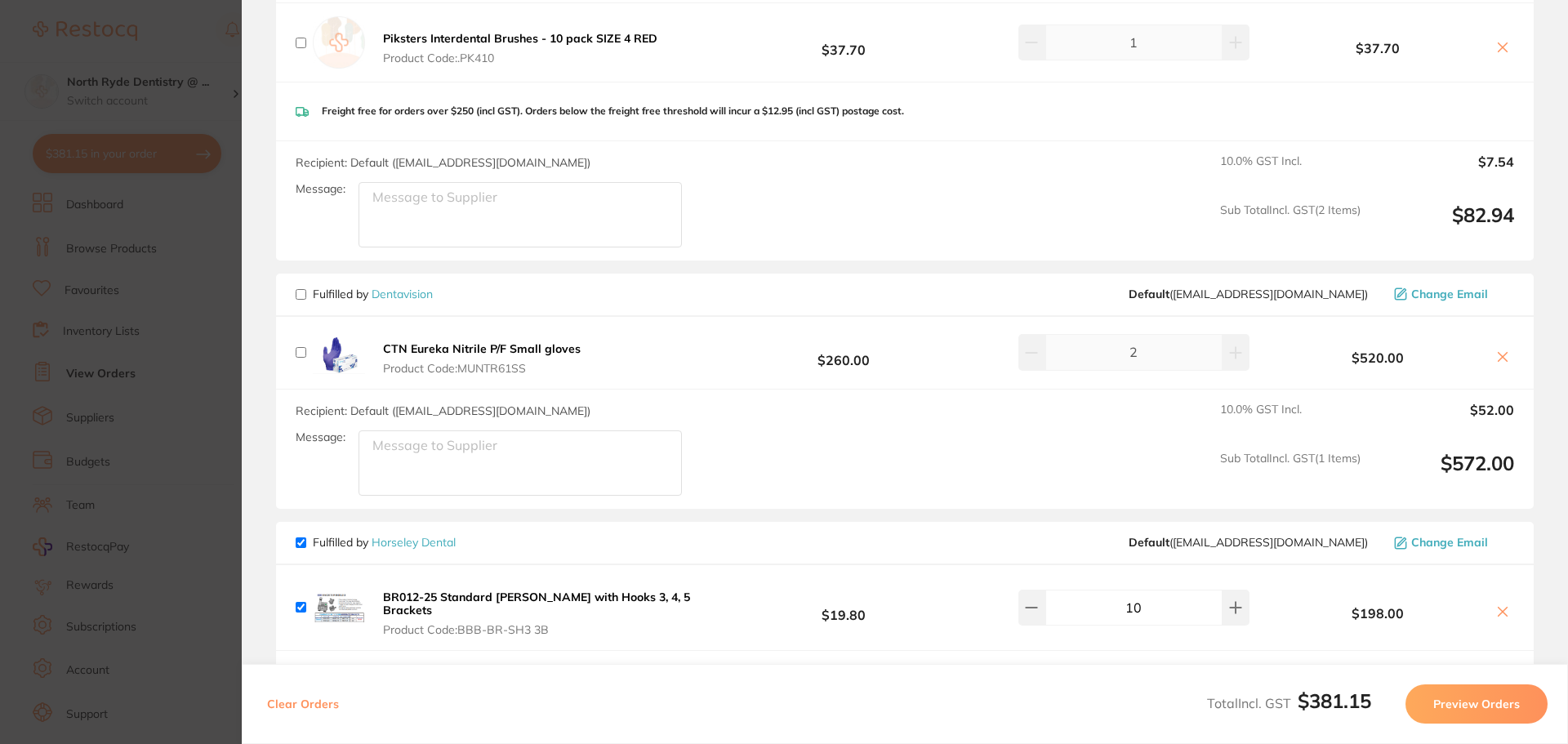
scroll to position [1173, 0]
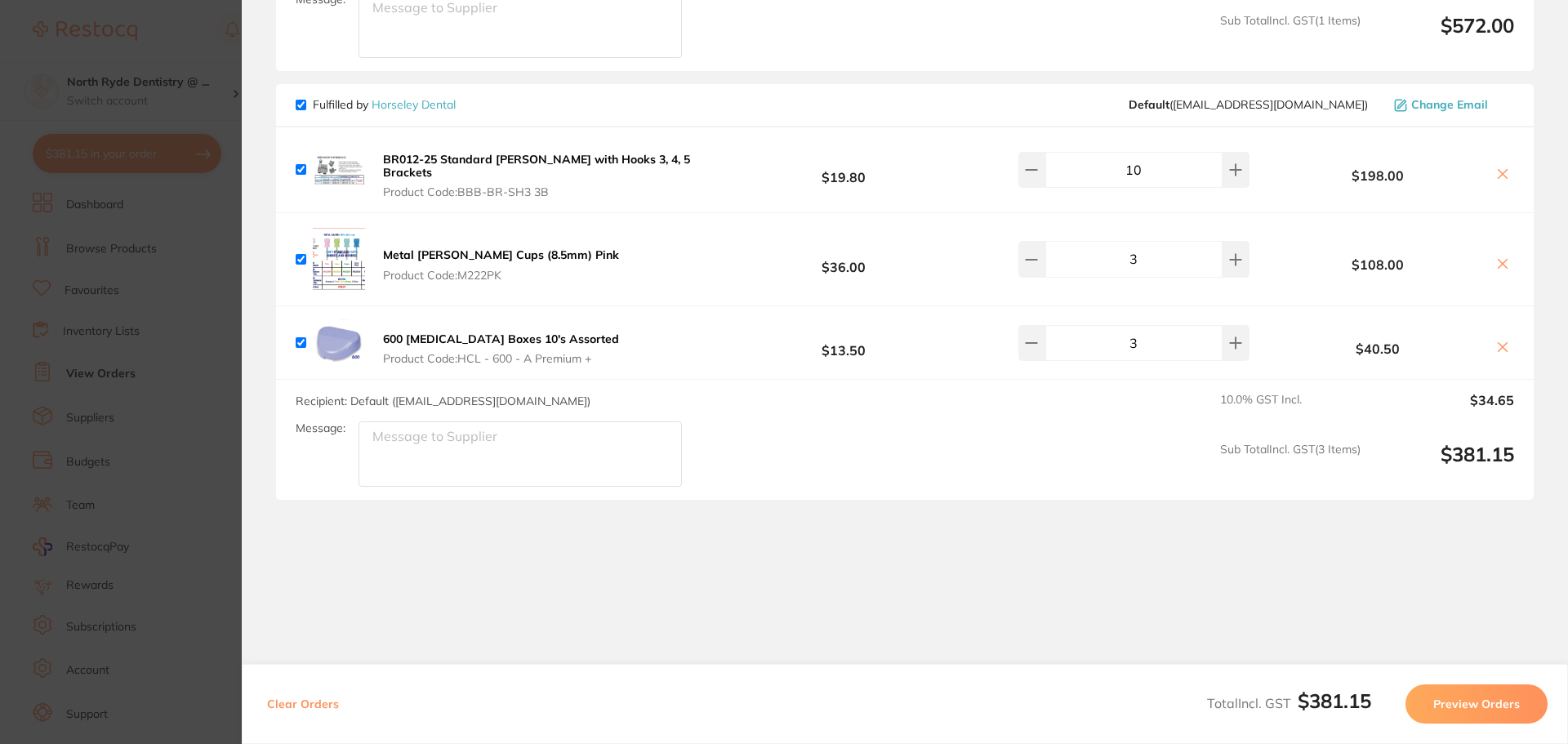
click at [434, 434] on textarea "Message:" at bounding box center [520, 454] width 323 height 65
type textarea "C"
type textarea "Surgery Closed on Wednesdays"
click at [1494, 699] on button "Preview Orders" at bounding box center [1477, 704] width 142 height 39
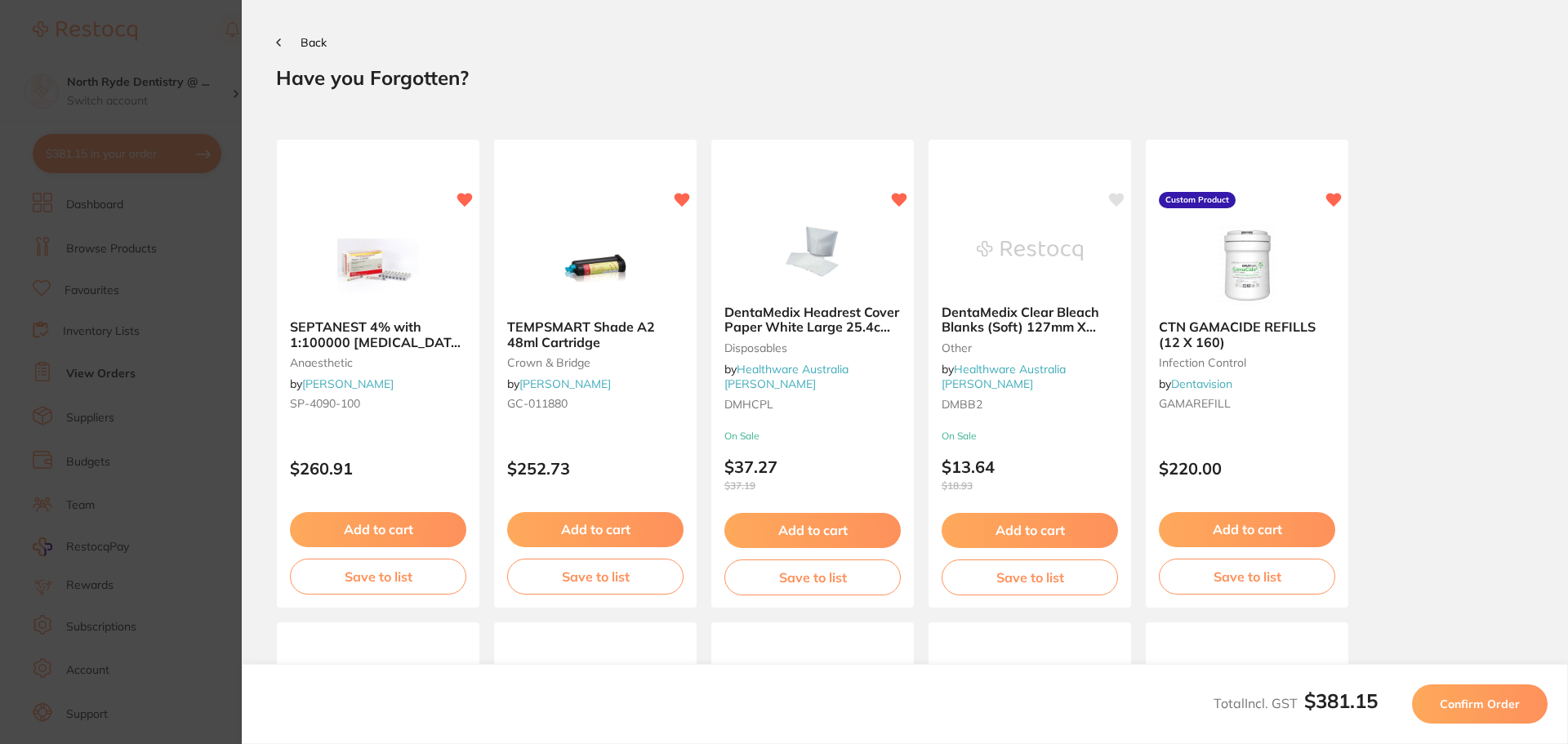
scroll to position [0, 0]
click at [1485, 697] on span "Confirm Order" at bounding box center [1480, 704] width 80 height 15
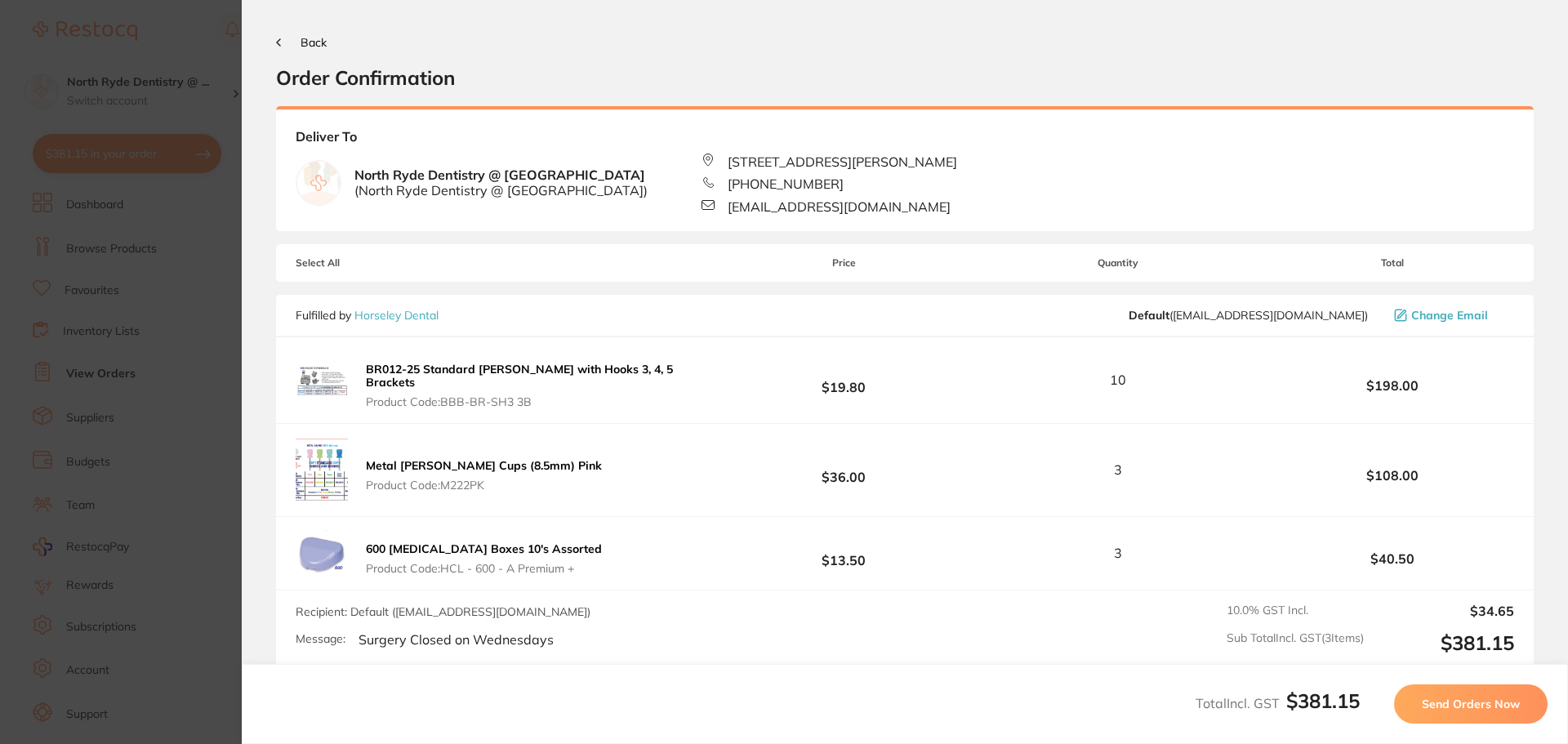
click at [1441, 704] on span "Send Orders Now" at bounding box center [1471, 704] width 98 height 15
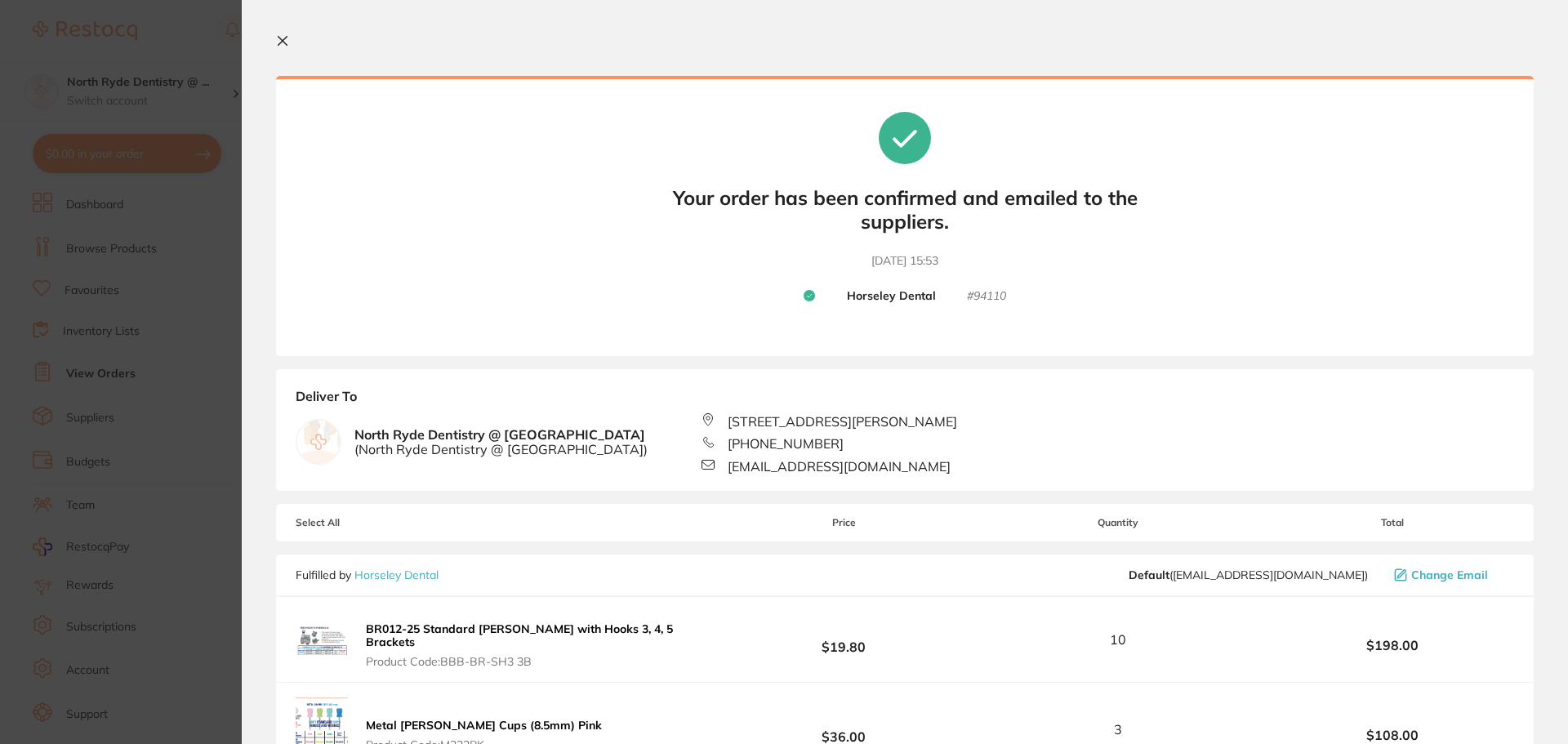
click at [286, 41] on icon at bounding box center [283, 41] width 13 height 13
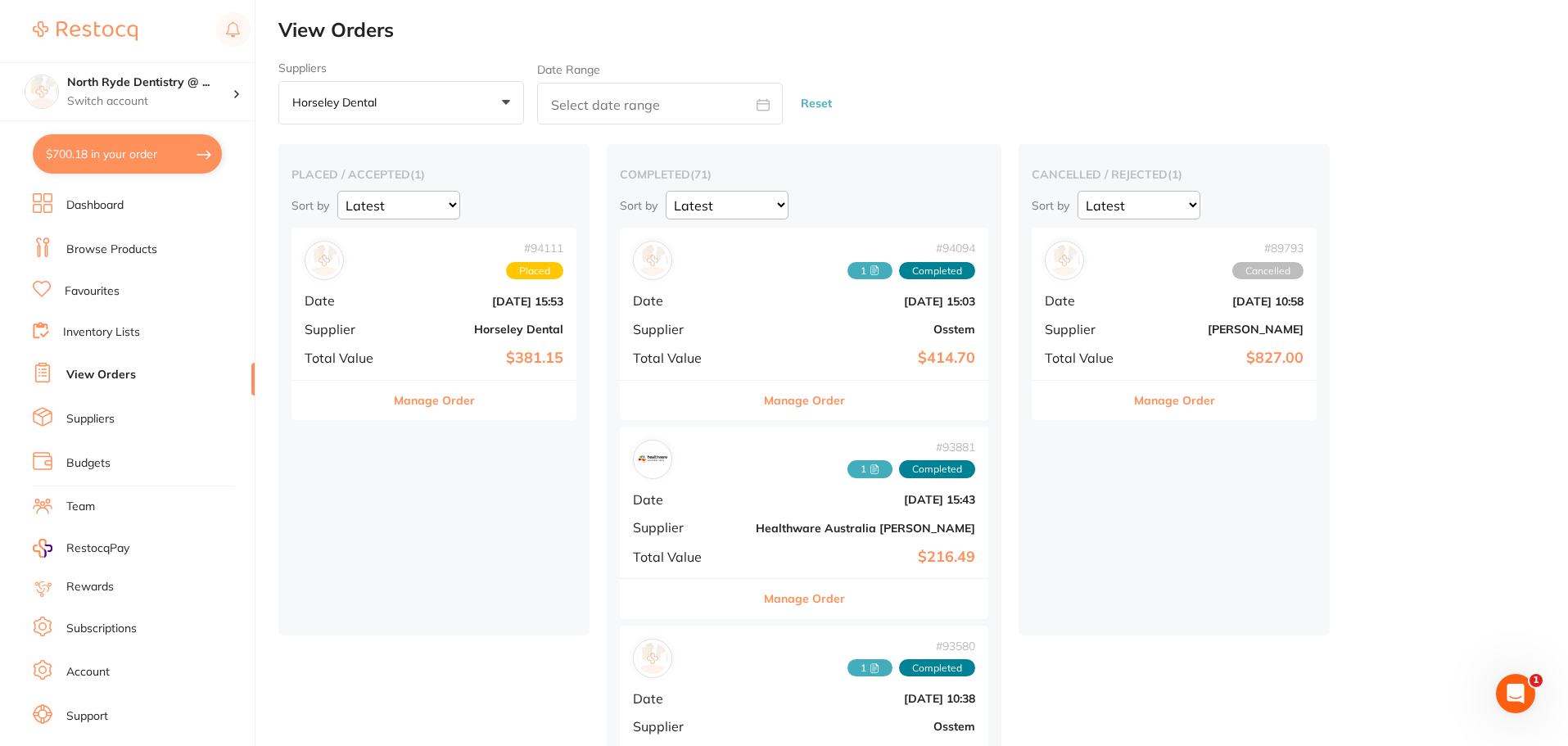
click at [1140, 328] on b "[PERSON_NAME]" at bounding box center [1222, 329] width 164 height 13
